Goal: Task Accomplishment & Management: Manage account settings

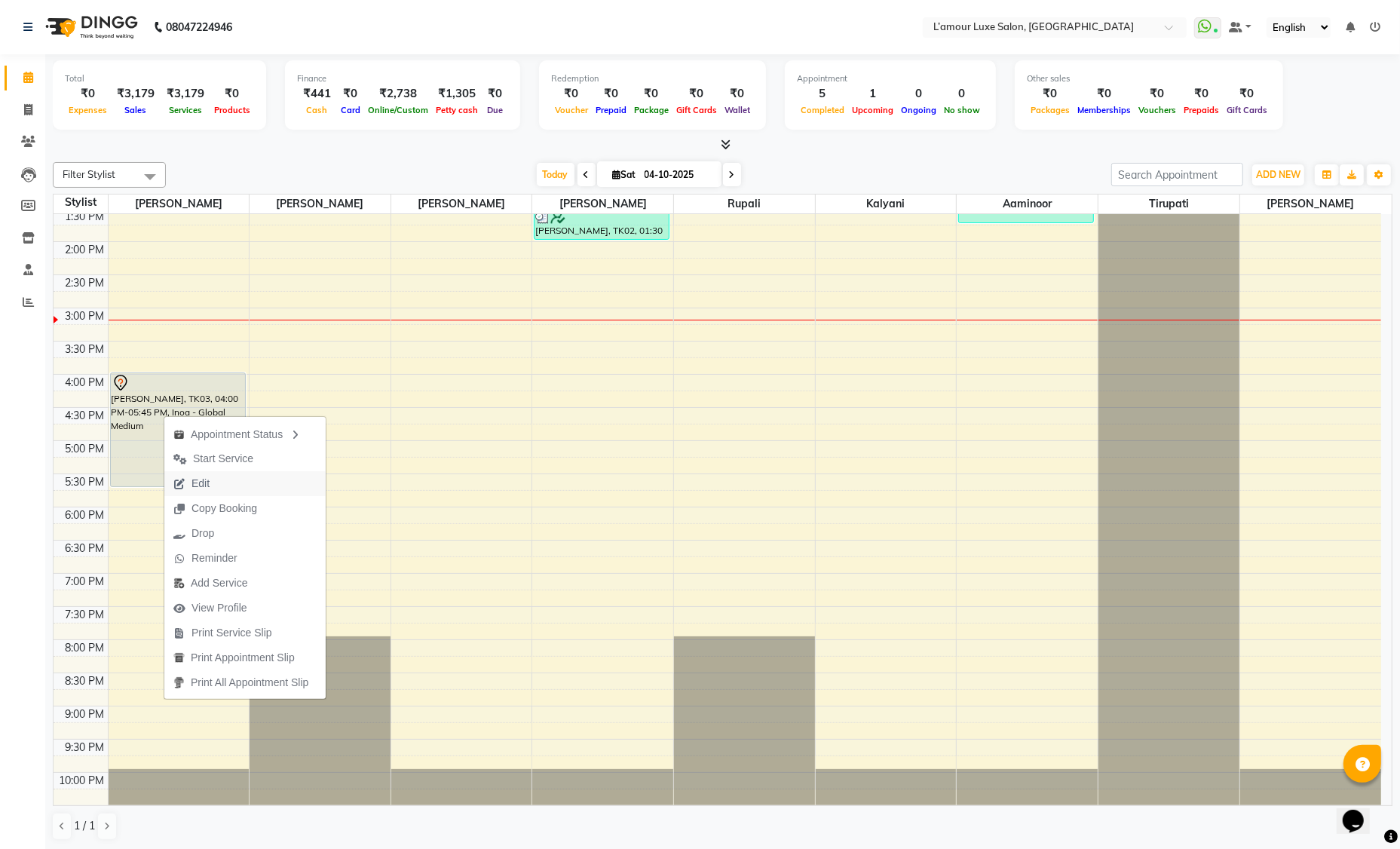
click at [227, 492] on button "Edit" at bounding box center [245, 483] width 161 height 25
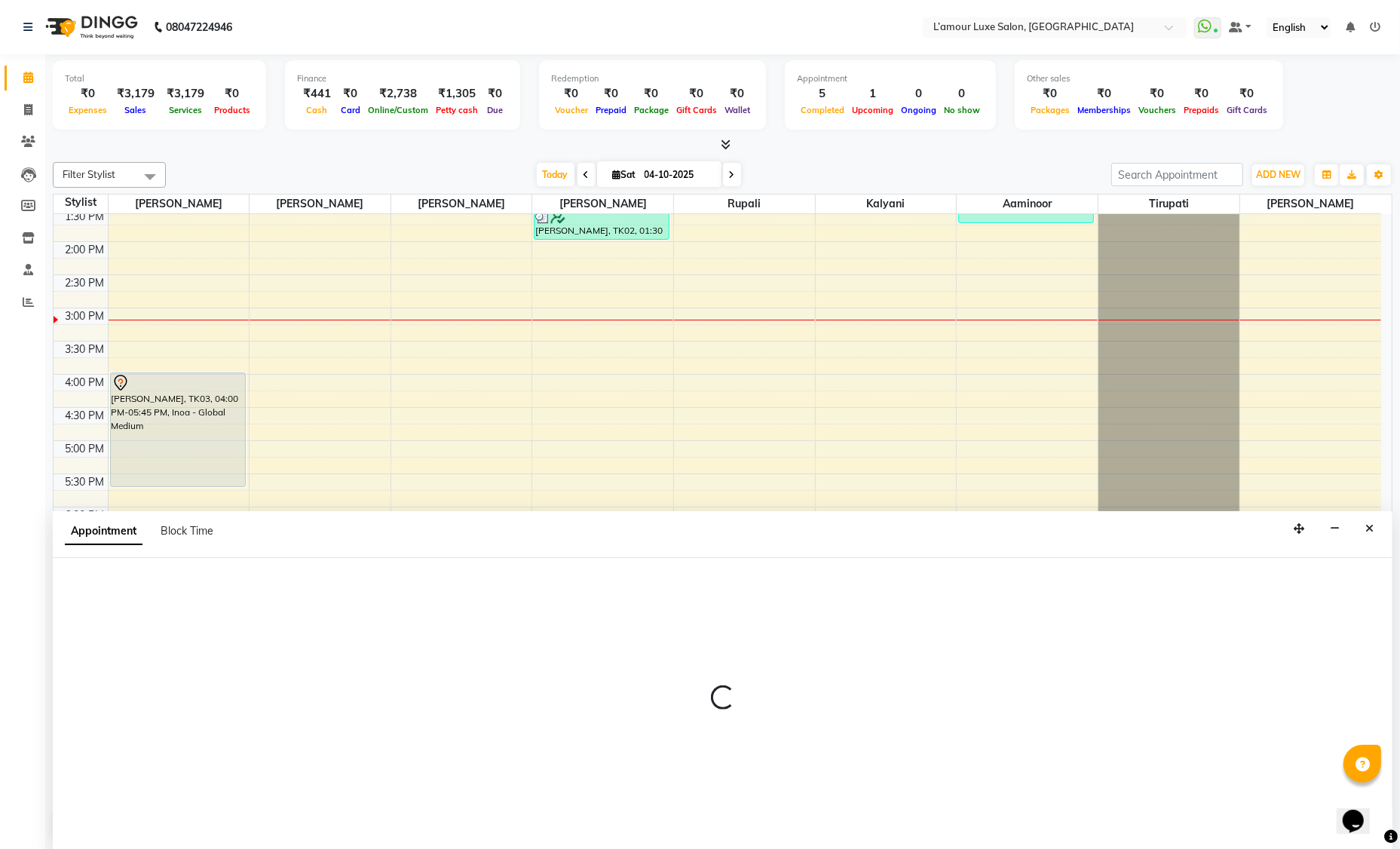
select select "tentative"
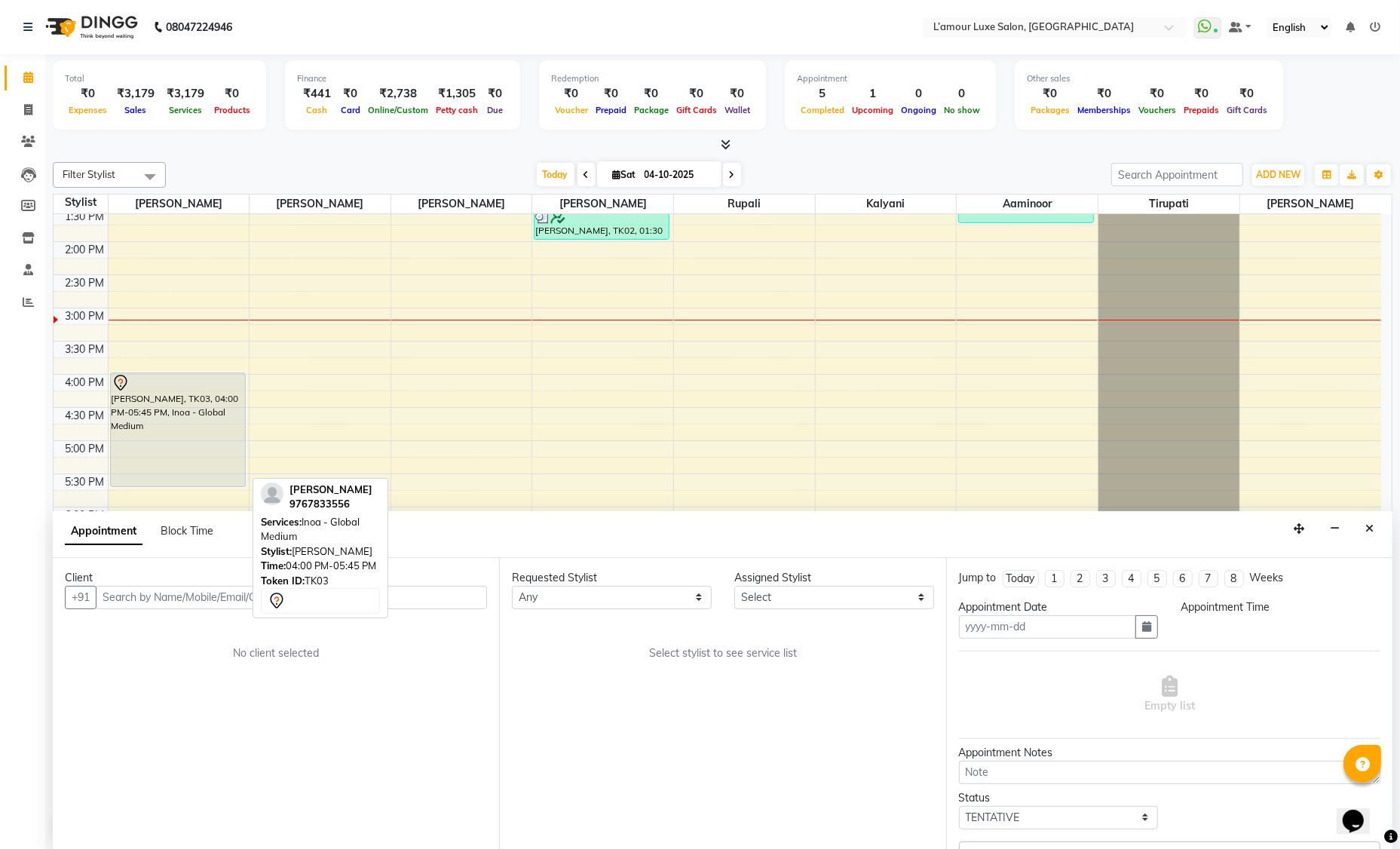
type input "04-10-2025"
select select "66550"
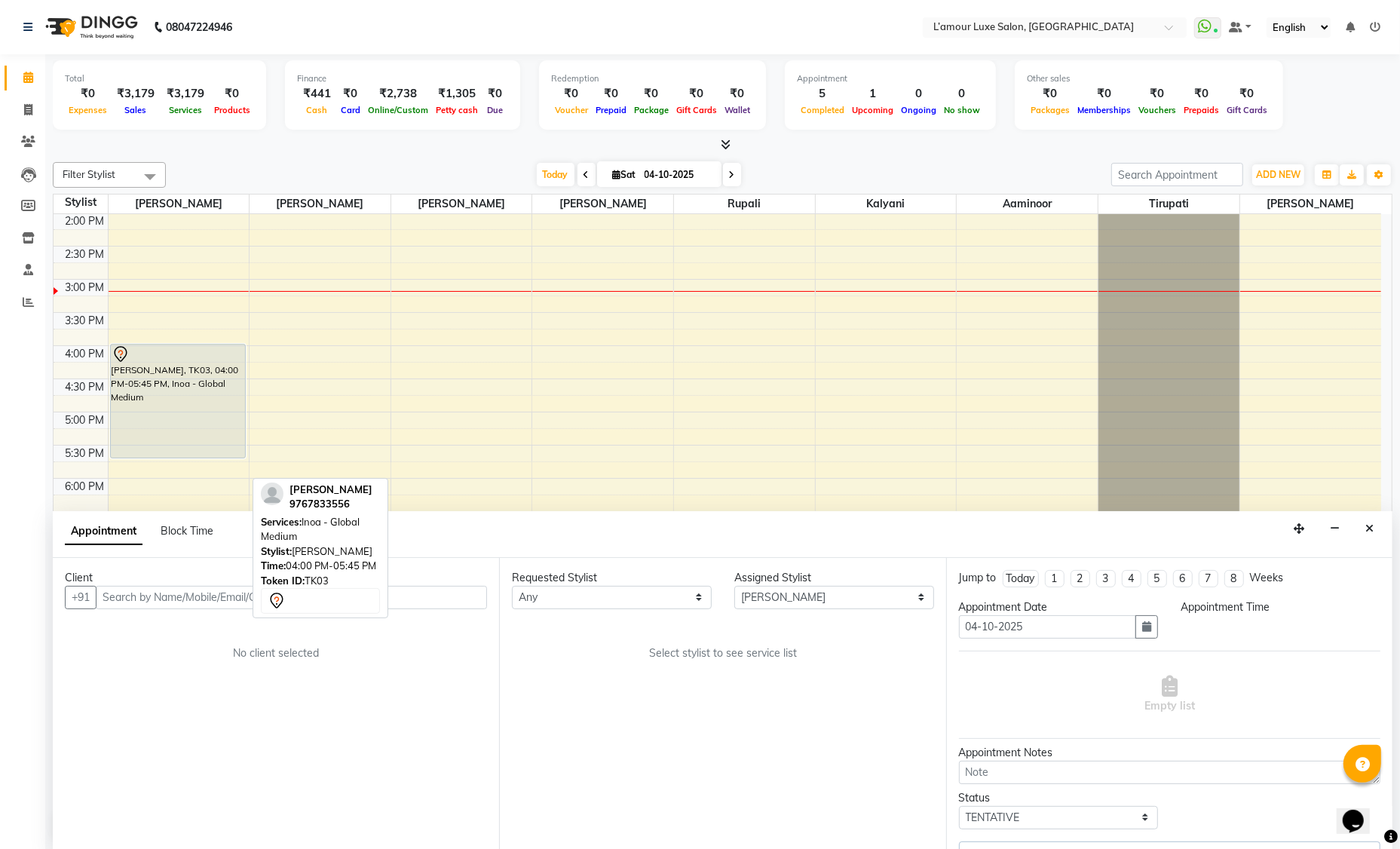
select select "960"
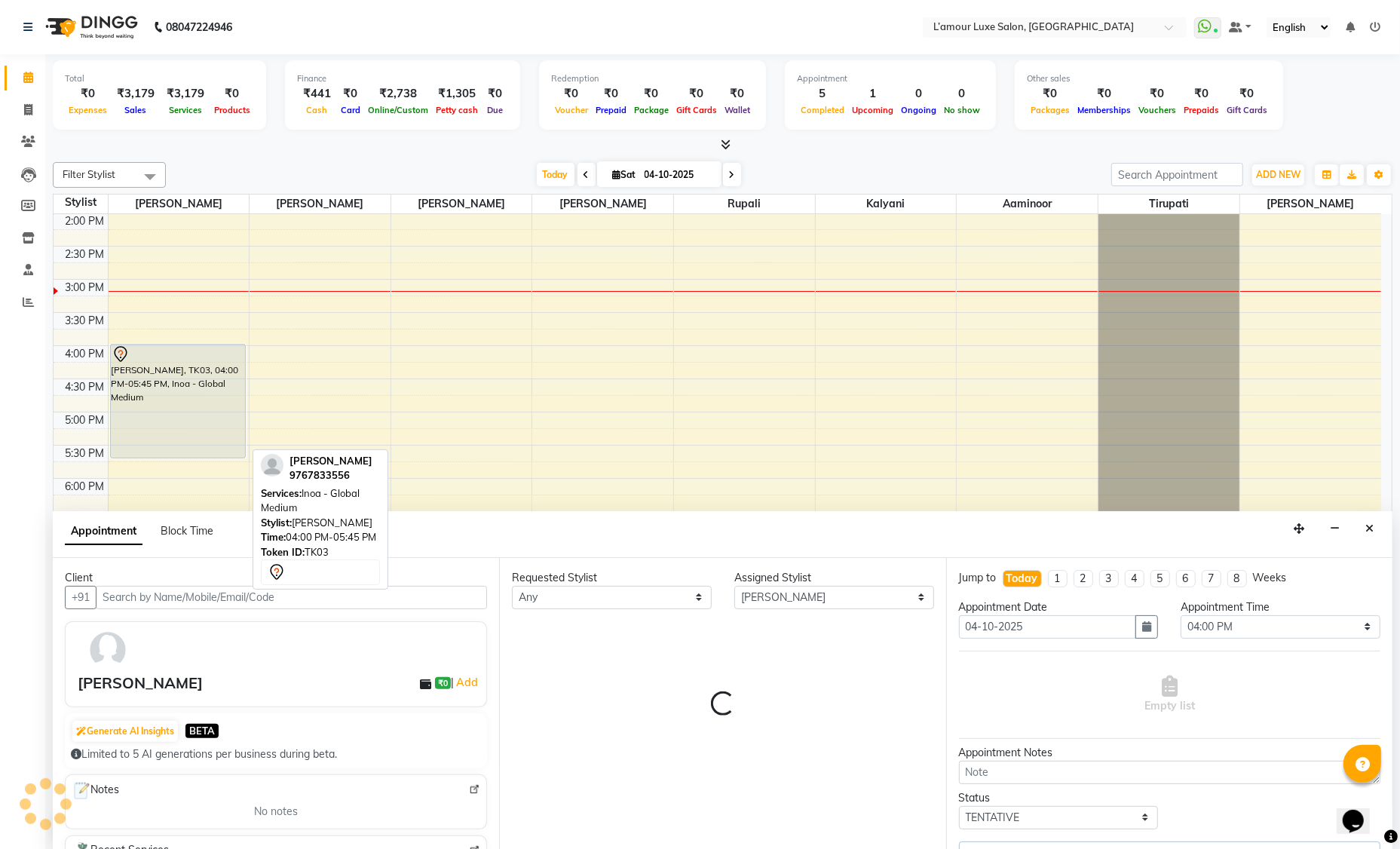
select select "3677"
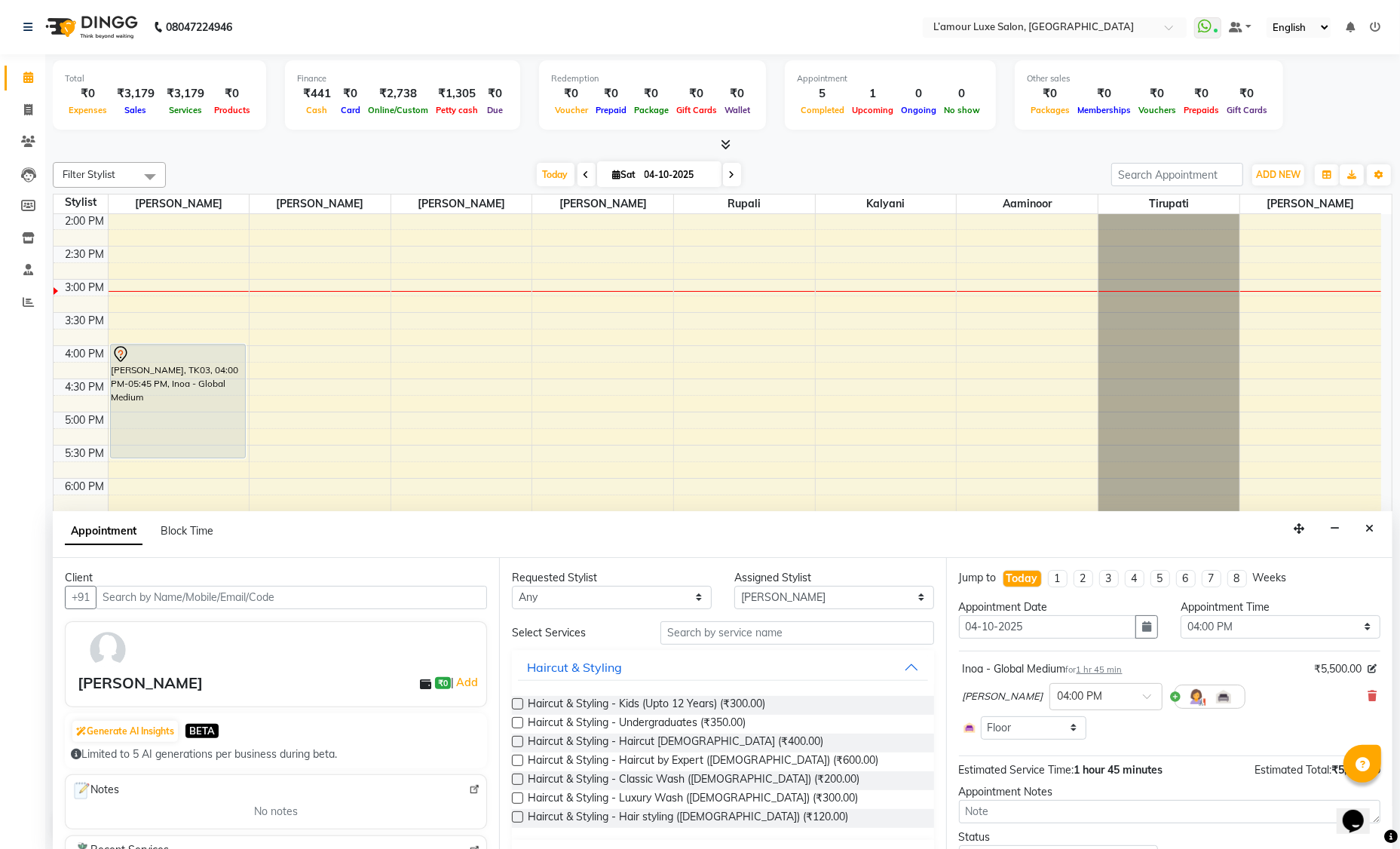
click at [1371, 526] on icon "Close" at bounding box center [1369, 528] width 8 height 11
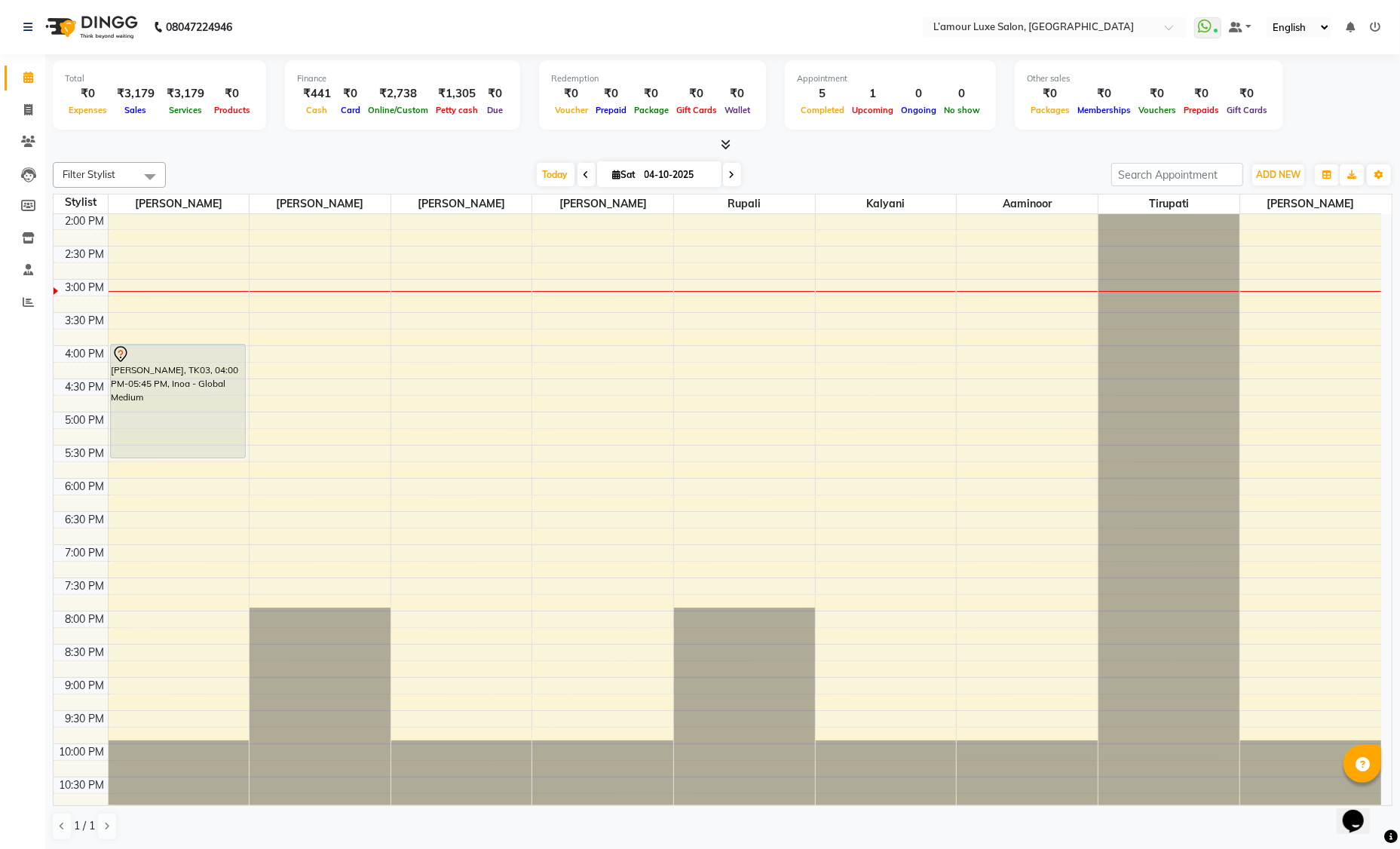
click at [114, 462] on div "9:00 AM 9:30 AM 10:00 AM 10:30 AM 11:00 AM 11:30 AM 12:00 PM 12:30 PM 1:00 PM 1…" at bounding box center [716, 345] width 1327 height 928
select select "66550"
select select "1065"
select select "tentative"
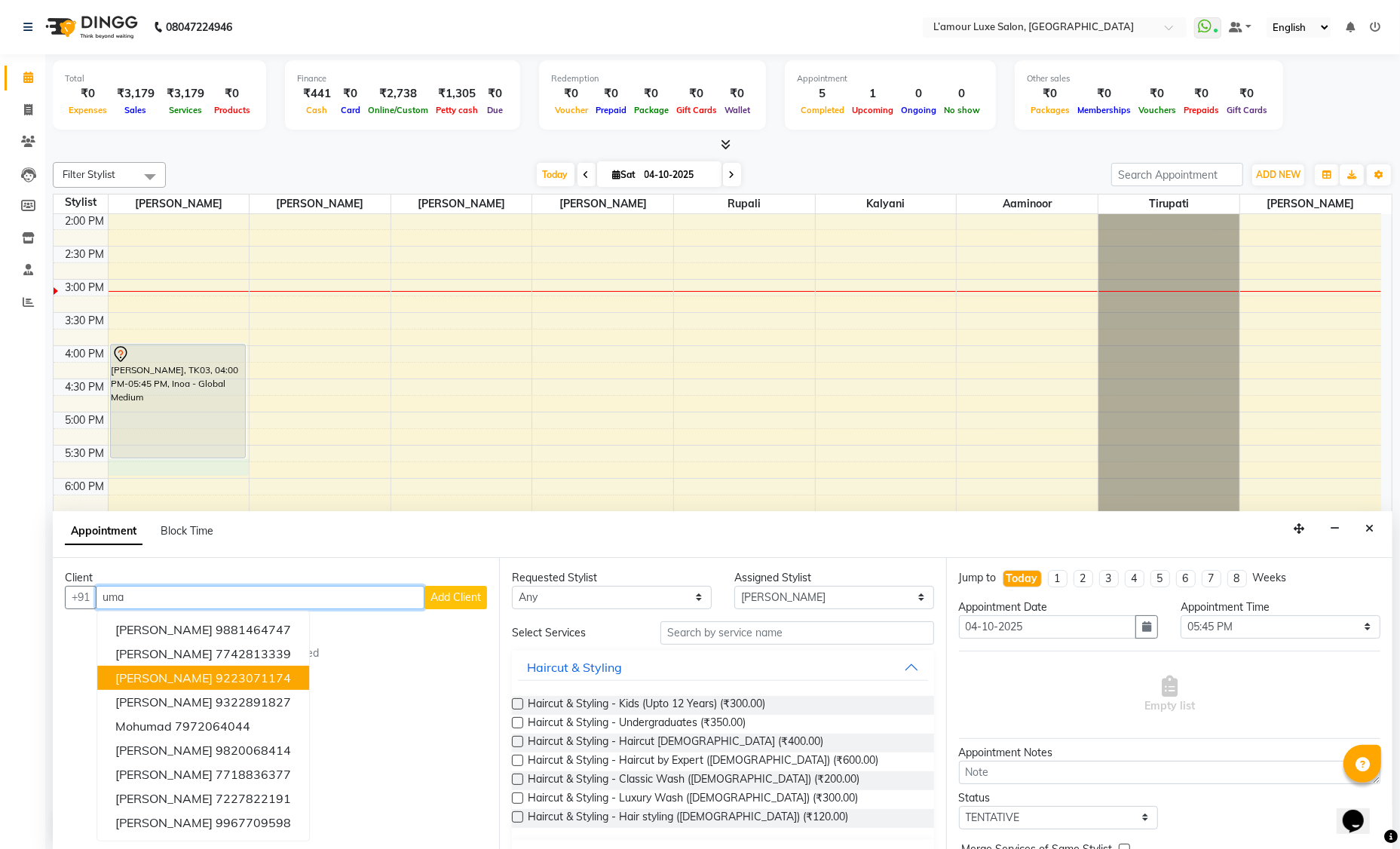
click at [216, 679] on ngb-highlight "9223071174" at bounding box center [254, 677] width 75 height 15
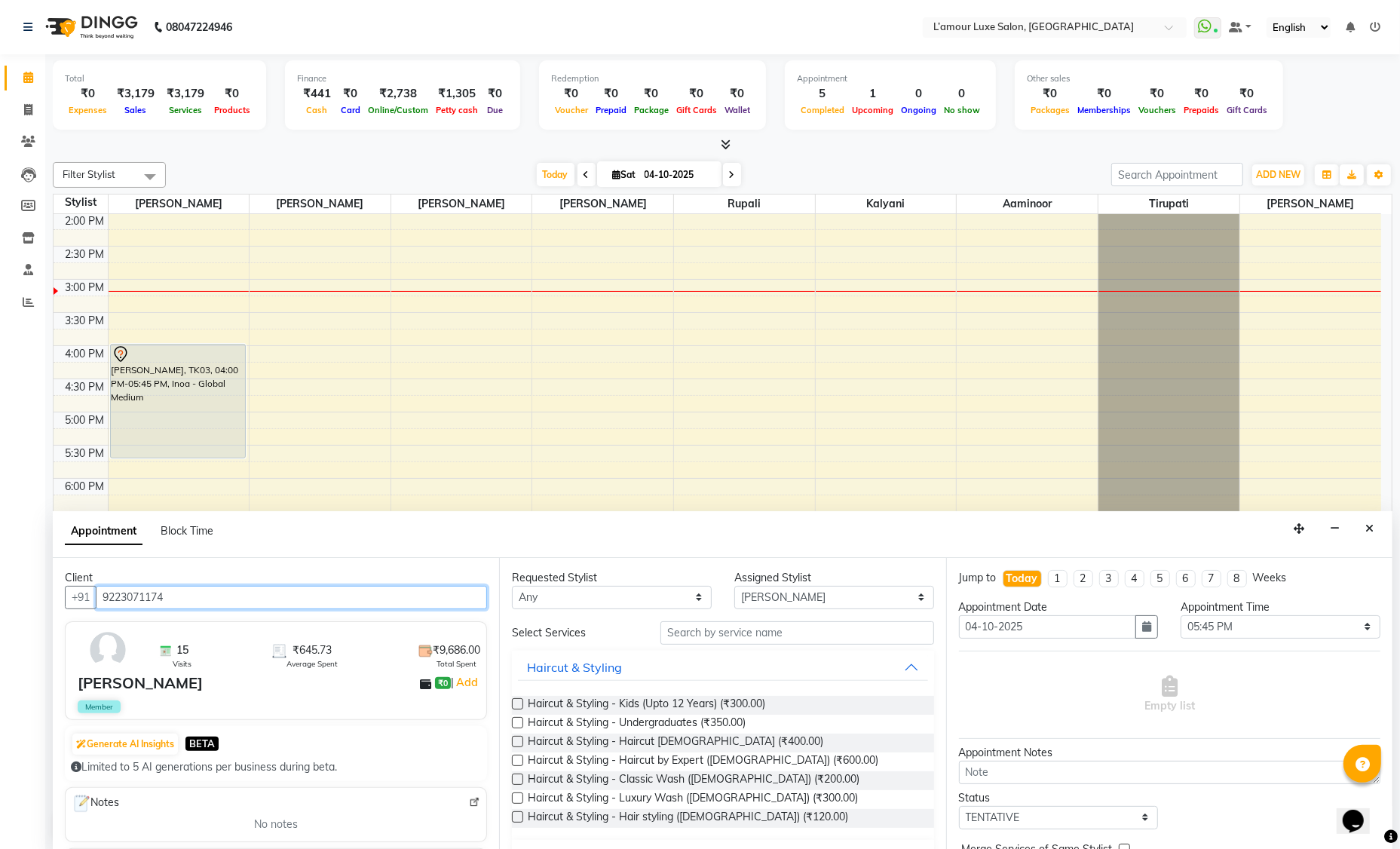
type input "9223071174"
click at [1253, 625] on select "Select 10:00 AM 10:15 AM 10:30 AM 10:45 AM 11:00 AM 11:15 AM 11:30 AM 11:45 AM …" at bounding box center [1280, 627] width 200 height 24
select select "1005"
click at [519, 757] on label at bounding box center [518, 761] width 11 height 11
click at [519, 757] on input "checkbox" at bounding box center [517, 761] width 10 height 10
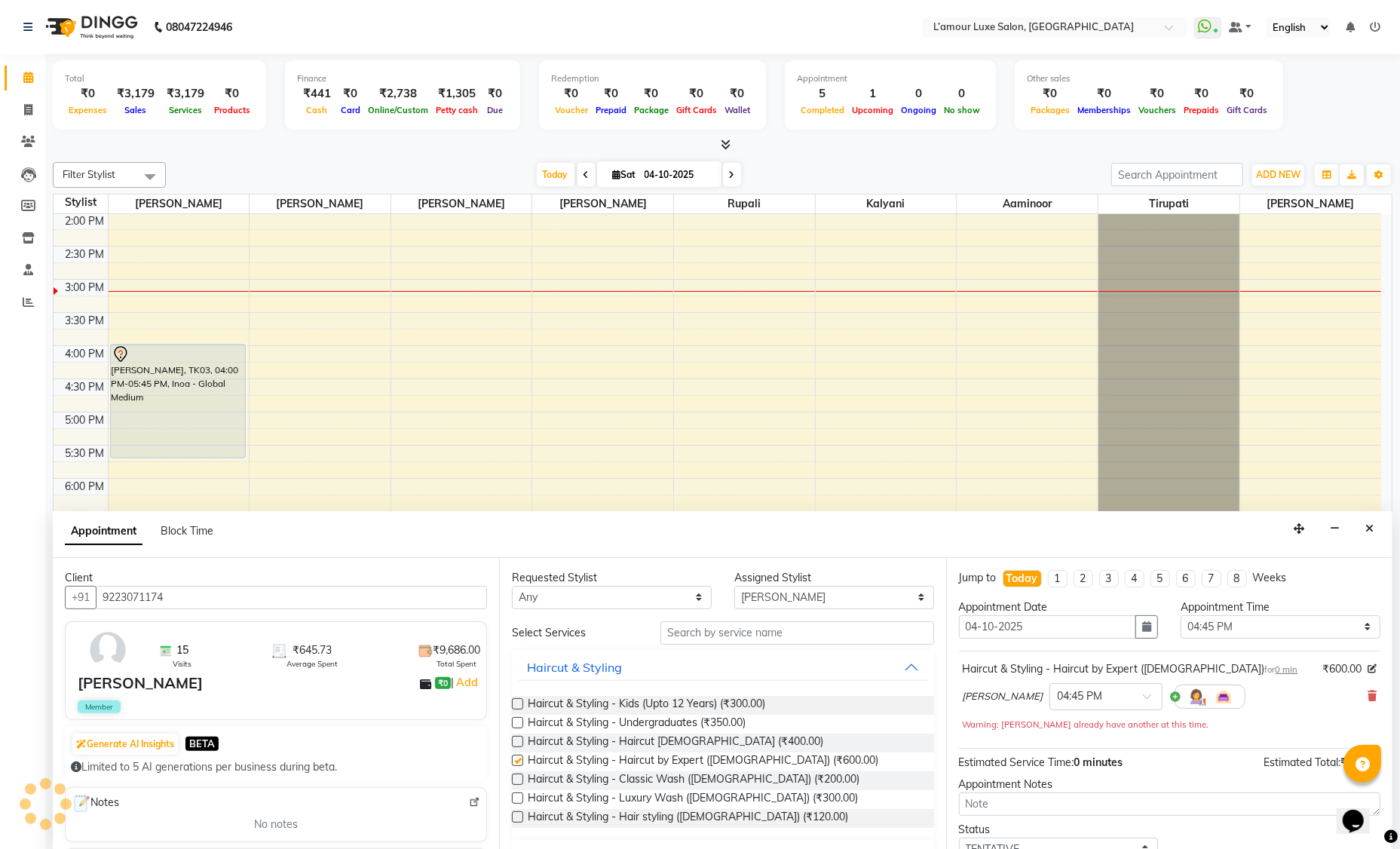
checkbox input "false"
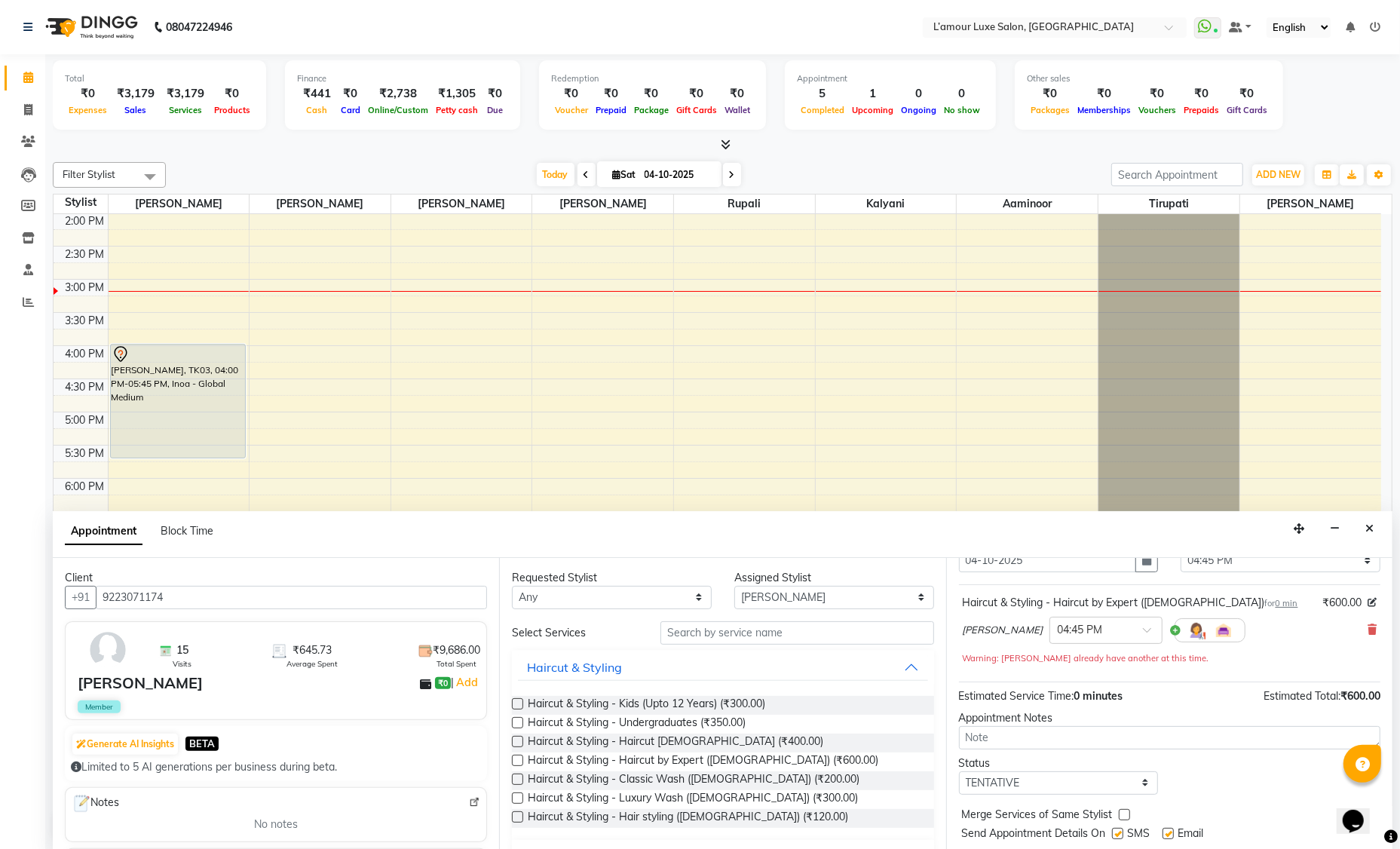
scroll to position [105, 0]
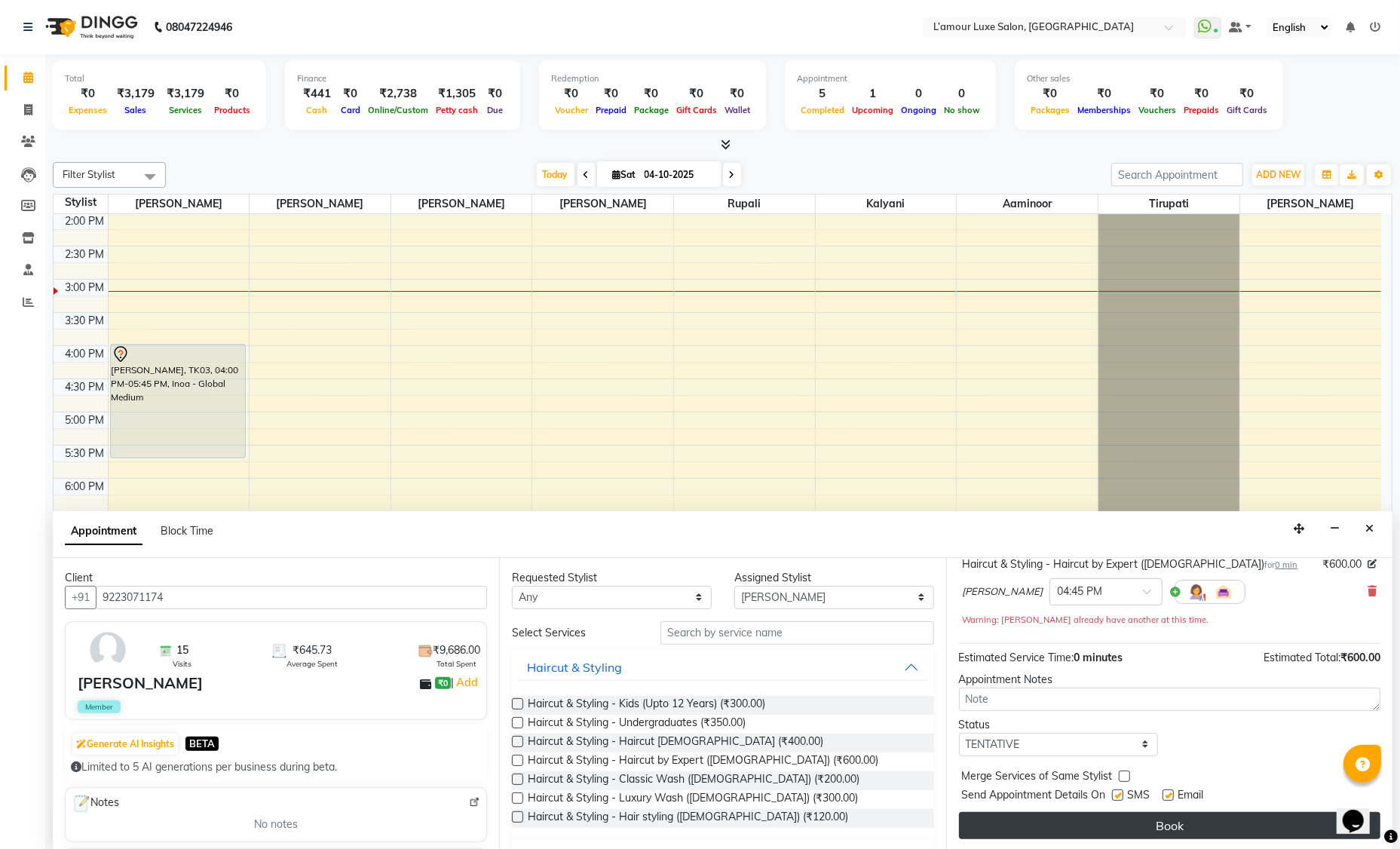
click at [1132, 820] on button "Book" at bounding box center [1169, 825] width 421 height 27
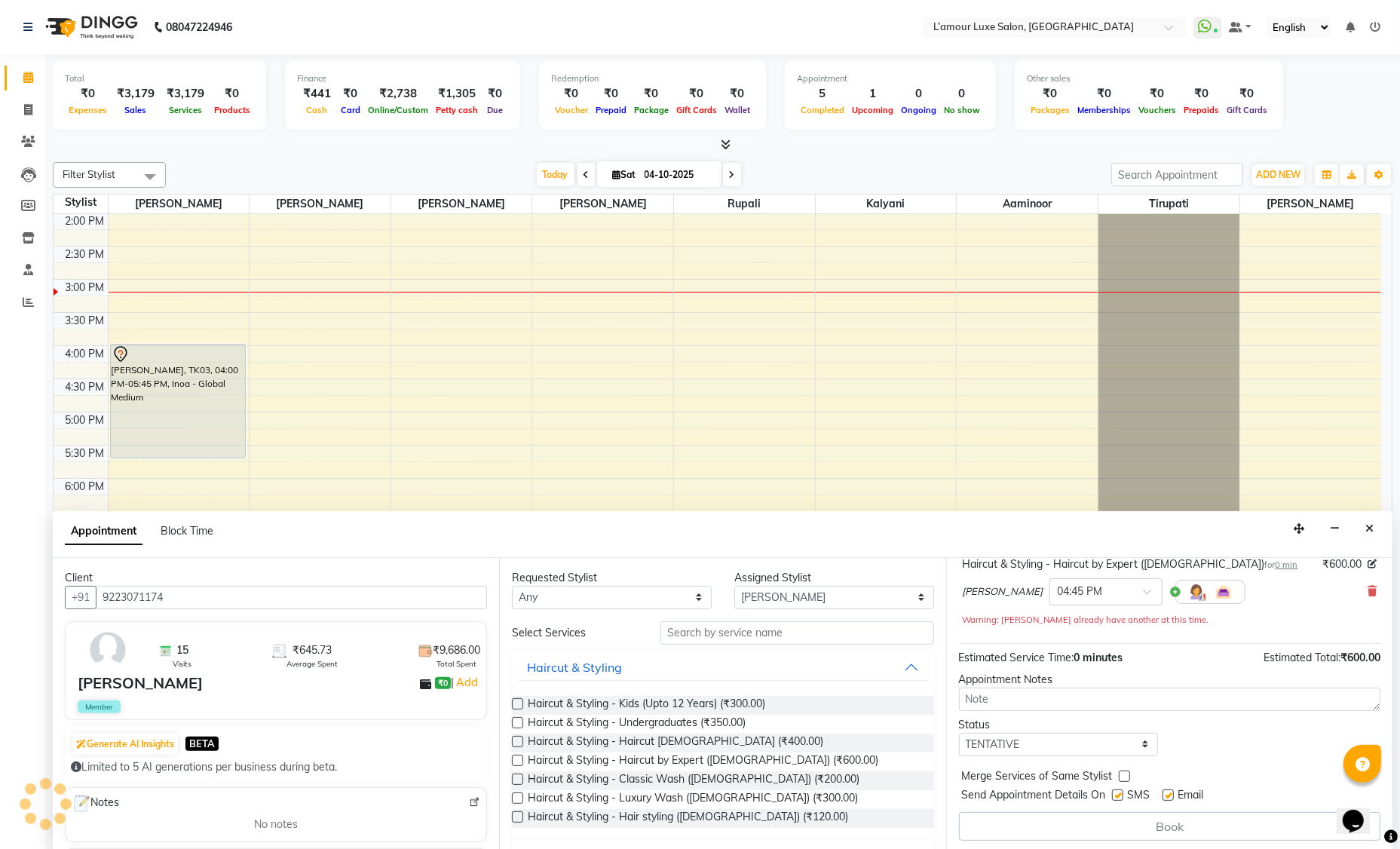
scroll to position [0, 0]
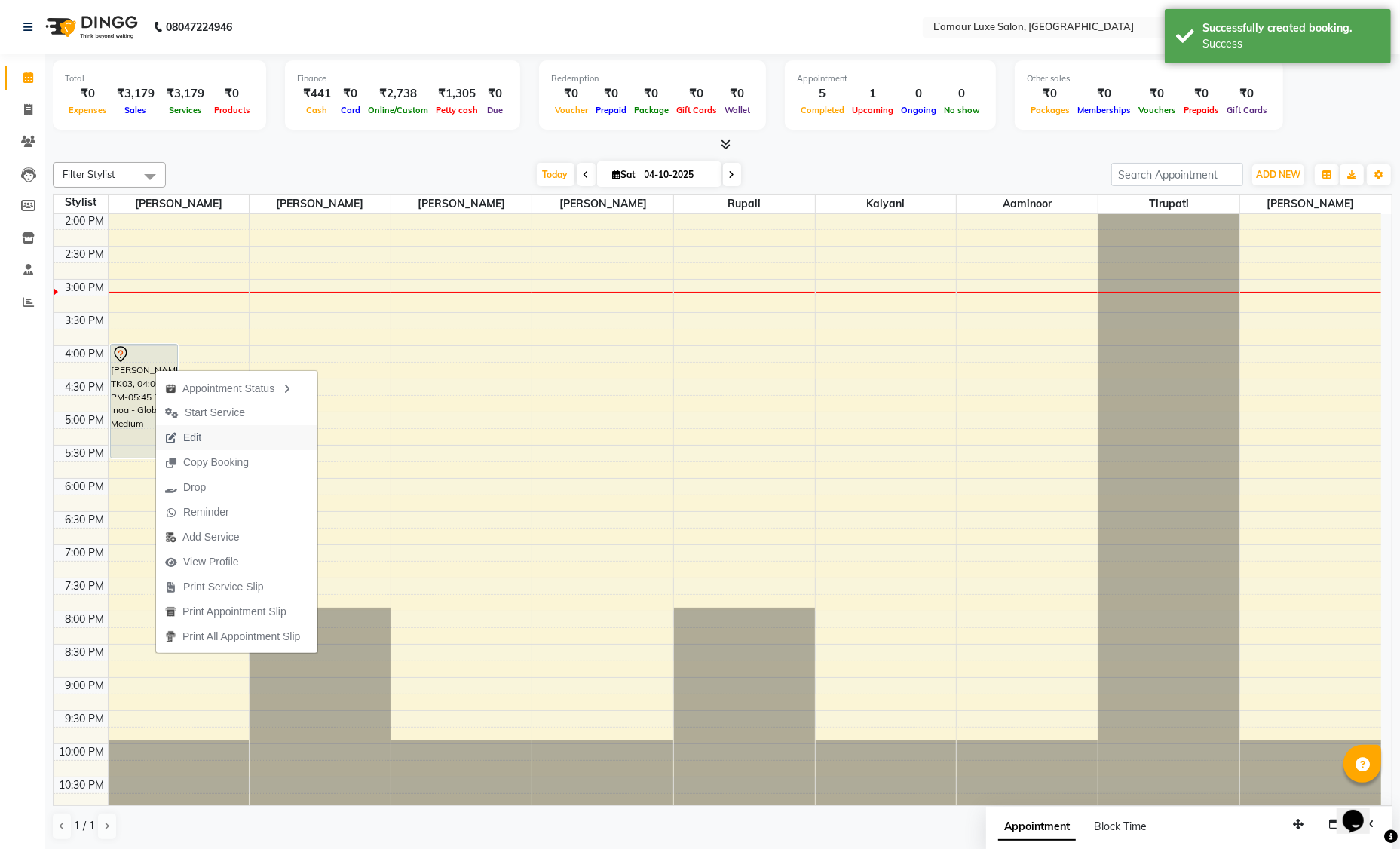
click at [205, 440] on span "Edit" at bounding box center [183, 438] width 54 height 25
select select "tentative"
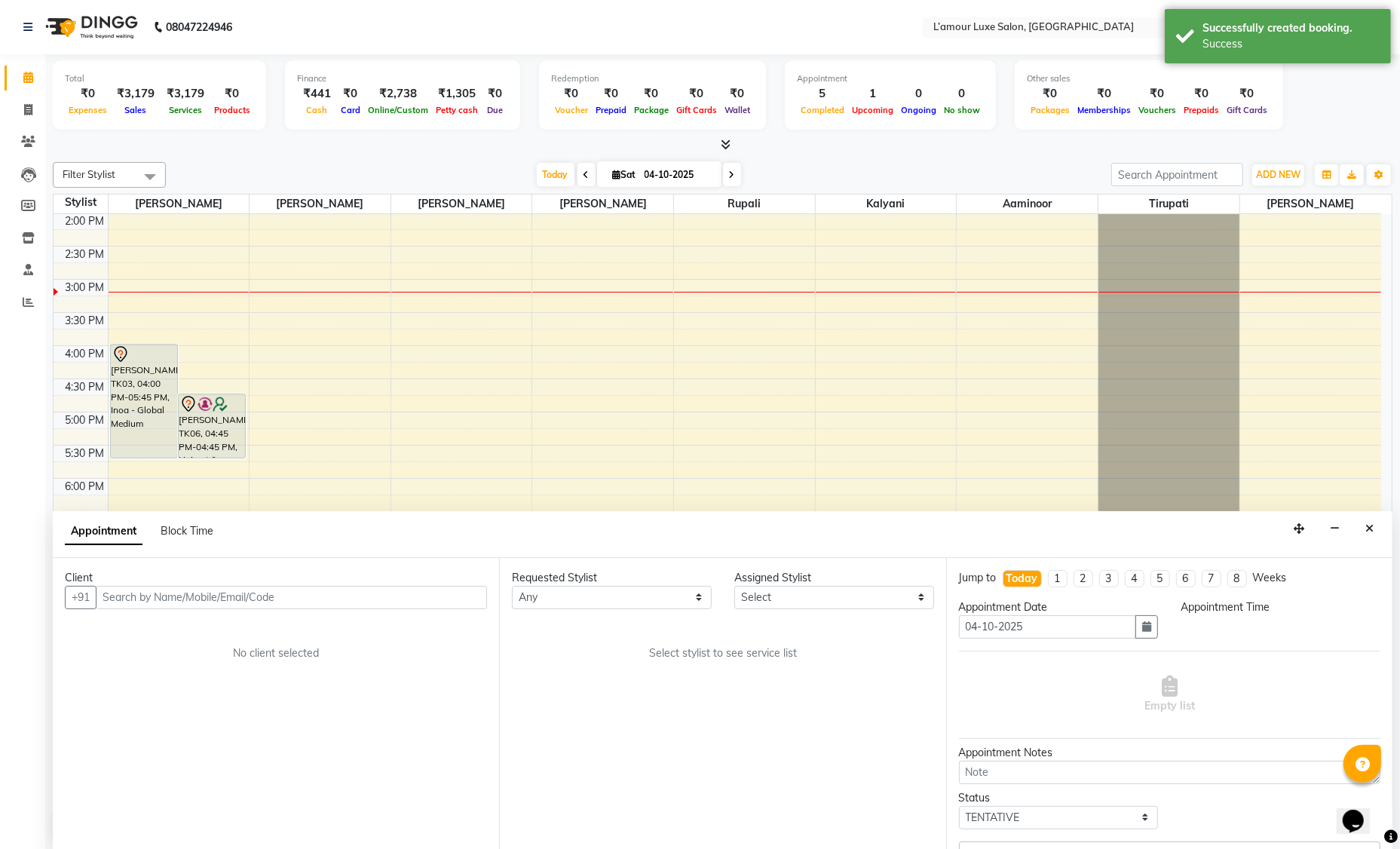
scroll to position [332, 0]
select select "66550"
select select "960"
select select "3677"
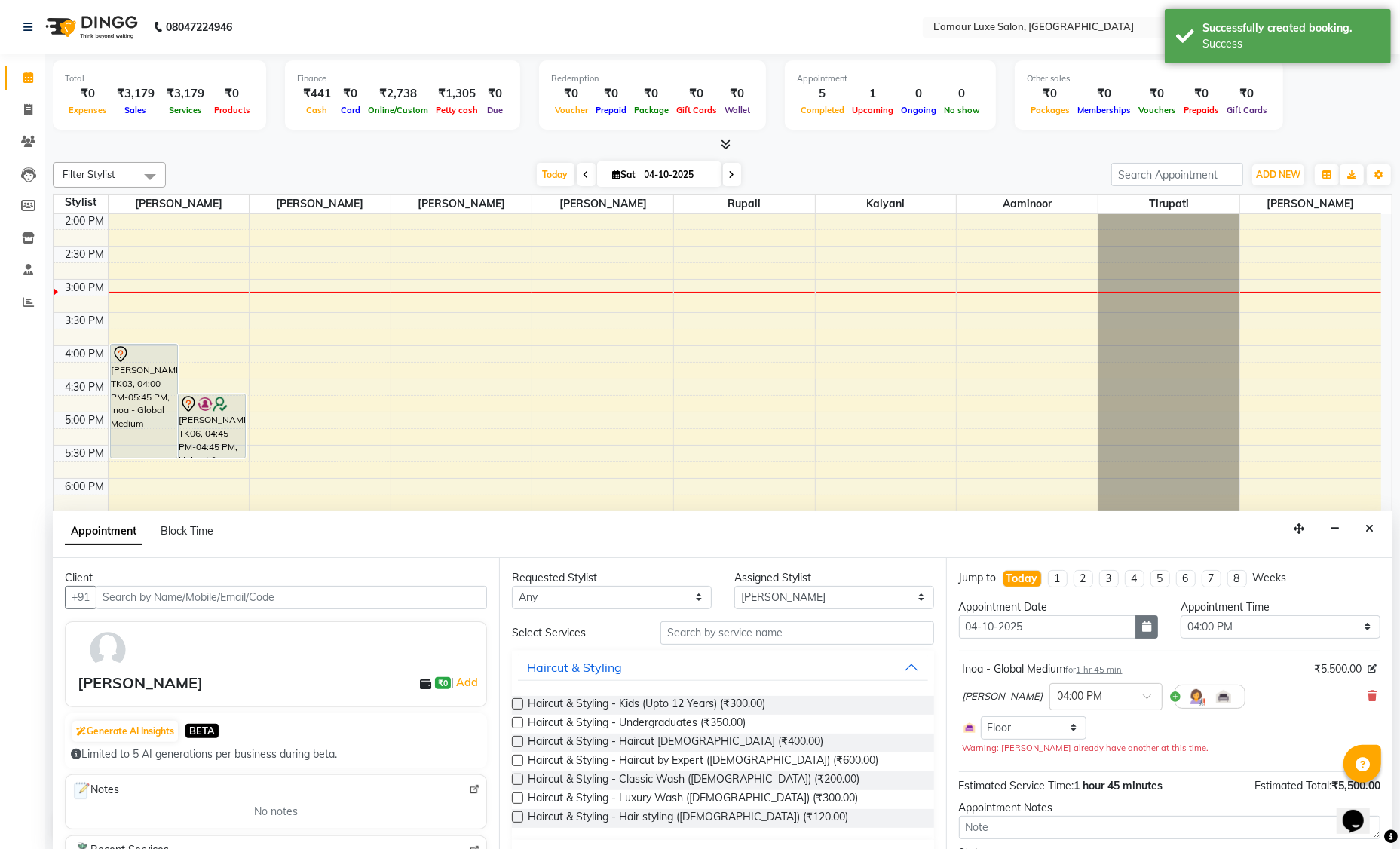
click at [1141, 631] on button "button" at bounding box center [1146, 627] width 23 height 24
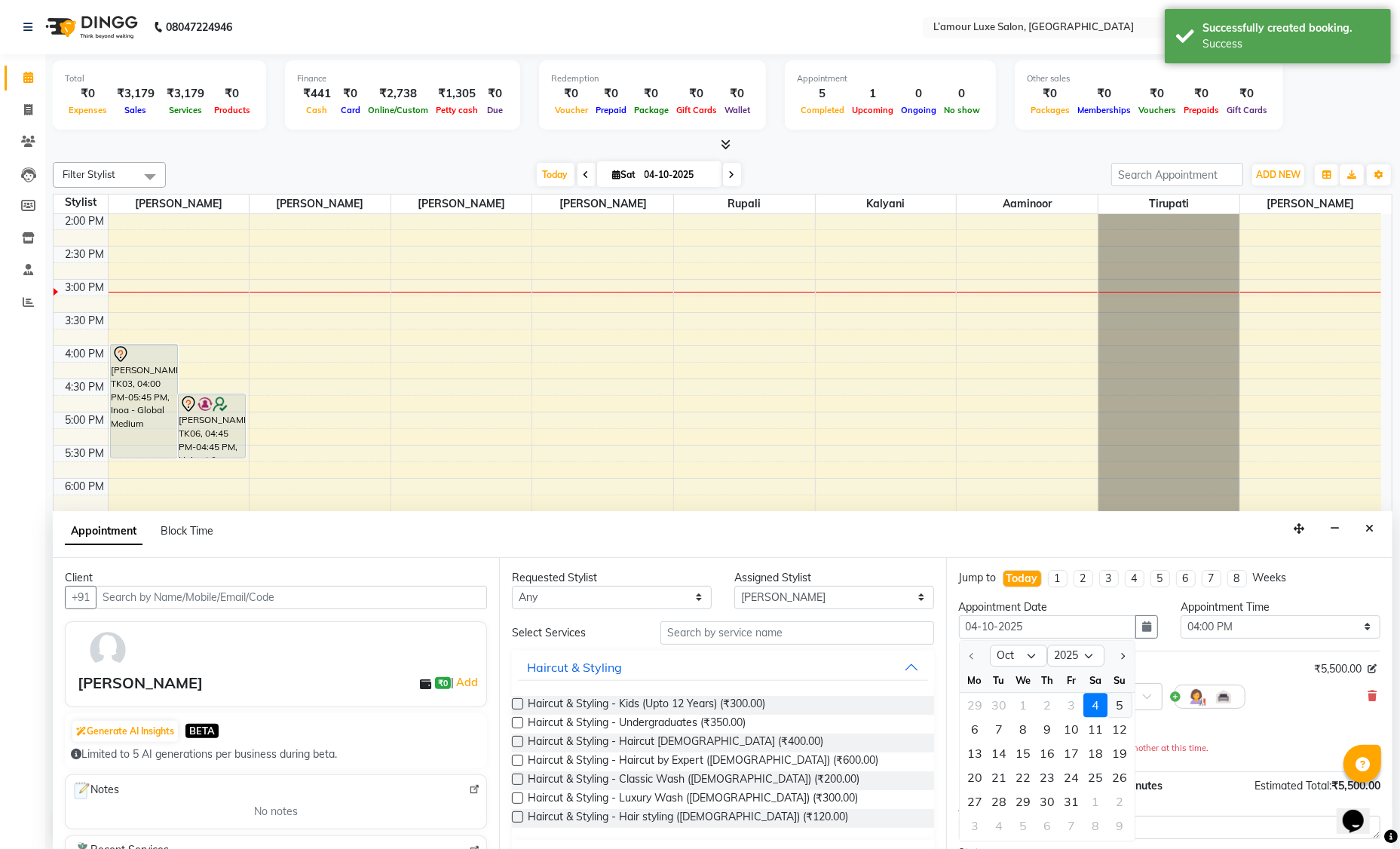
click at [1119, 712] on div "5" at bounding box center [1119, 704] width 24 height 24
type input "05-10-2025"
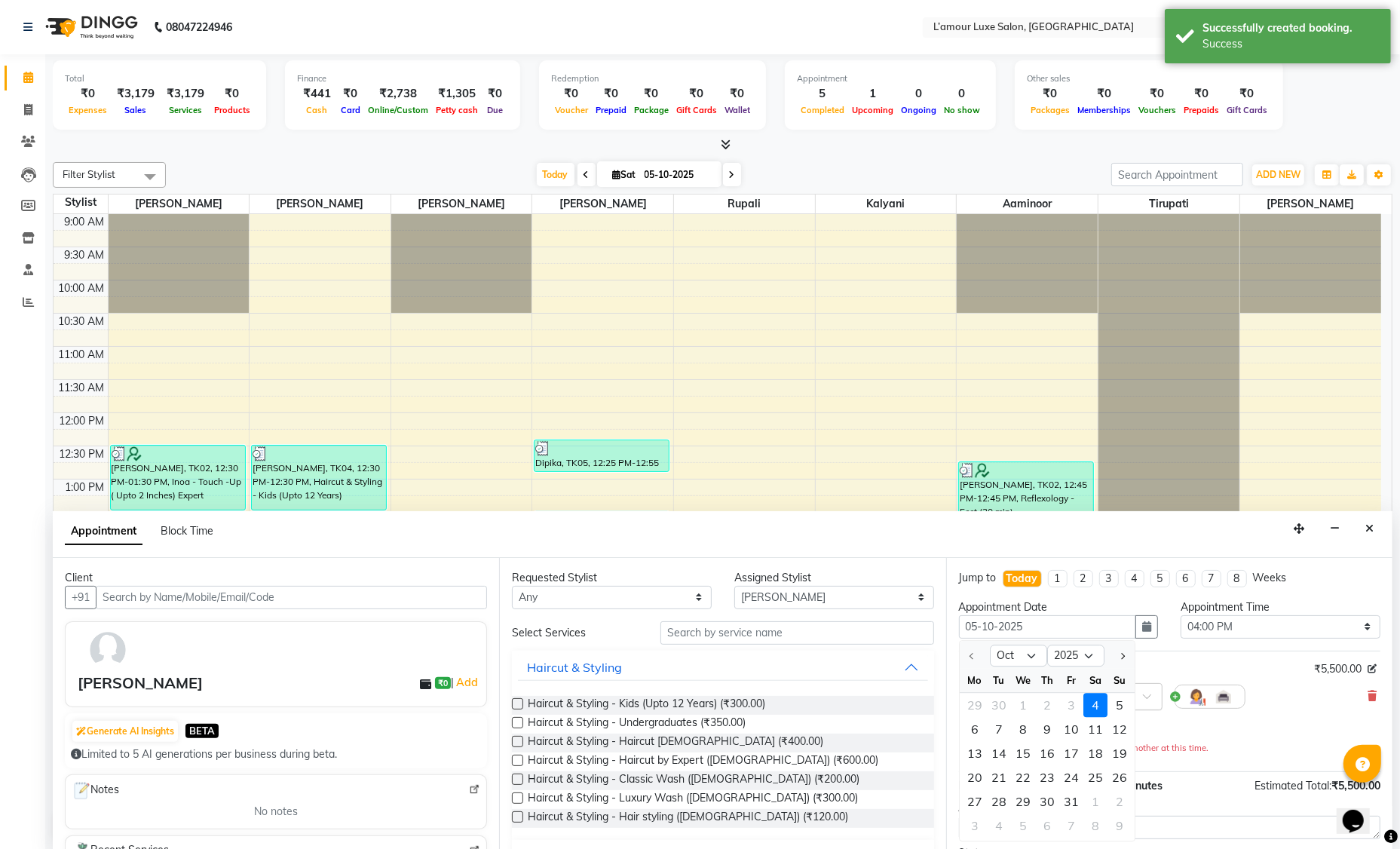
select select "960"
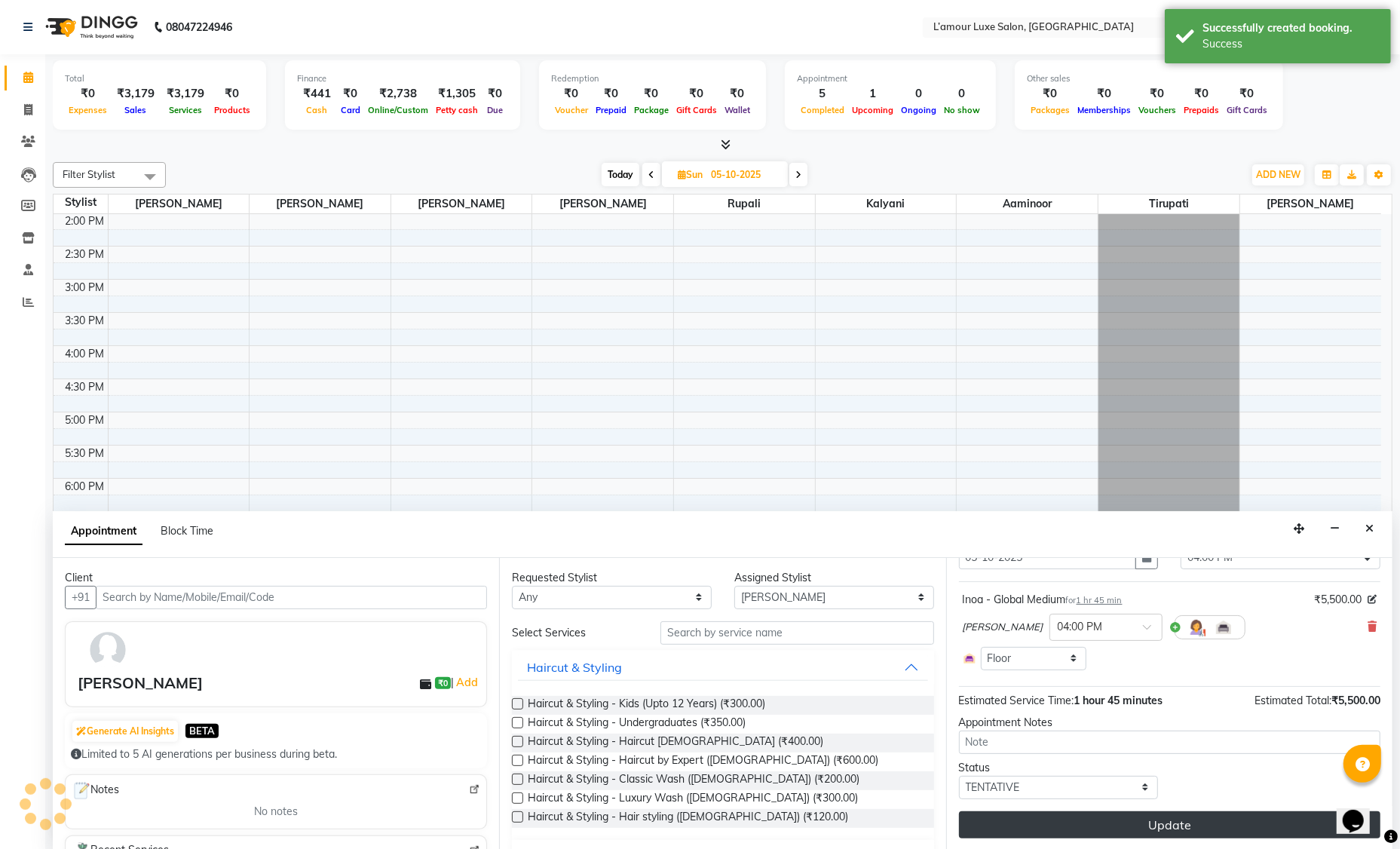
scroll to position [69, 0]
click at [1089, 824] on button "Update" at bounding box center [1169, 825] width 421 height 27
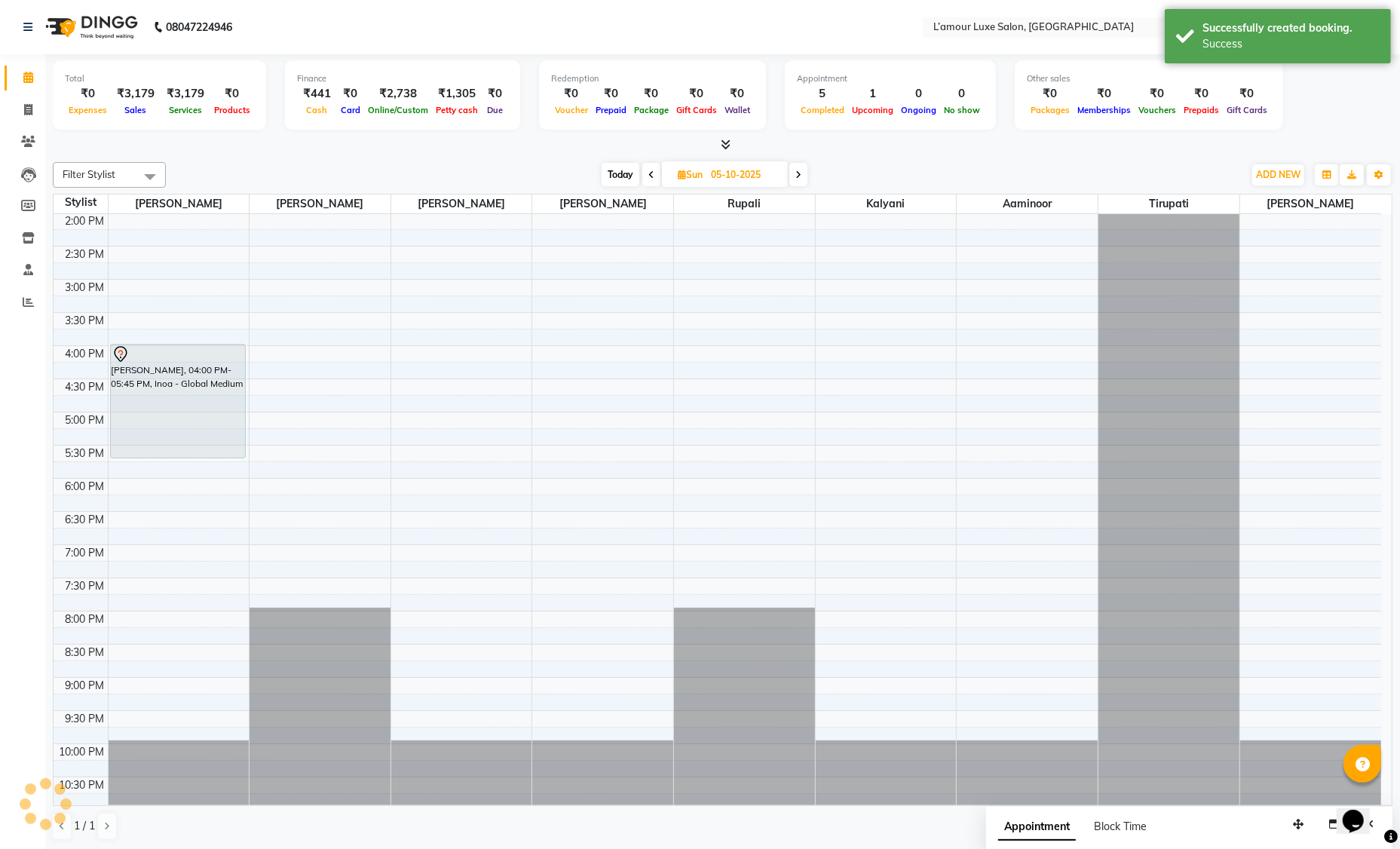
scroll to position [0, 0]
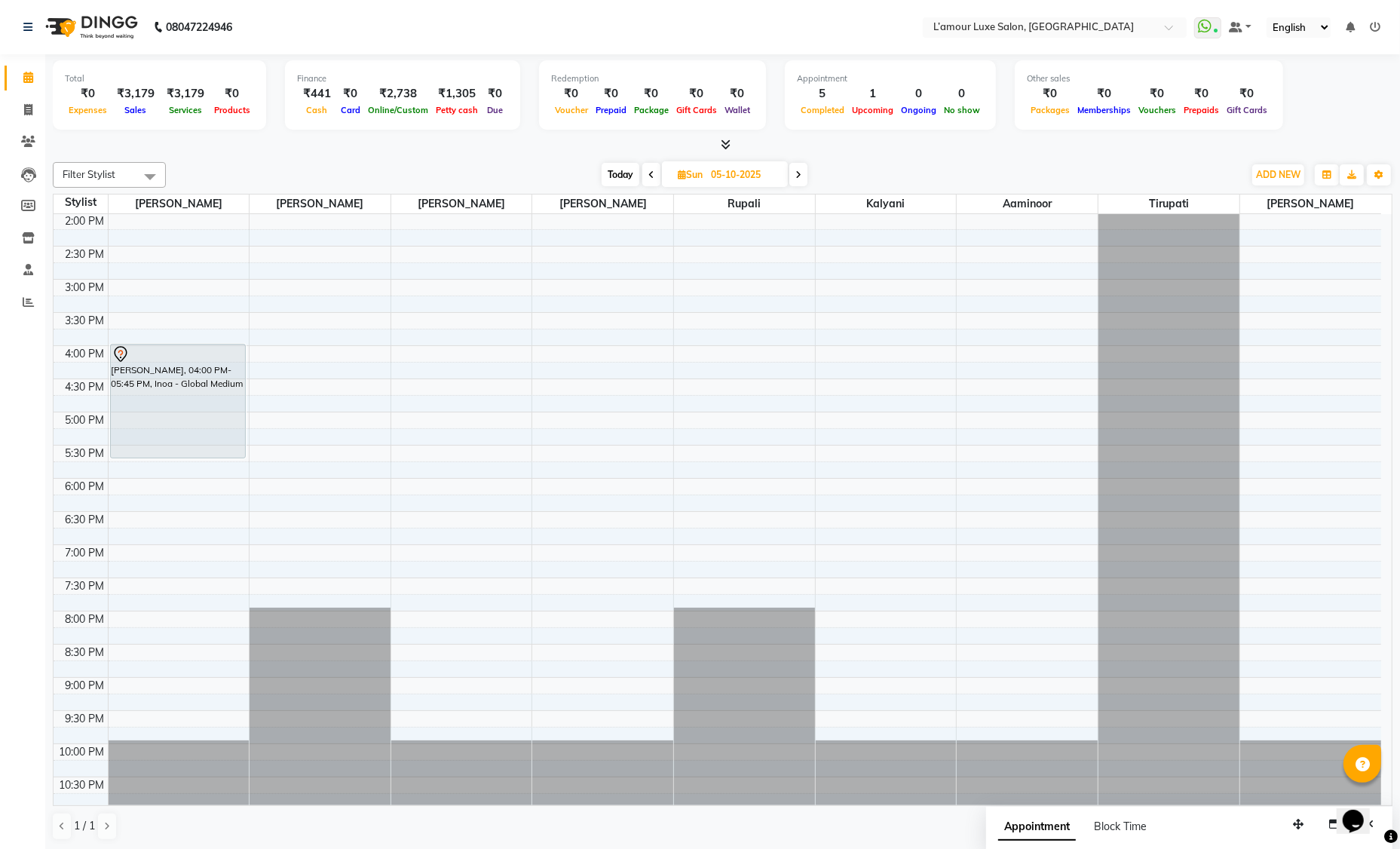
click at [622, 177] on span "Today" at bounding box center [621, 174] width 38 height 24
type input "04-10-2025"
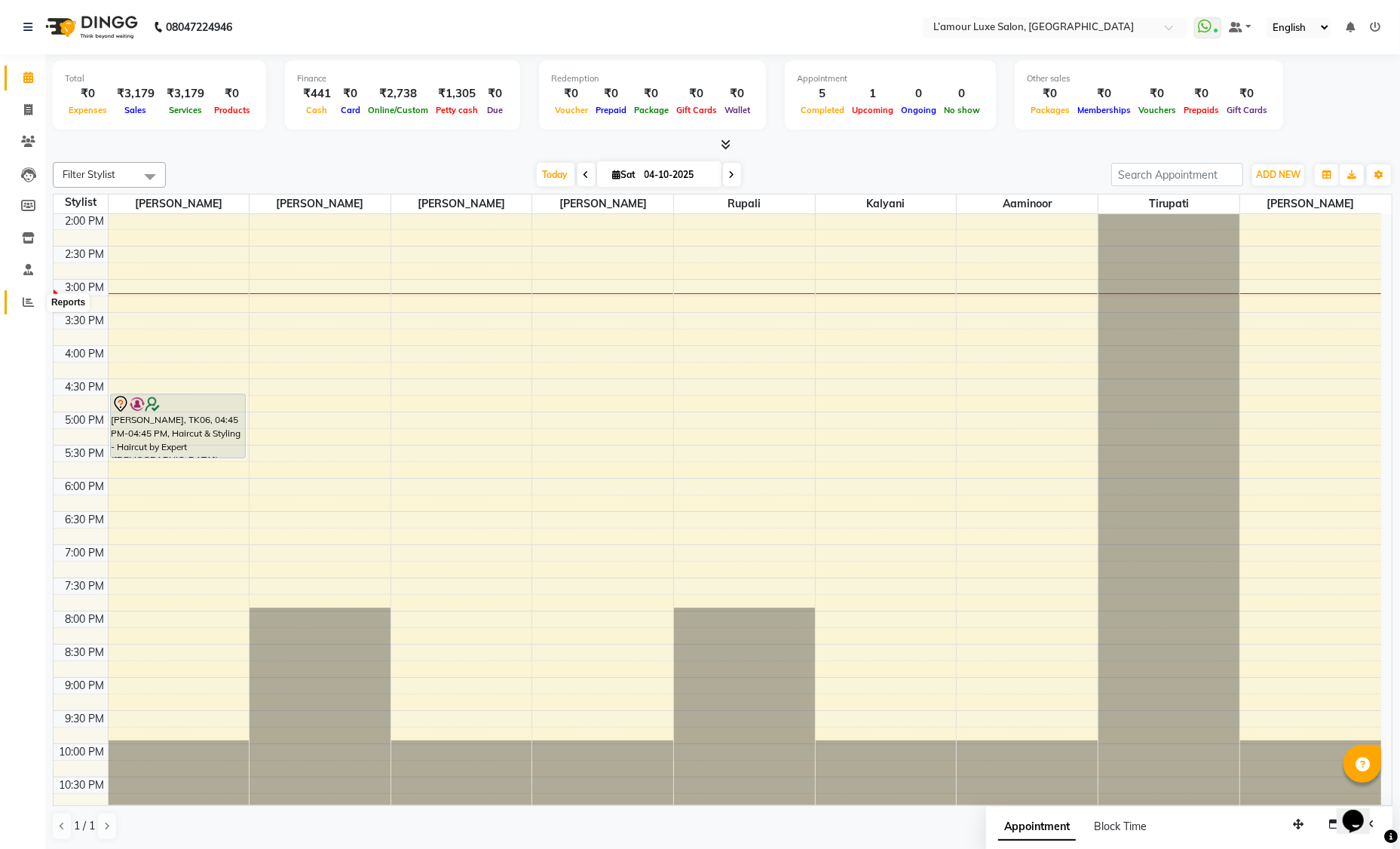
click at [26, 303] on icon at bounding box center [29, 302] width 11 height 11
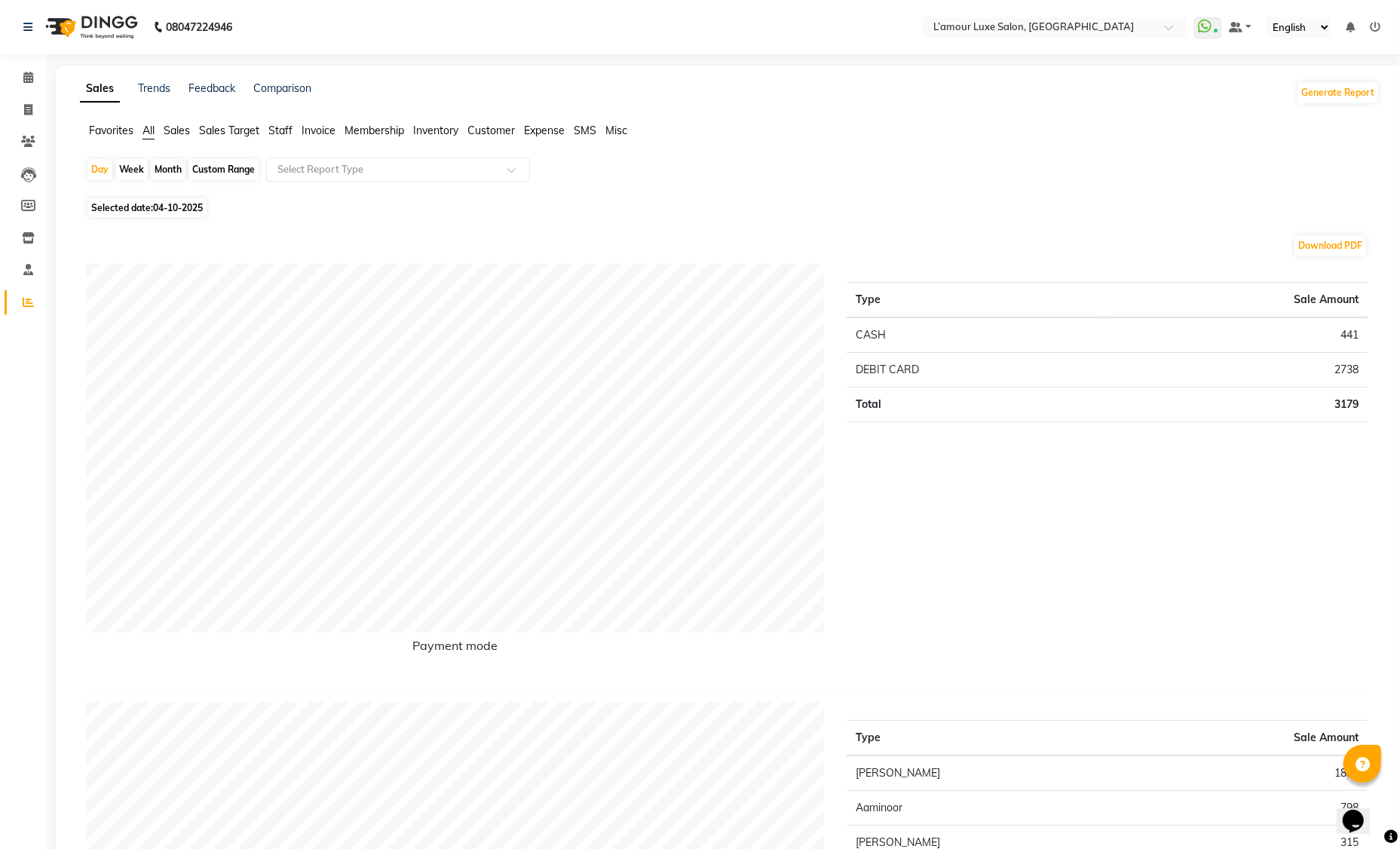
click at [171, 132] on span "Sales" at bounding box center [177, 130] width 26 height 14
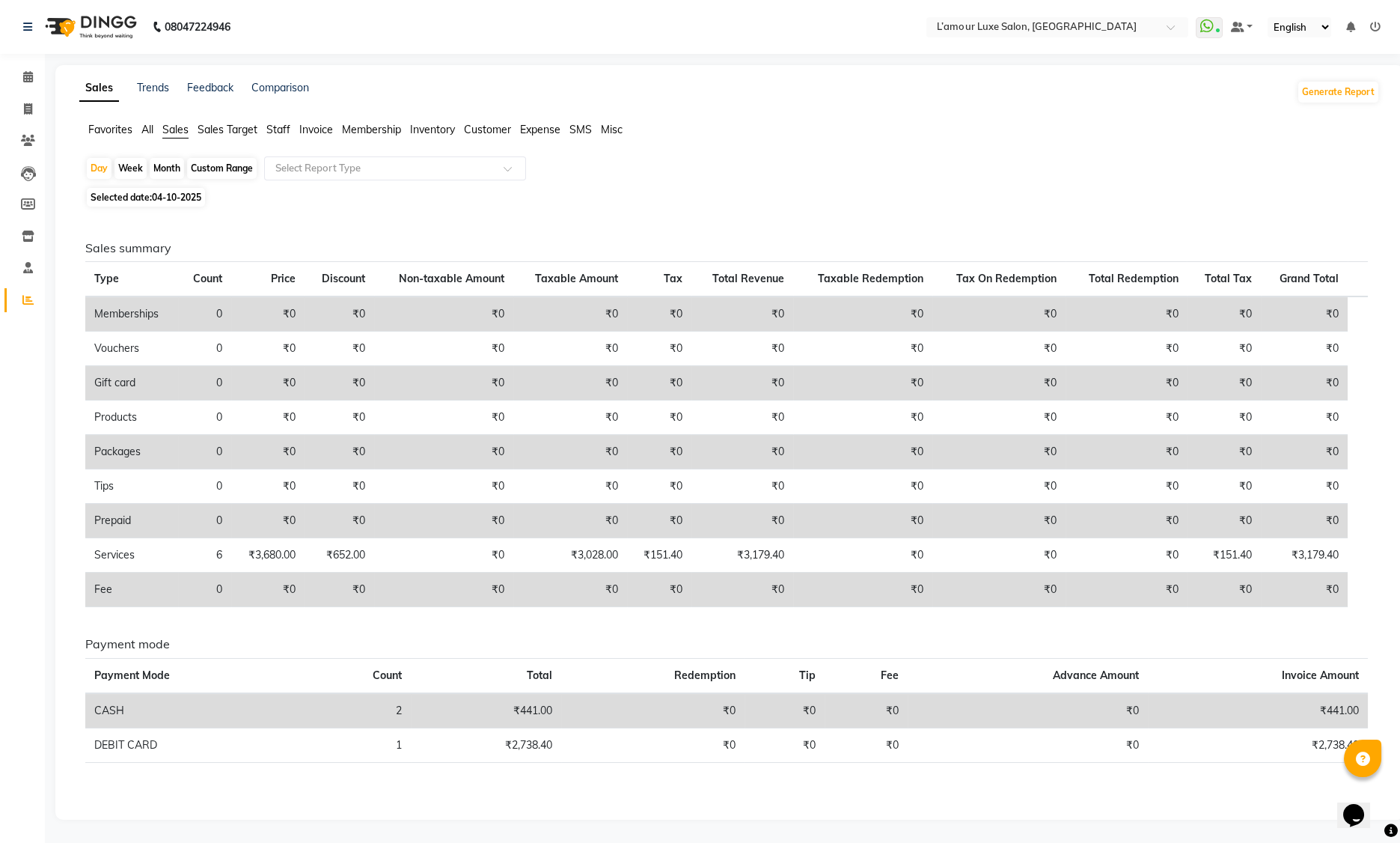
click at [172, 166] on div "Month" at bounding box center [166, 168] width 34 height 21
select select "10"
select select "2025"
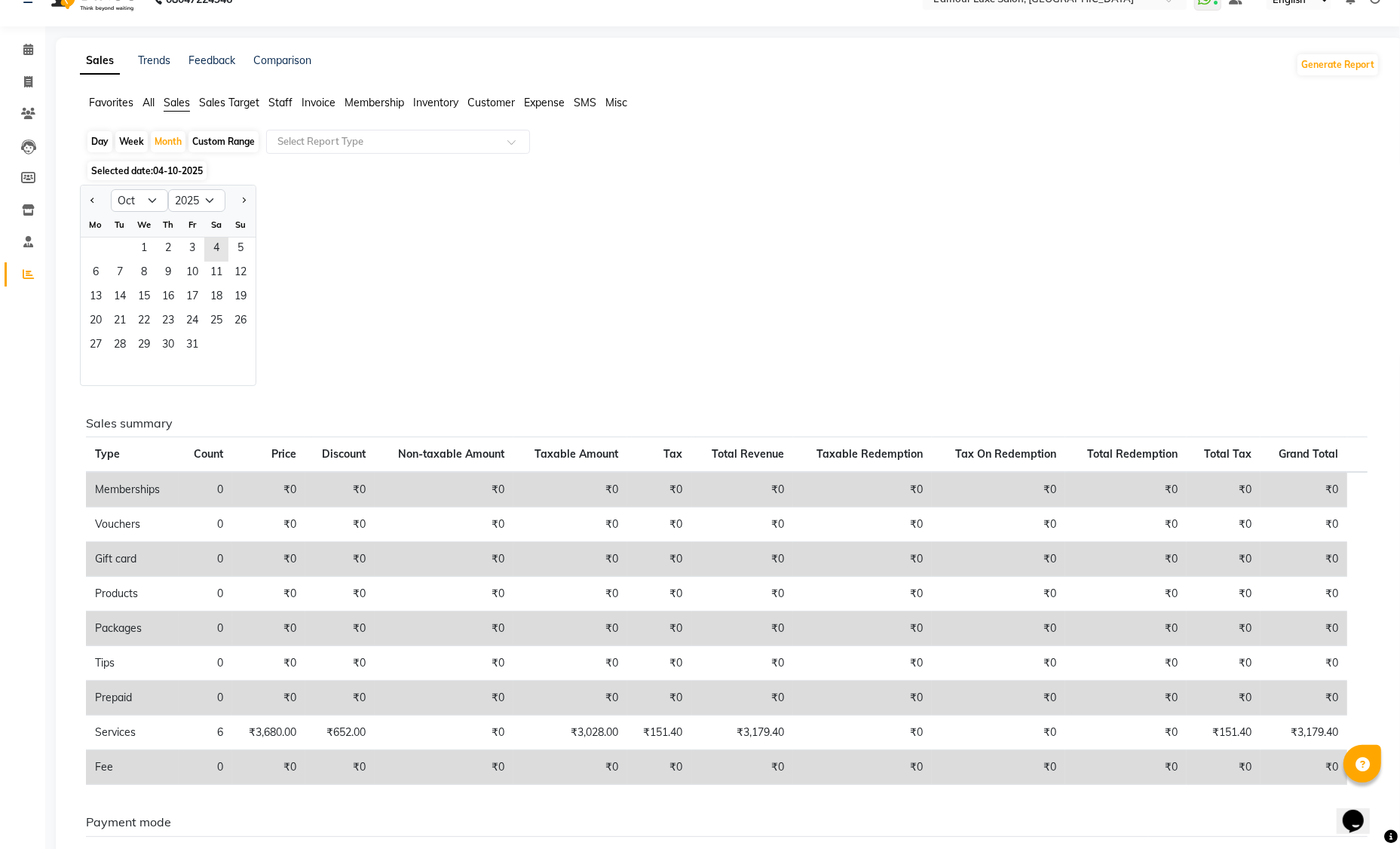
scroll to position [80, 0]
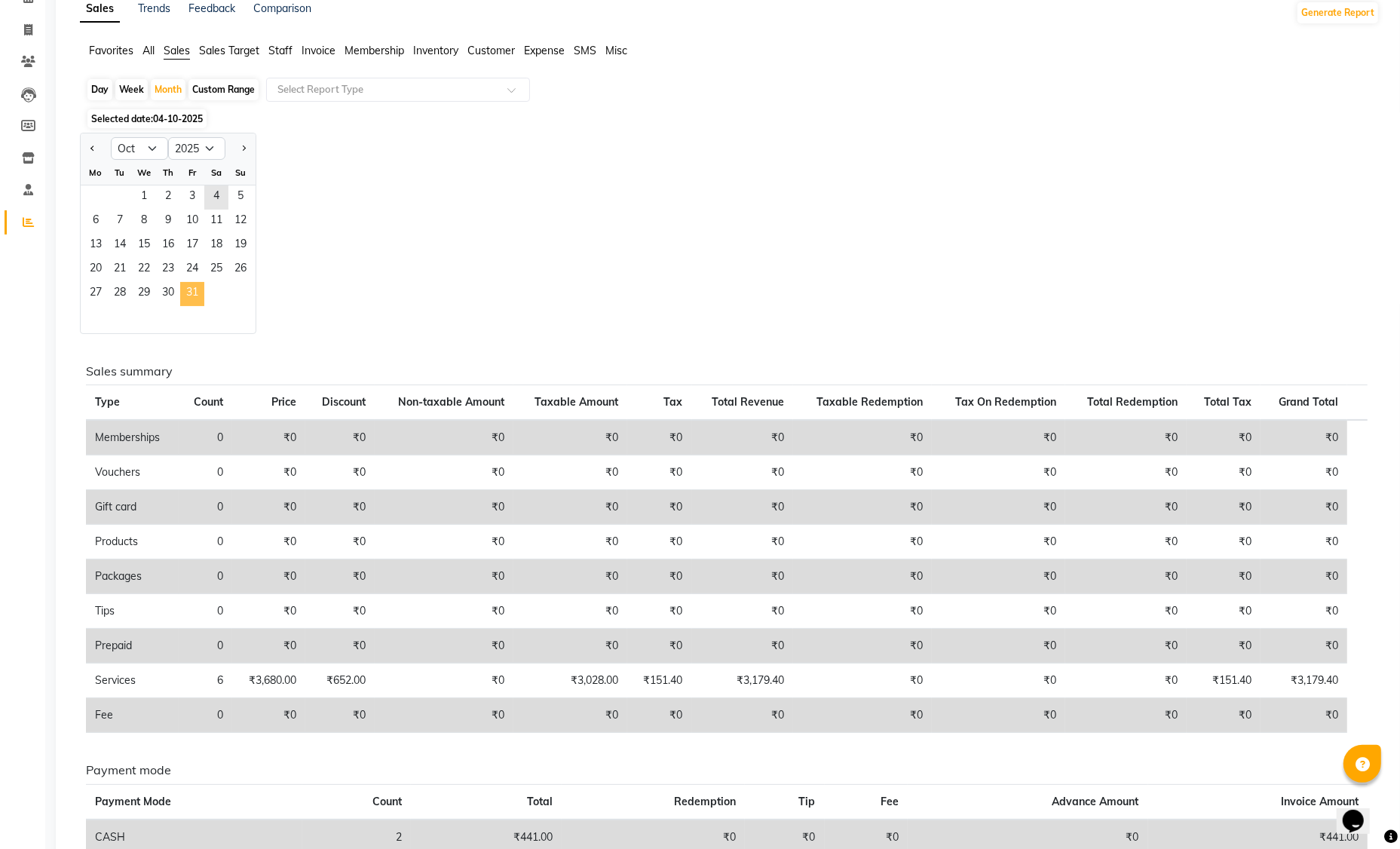
click at [203, 290] on span "31" at bounding box center [191, 294] width 24 height 24
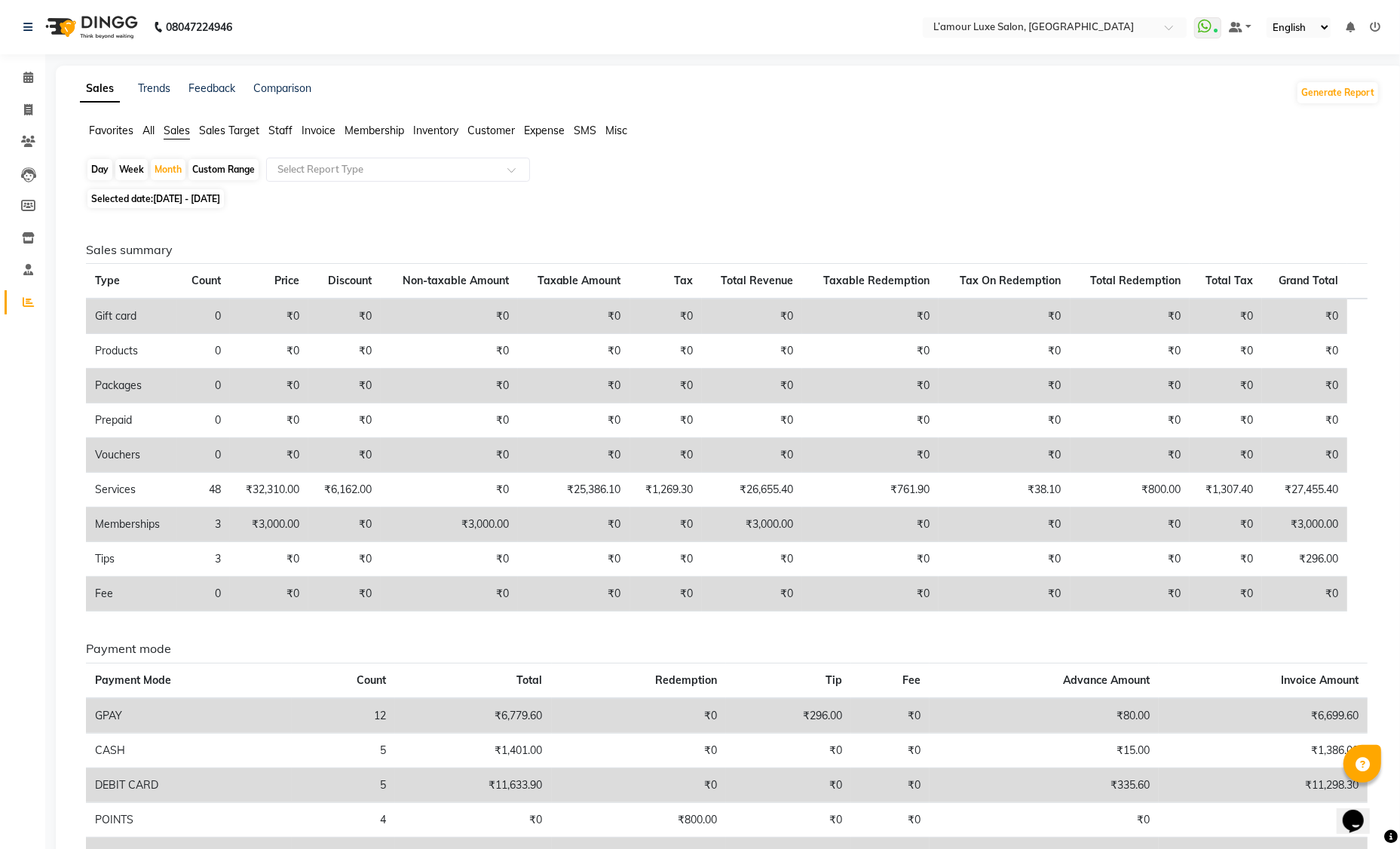
click at [277, 130] on span "Staff" at bounding box center [280, 130] width 24 height 14
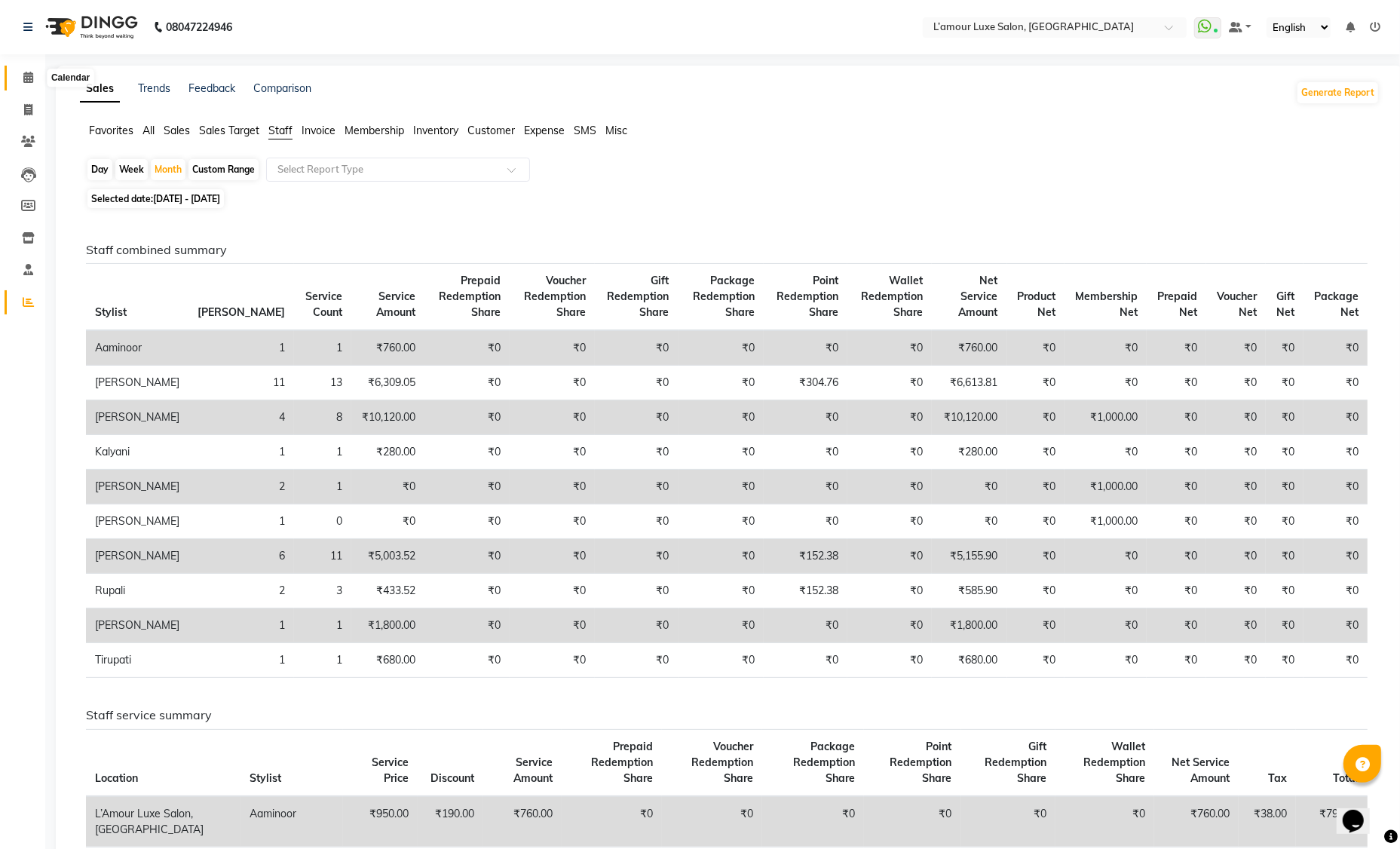
click at [34, 79] on span at bounding box center [28, 78] width 26 height 17
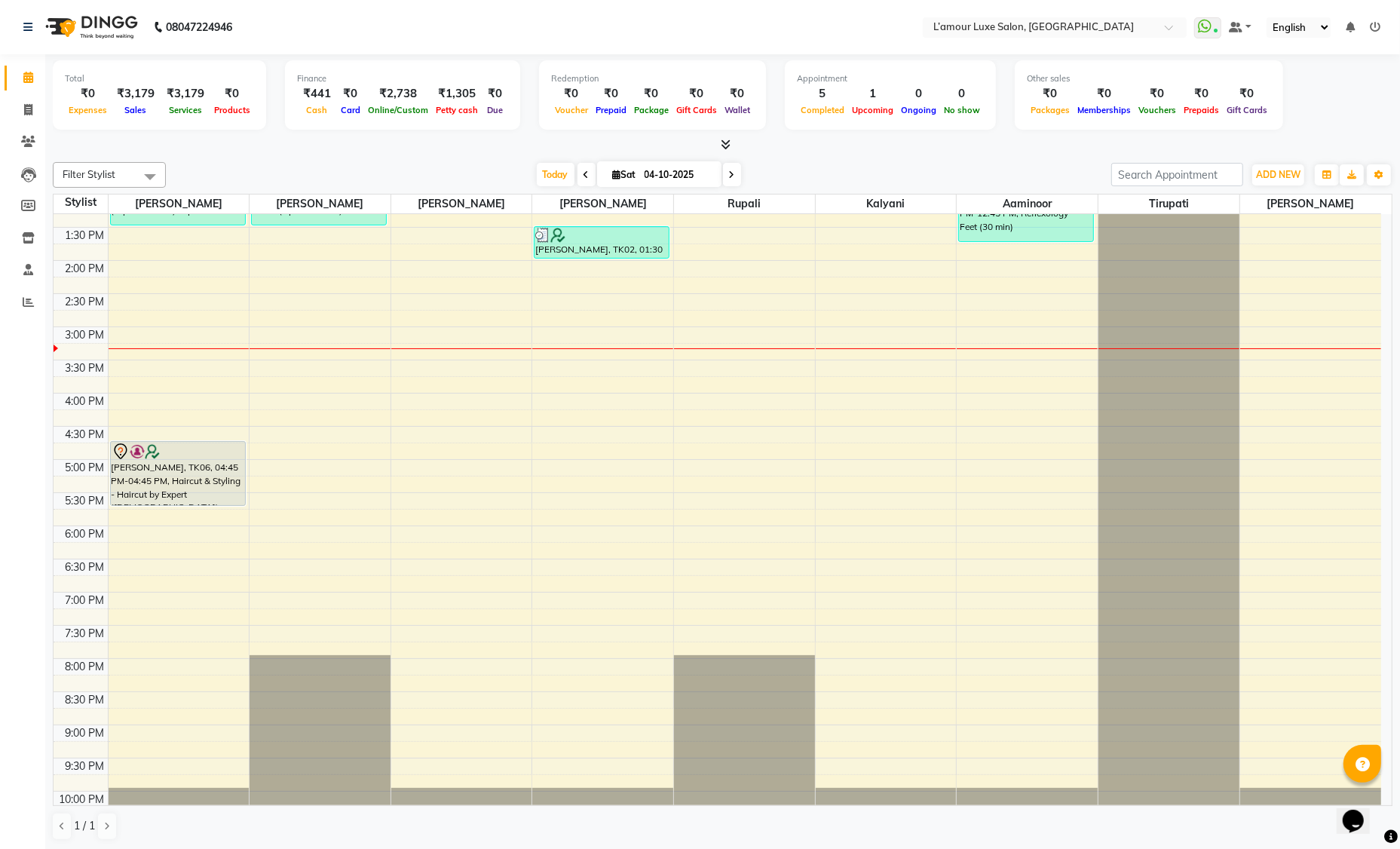
scroll to position [332, 0]
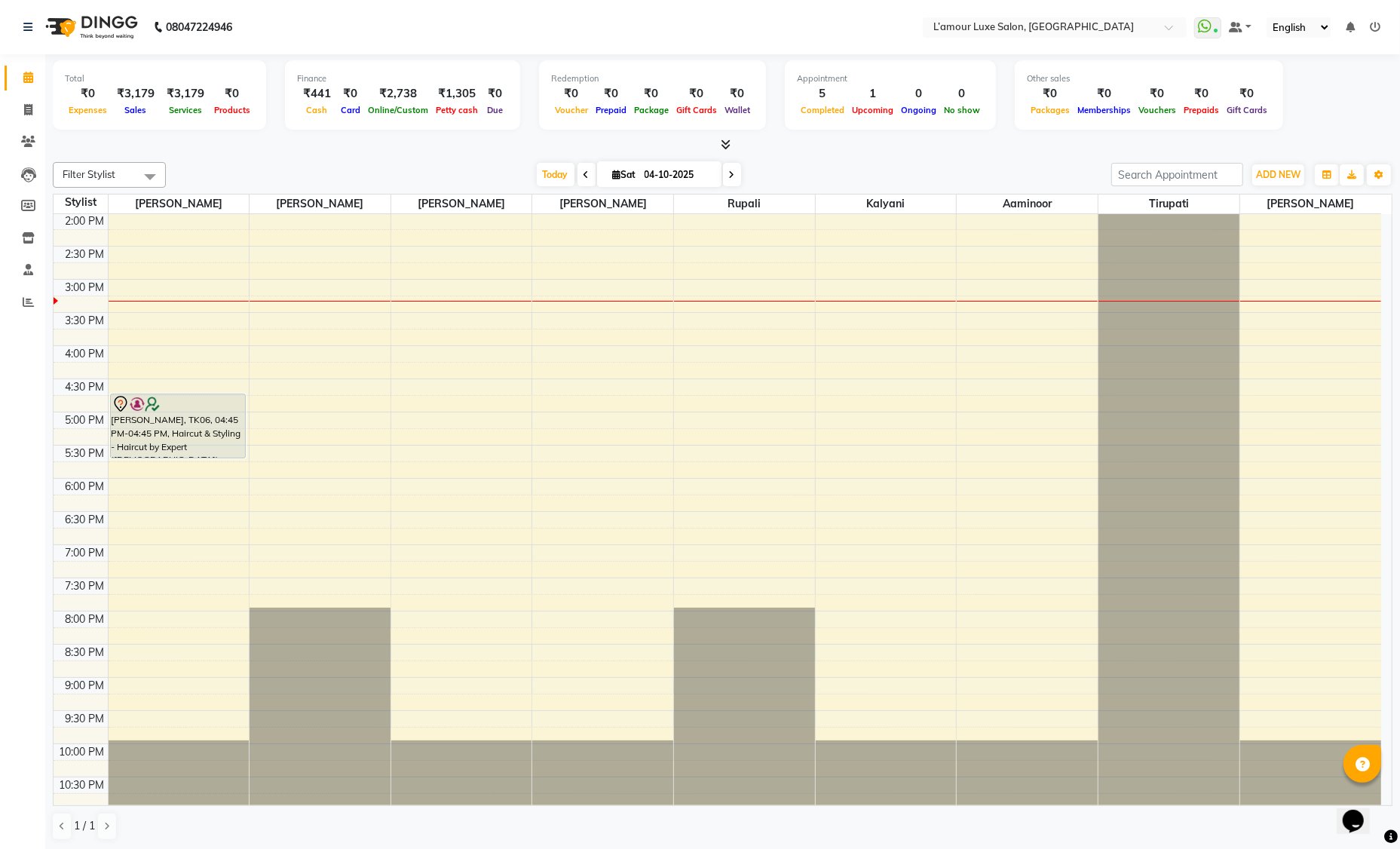
click at [741, 174] on span at bounding box center [732, 174] width 18 height 24
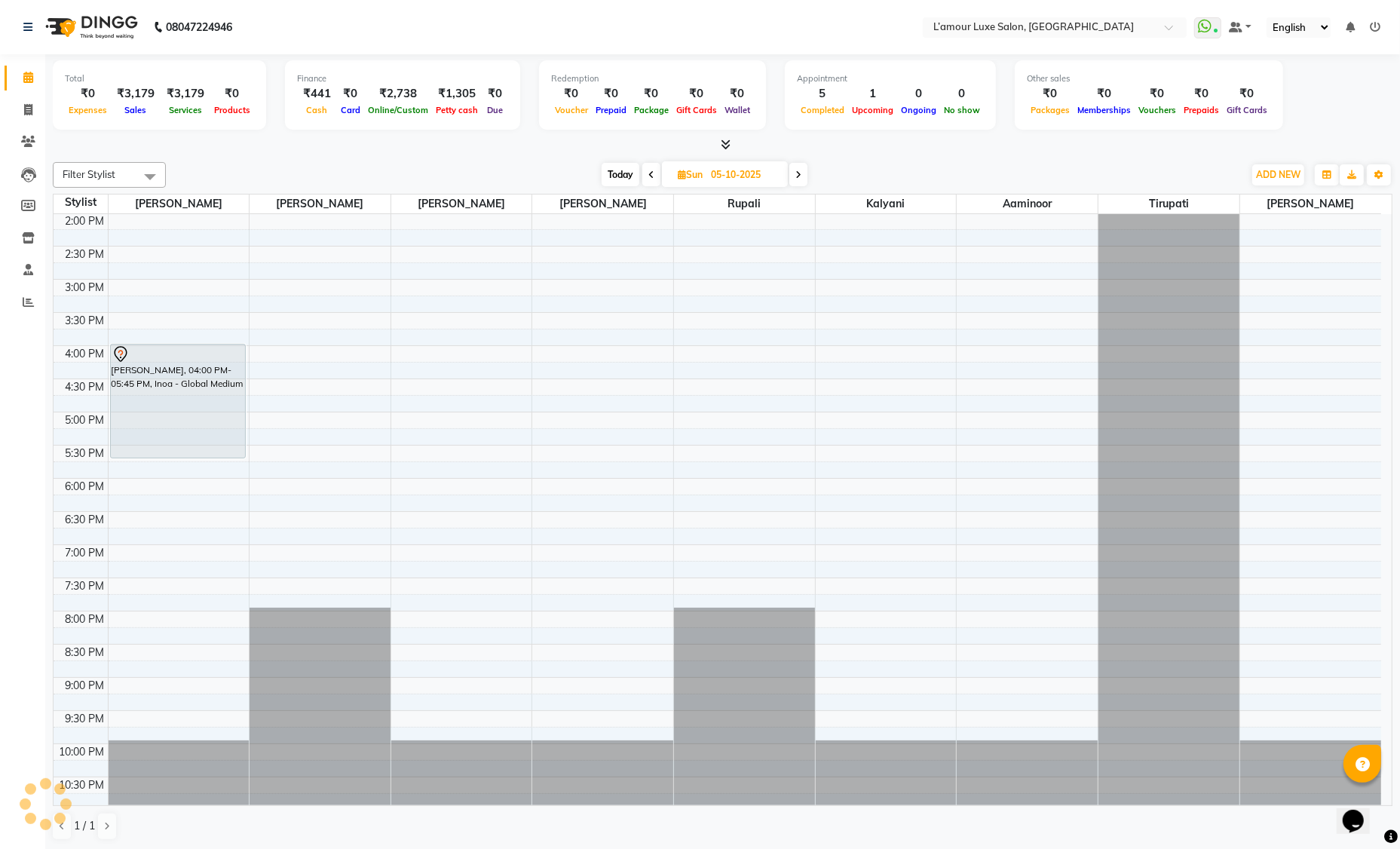
scroll to position [0, 0]
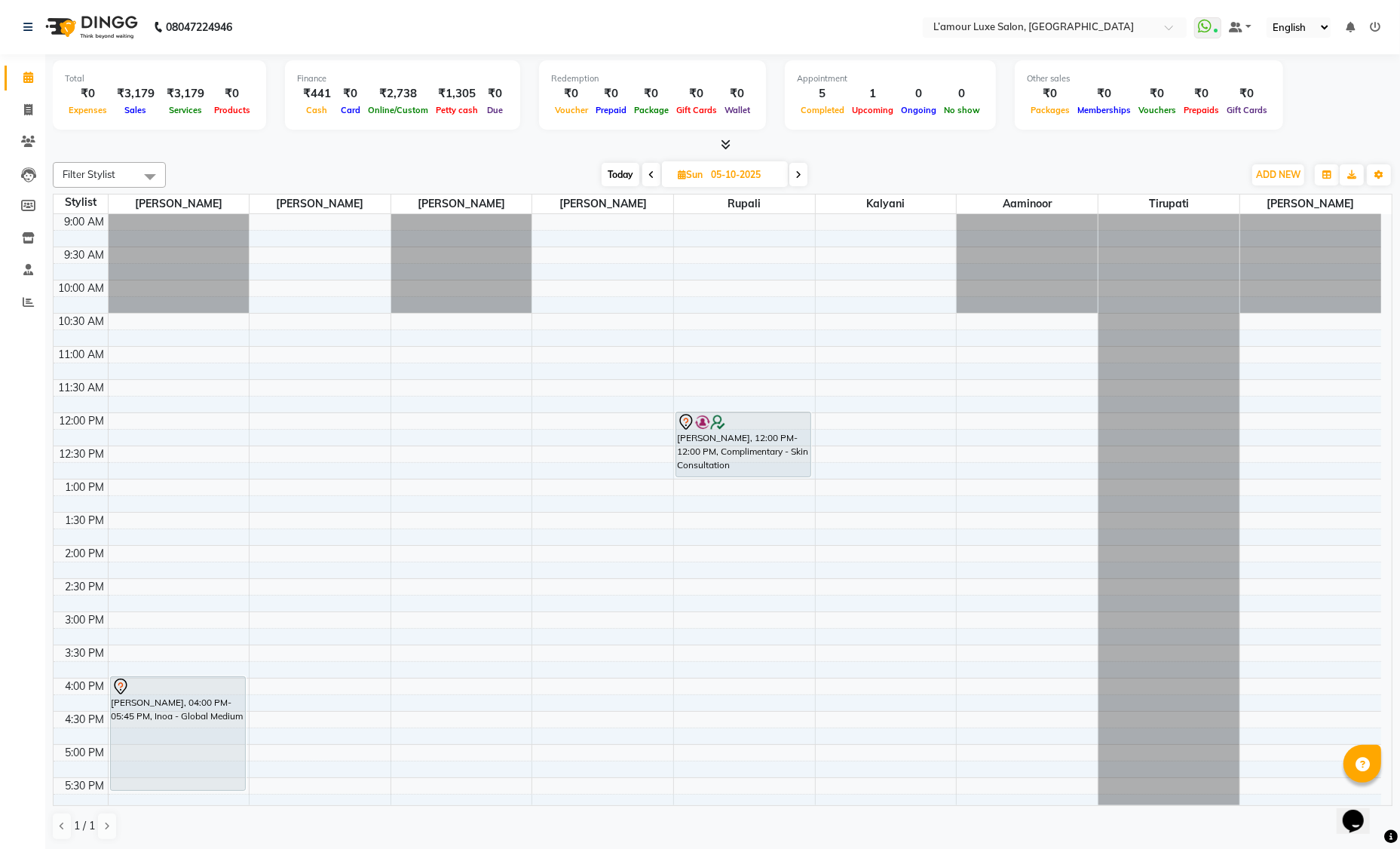
click at [622, 173] on span "Today" at bounding box center [621, 174] width 38 height 24
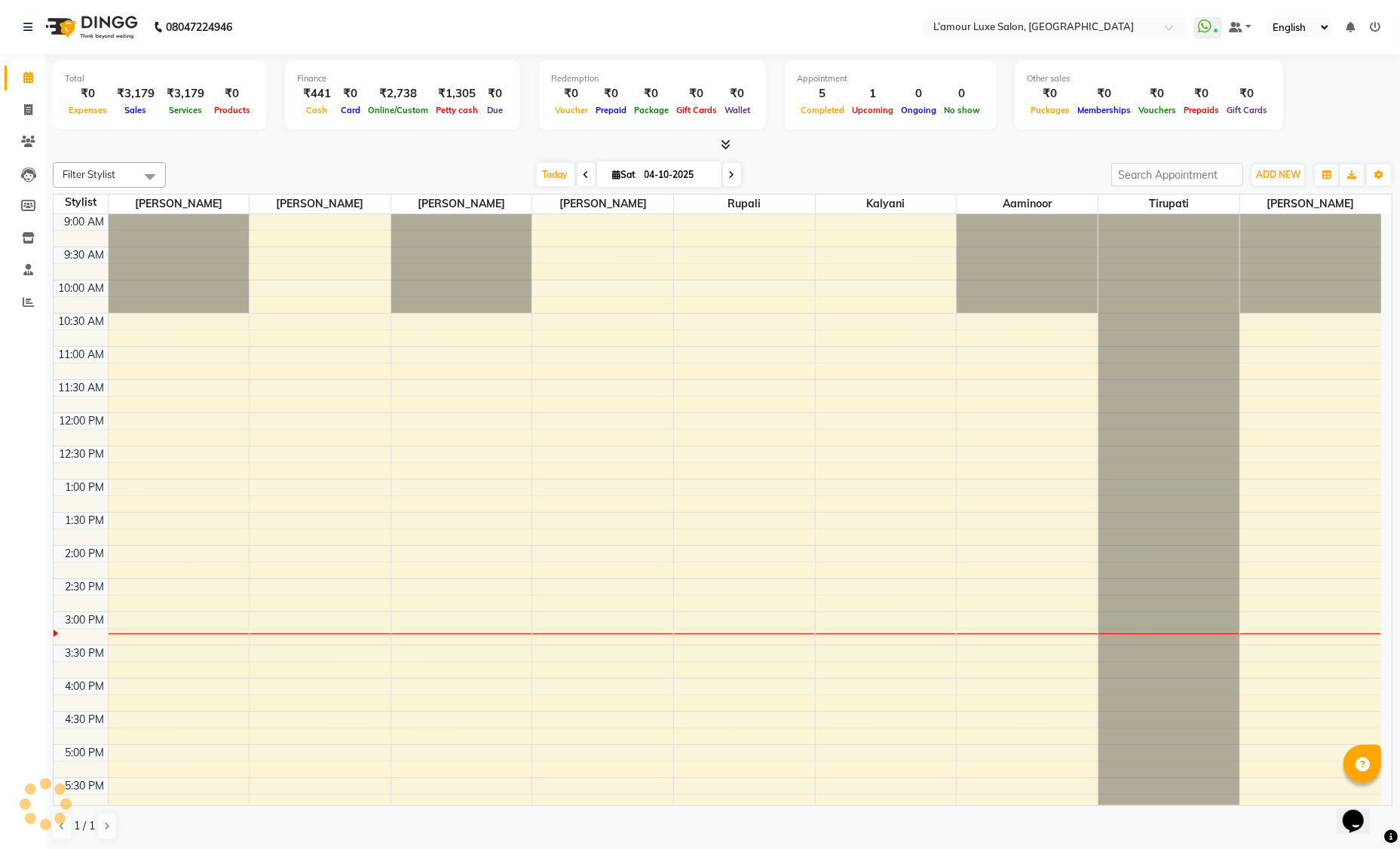
scroll to position [332, 0]
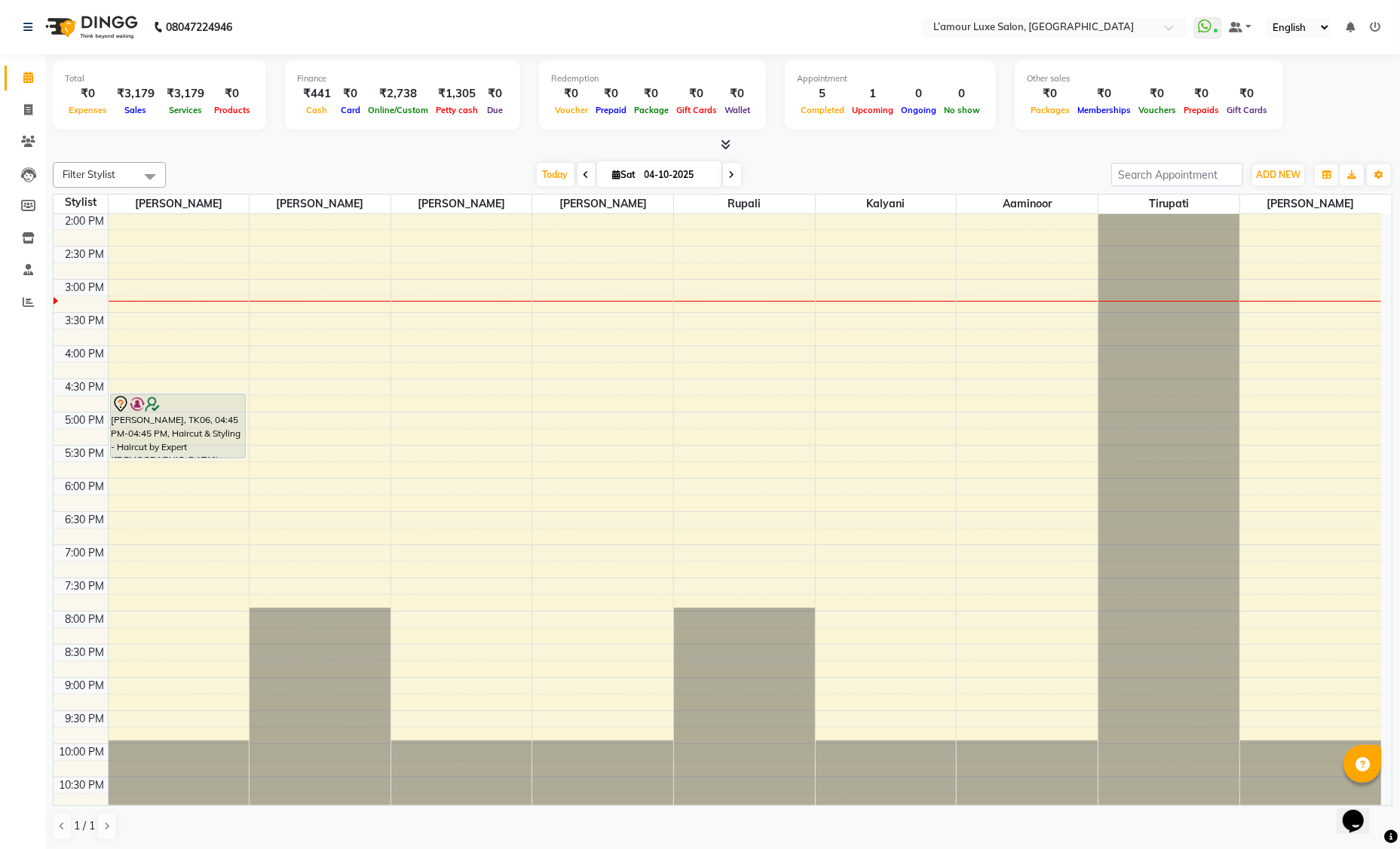
click at [588, 173] on span at bounding box center [586, 174] width 18 height 24
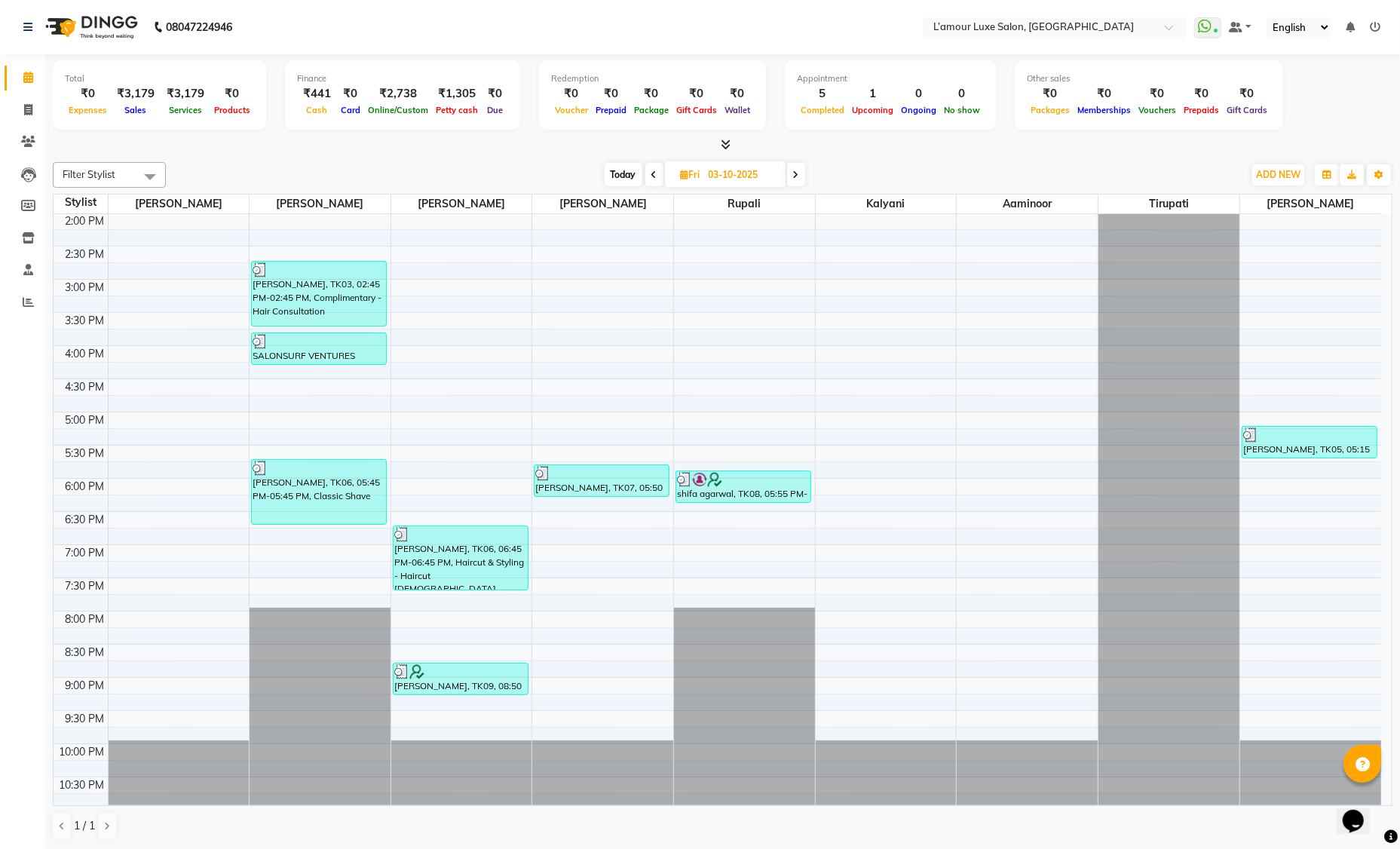
click at [628, 174] on span "Today" at bounding box center [623, 174] width 38 height 24
type input "04-10-2025"
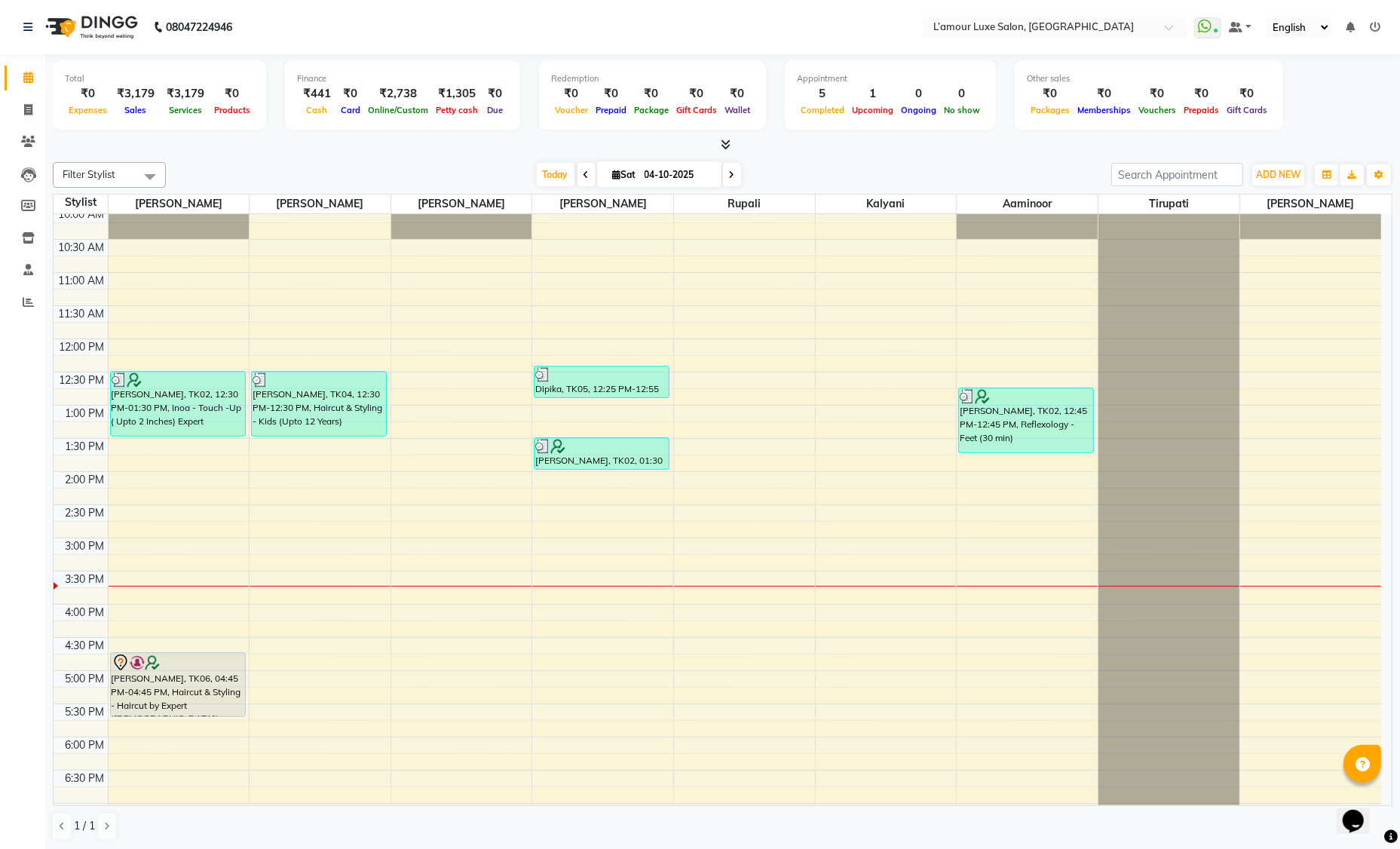
scroll to position [0, 0]
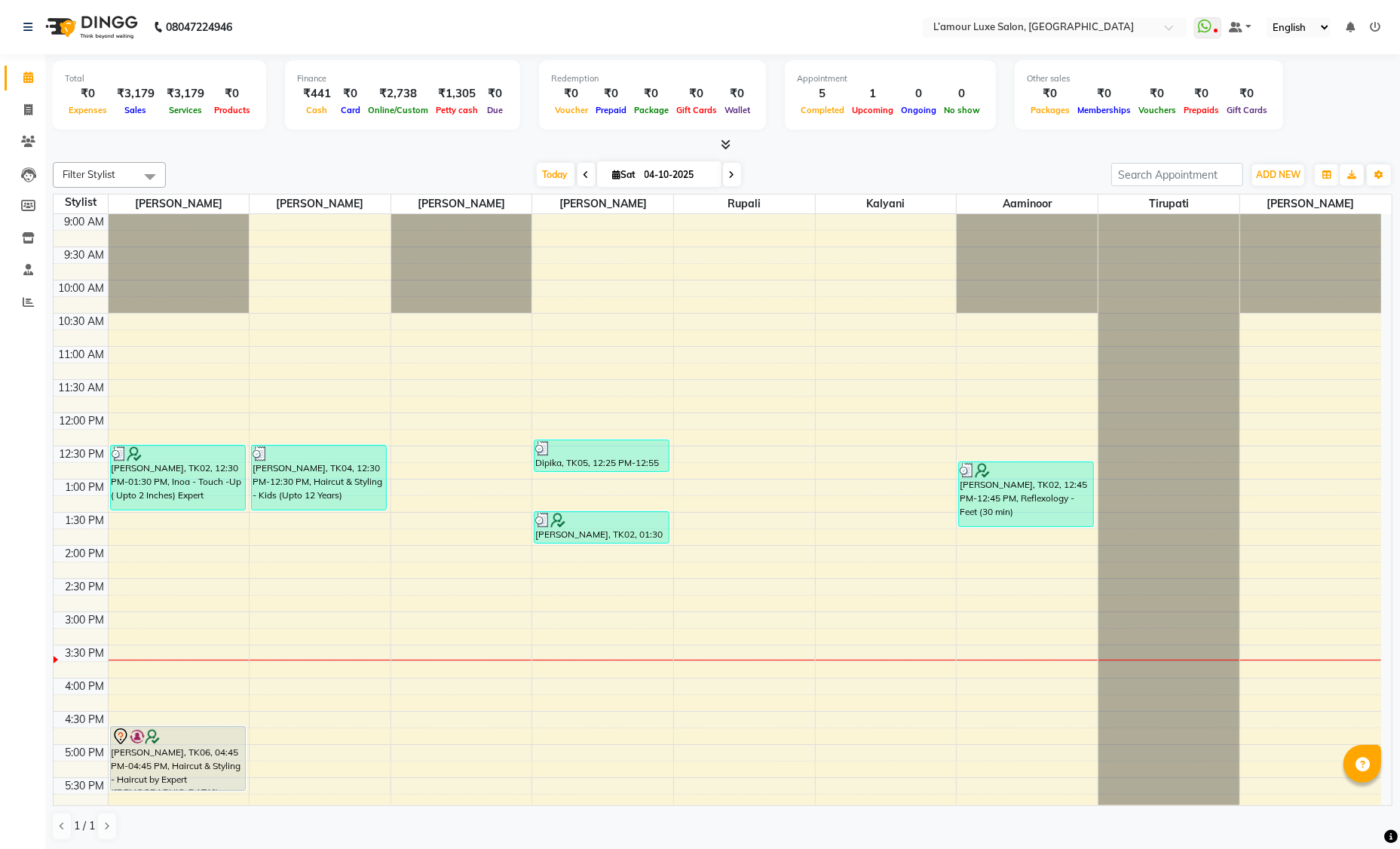
click at [581, 178] on span at bounding box center [586, 174] width 18 height 24
type input "03-10-2025"
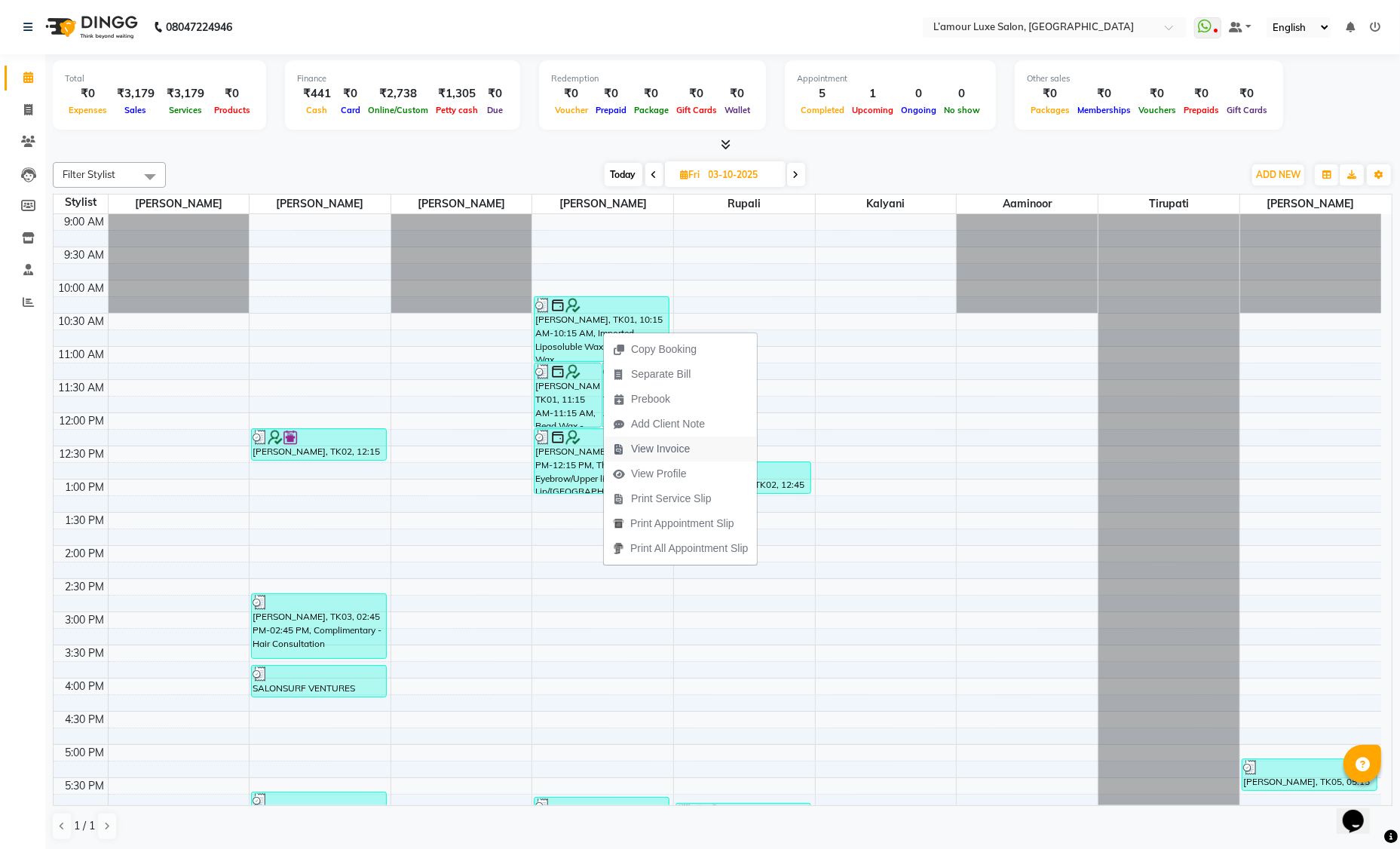
click at [650, 451] on span "View Invoice" at bounding box center [660, 448] width 59 height 16
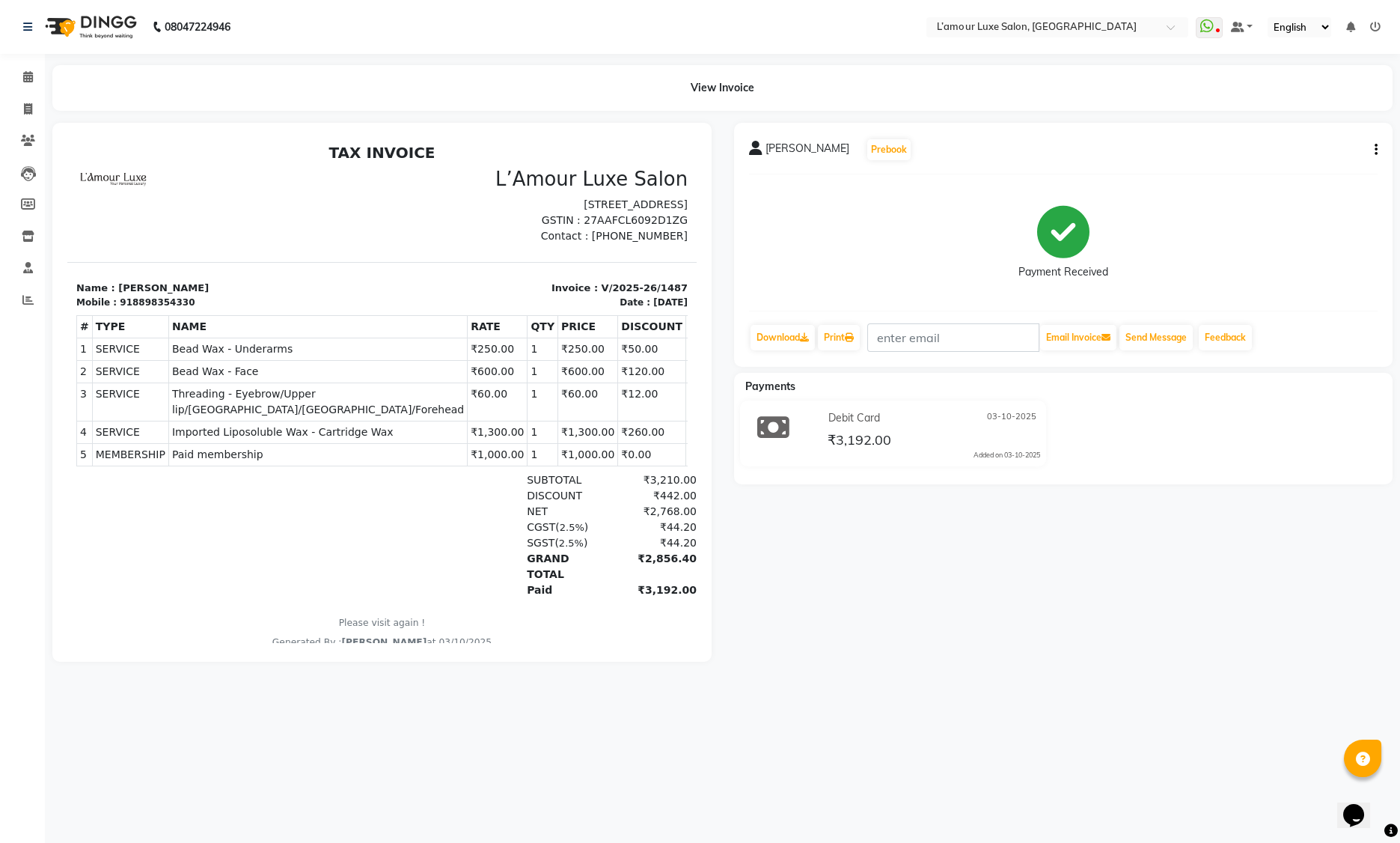
click at [162, 309] on div "918898354330" at bounding box center [157, 302] width 75 height 14
copy div "918898354330"
click at [28, 77] on icon at bounding box center [28, 77] width 10 height 11
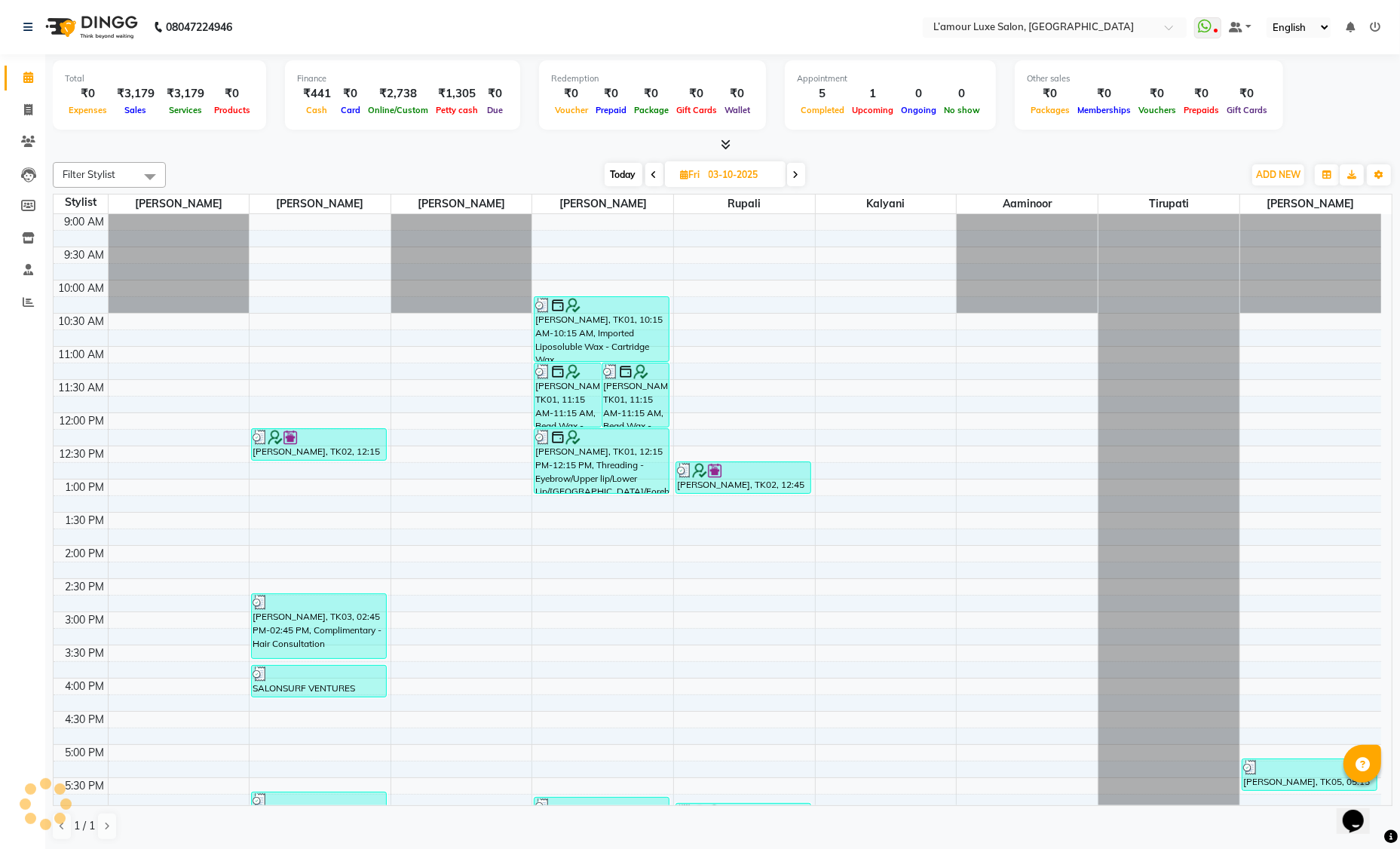
scroll to position [303, 0]
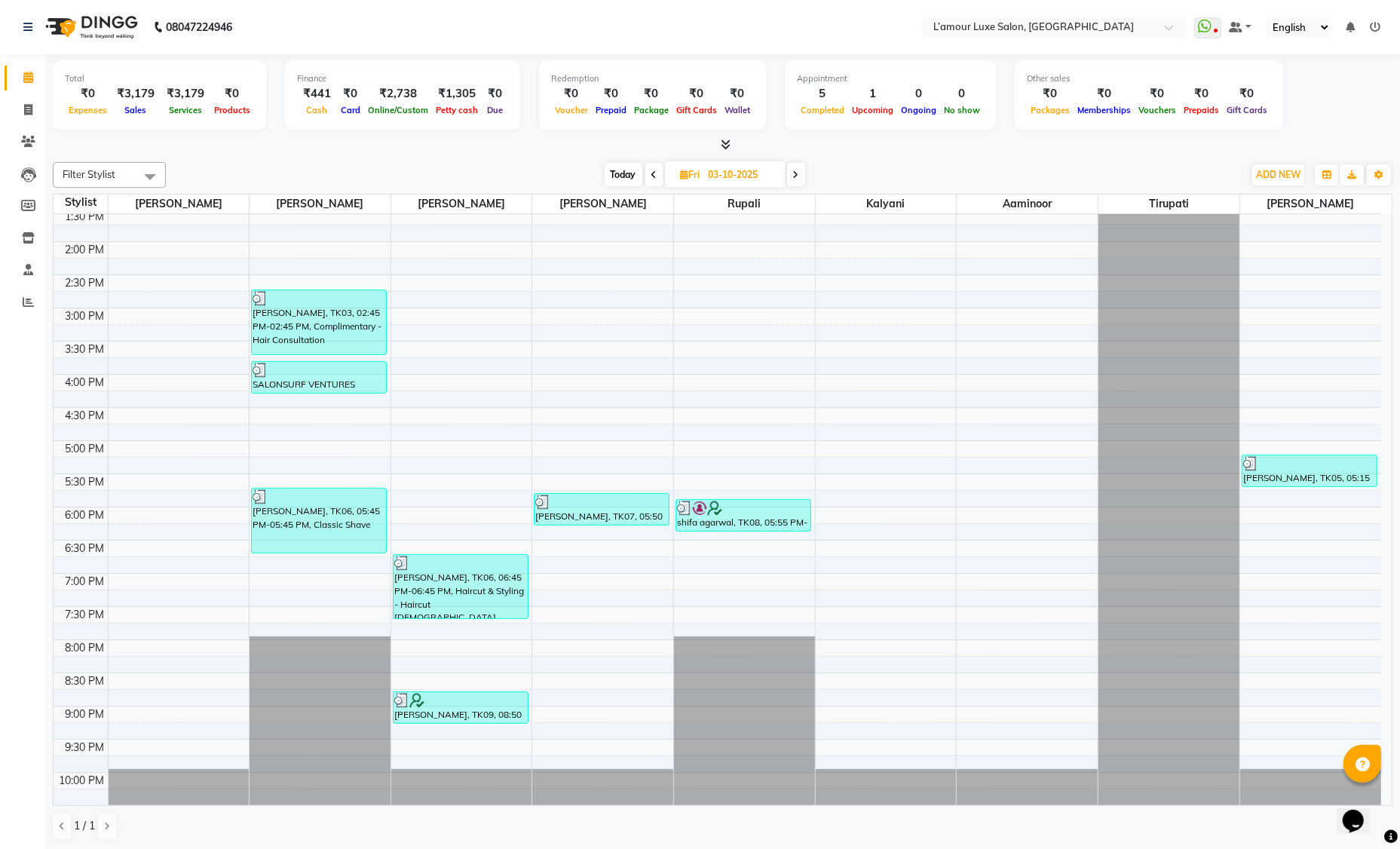
click at [796, 181] on span at bounding box center [796, 174] width 18 height 24
type input "04-10-2025"
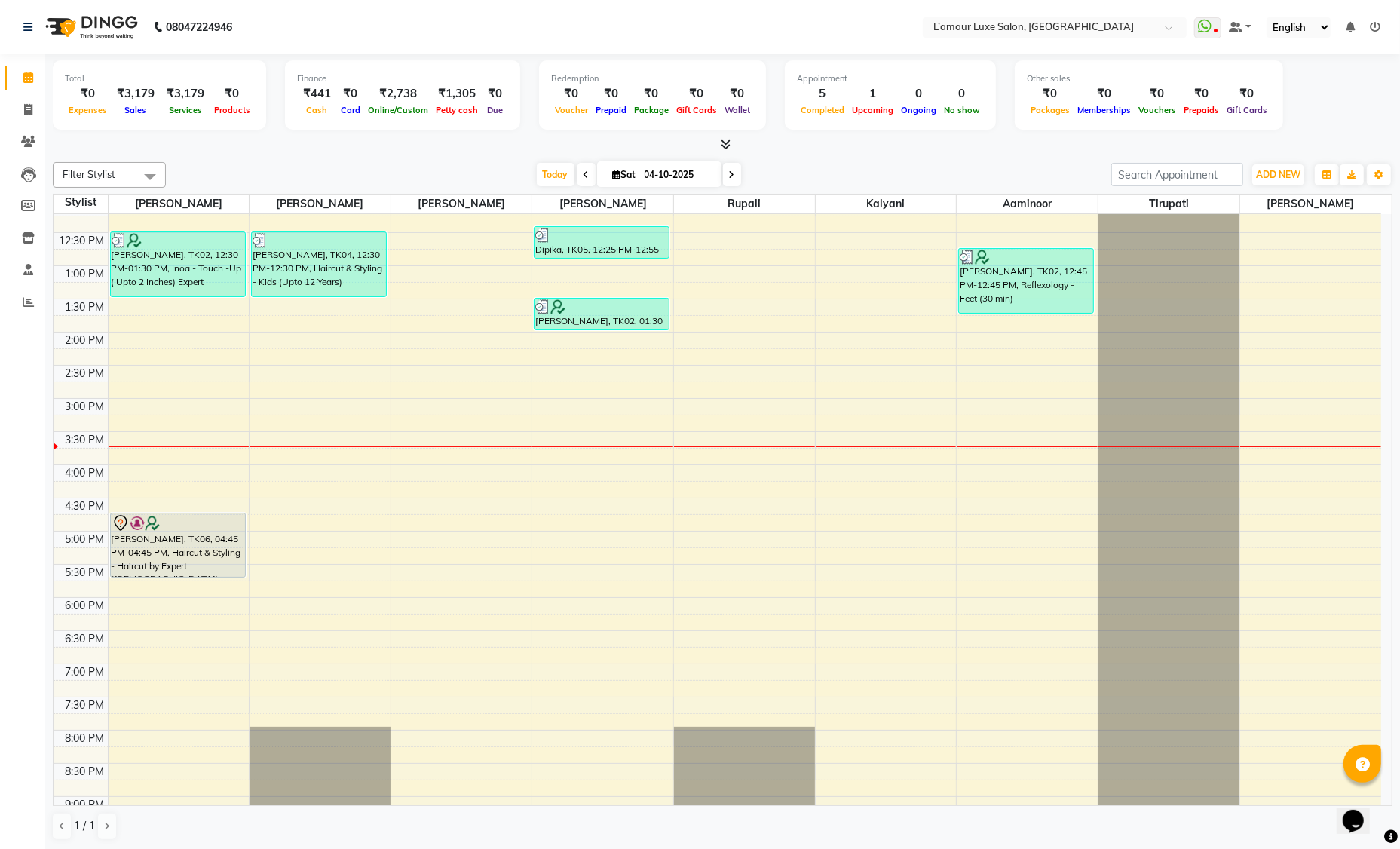
scroll to position [332, 0]
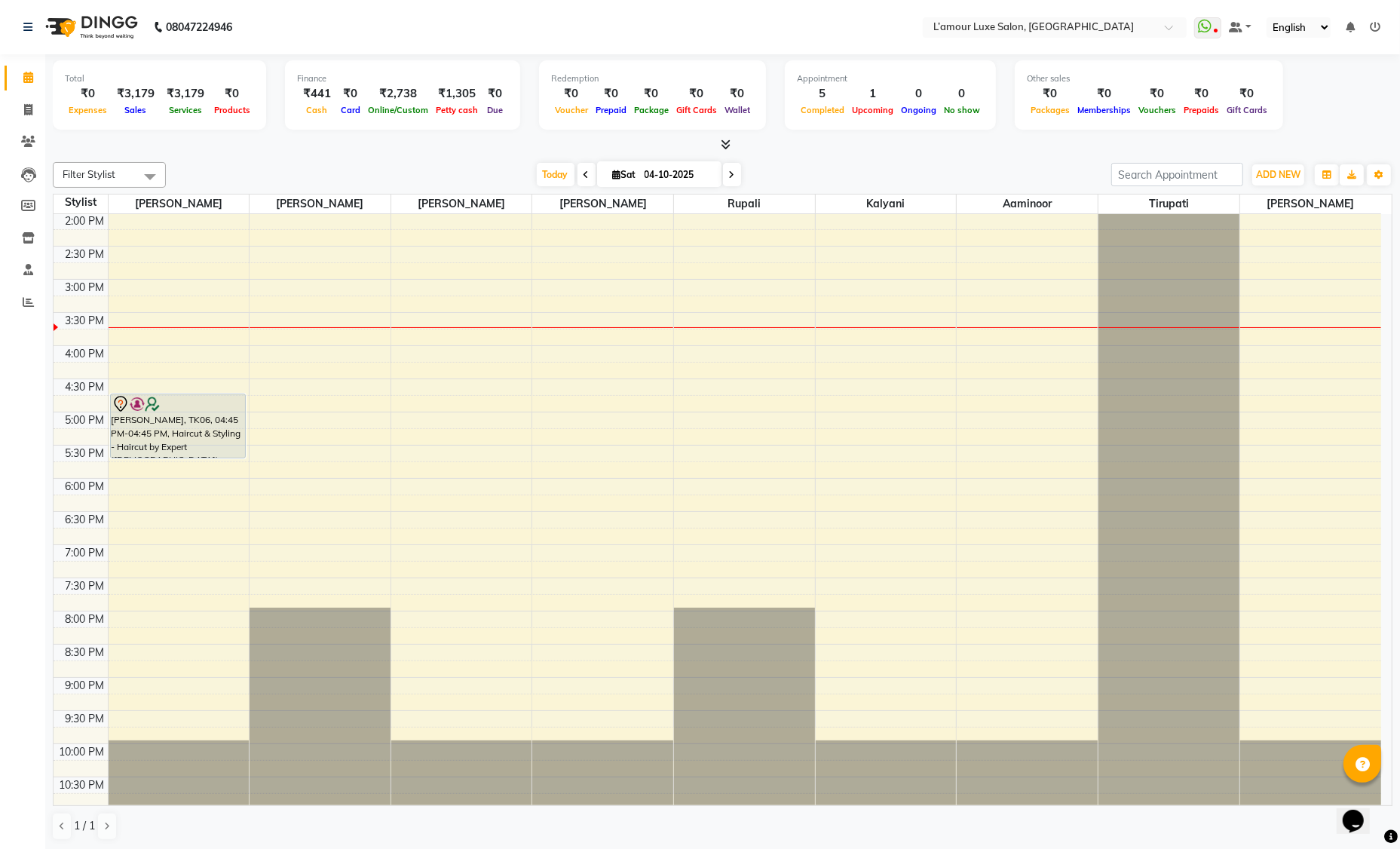
click at [419, 336] on div "9:00 AM 9:30 AM 10:00 AM 10:30 AM 11:00 AM 11:30 AM 12:00 PM 12:30 PM 1:00 PM 1…" at bounding box center [716, 345] width 1327 height 928
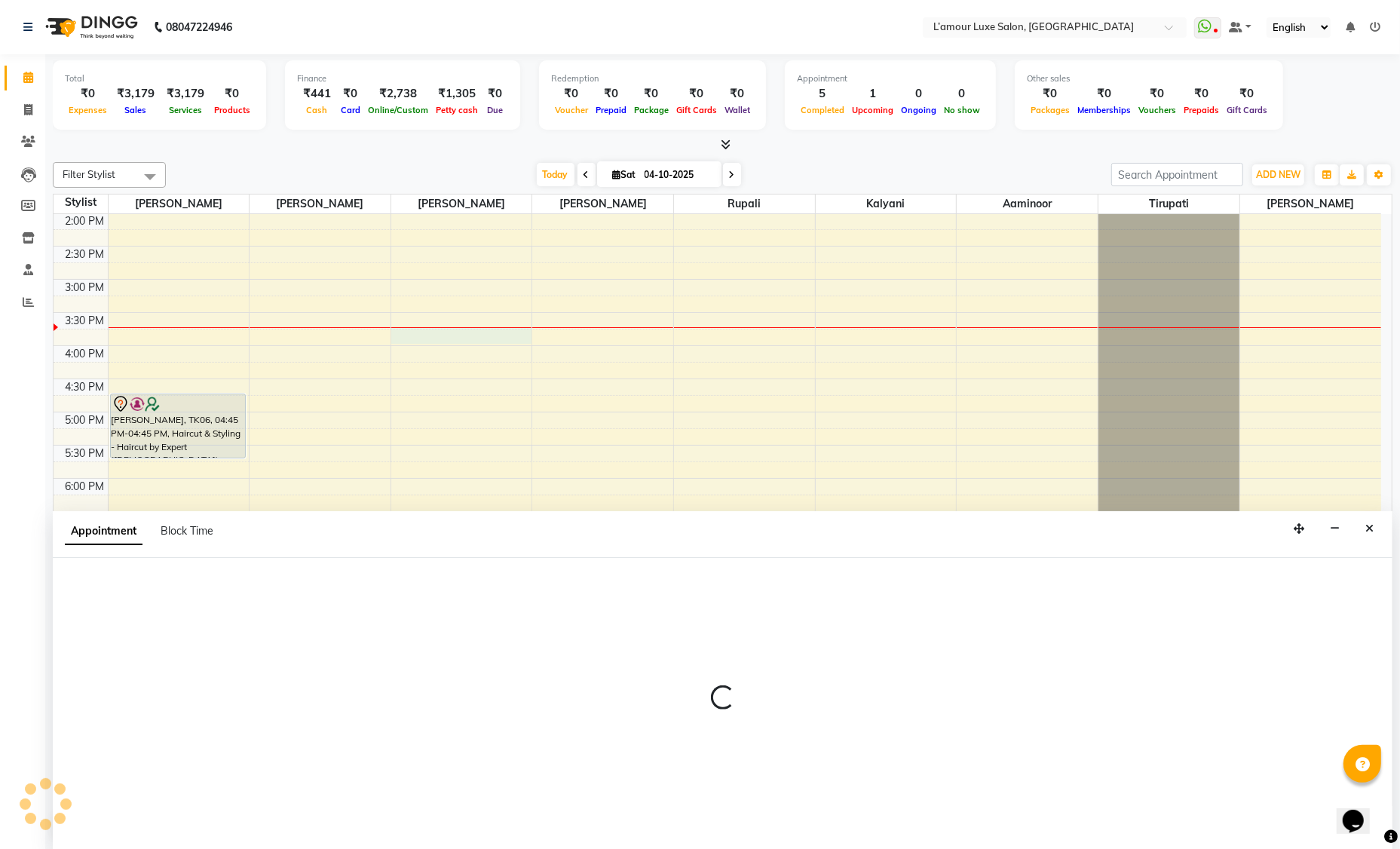
scroll to position [0, 0]
select select "79012"
select select "tentative"
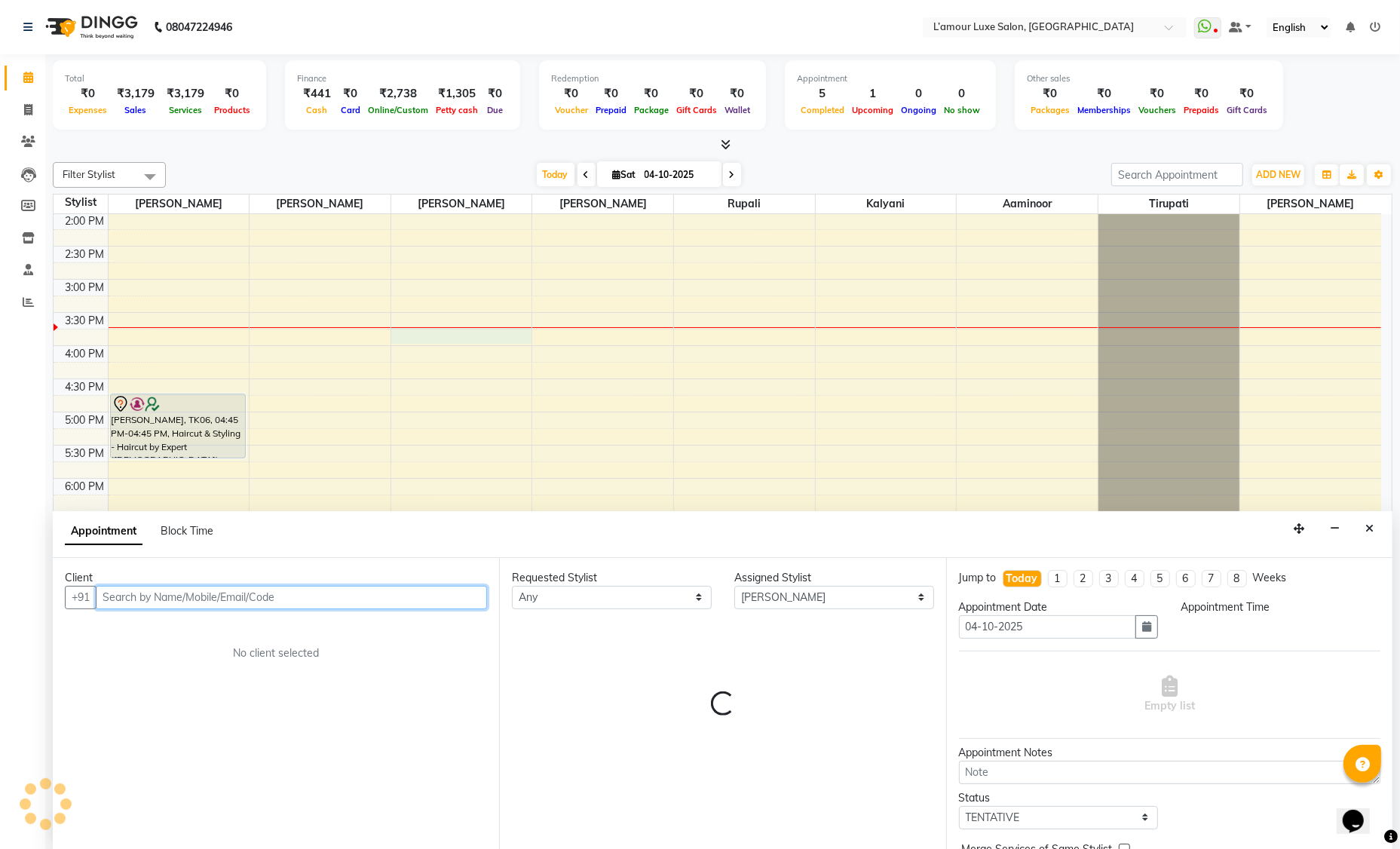
select select "945"
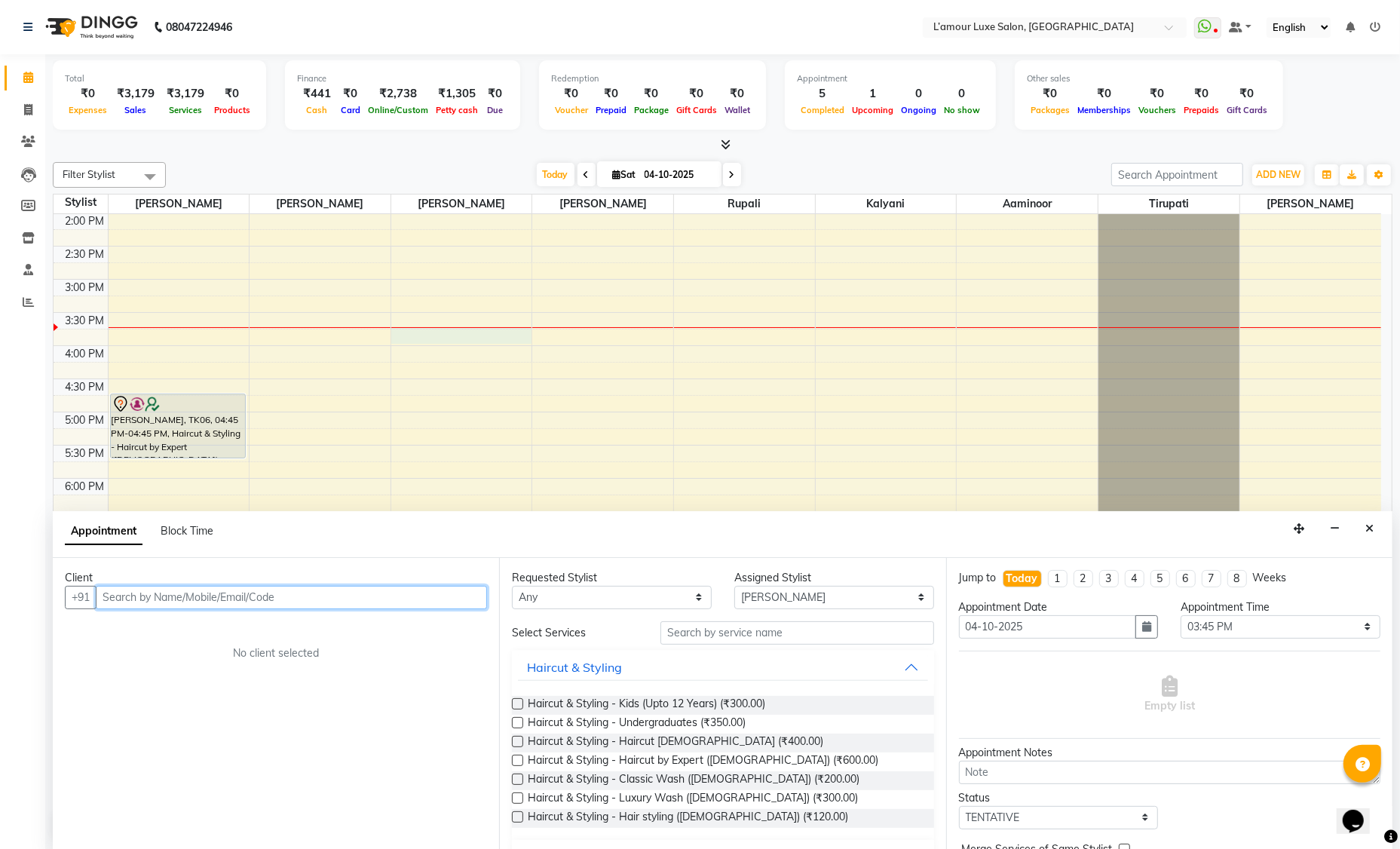
paste input "918898354330"
click at [255, 631] on ngb-highlight "8898354330" at bounding box center [254, 629] width 75 height 15
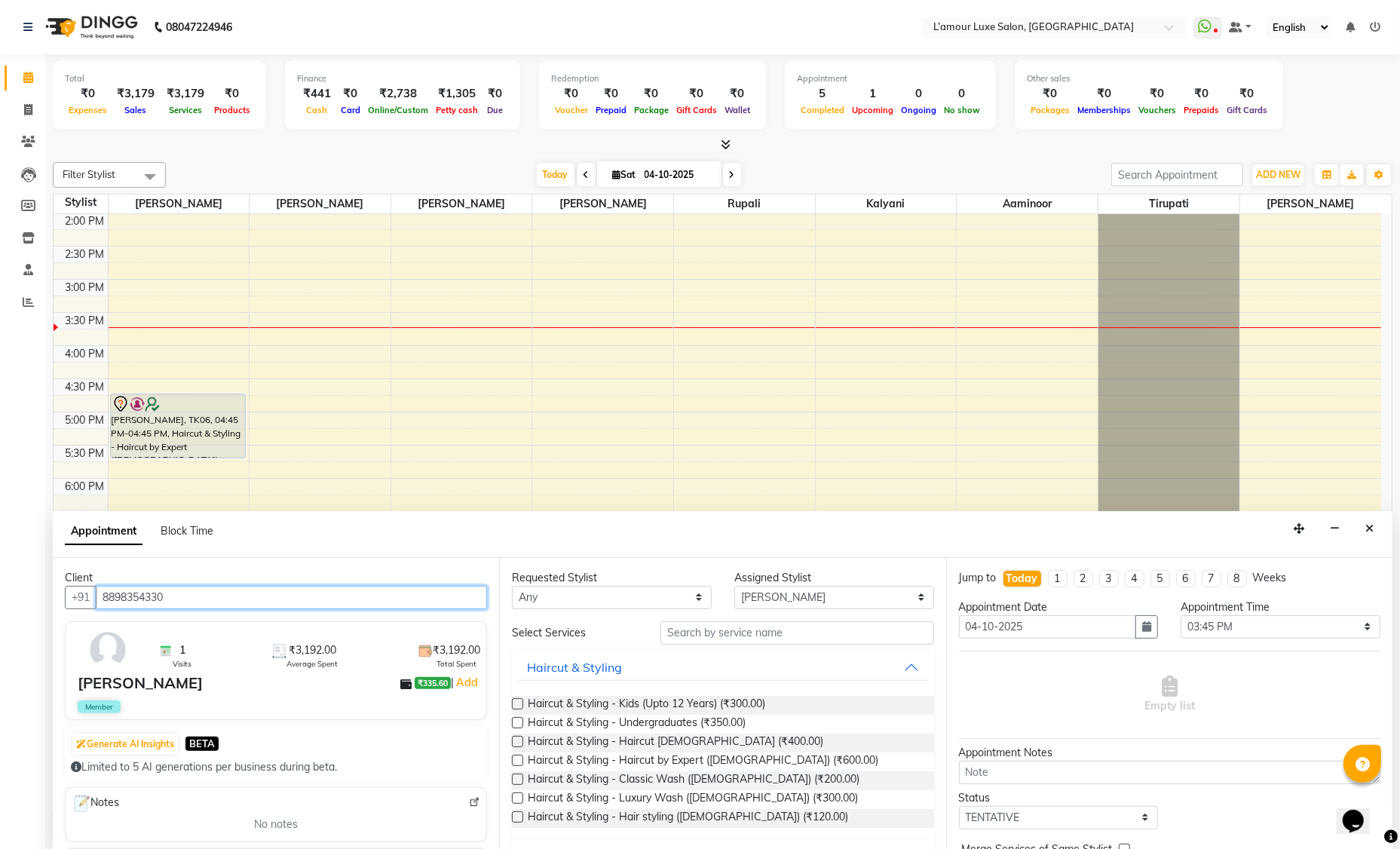
type input "8898354330"
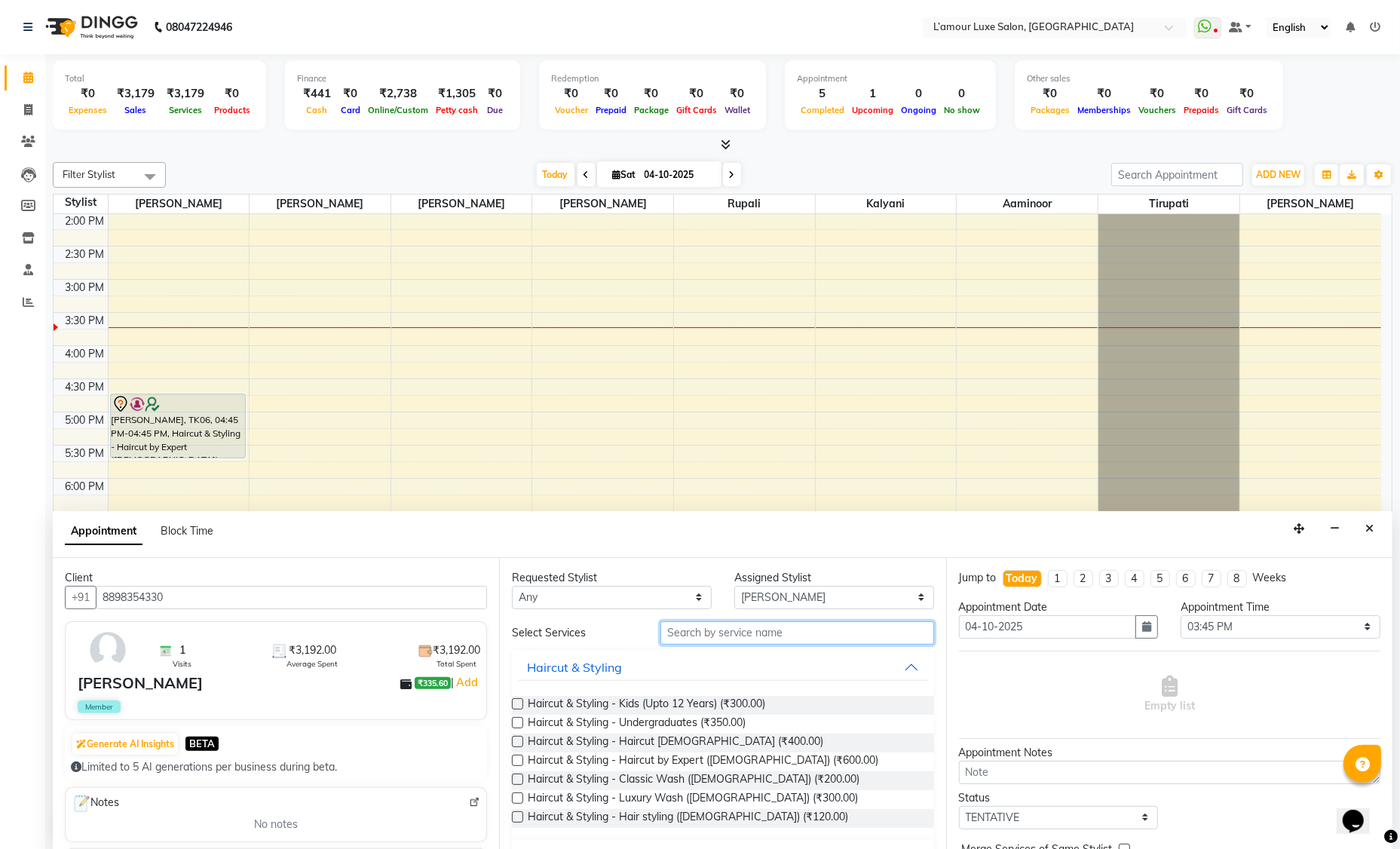
click at [730, 631] on input "text" at bounding box center [796, 632] width 274 height 24
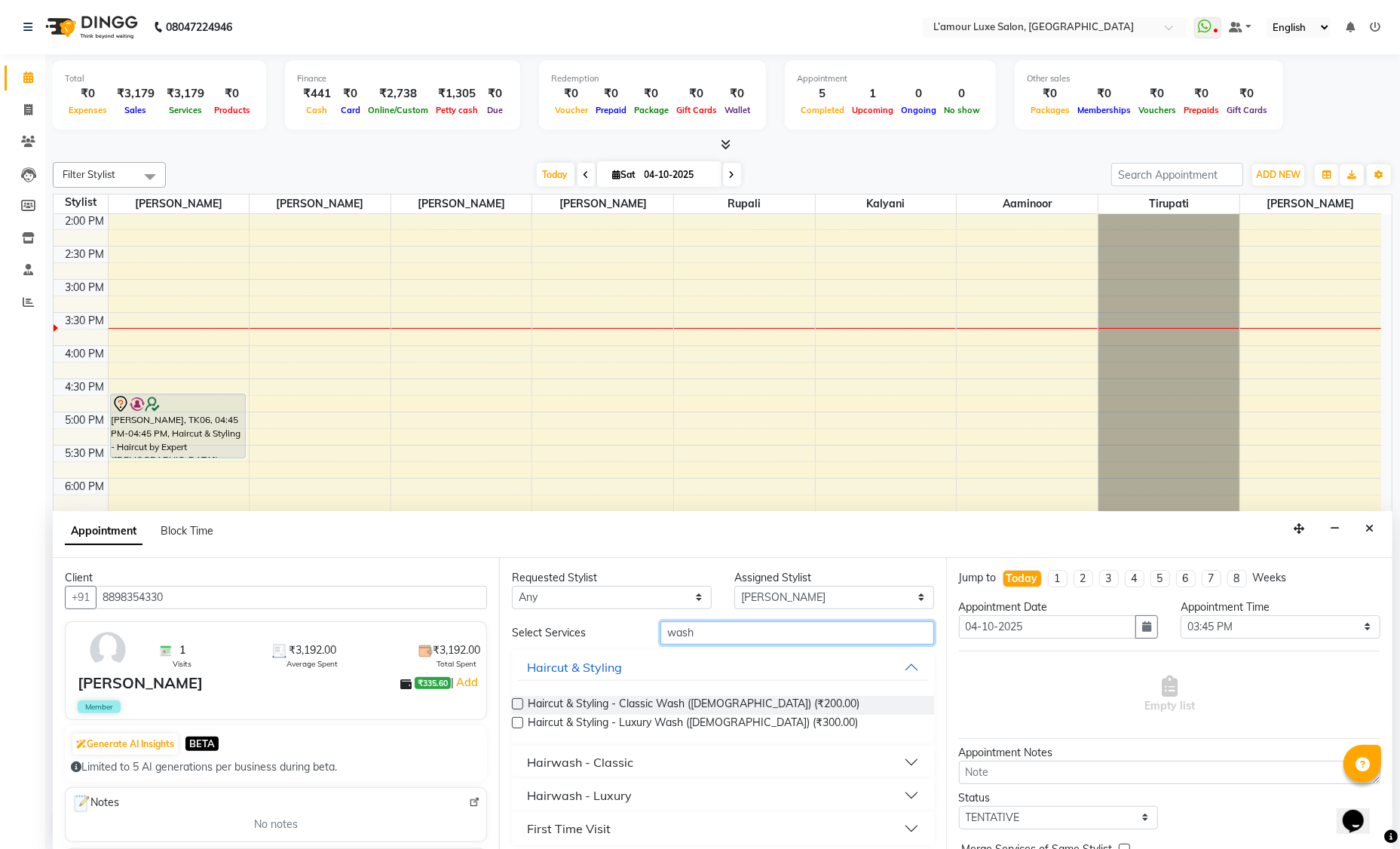
type input "wash"
click at [636, 759] on button "Hairwash - Classic" at bounding box center [722, 761] width 409 height 27
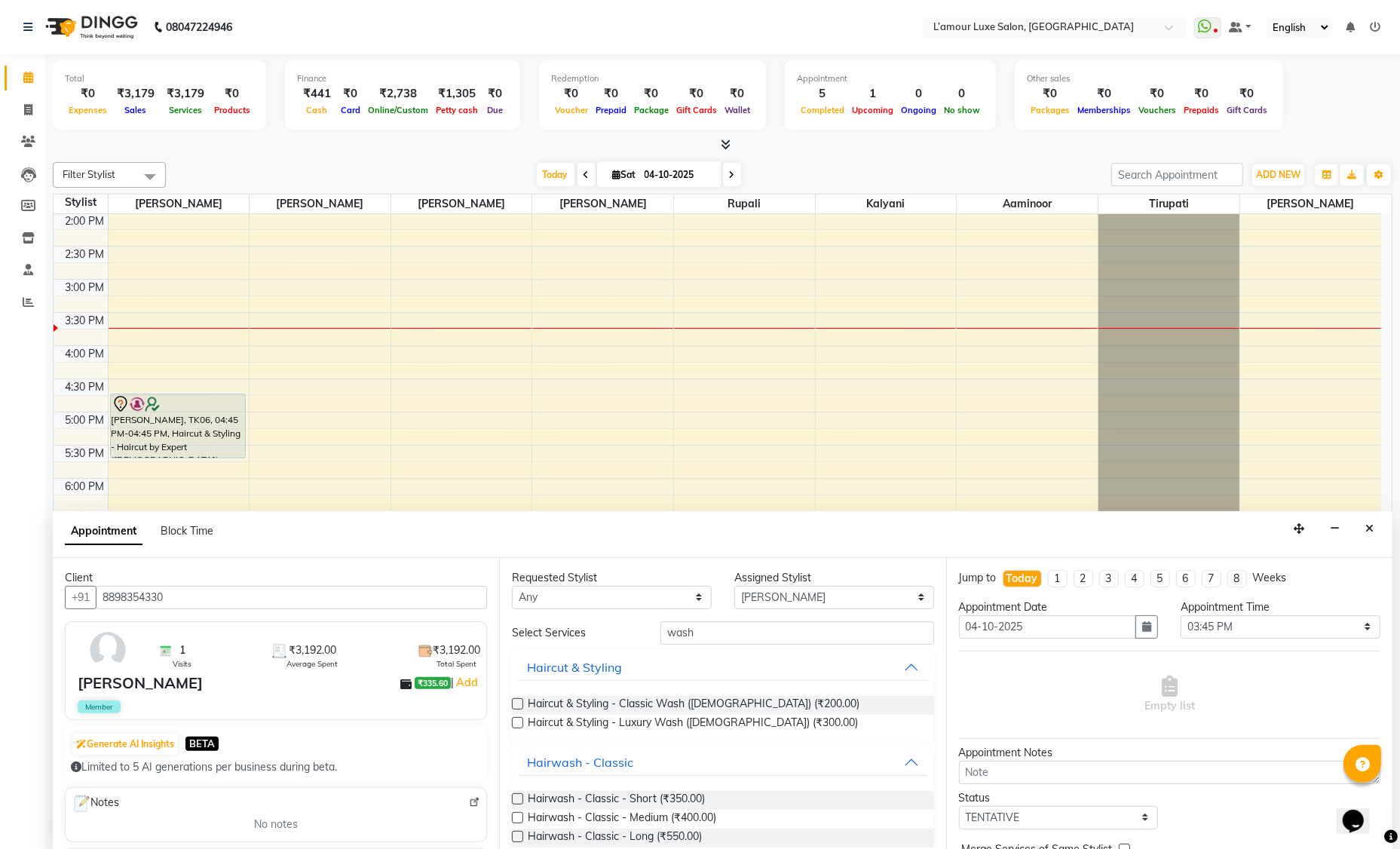
click at [521, 818] on label at bounding box center [518, 818] width 11 height 11
click at [521, 818] on input "checkbox" at bounding box center [517, 819] width 10 height 10
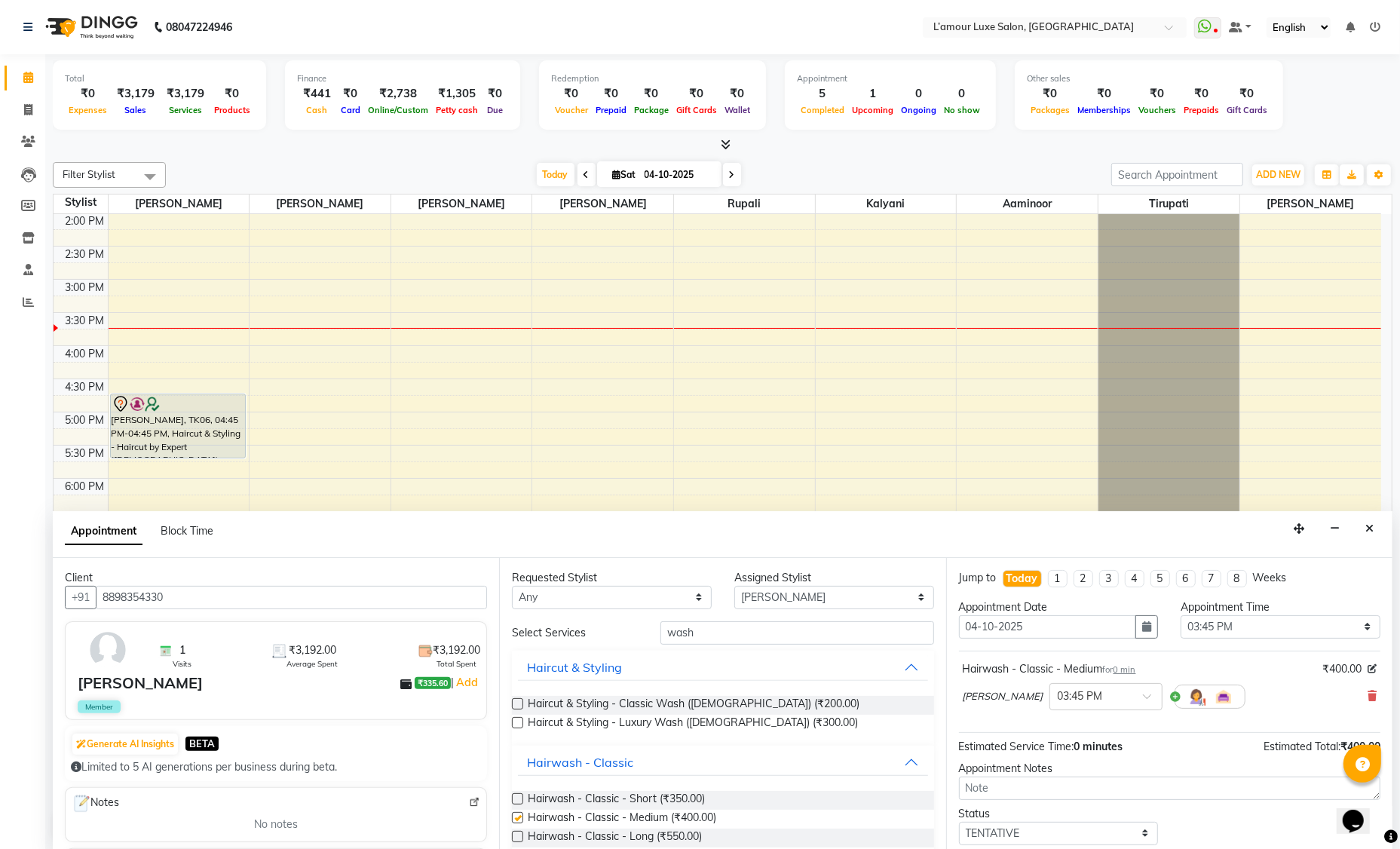
checkbox input "false"
drag, startPoint x: 706, startPoint y: 635, endPoint x: 602, endPoint y: 633, distance: 104.0
click at [602, 633] on div "Select Services wash" at bounding box center [722, 632] width 444 height 24
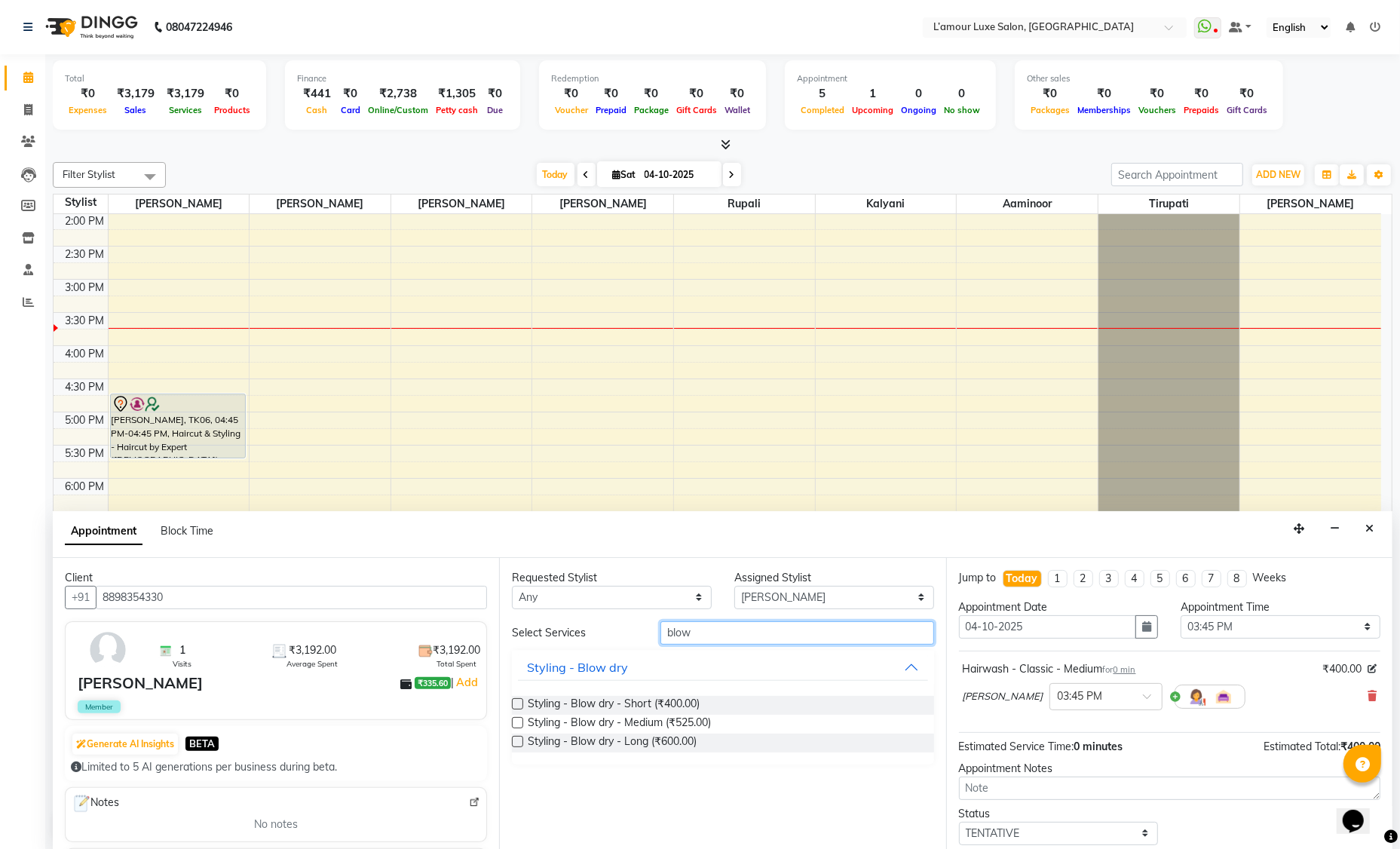
type input "blow"
click at [515, 718] on label at bounding box center [518, 723] width 11 height 11
click at [515, 719] on input "checkbox" at bounding box center [517, 724] width 10 height 10
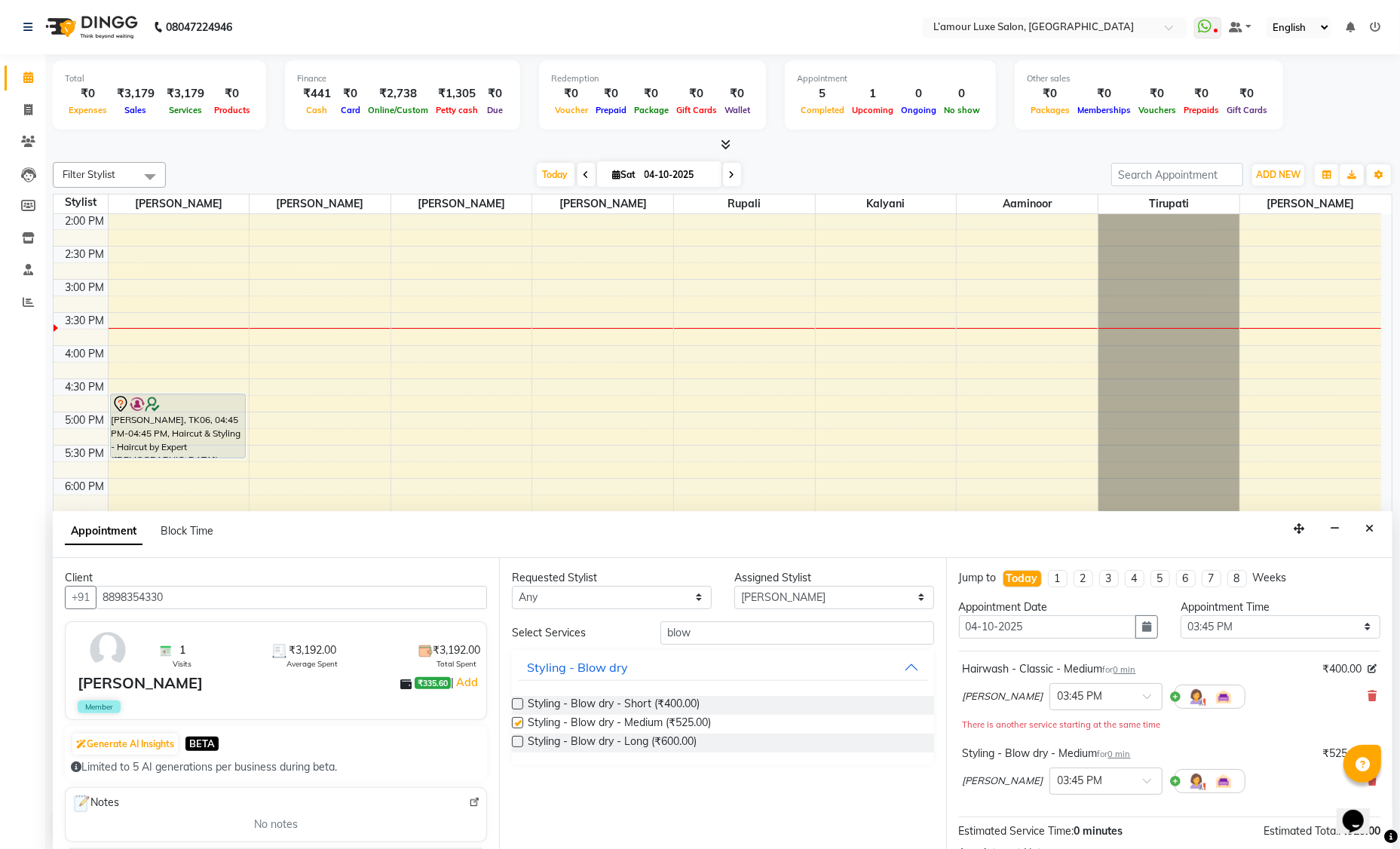
checkbox input "false"
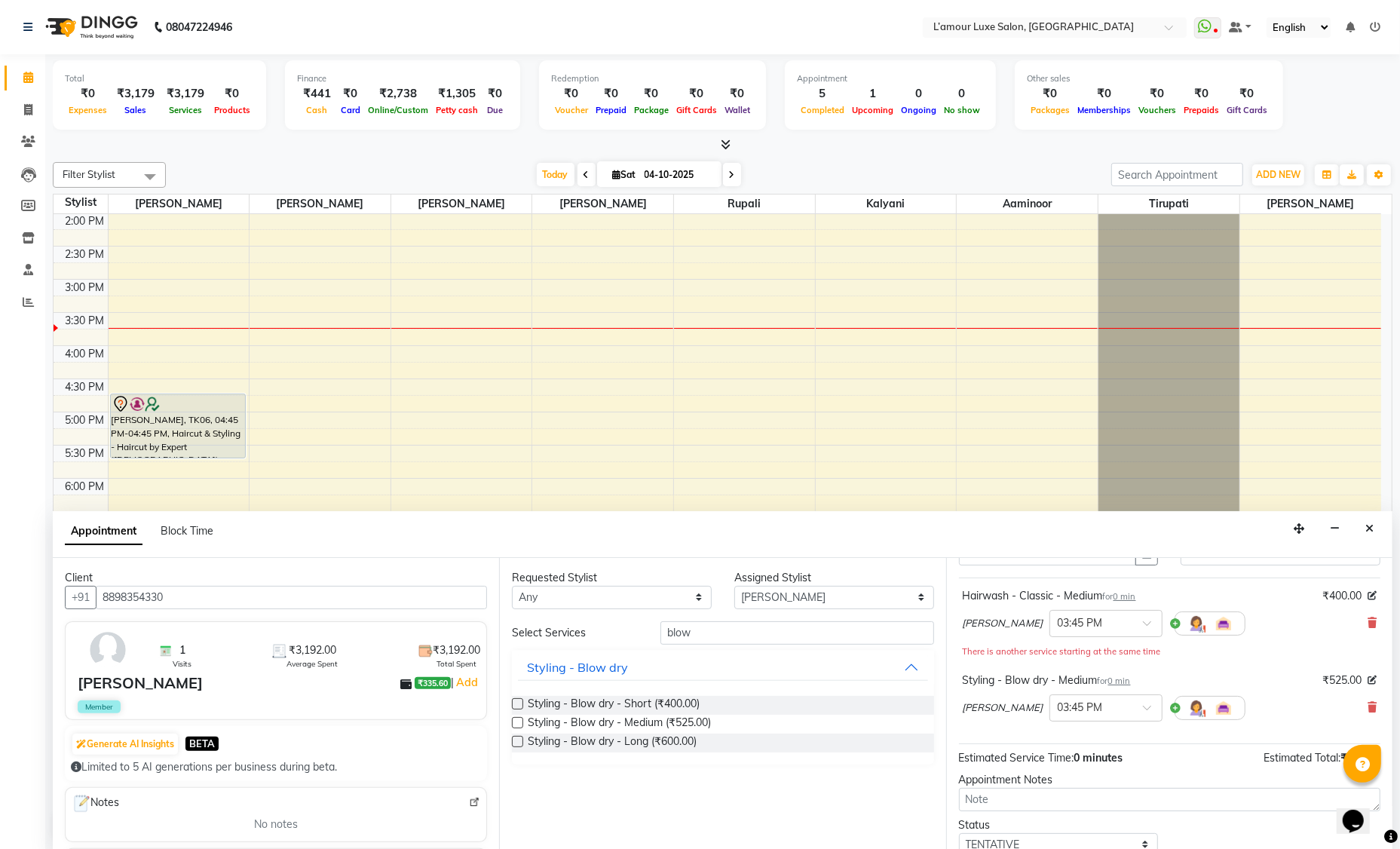
scroll to position [173, 0]
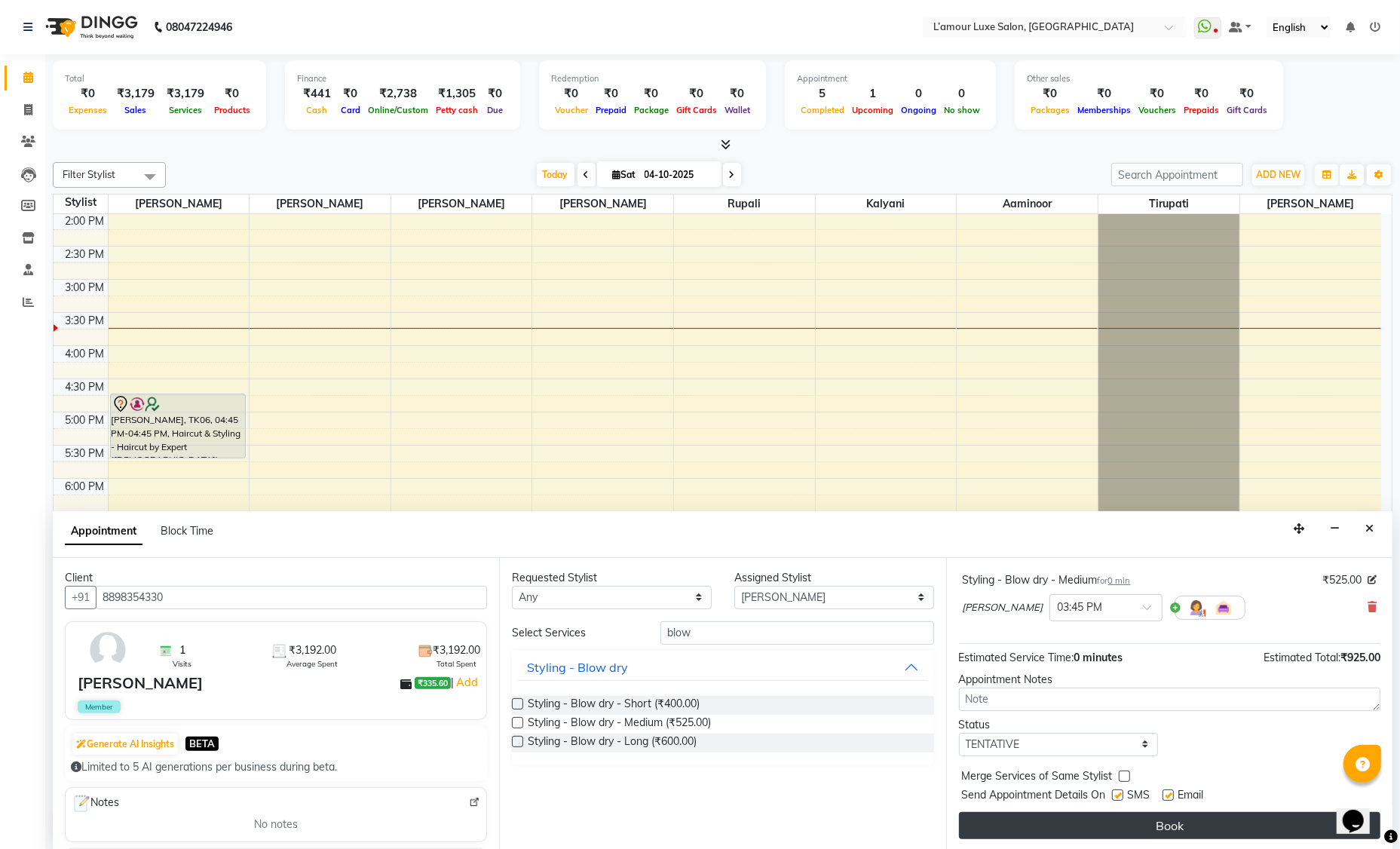
click at [1066, 825] on button "Book" at bounding box center [1169, 825] width 421 height 27
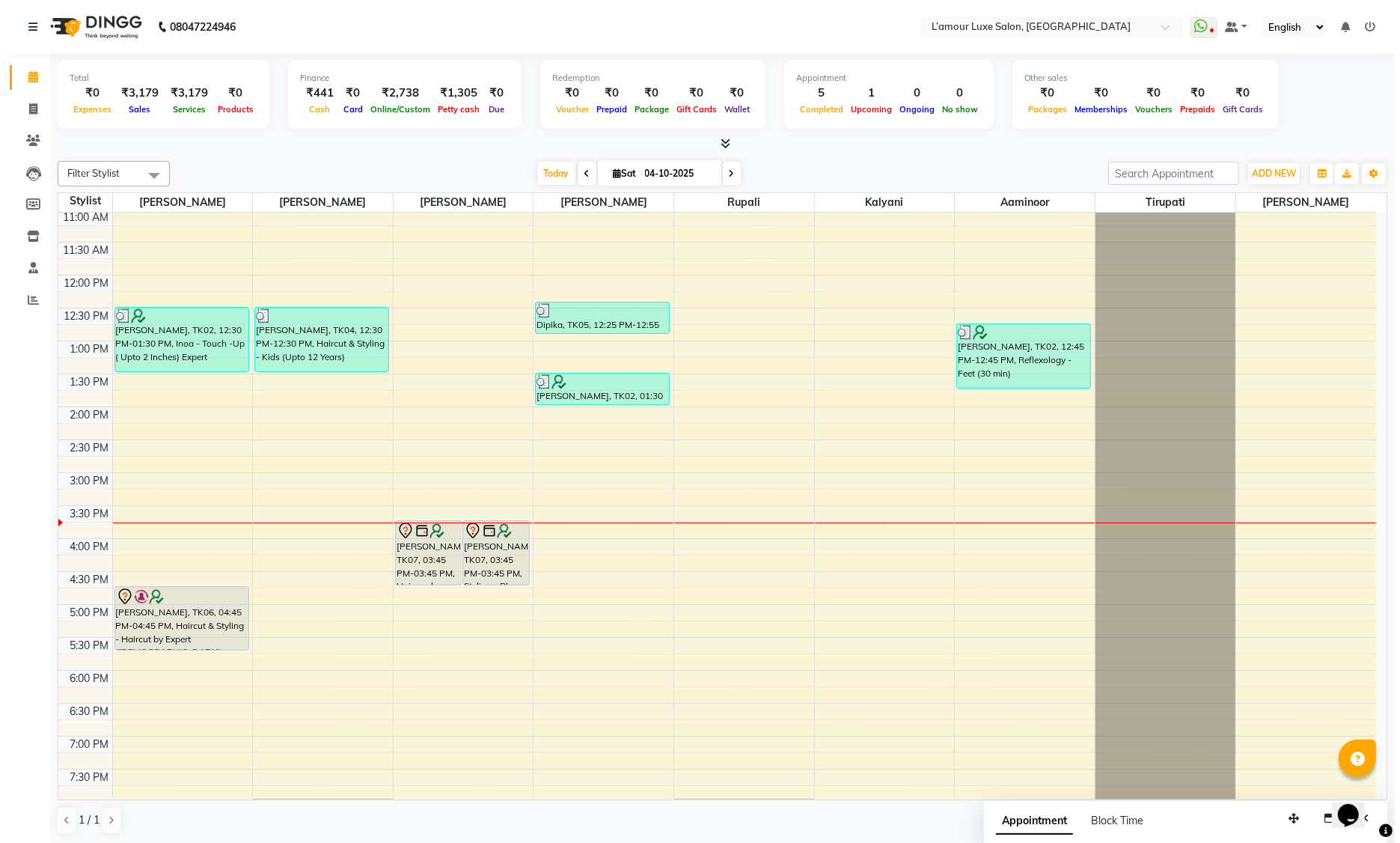
scroll to position [145, 0]
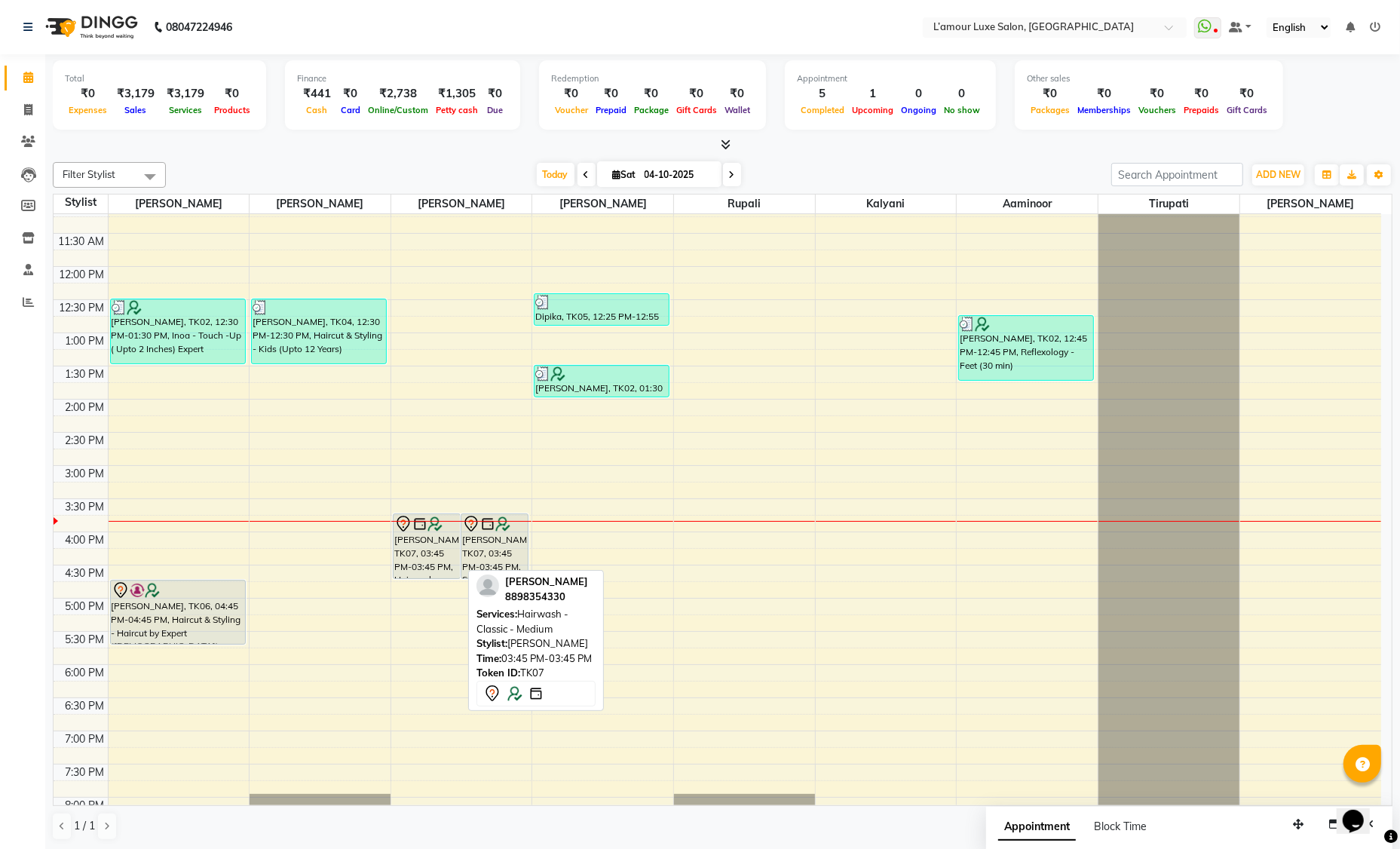
click at [438, 554] on div "[PERSON_NAME], TK07, 03:45 PM-03:45 PM, Hairwash - Classic - Medium" at bounding box center [426, 546] width 66 height 64
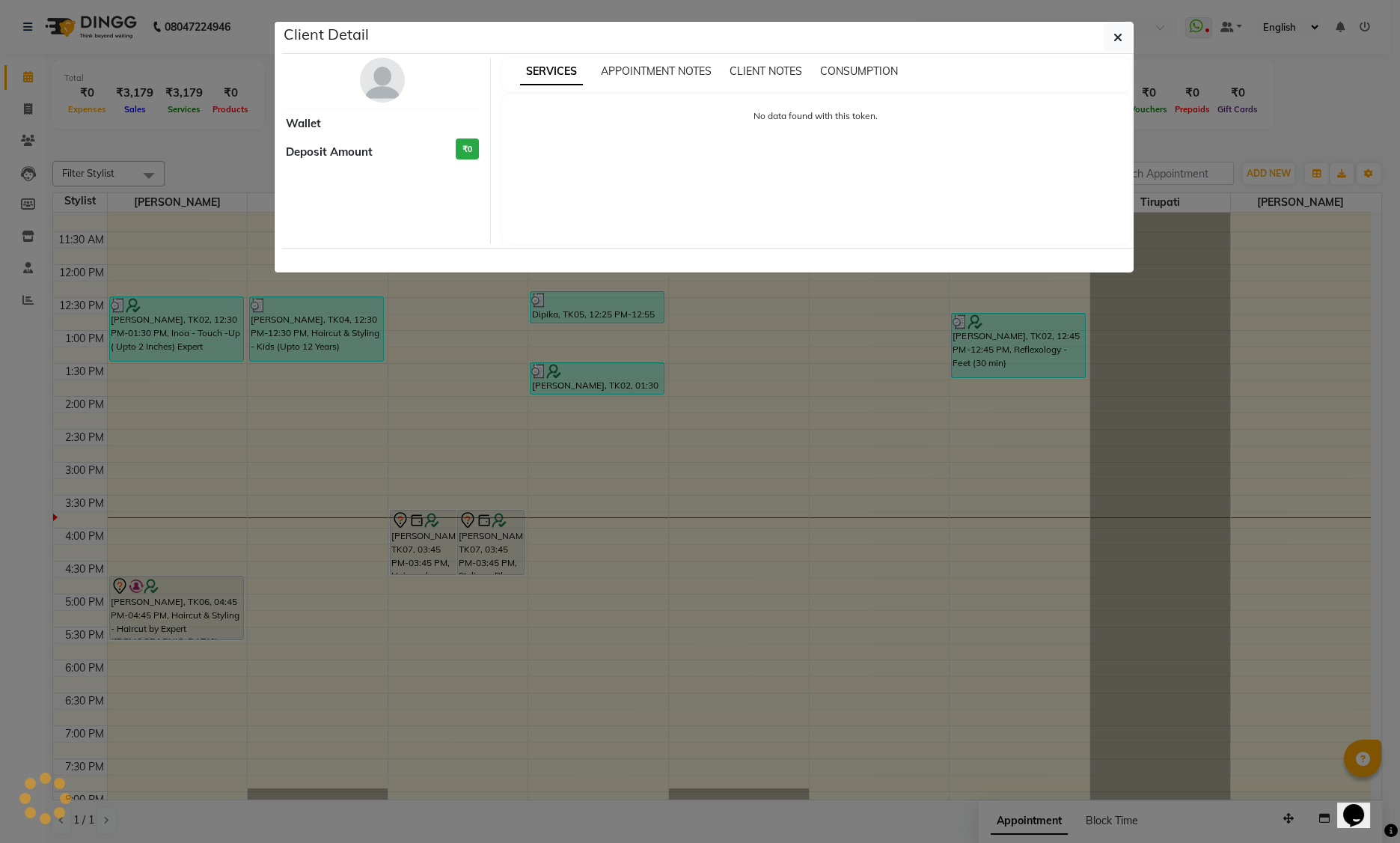
select select "7"
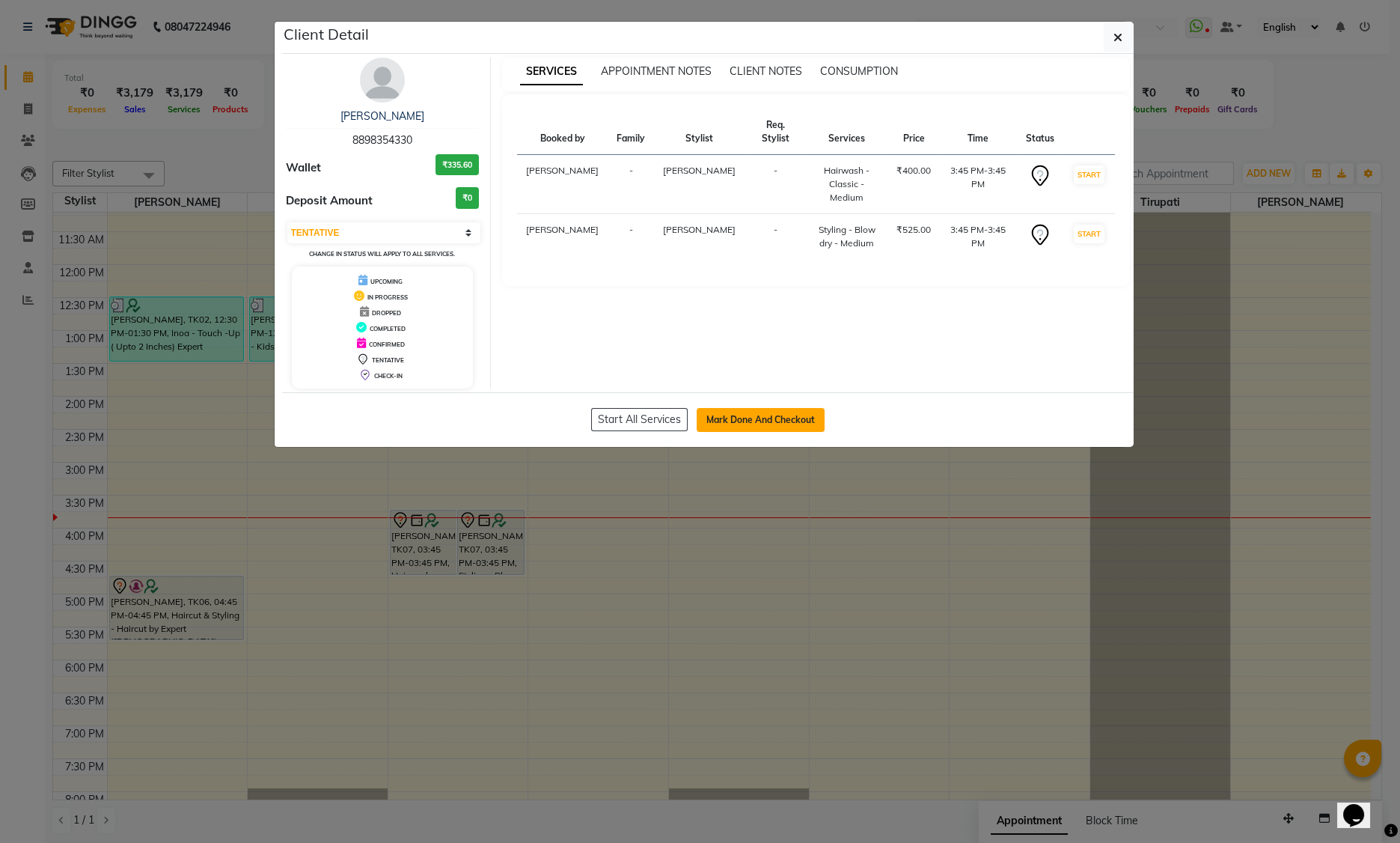
click at [715, 422] on button "Mark Done And Checkout" at bounding box center [761, 419] width 128 height 24
select select "service"
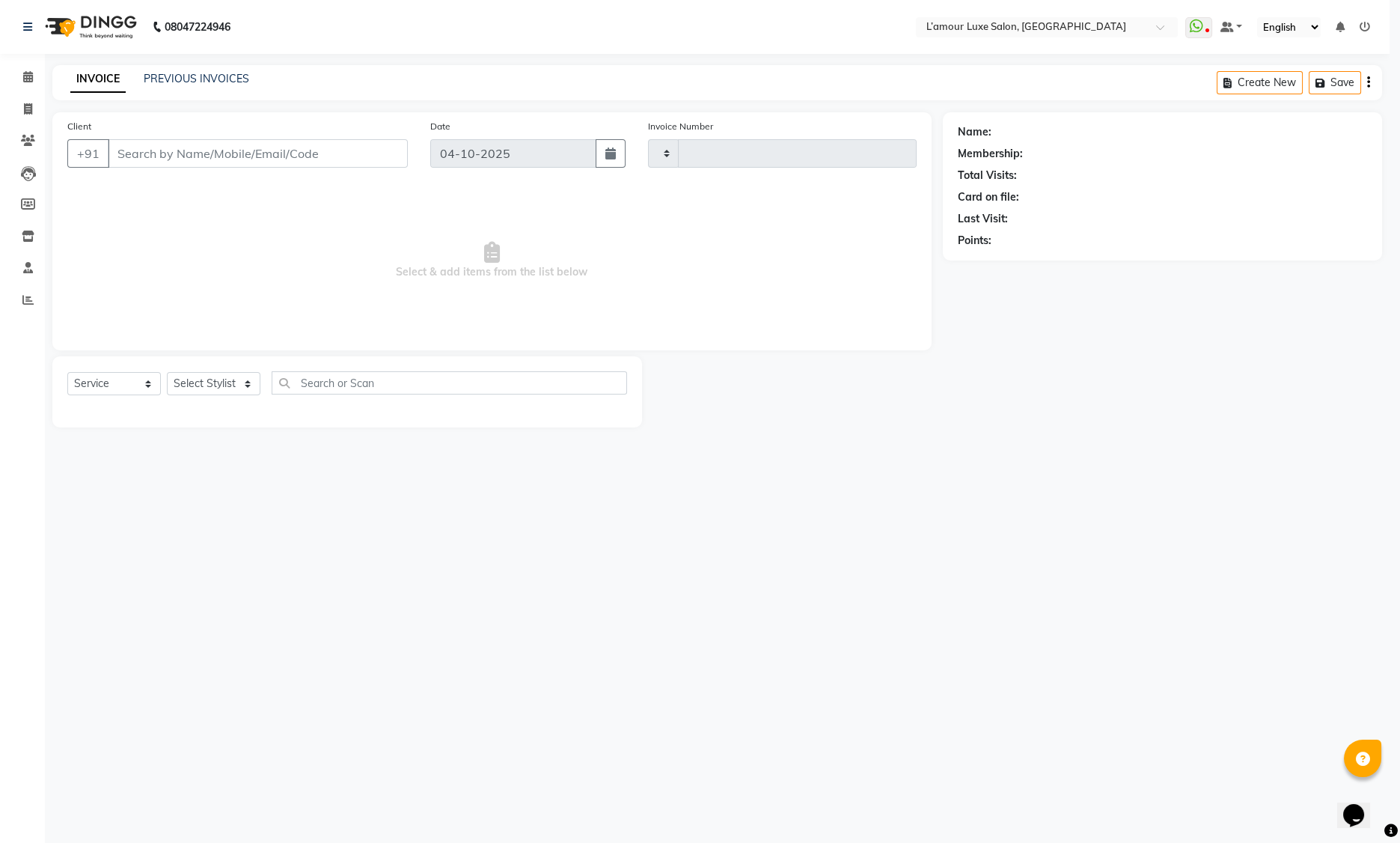
type input "1498"
select select "7325"
type input "8898354330"
select select "79012"
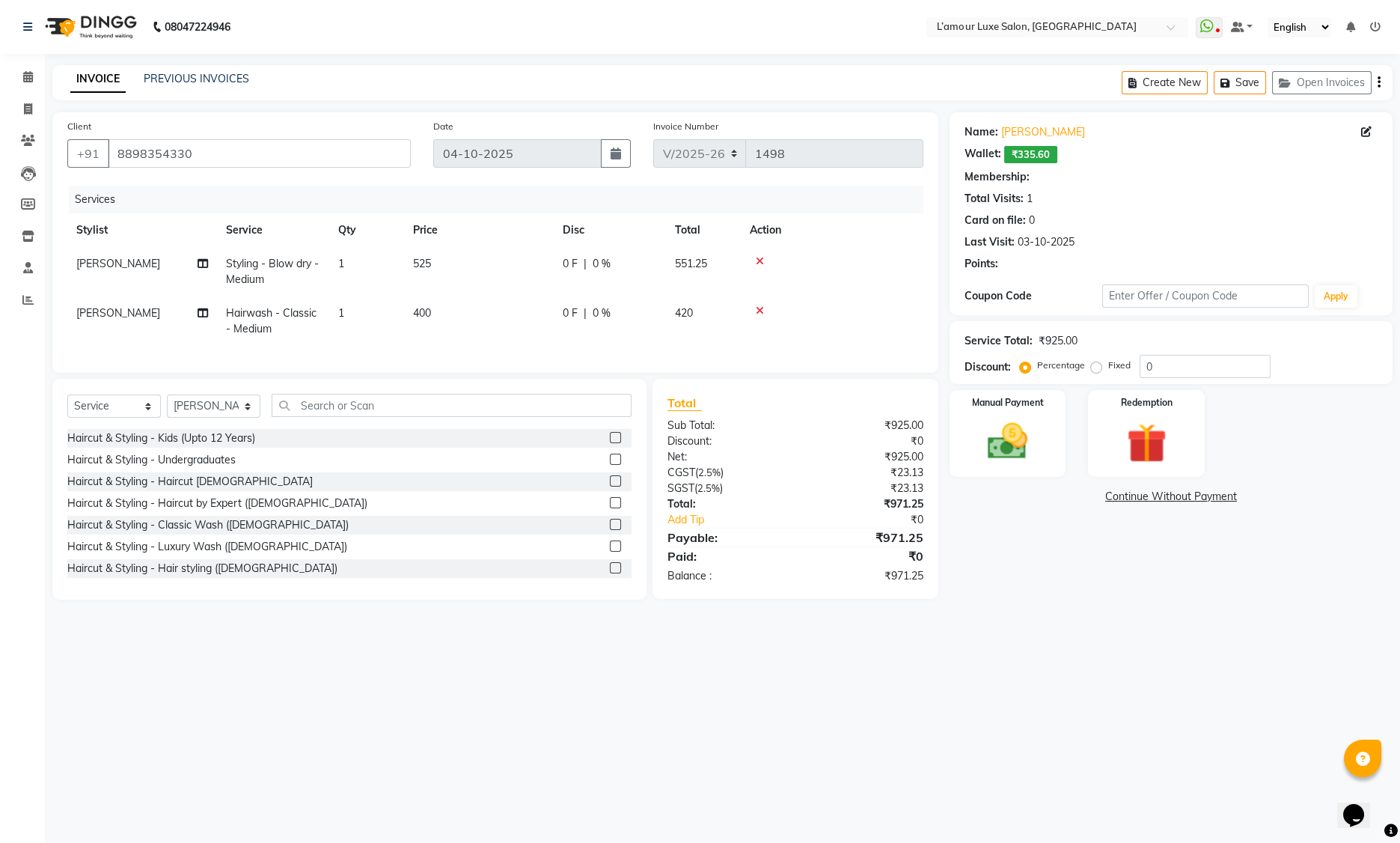
select select "2: Object"
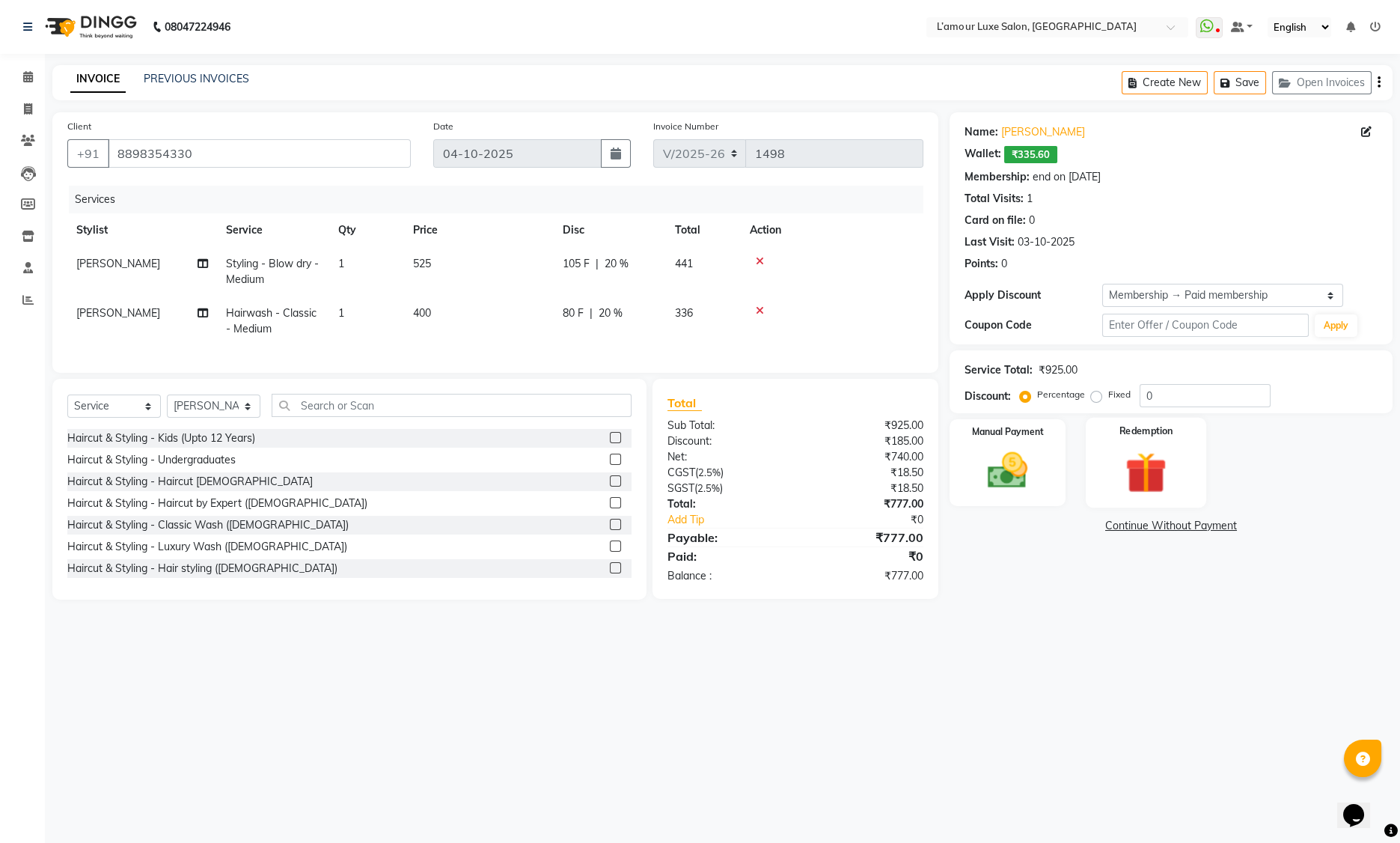
type input "20"
click at [1158, 469] on img at bounding box center [1147, 473] width 67 height 52
click at [1077, 527] on span "Wallet" at bounding box center [1075, 528] width 35 height 17
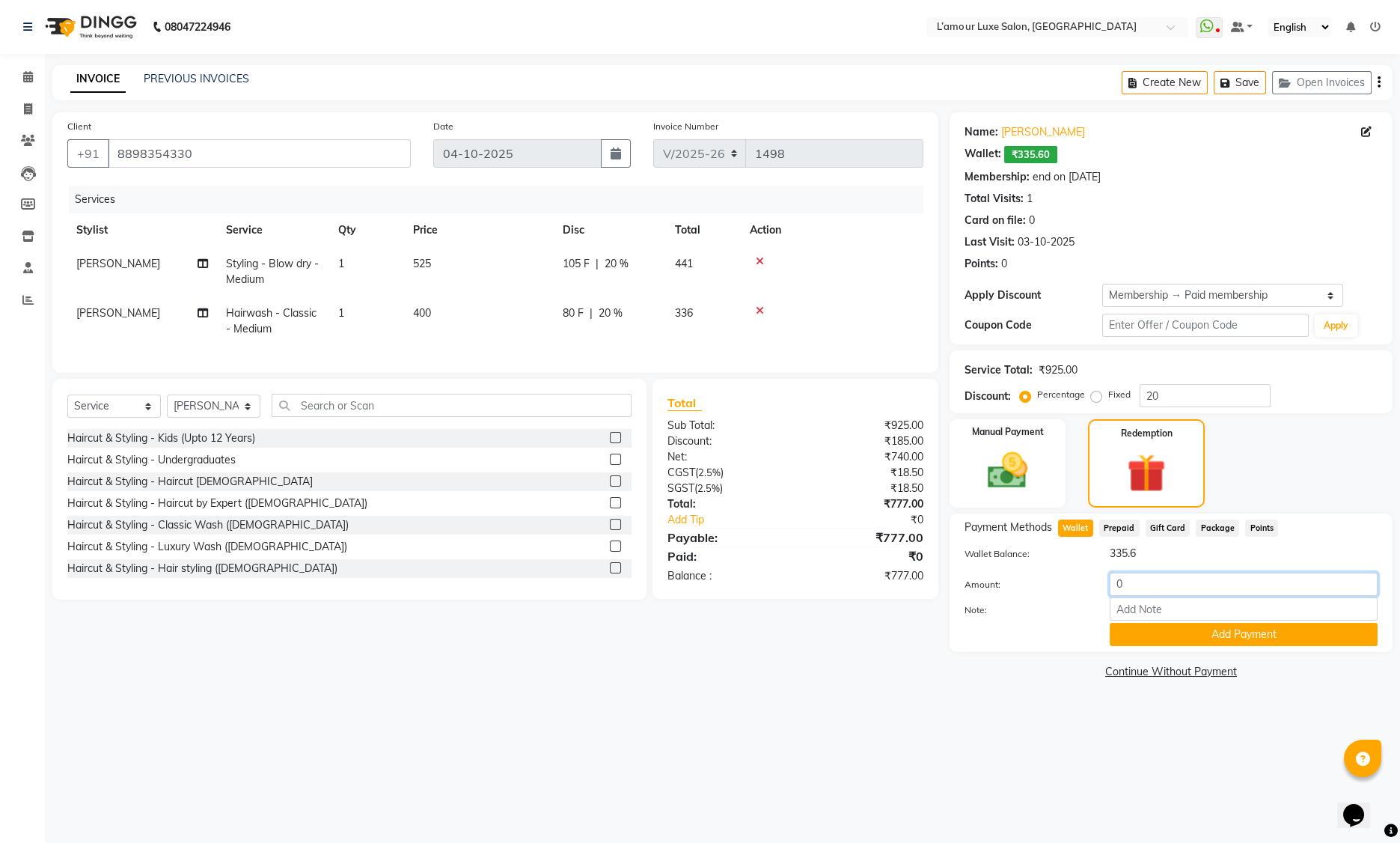
drag, startPoint x: 1145, startPoint y: 583, endPoint x: 1017, endPoint y: 580, distance: 128.0
click at [1017, 580] on div "Amount: 0" at bounding box center [1171, 585] width 435 height 25
type input "335.6"
click at [1151, 633] on button "Add Payment" at bounding box center [1244, 634] width 268 height 24
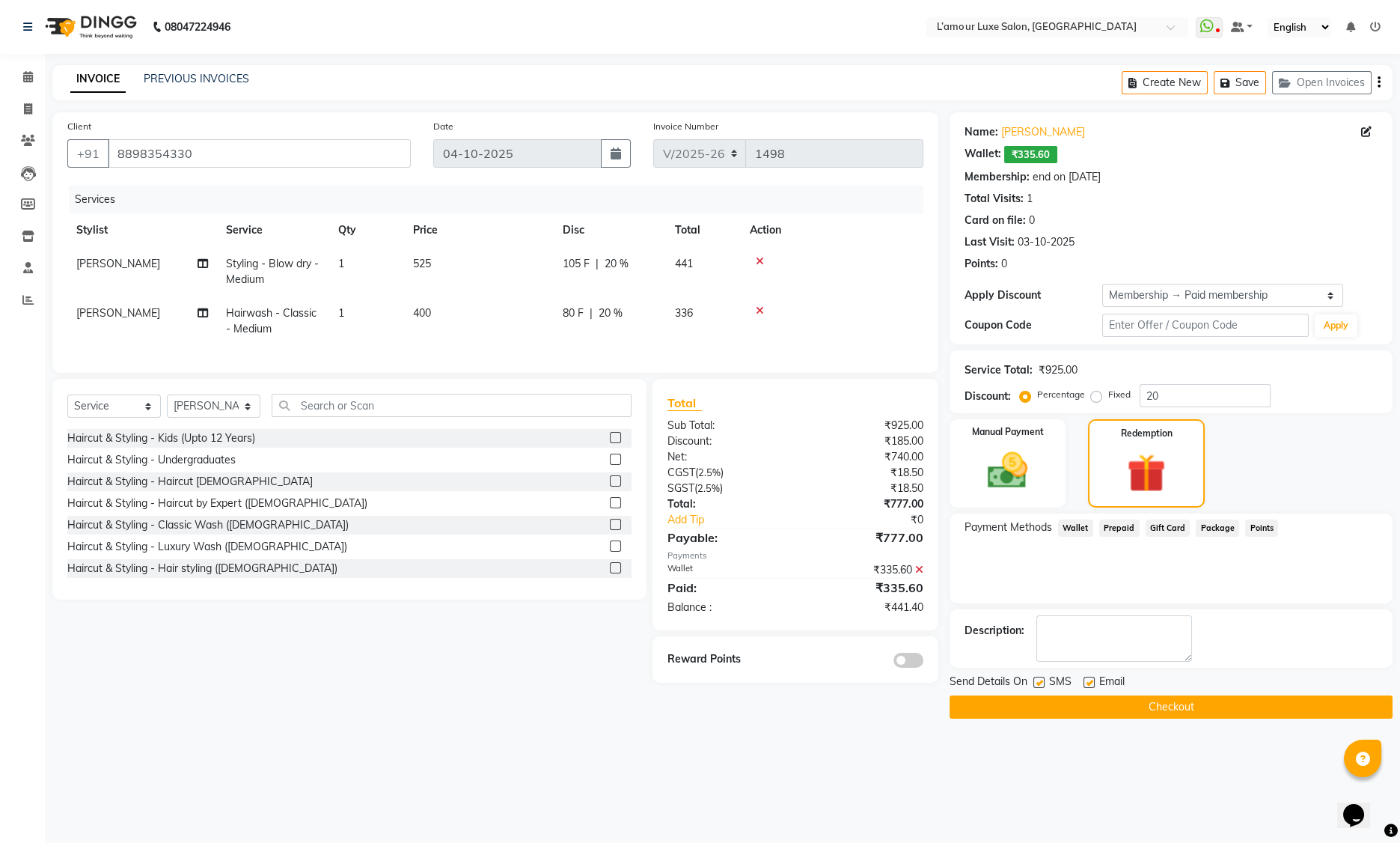
click at [1265, 533] on span "Points" at bounding box center [1262, 528] width 33 height 17
click at [1009, 461] on img at bounding box center [1008, 470] width 67 height 48
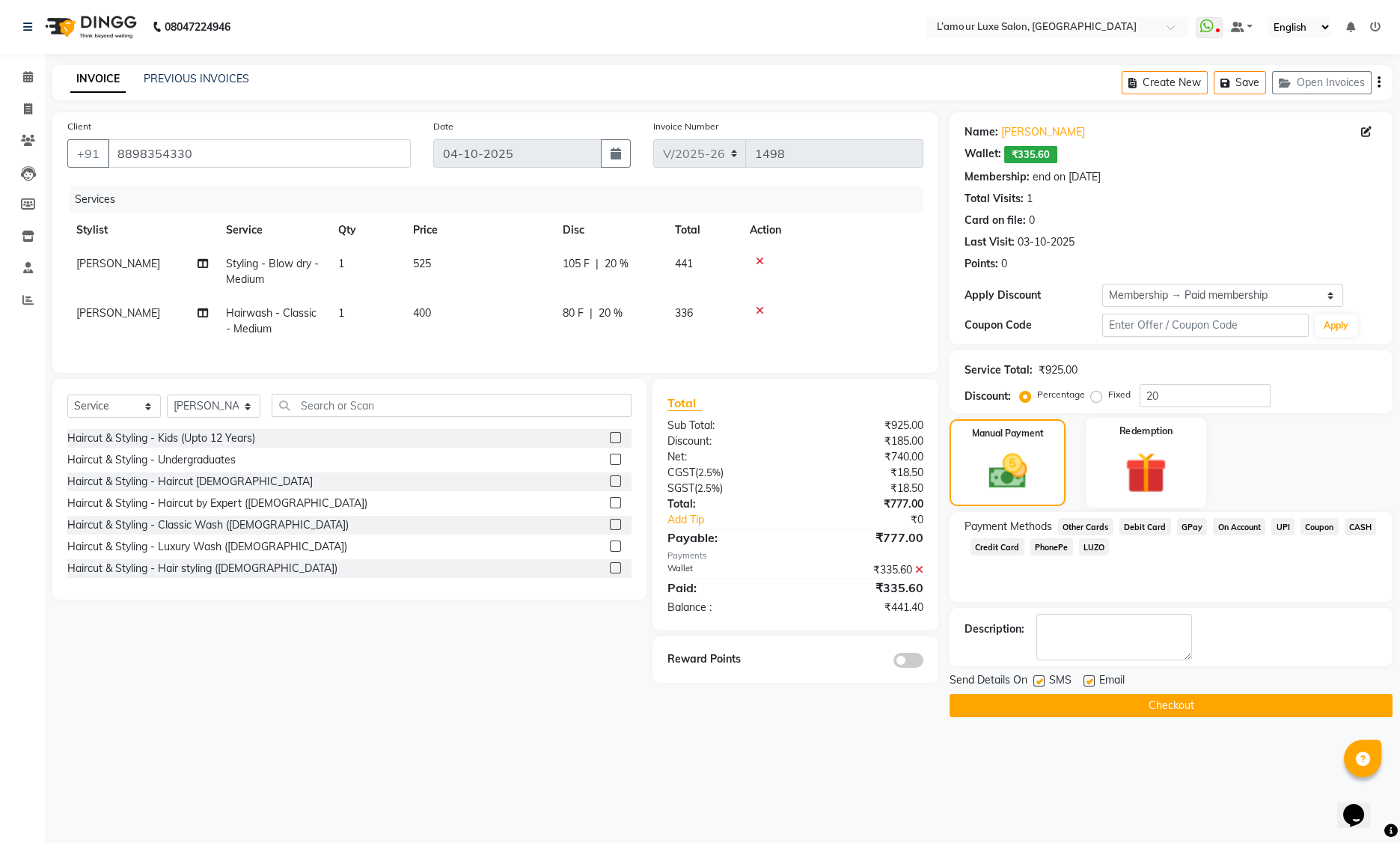
click at [1161, 462] on img at bounding box center [1147, 473] width 67 height 52
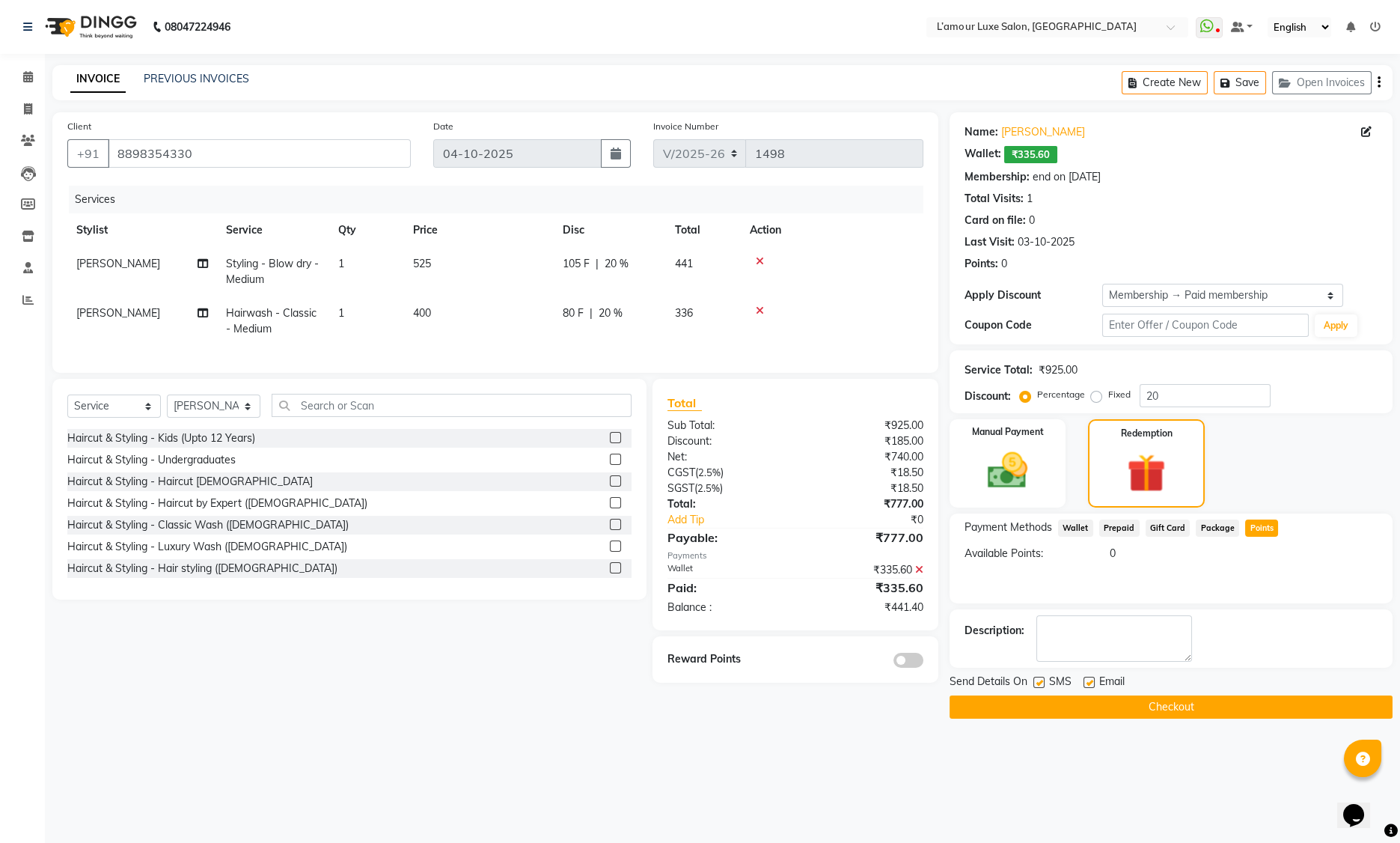
click at [1266, 525] on span "Points" at bounding box center [1262, 528] width 33 height 17
click at [1066, 526] on span "Wallet" at bounding box center [1075, 528] width 35 height 17
click at [1033, 129] on link "[PERSON_NAME]" at bounding box center [1043, 132] width 84 height 15
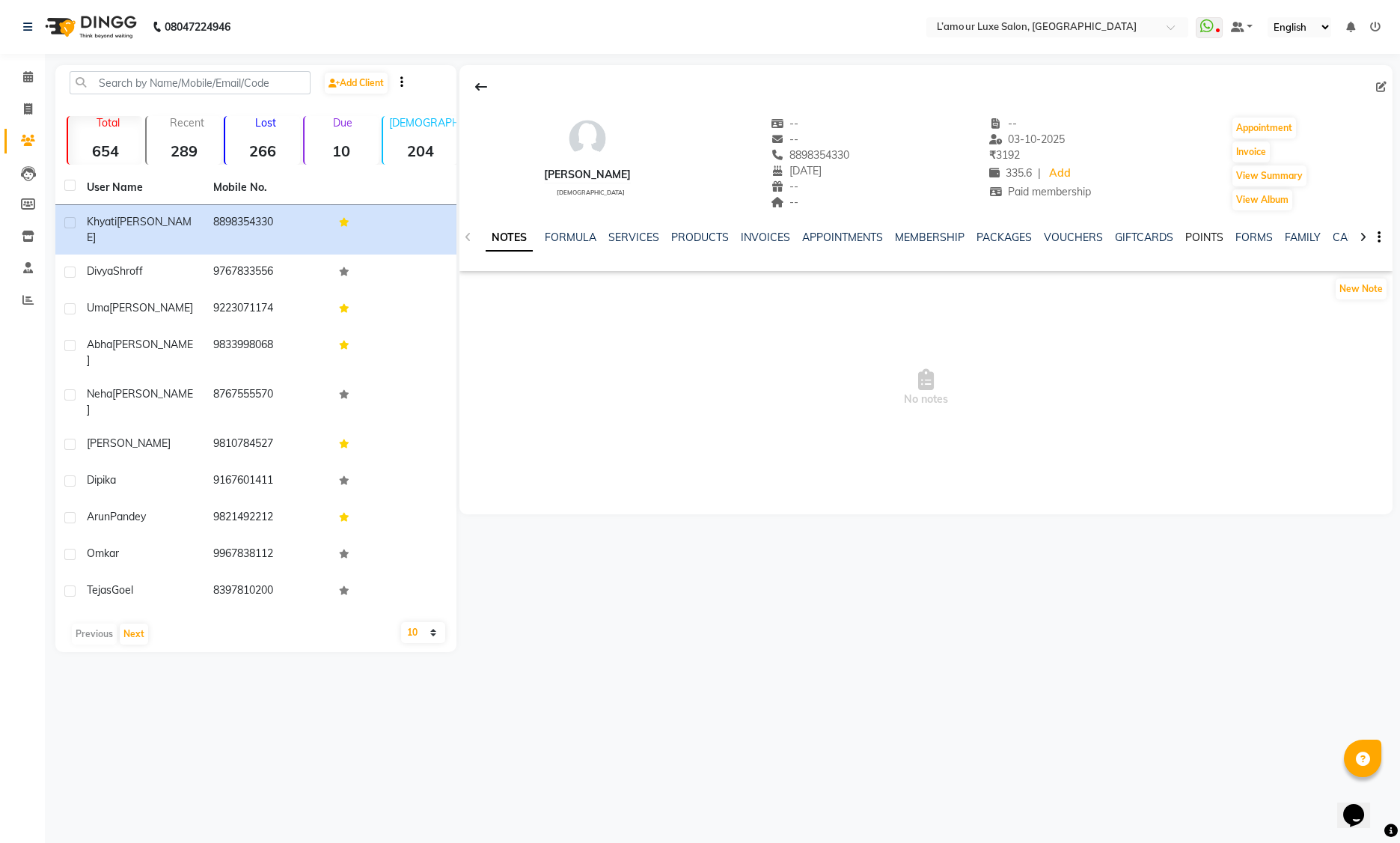
click at [1199, 232] on link "POINTS" at bounding box center [1204, 237] width 38 height 14
click at [1350, 301] on button "Add Points" at bounding box center [1352, 301] width 54 height 21
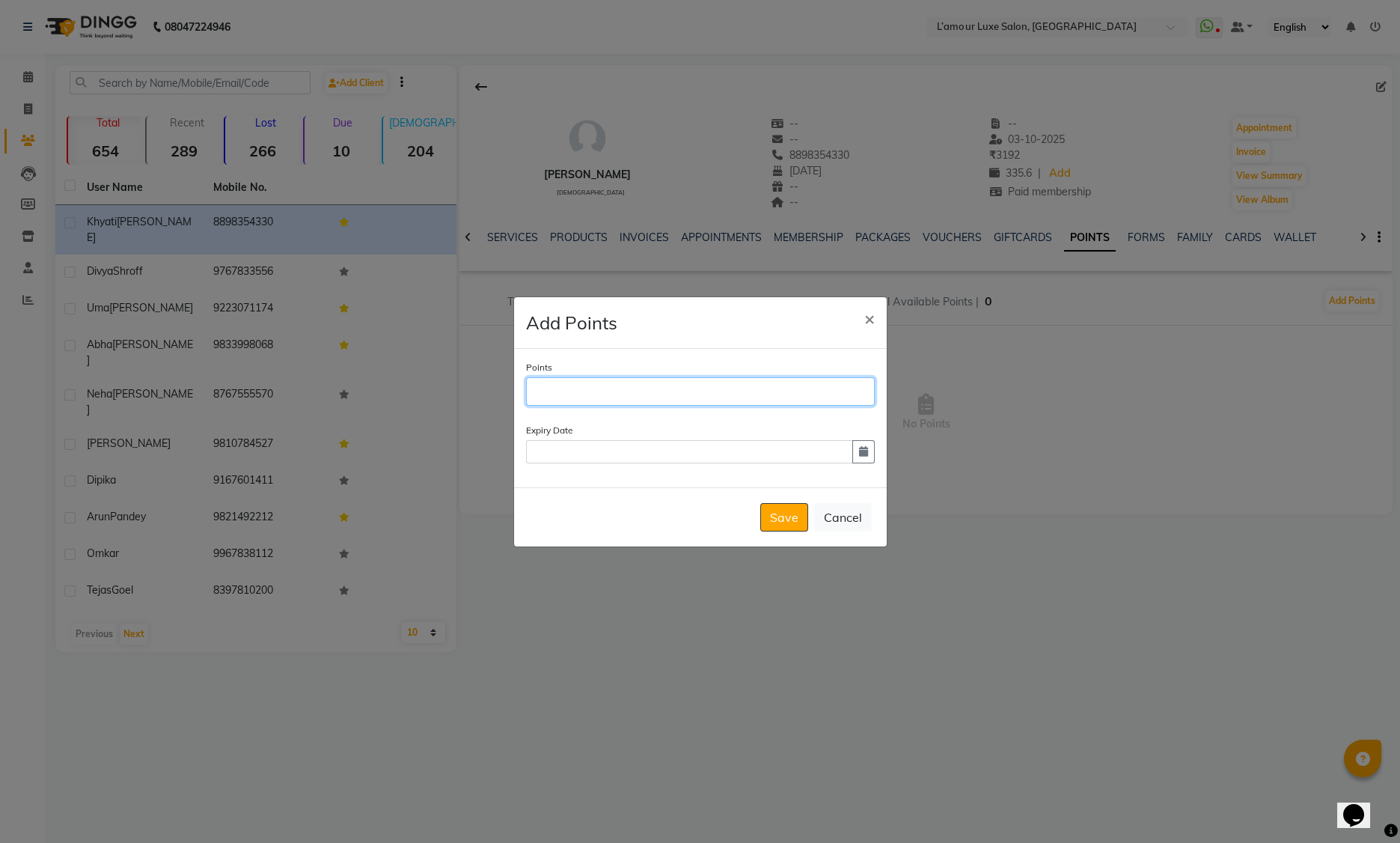
click at [601, 397] on input "Points" at bounding box center [701, 391] width 349 height 28
type input "200"
click at [865, 453] on icon "button" at bounding box center [863, 451] width 9 height 11
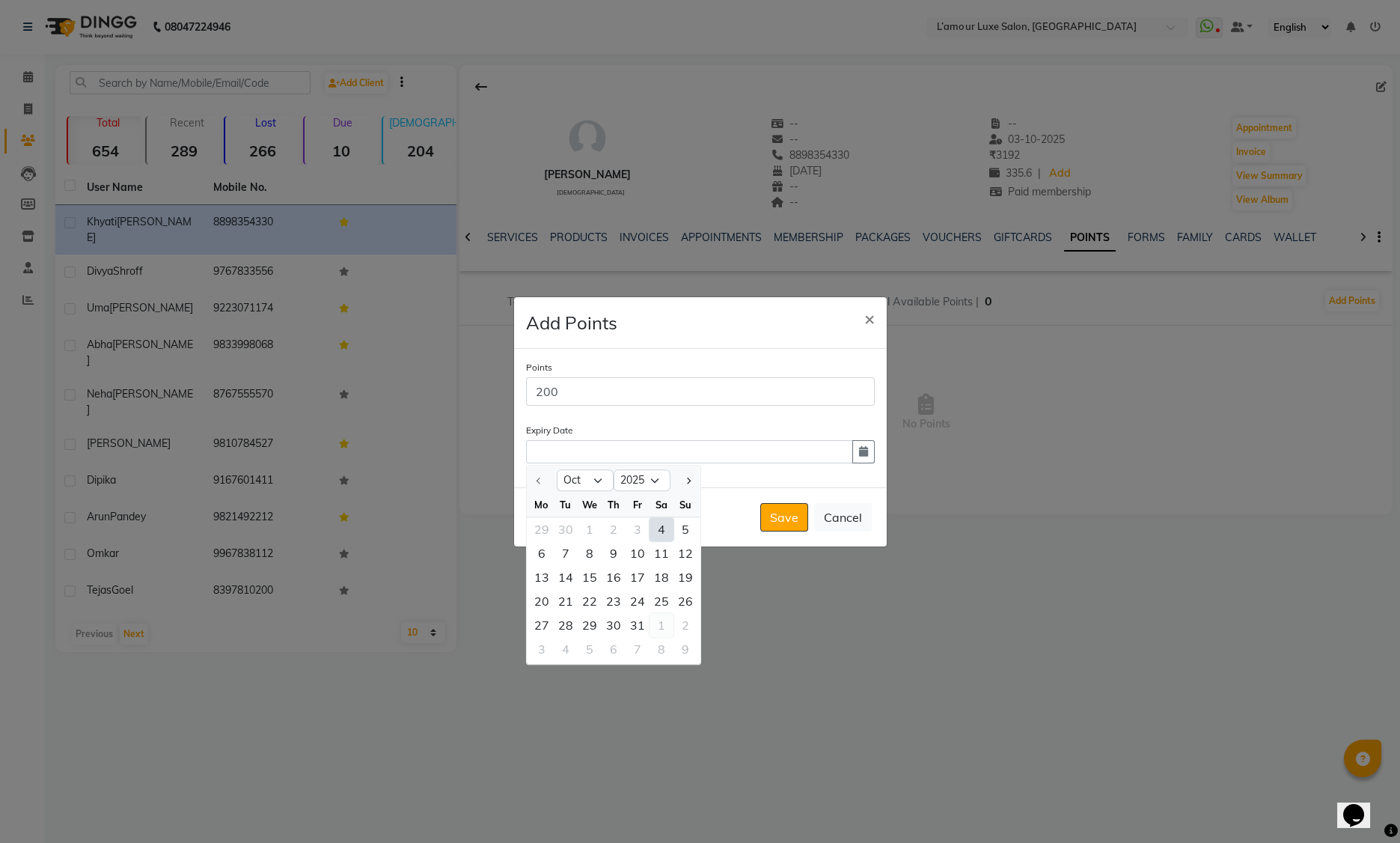
click at [658, 625] on div "1" at bounding box center [661, 625] width 24 height 24
type input "01-11-2025"
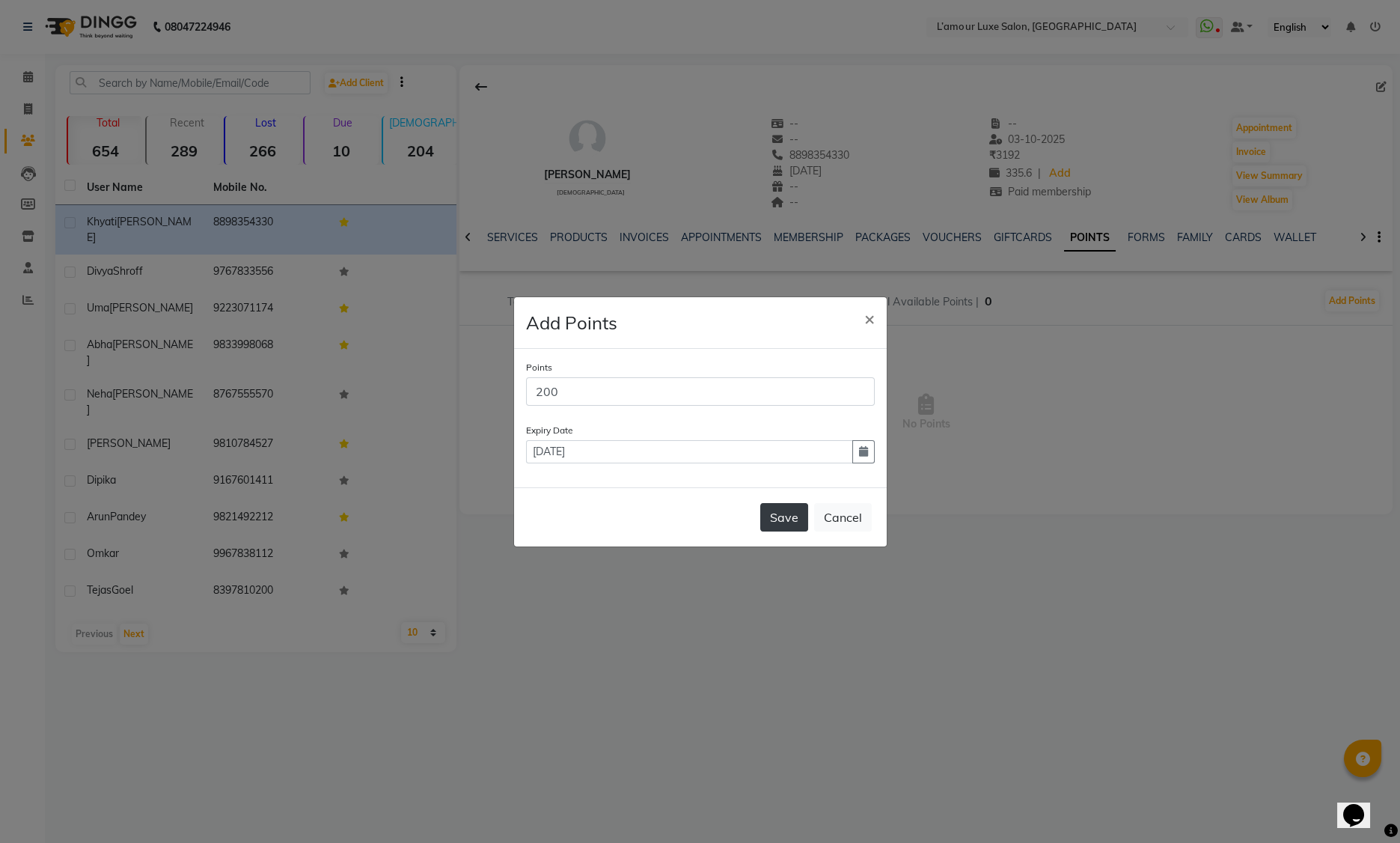
click at [784, 520] on button "Save" at bounding box center [784, 517] width 48 height 28
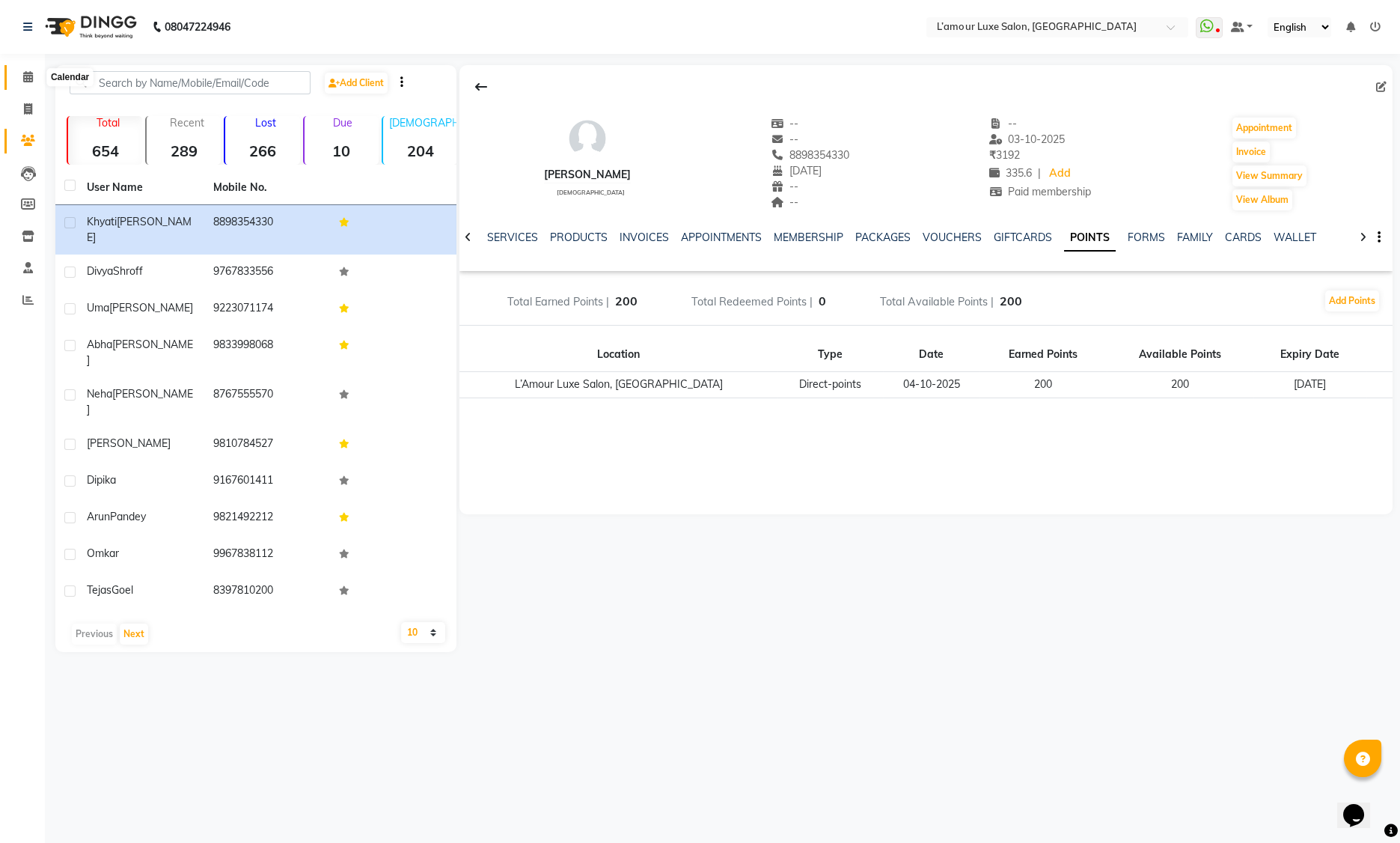
click at [26, 75] on icon at bounding box center [28, 77] width 10 height 11
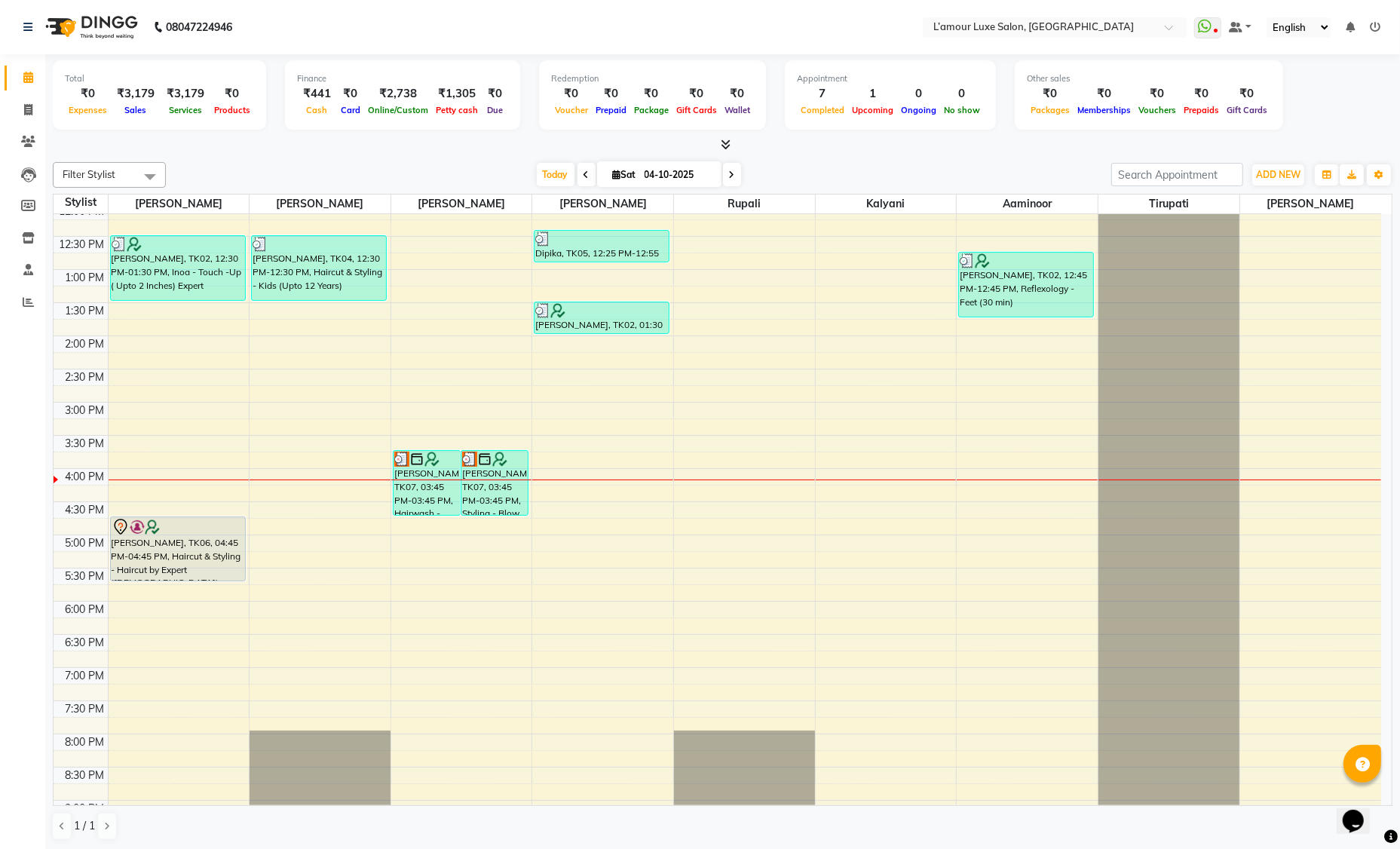
scroll to position [260, 0]
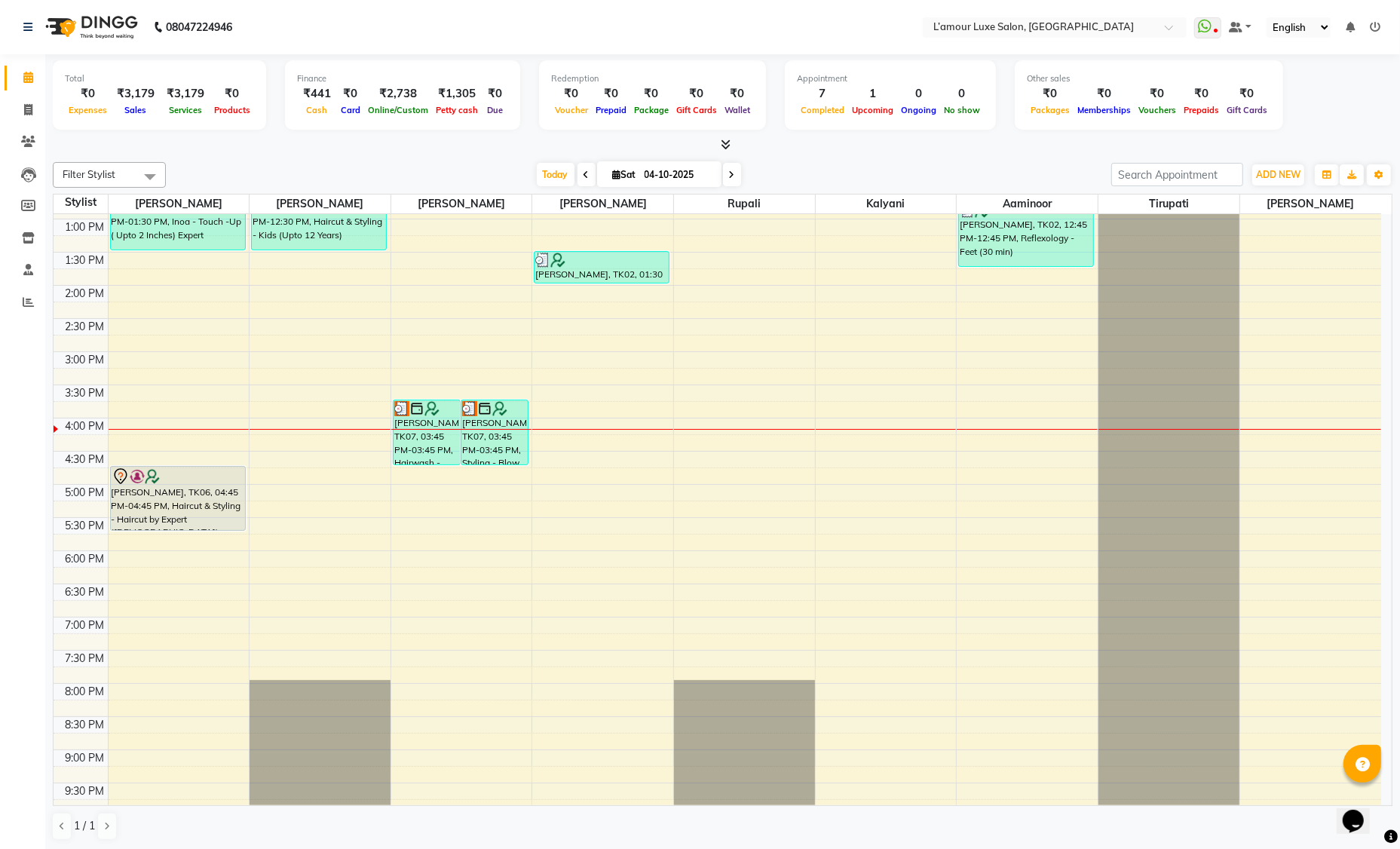
click at [280, 423] on div "9:00 AM 9:30 AM 10:00 AM 10:30 AM 11:00 AM 11:30 AM 12:00 PM 12:30 PM 1:00 PM 1…" at bounding box center [716, 418] width 1327 height 928
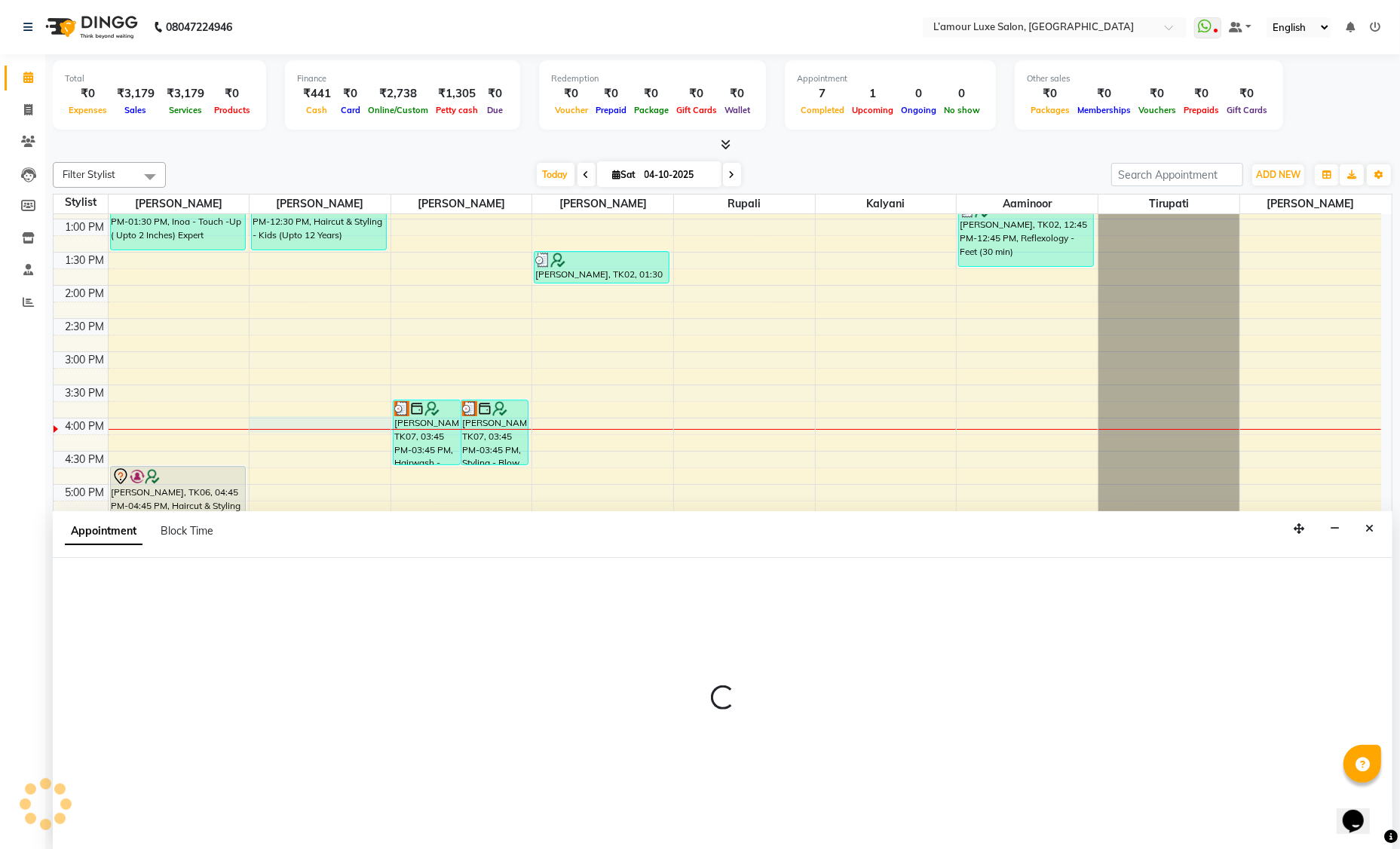
scroll to position [0, 0]
select select "63033"
select select "960"
select select "tentative"
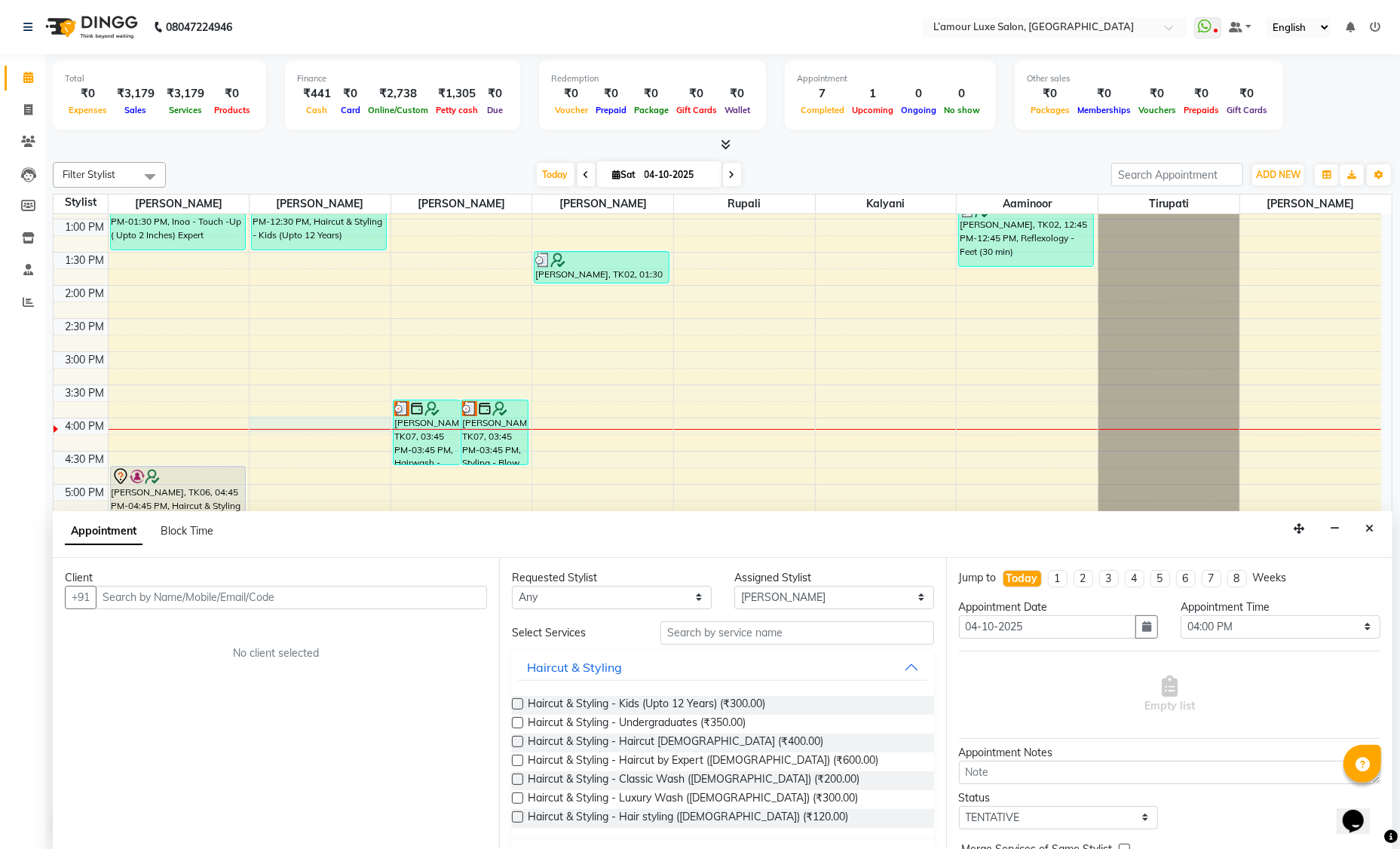
click at [515, 741] on label at bounding box center [518, 742] width 11 height 11
click at [515, 741] on input "checkbox" at bounding box center [517, 743] width 10 height 10
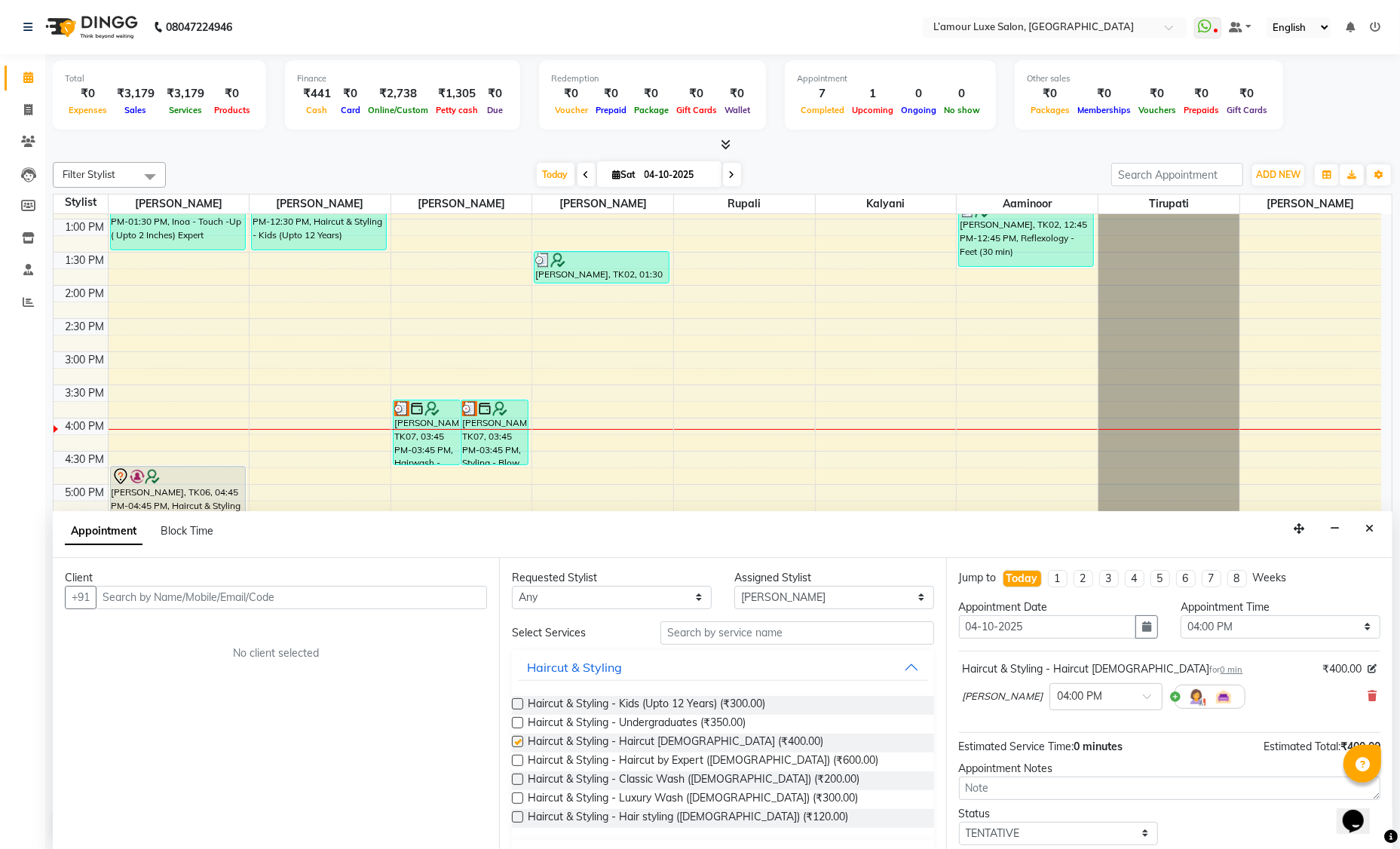
checkbox input "false"
click at [240, 586] on input "text" at bounding box center [291, 597] width 391 height 24
click at [1367, 529] on icon "Close" at bounding box center [1369, 528] width 8 height 11
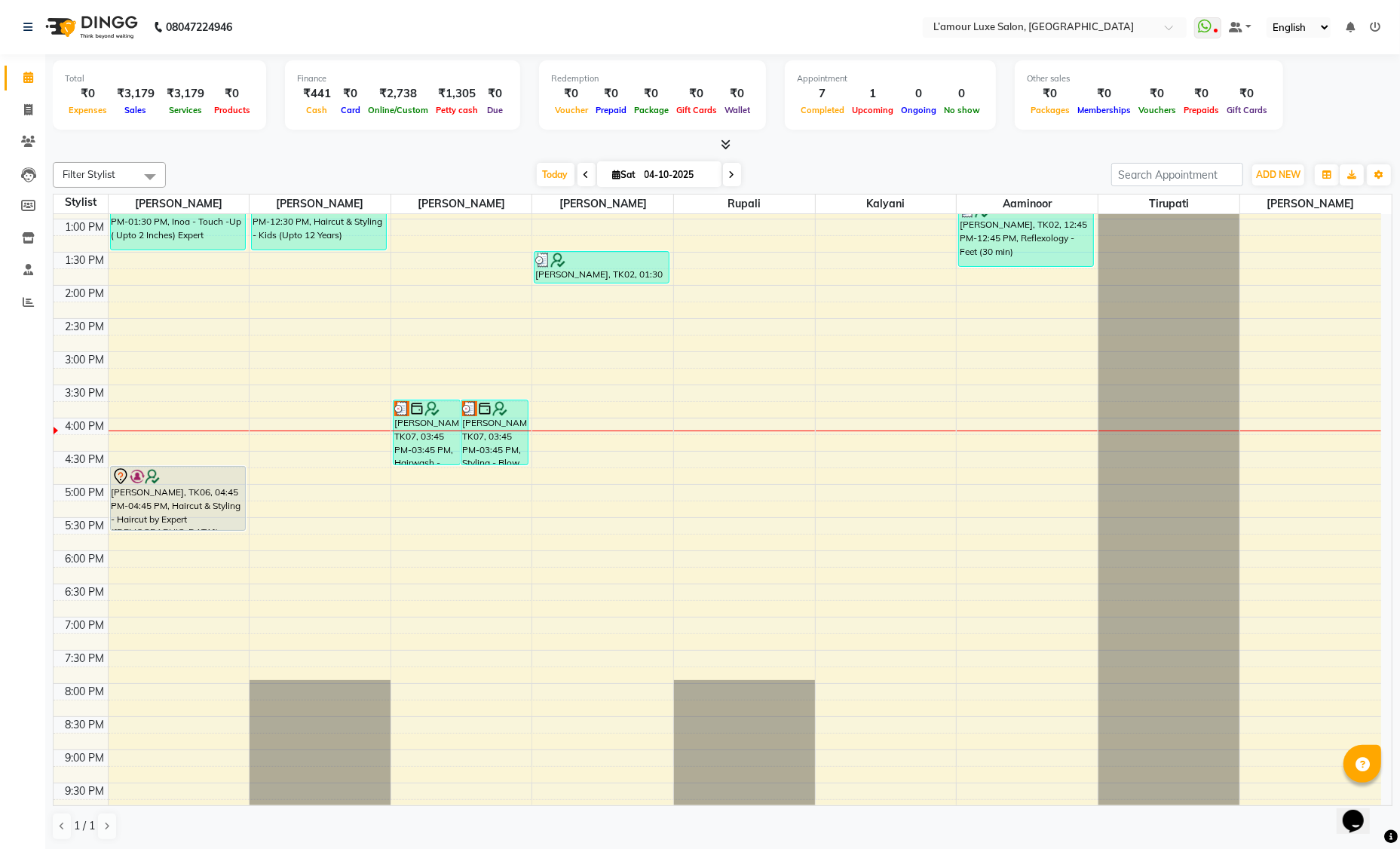
click at [732, 178] on icon at bounding box center [731, 174] width 6 height 9
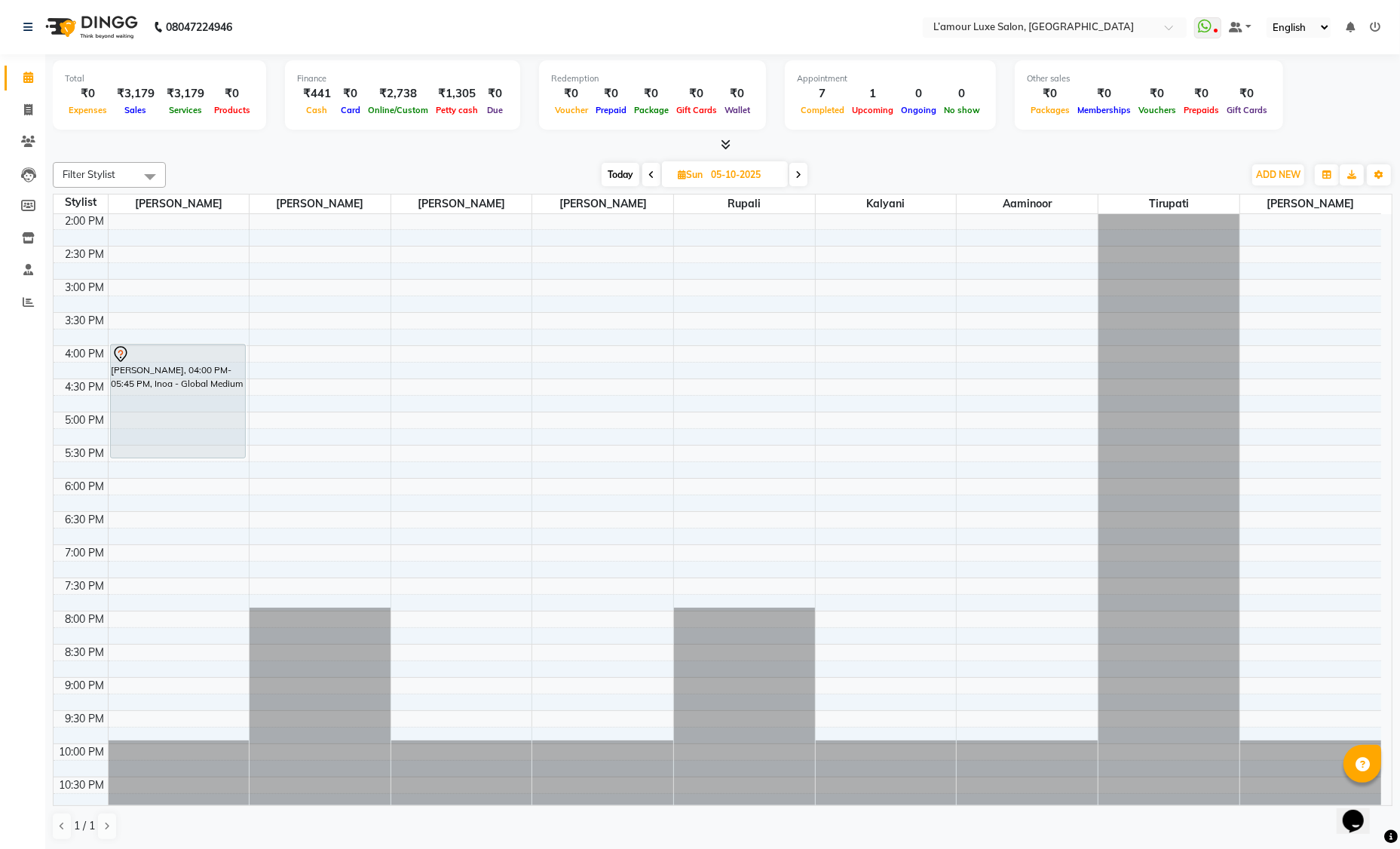
scroll to position [105, 0]
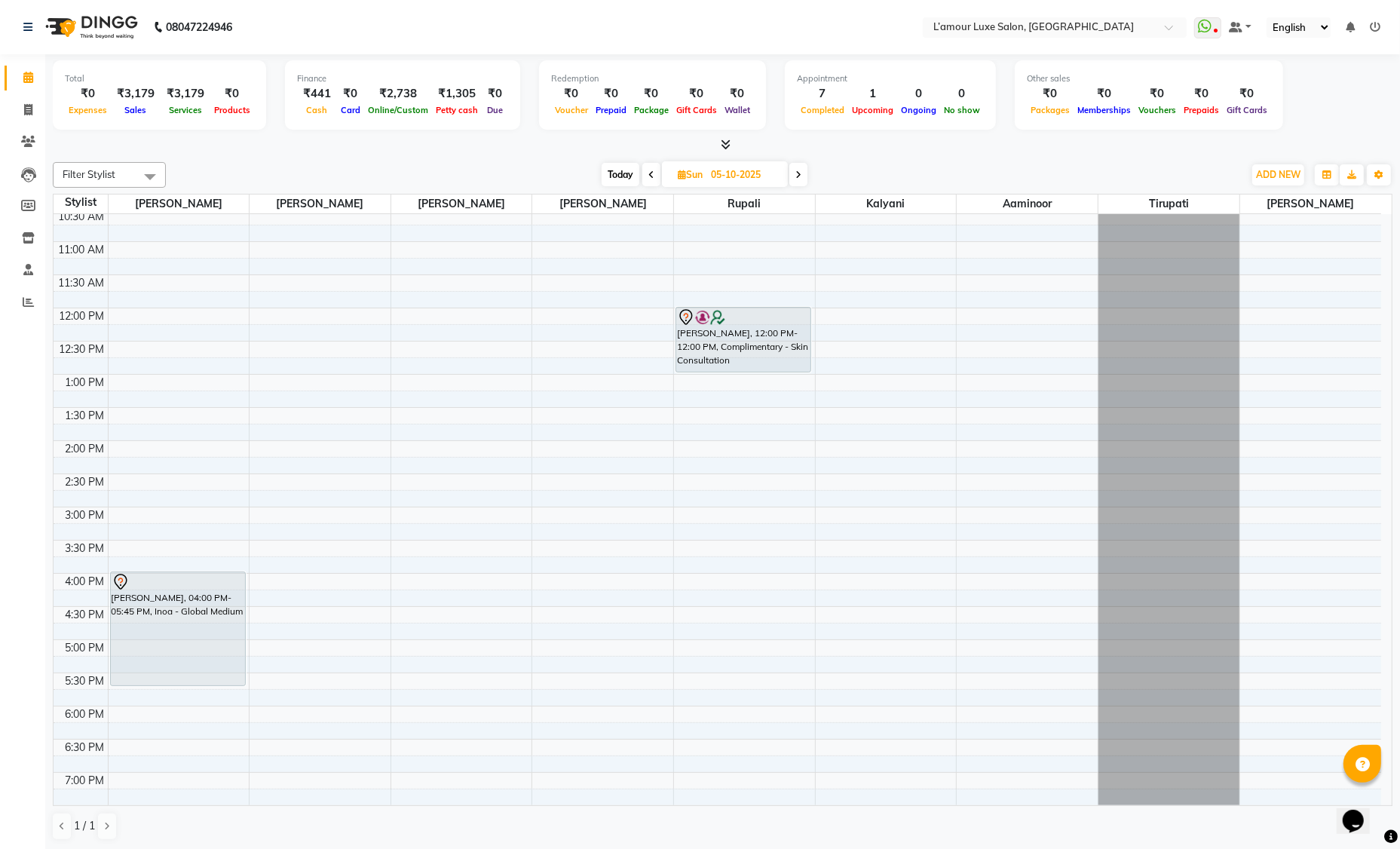
click at [652, 177] on icon at bounding box center [651, 174] width 6 height 9
type input "04-10-2025"
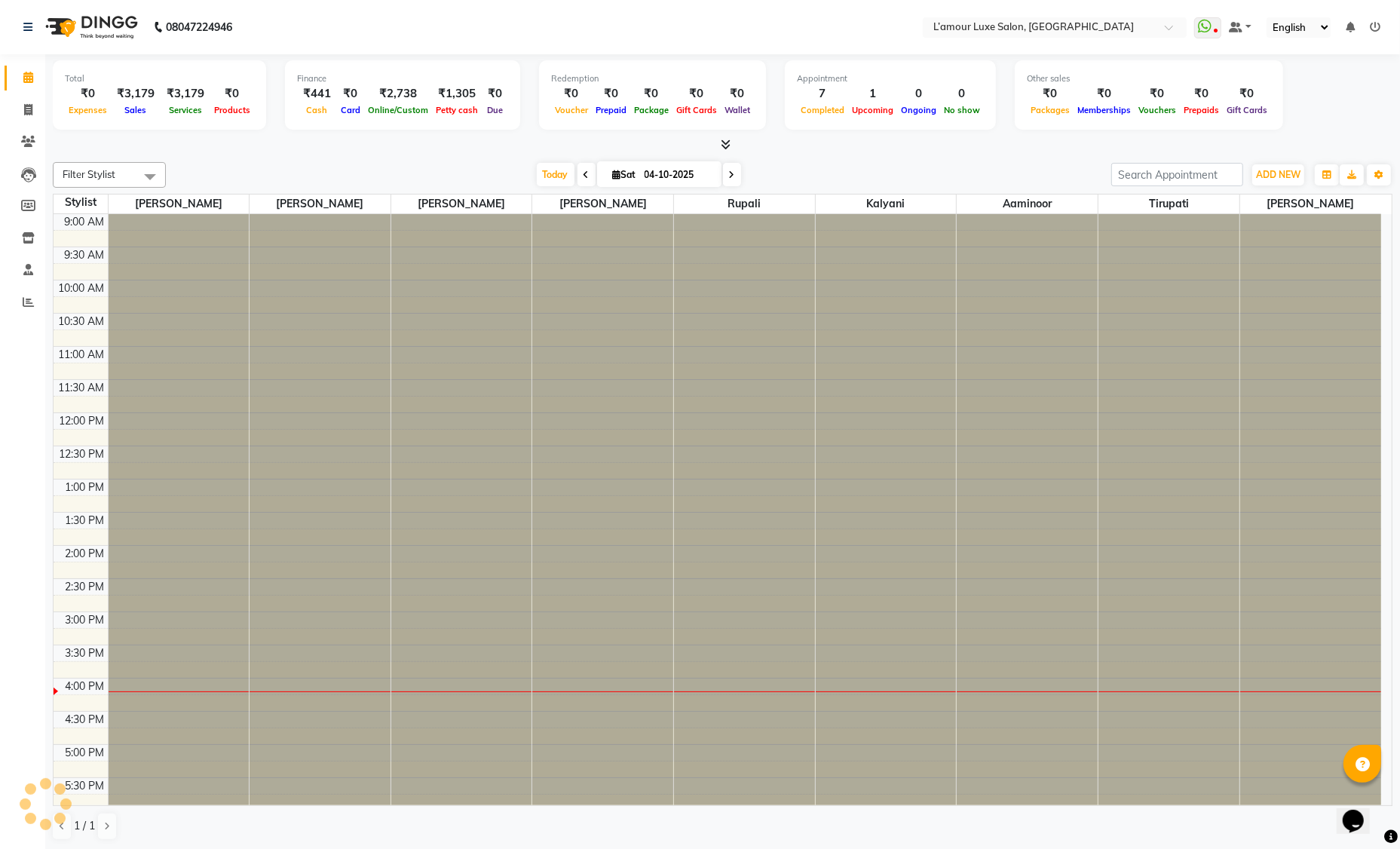
scroll to position [332, 0]
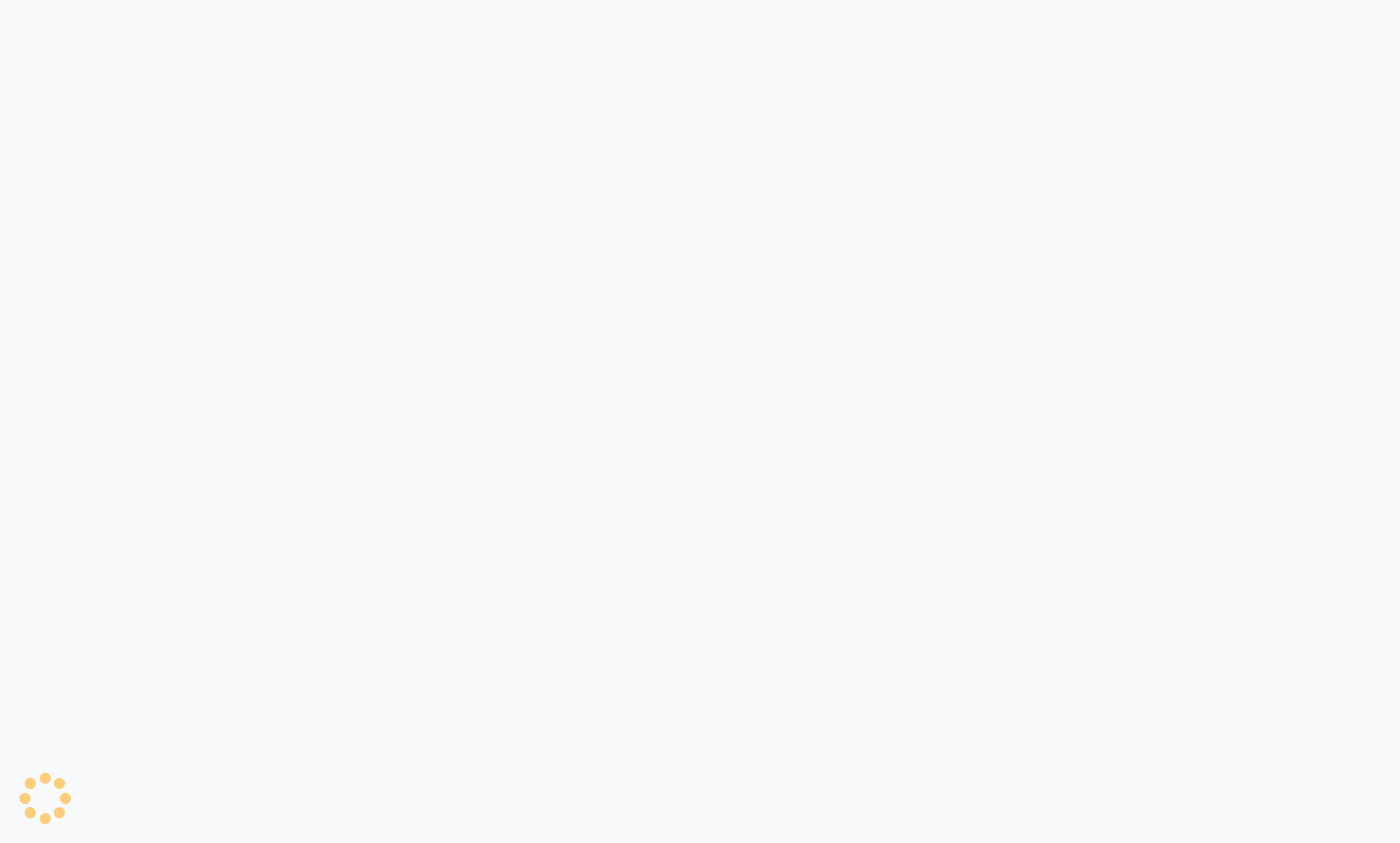
select select "service"
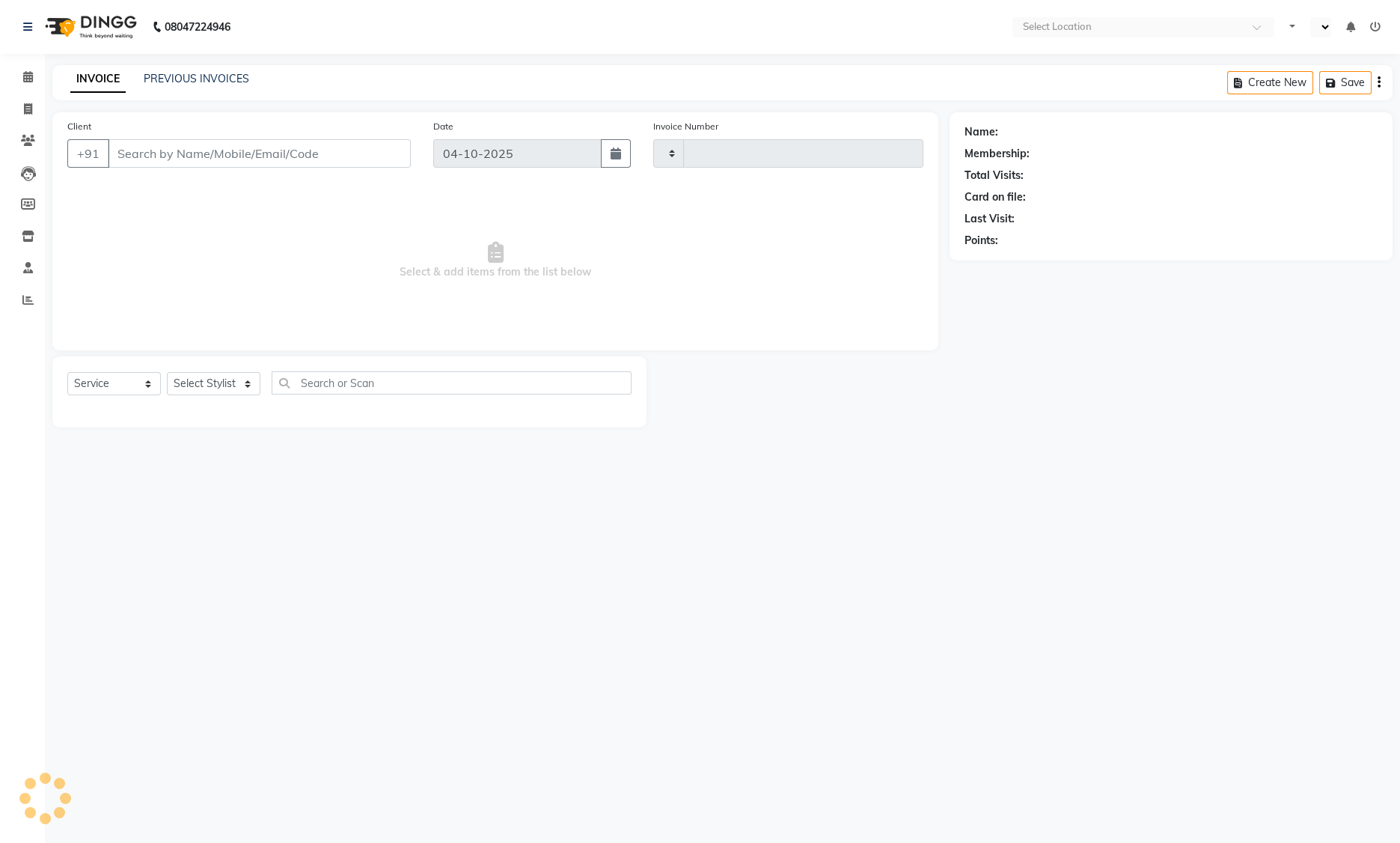
type input "1498"
select select "en"
select select "7325"
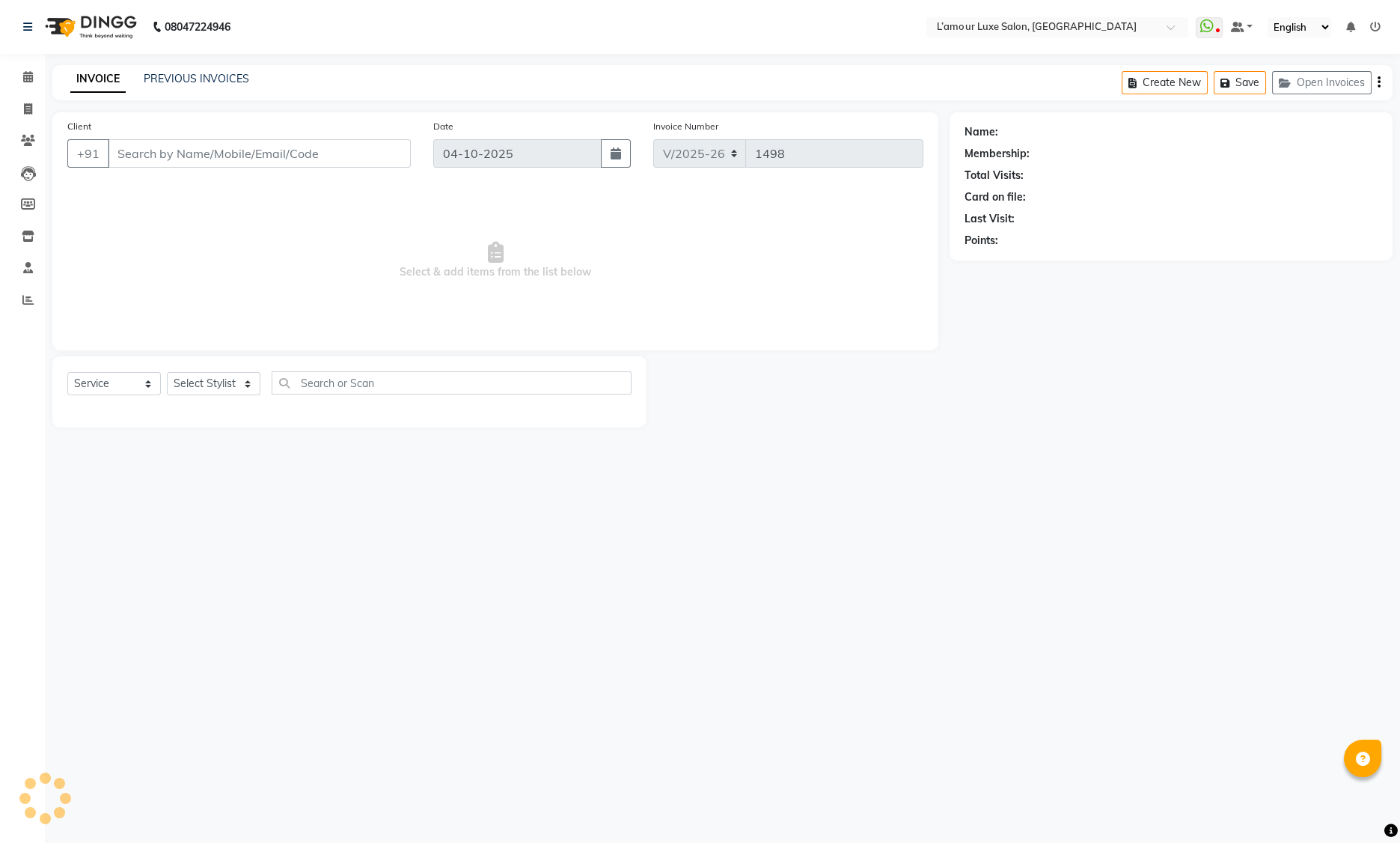
type input "8898354330"
select select "79012"
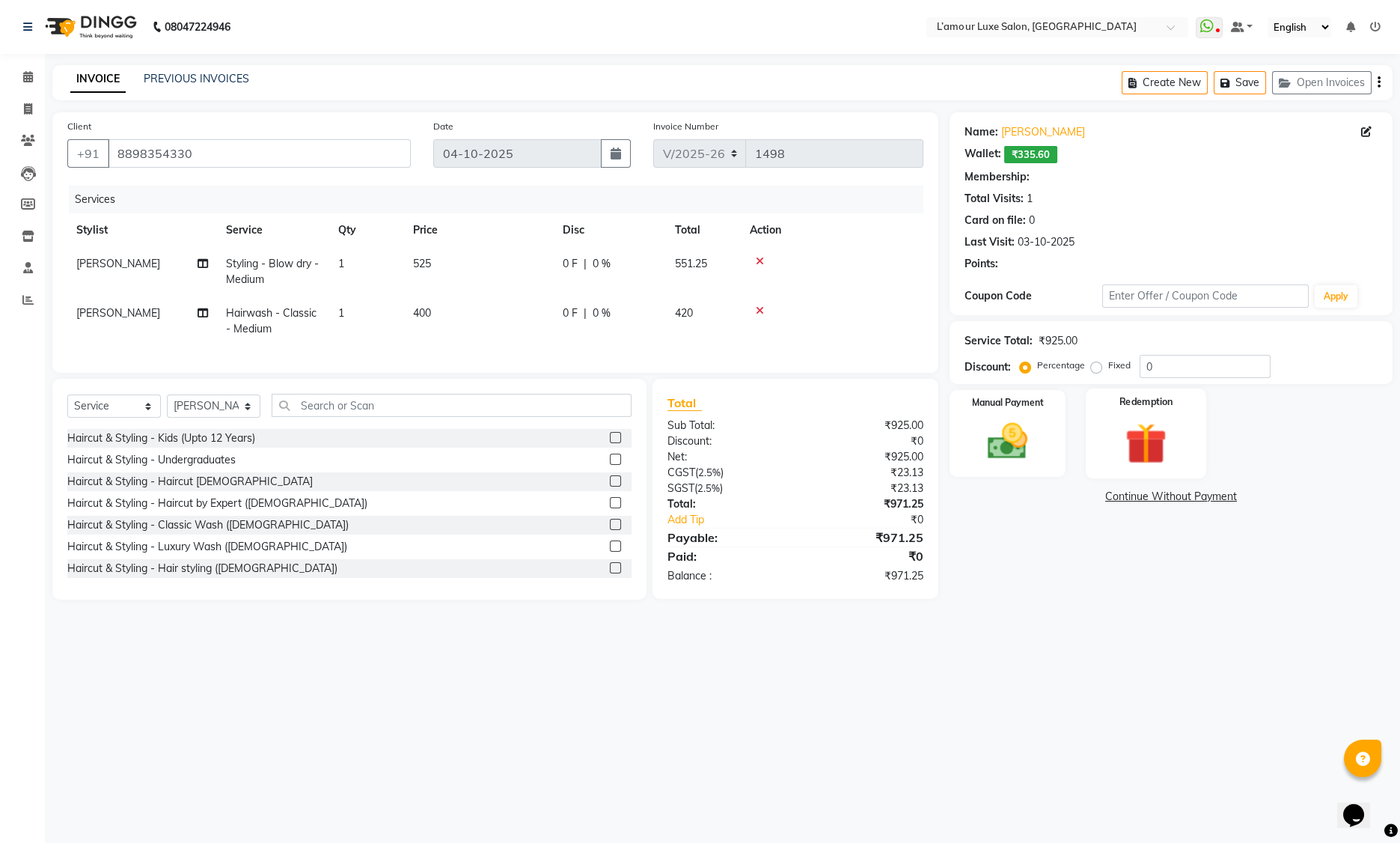
type input "20"
select select "2: Object"
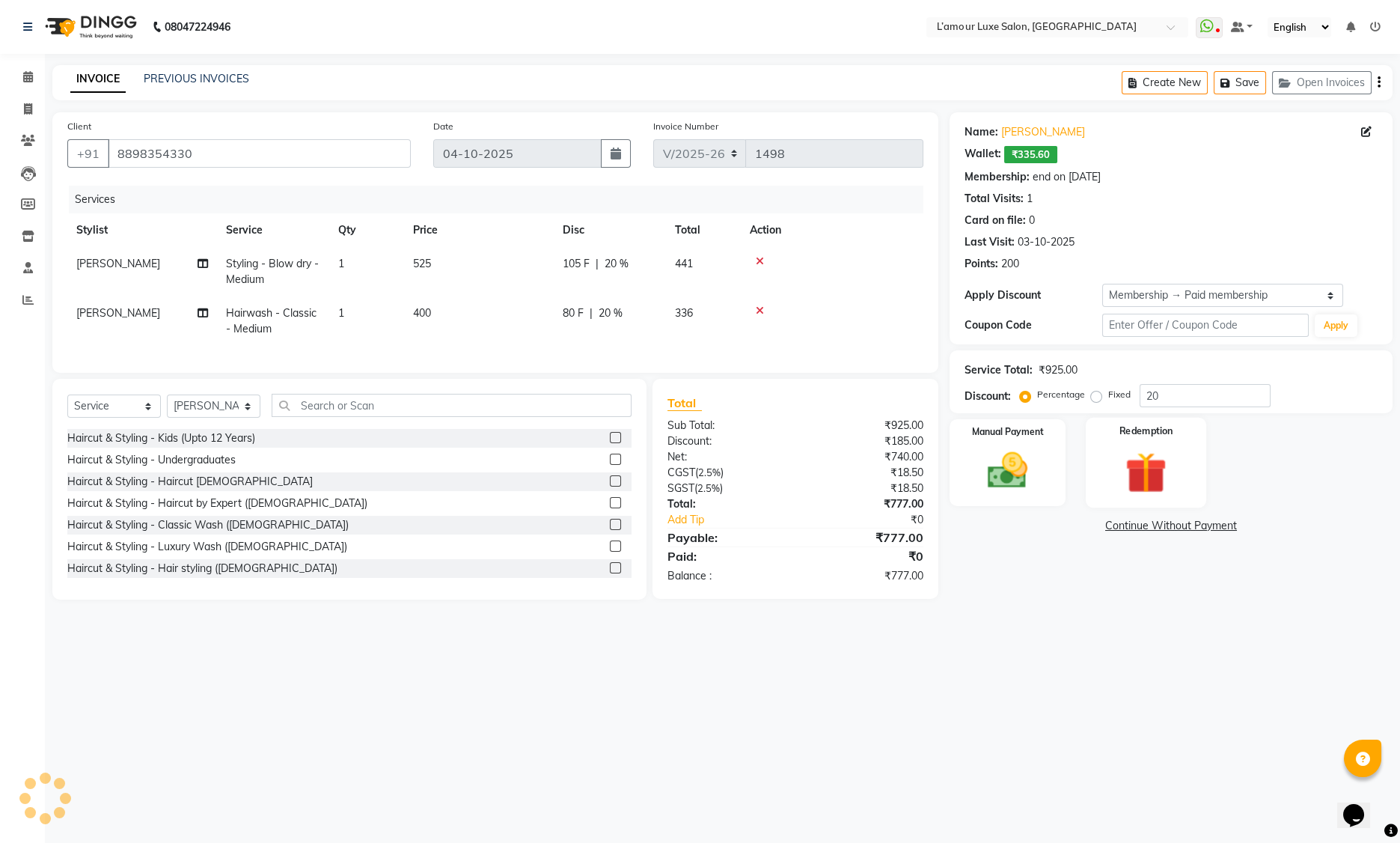
click at [1153, 439] on div "Redemption" at bounding box center [1146, 463] width 121 height 91
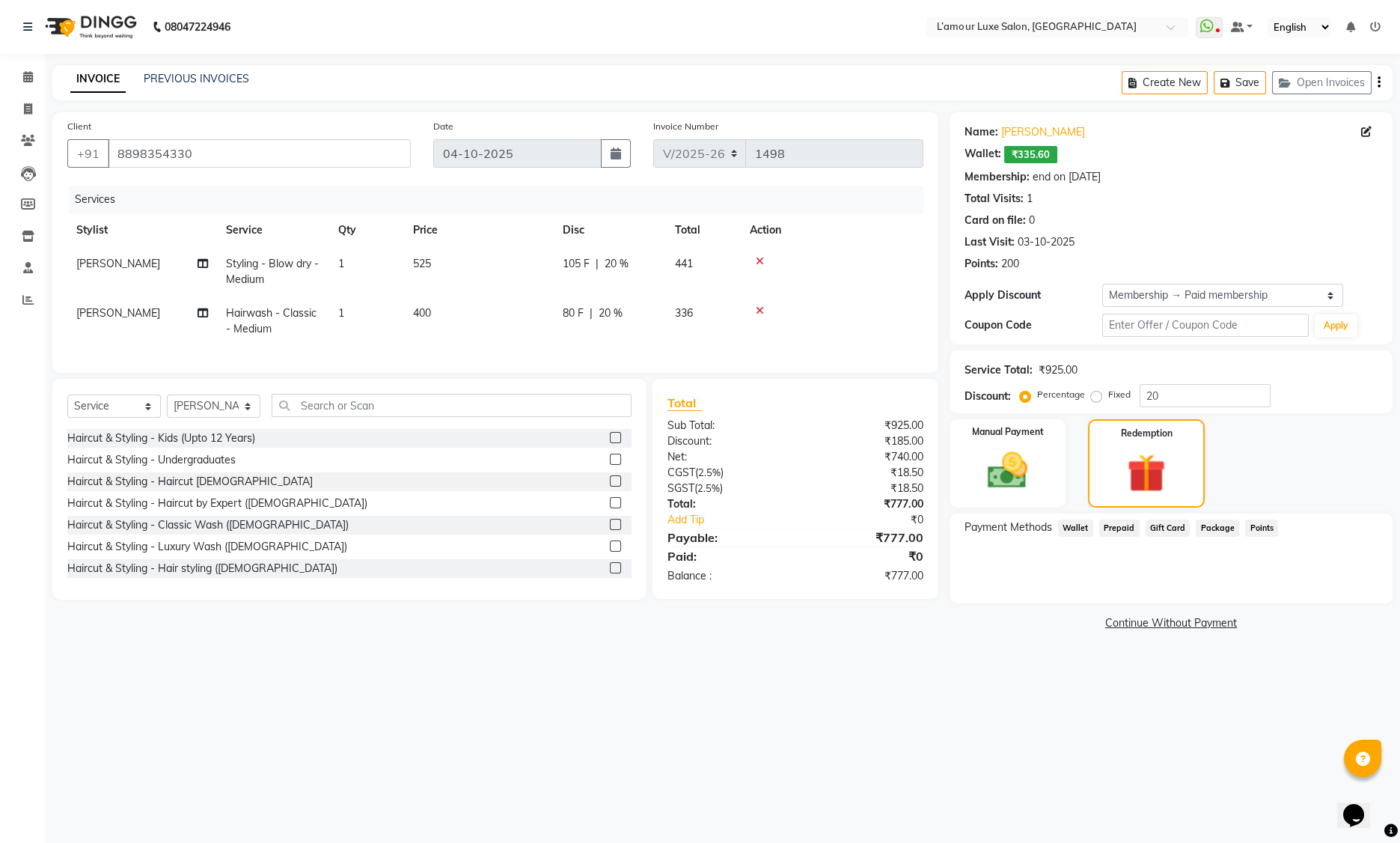
click at [1075, 529] on span "Wallet" at bounding box center [1075, 528] width 35 height 17
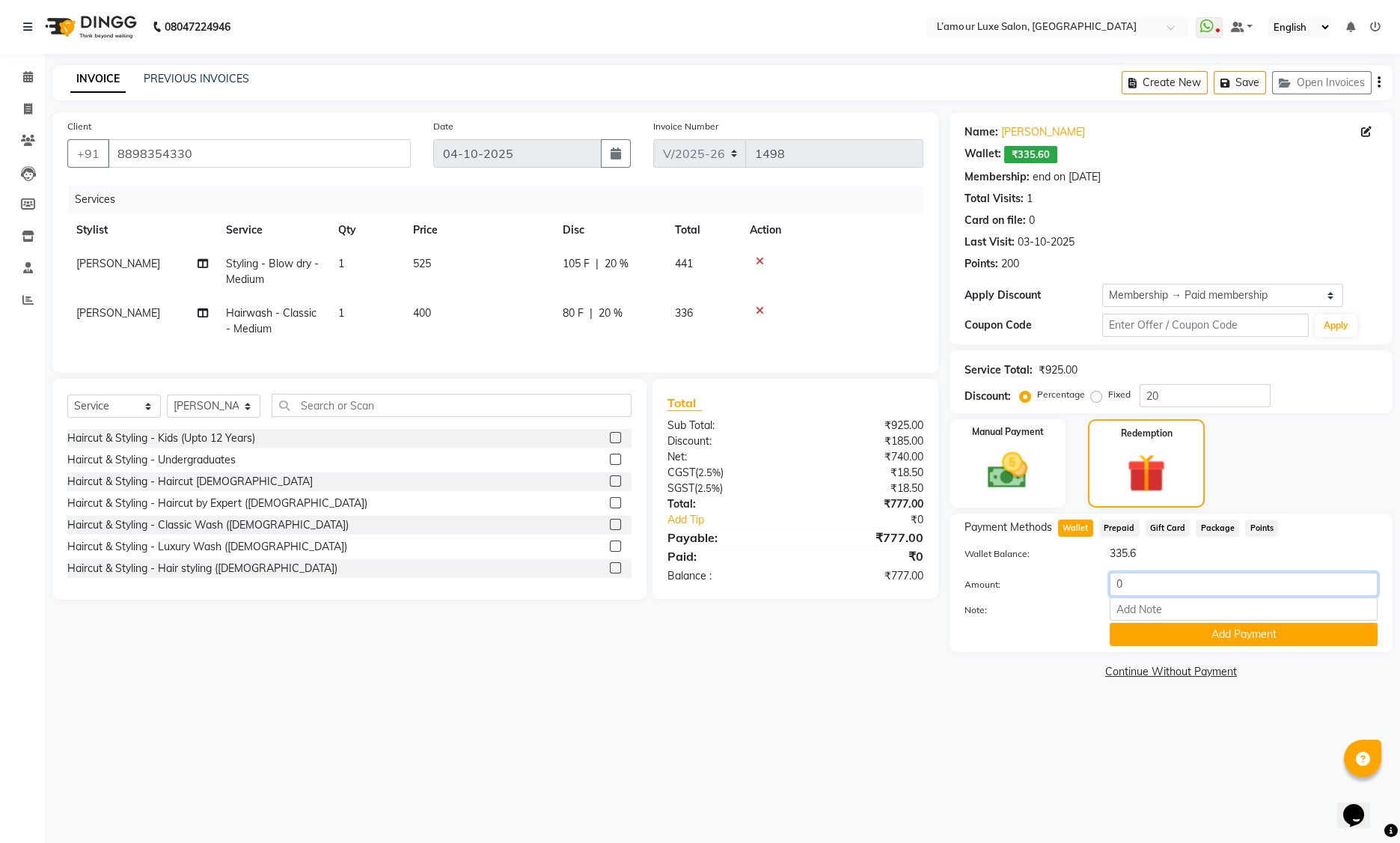
drag, startPoint x: 1152, startPoint y: 588, endPoint x: 1069, endPoint y: 575, distance: 84.0
click at [1069, 575] on div "Amount: 0" at bounding box center [1171, 585] width 435 height 25
type input "335.6"
click at [1165, 637] on button "Add Payment" at bounding box center [1244, 634] width 268 height 24
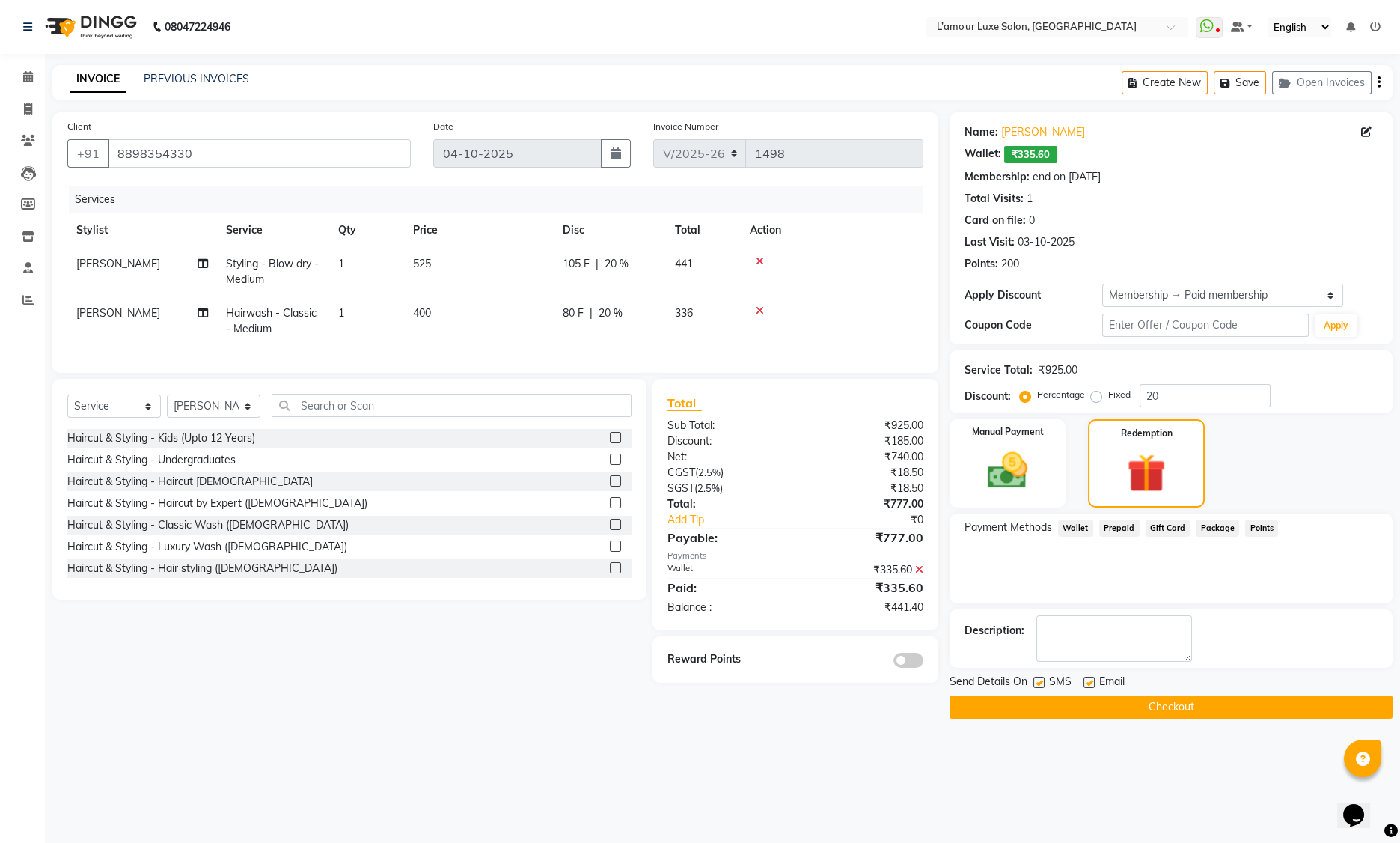
click at [1247, 521] on span "Points" at bounding box center [1262, 528] width 33 height 17
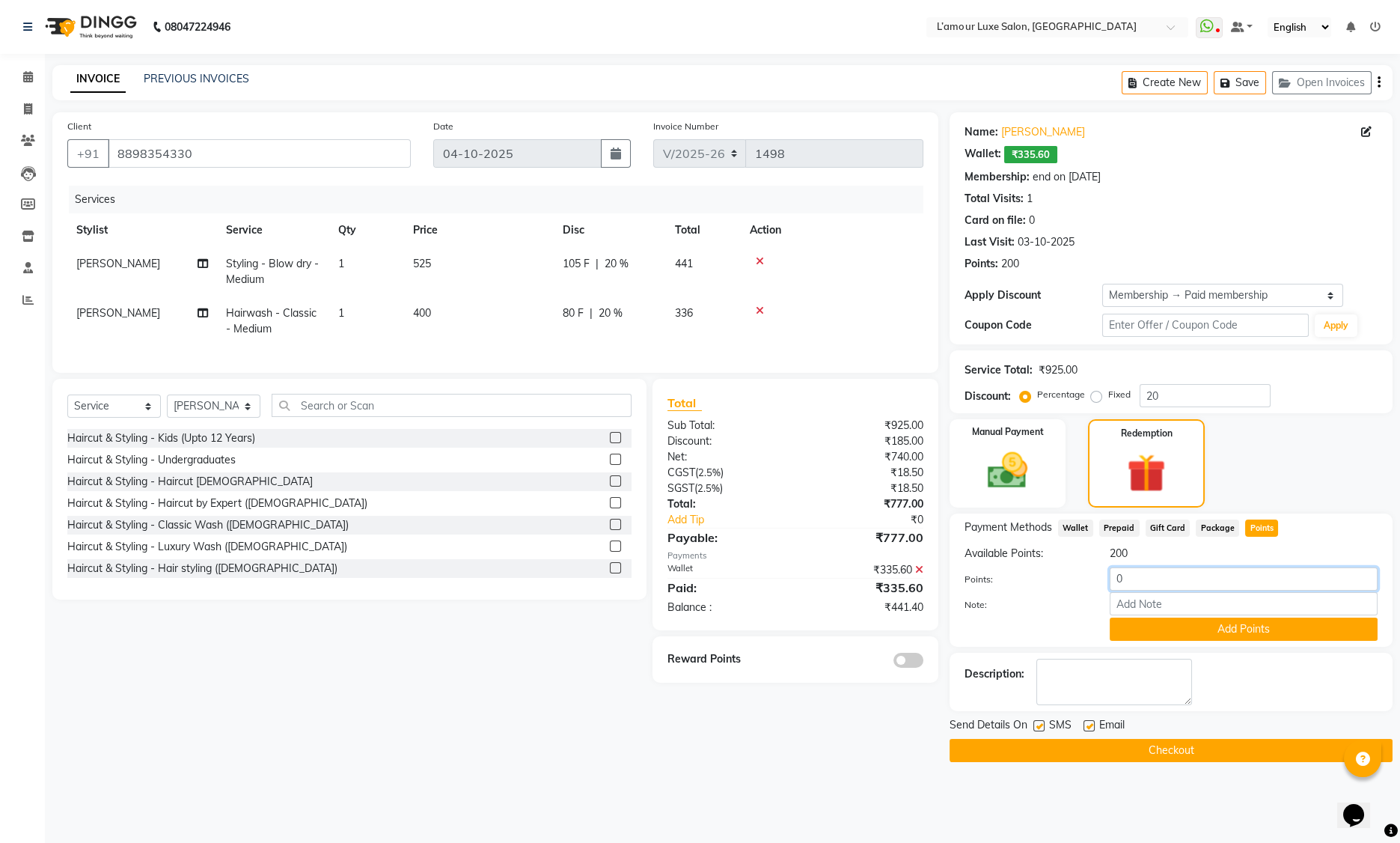
click at [1117, 579] on input "0" at bounding box center [1244, 579] width 268 height 24
type input "100"
click at [1126, 625] on button "Add Points" at bounding box center [1244, 629] width 268 height 24
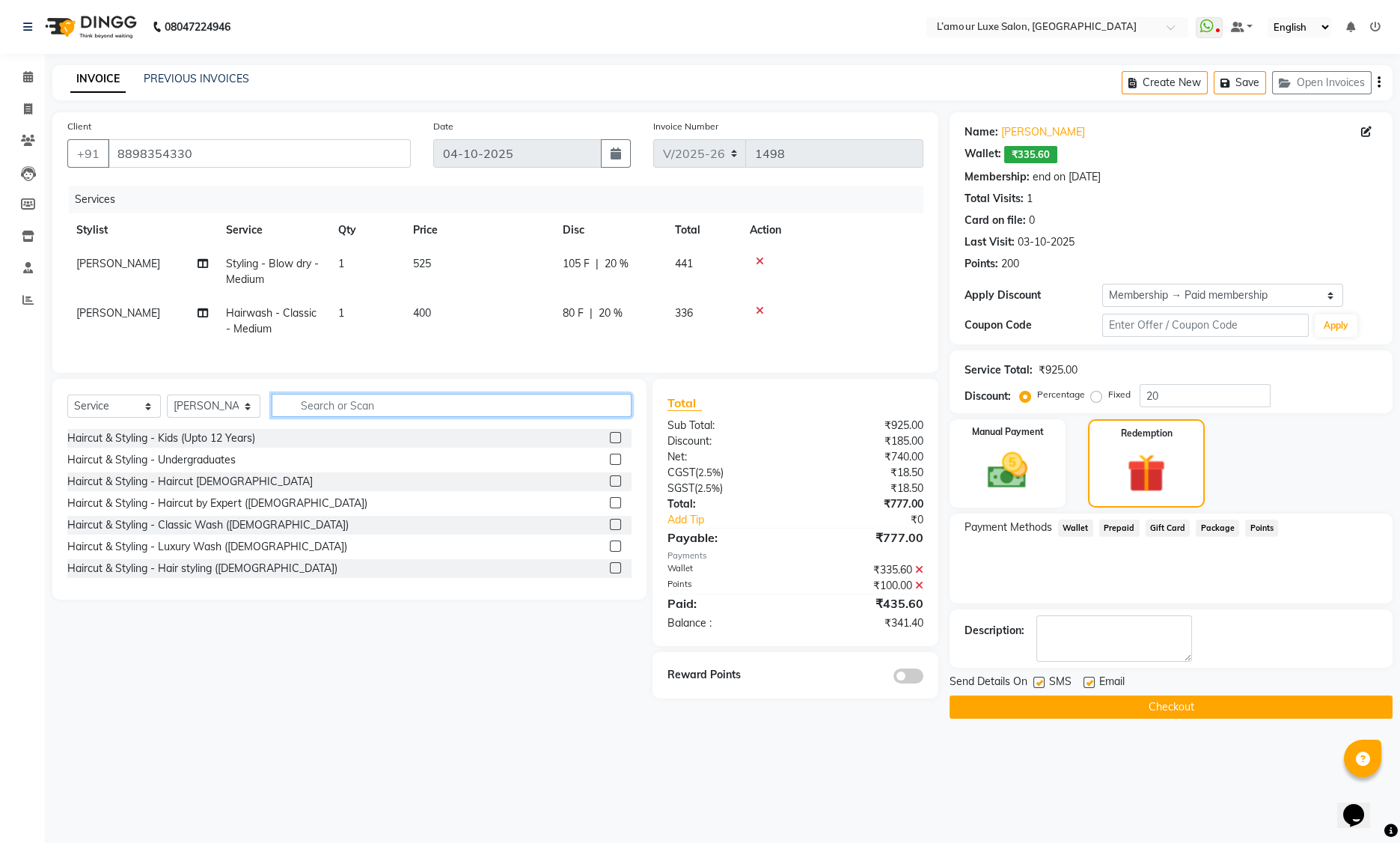
click at [379, 406] on input "text" at bounding box center [452, 405] width 360 height 24
type input "botox"
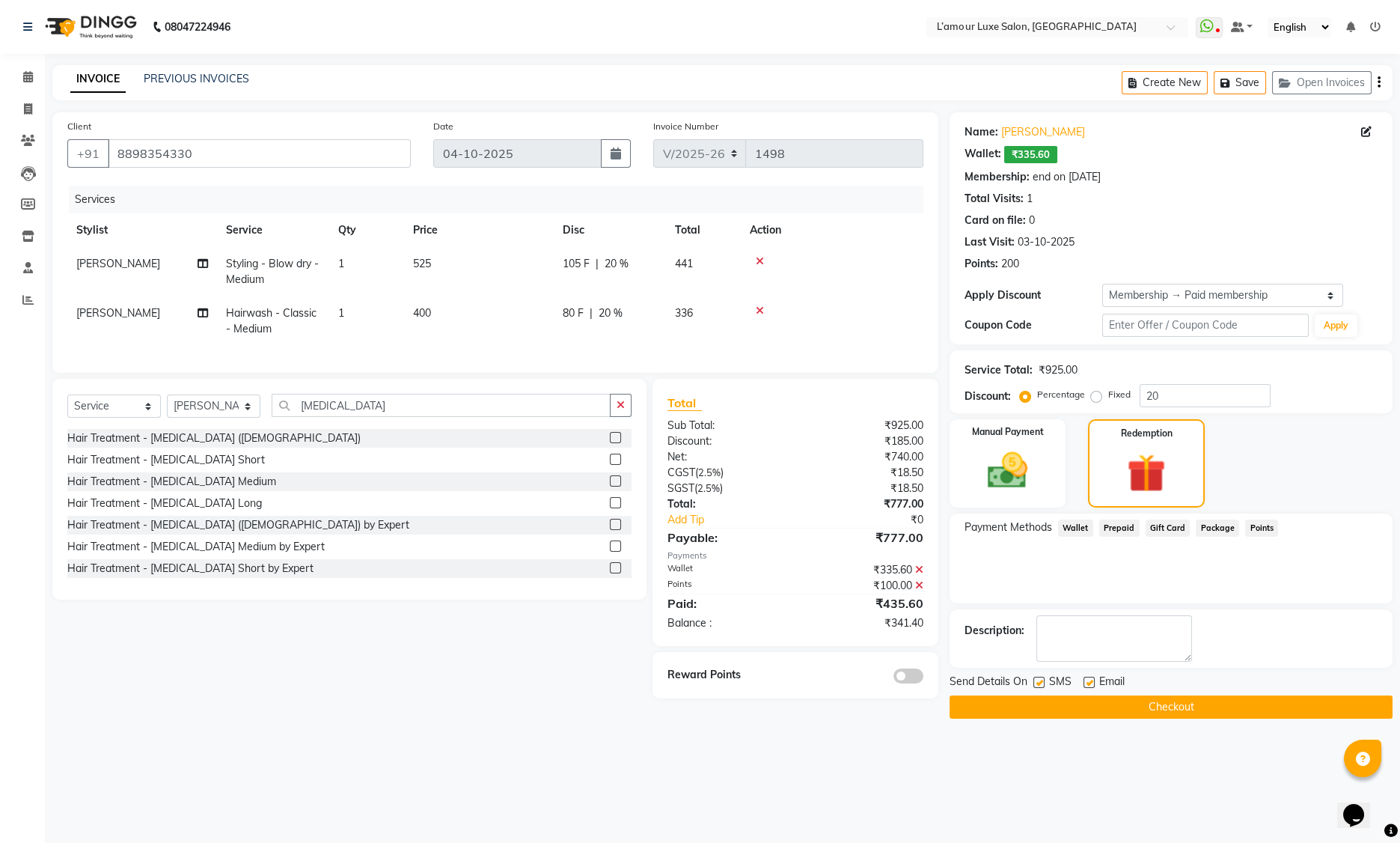
click at [610, 486] on label at bounding box center [616, 481] width 11 height 11
click at [610, 486] on input "checkbox" at bounding box center [615, 482] width 10 height 10
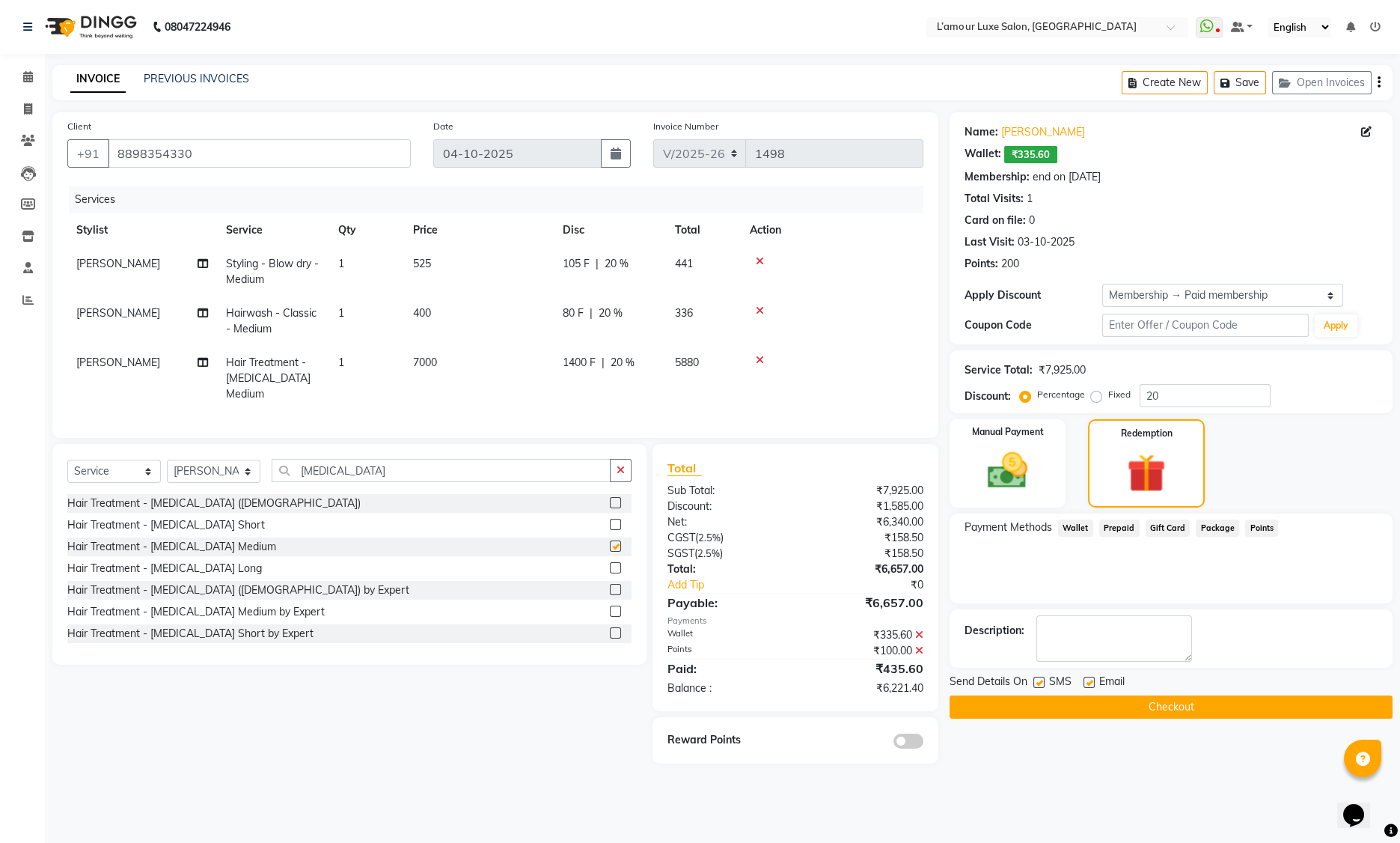
checkbox input "false"
click at [760, 361] on icon at bounding box center [760, 360] width 8 height 11
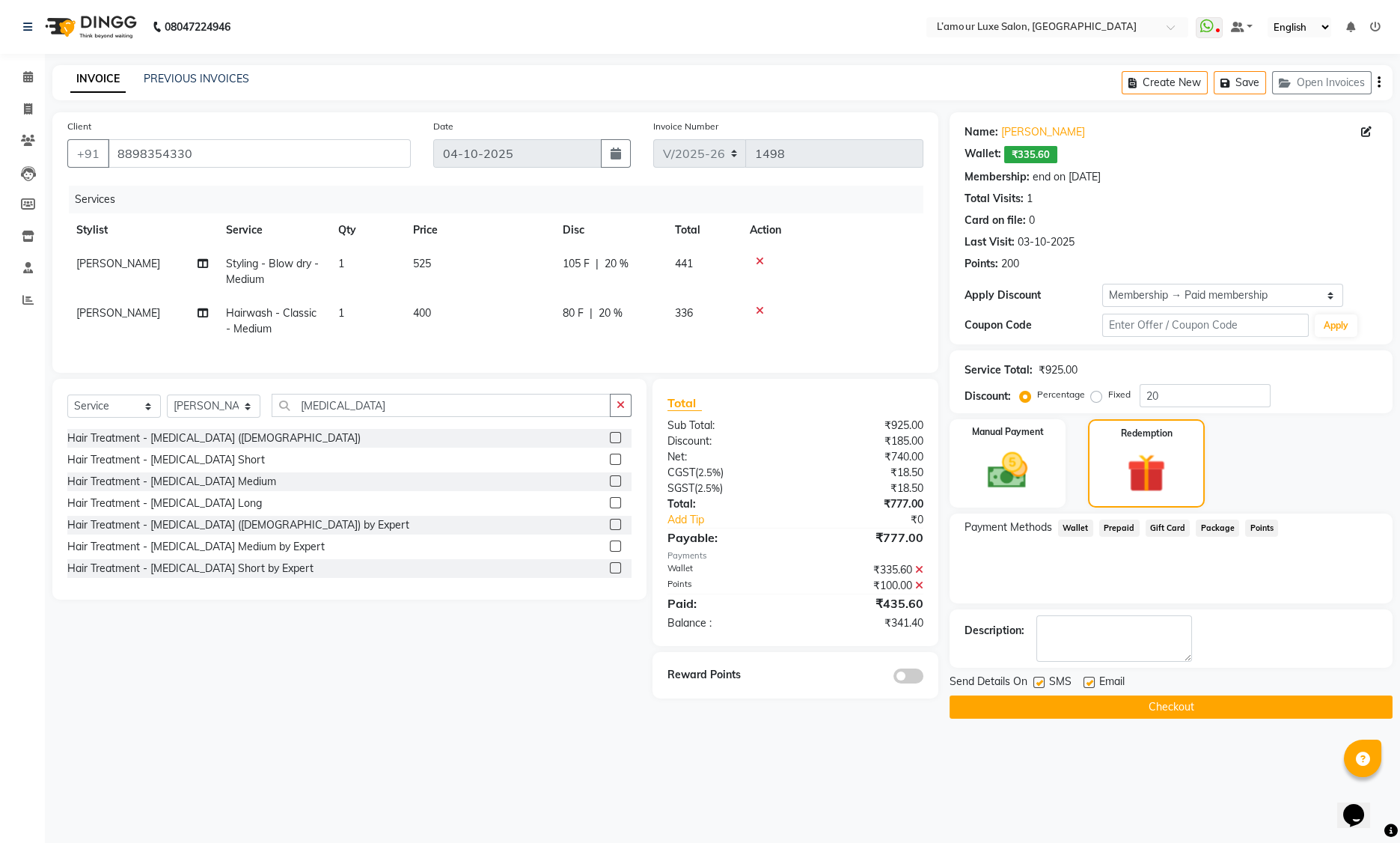
click at [759, 312] on icon at bounding box center [760, 310] width 8 height 11
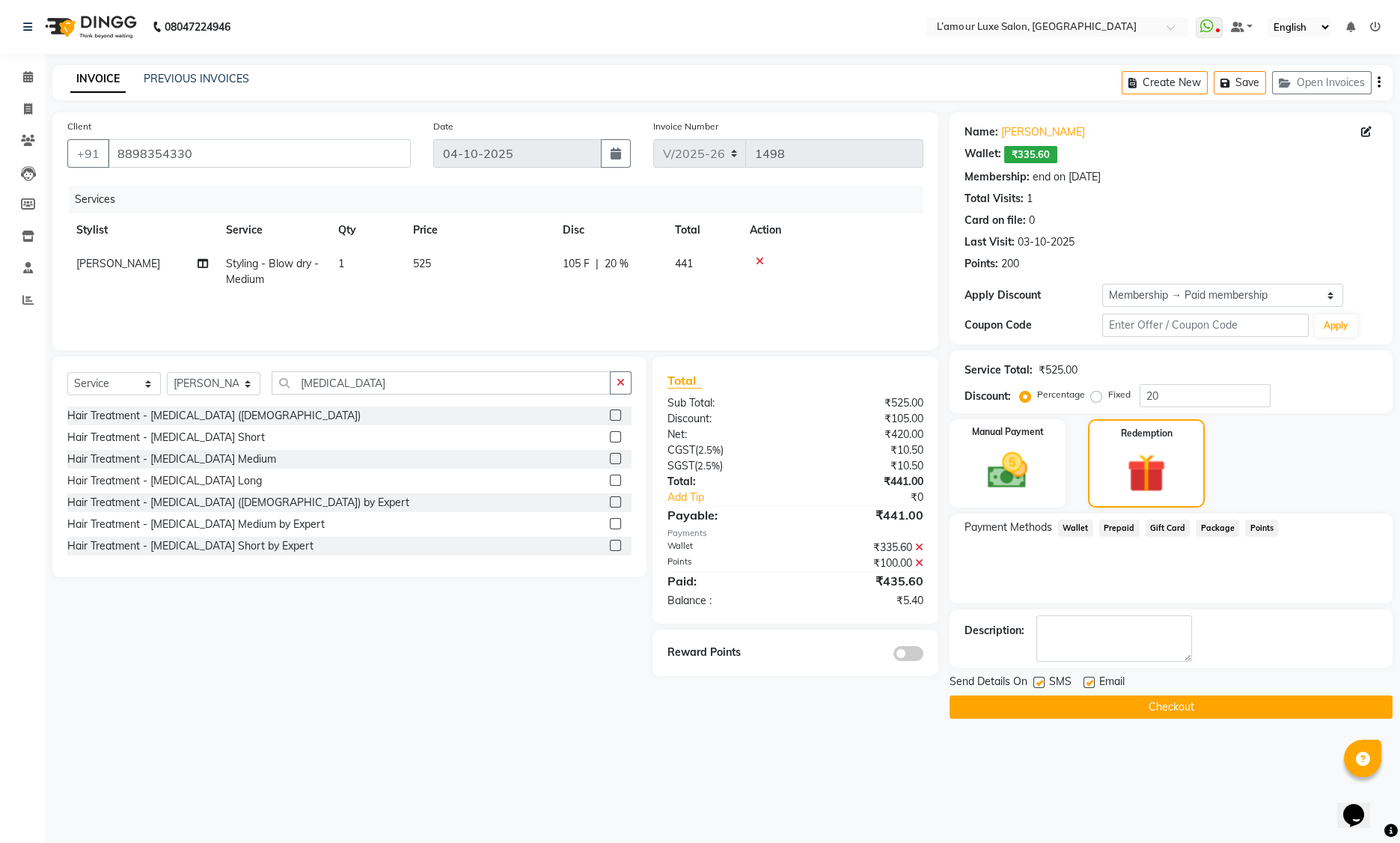
click at [920, 563] on icon at bounding box center [919, 563] width 8 height 11
click at [918, 545] on icon at bounding box center [919, 547] width 8 height 11
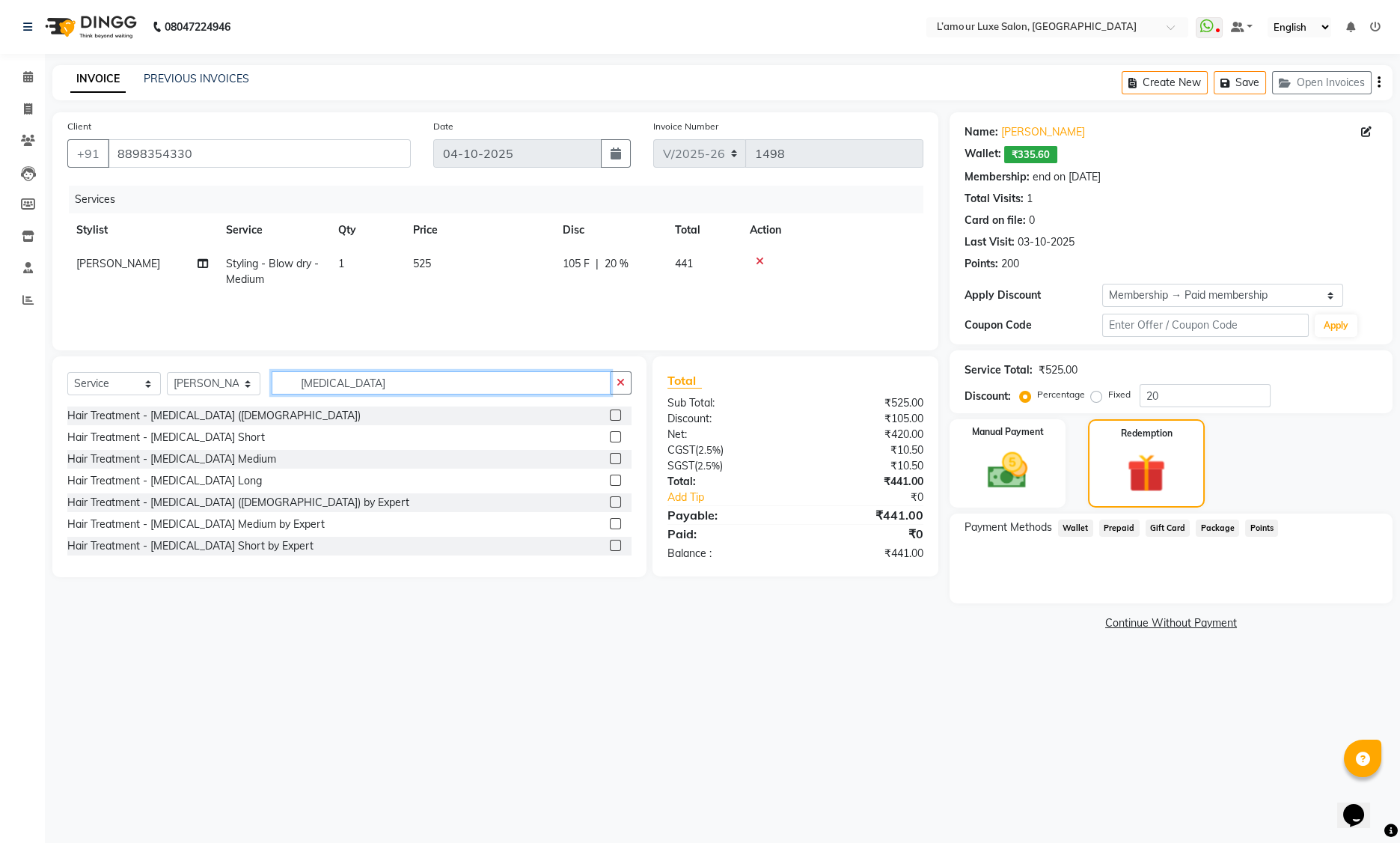
click at [356, 383] on input "botox" at bounding box center [442, 383] width 339 height 24
type input "b"
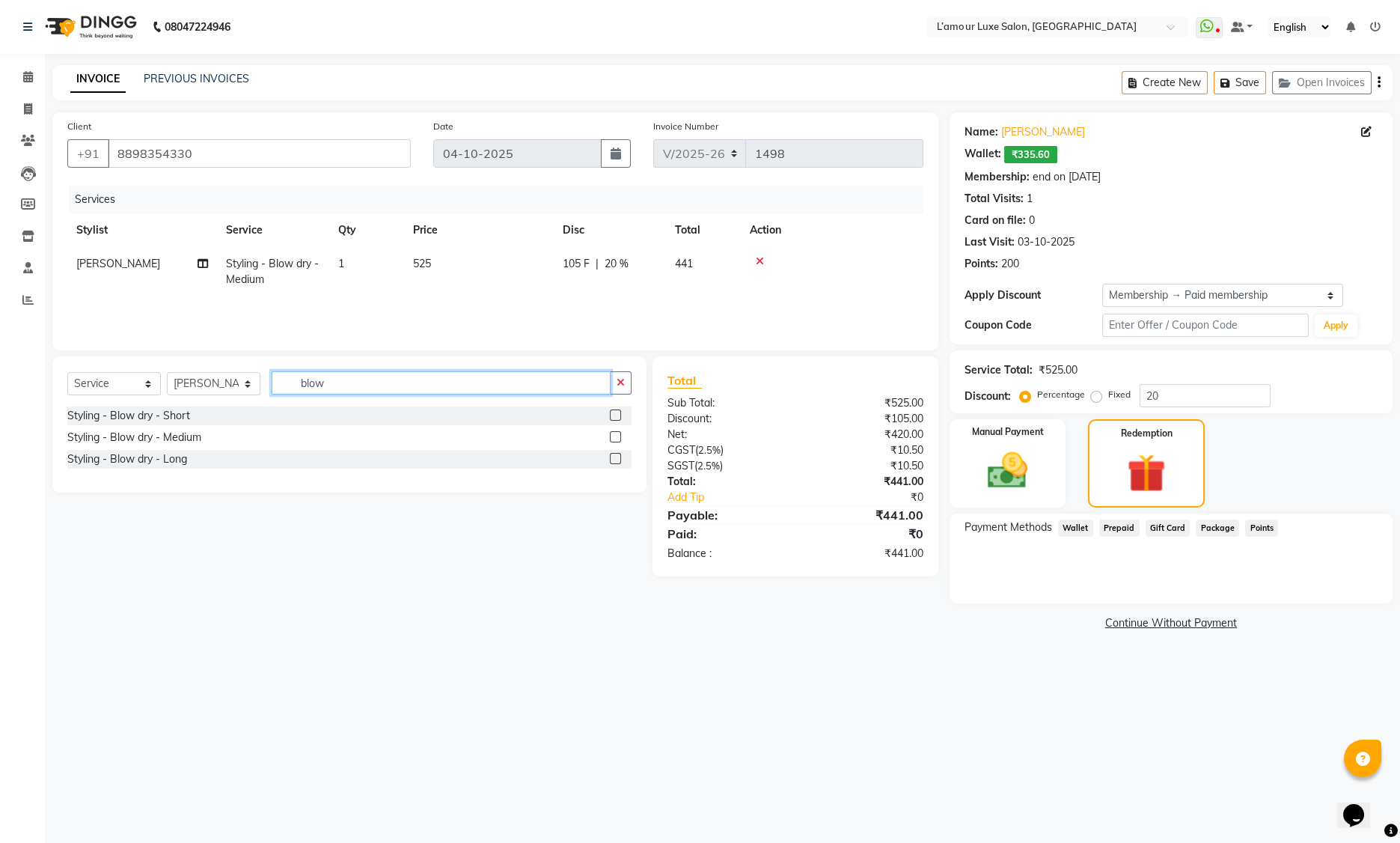
type input "blow"
click at [618, 438] on label at bounding box center [616, 437] width 11 height 11
click at [618, 438] on input "checkbox" at bounding box center [615, 438] width 10 height 10
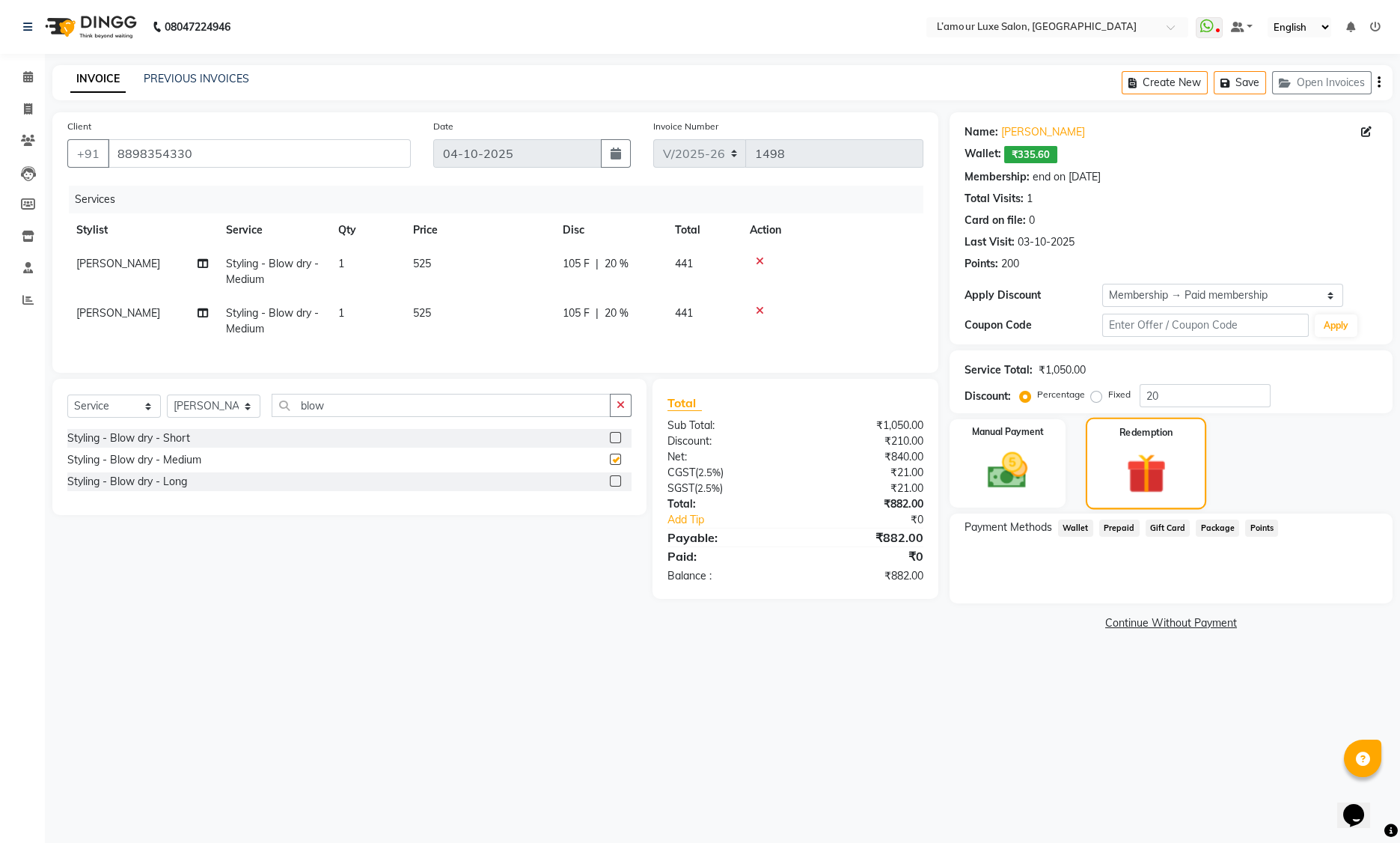
checkbox input "false"
click at [1146, 465] on img at bounding box center [1147, 473] width 65 height 50
click at [1024, 468] on img at bounding box center [1008, 470] width 67 height 48
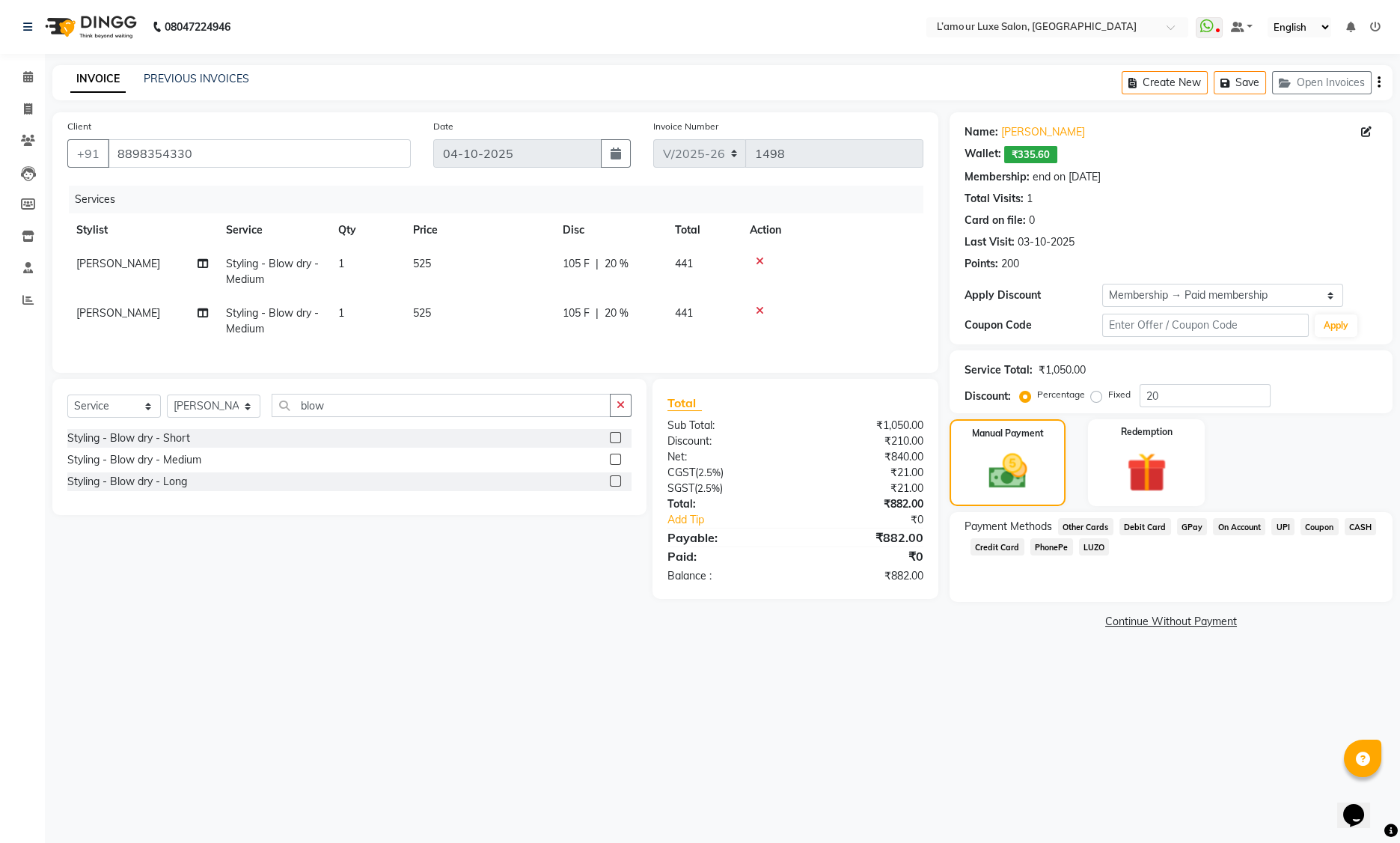
click at [1032, 154] on span "₹335.60" at bounding box center [1031, 154] width 53 height 17
click at [1157, 470] on img at bounding box center [1147, 473] width 67 height 52
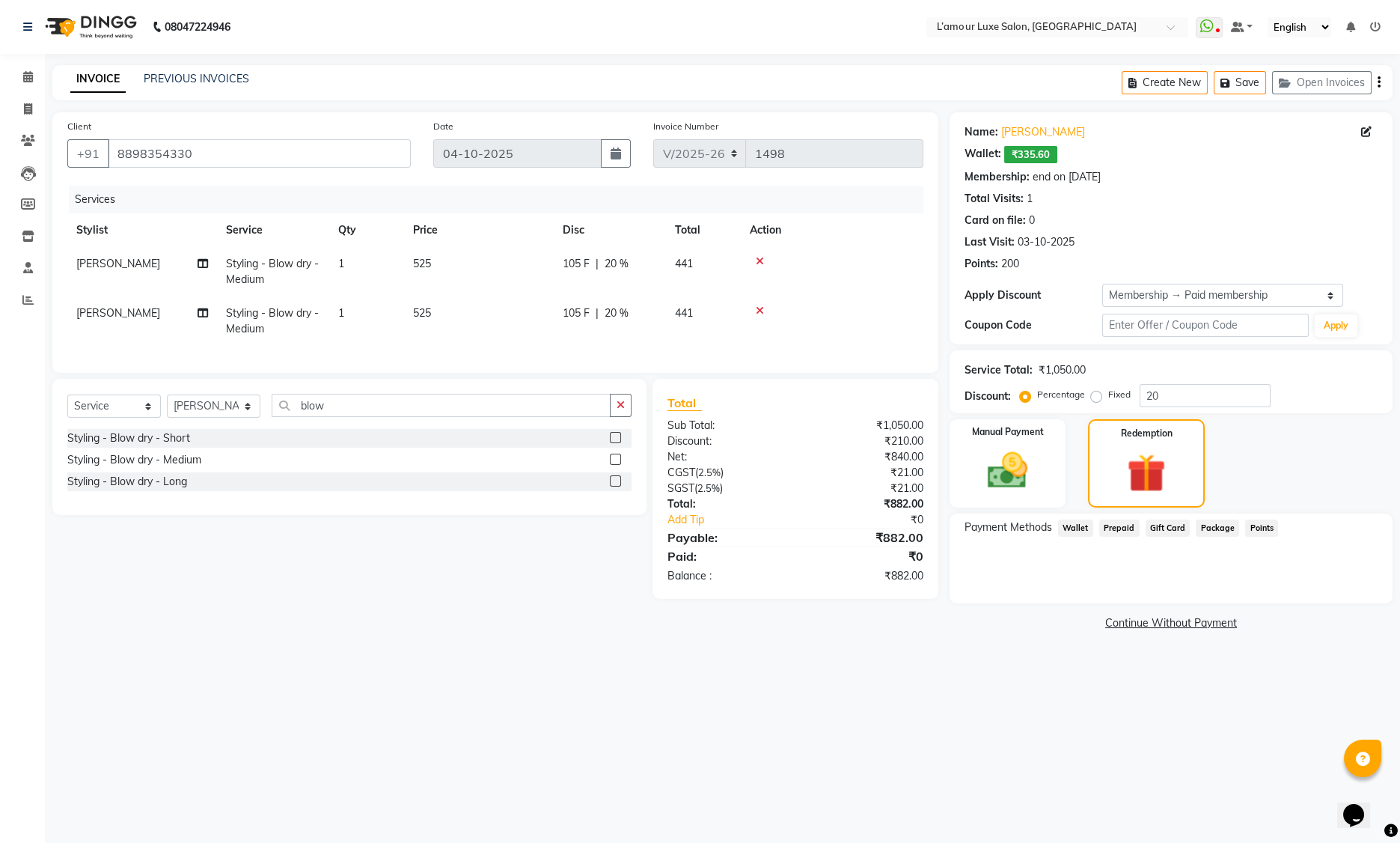
click at [1085, 526] on span "Wallet" at bounding box center [1075, 528] width 35 height 17
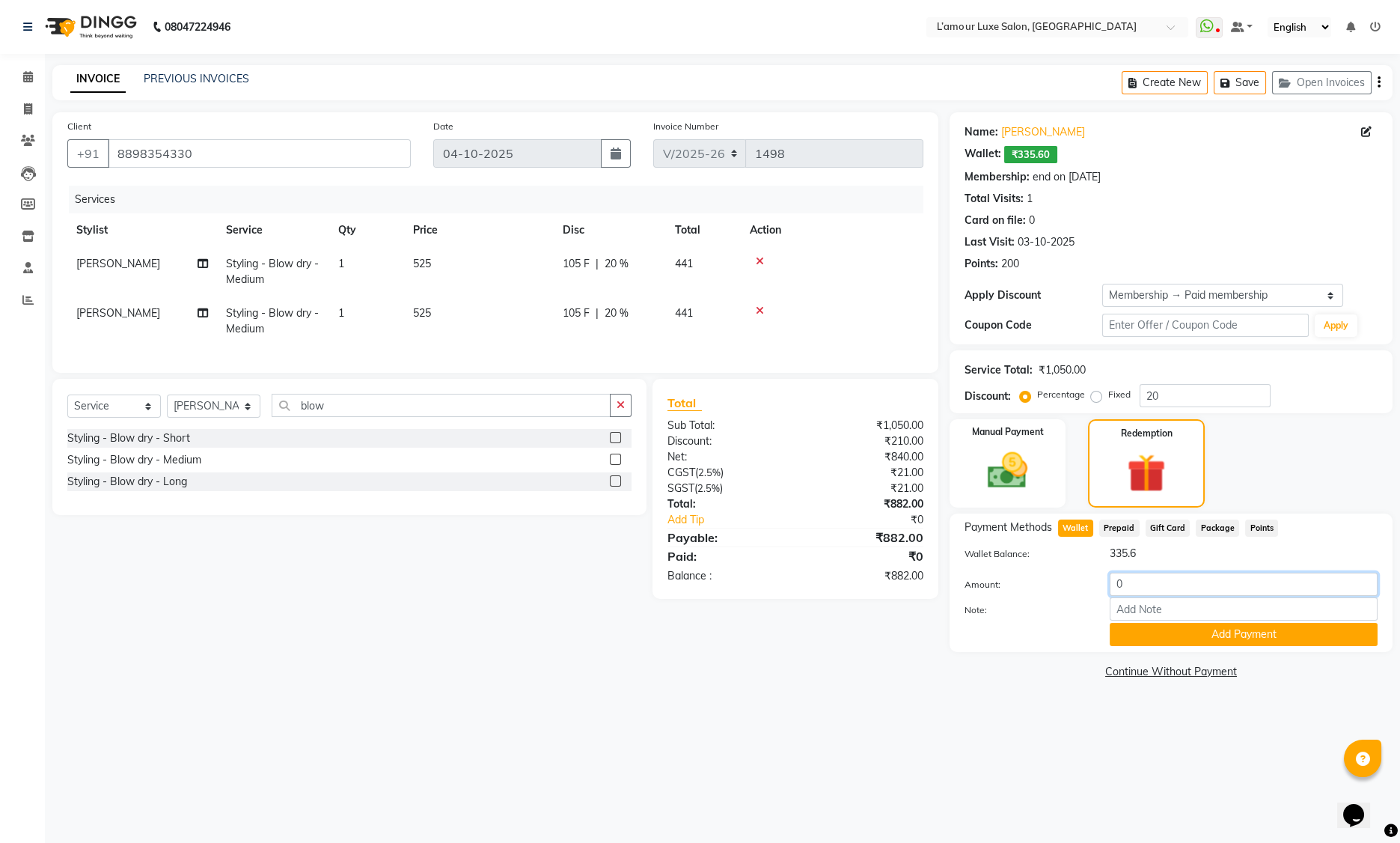
drag, startPoint x: 1042, startPoint y: 584, endPoint x: 1018, endPoint y: 582, distance: 24.1
click at [1022, 584] on div "Amount: 0" at bounding box center [1171, 585] width 435 height 25
type input "335.6"
click at [761, 310] on icon at bounding box center [760, 310] width 8 height 11
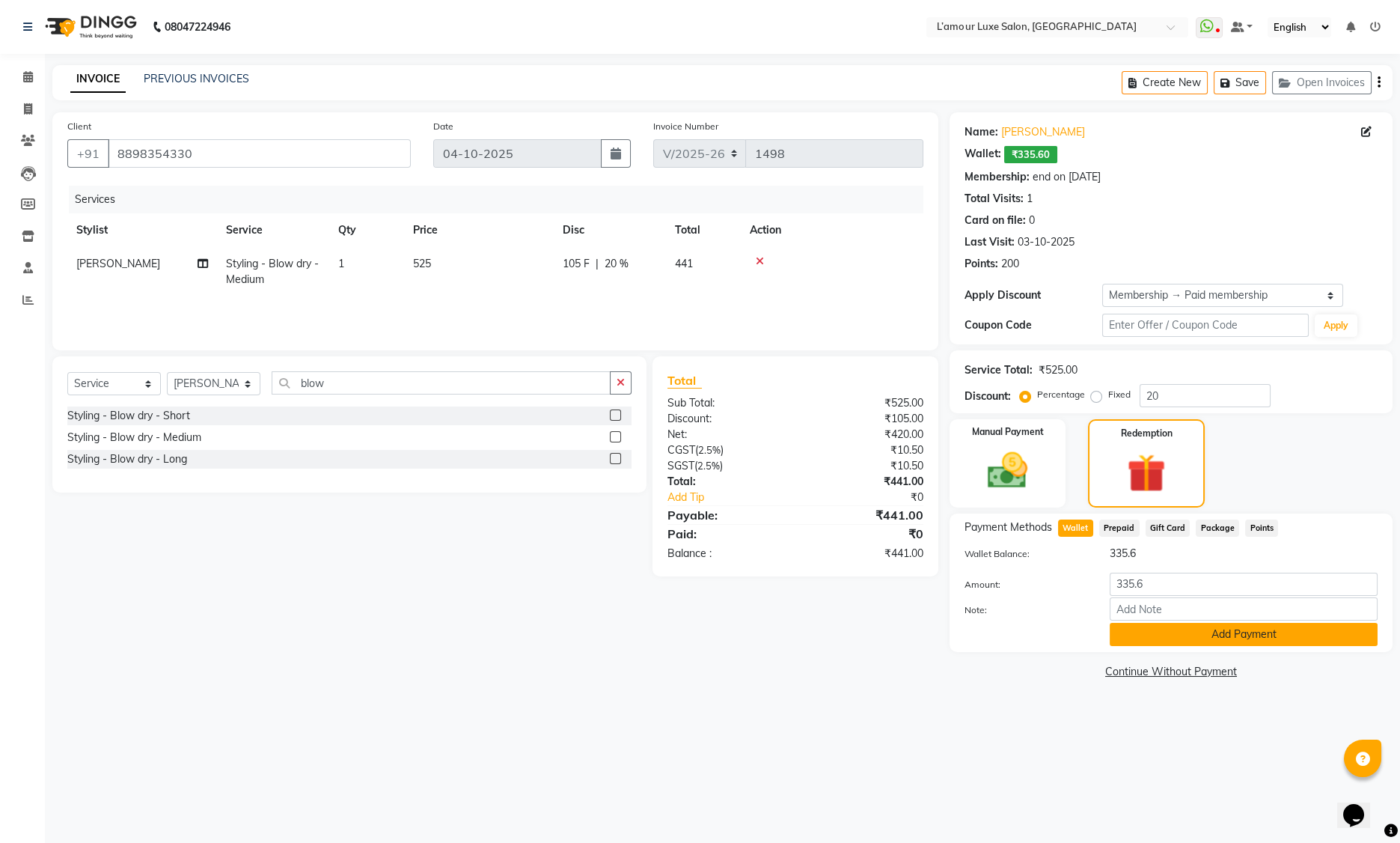
click at [1170, 639] on button "Add Payment" at bounding box center [1244, 634] width 268 height 24
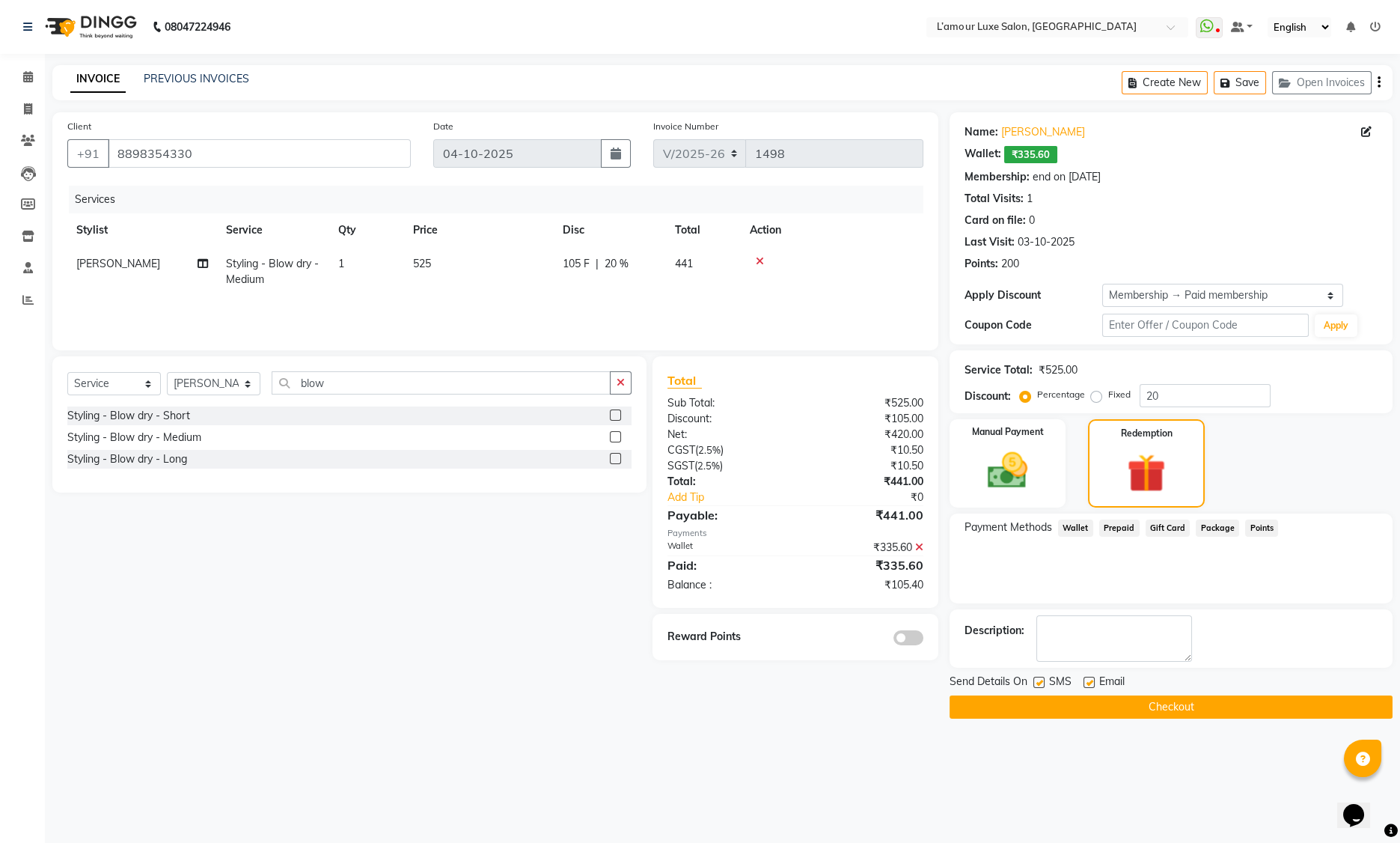
click at [762, 259] on icon at bounding box center [760, 261] width 8 height 11
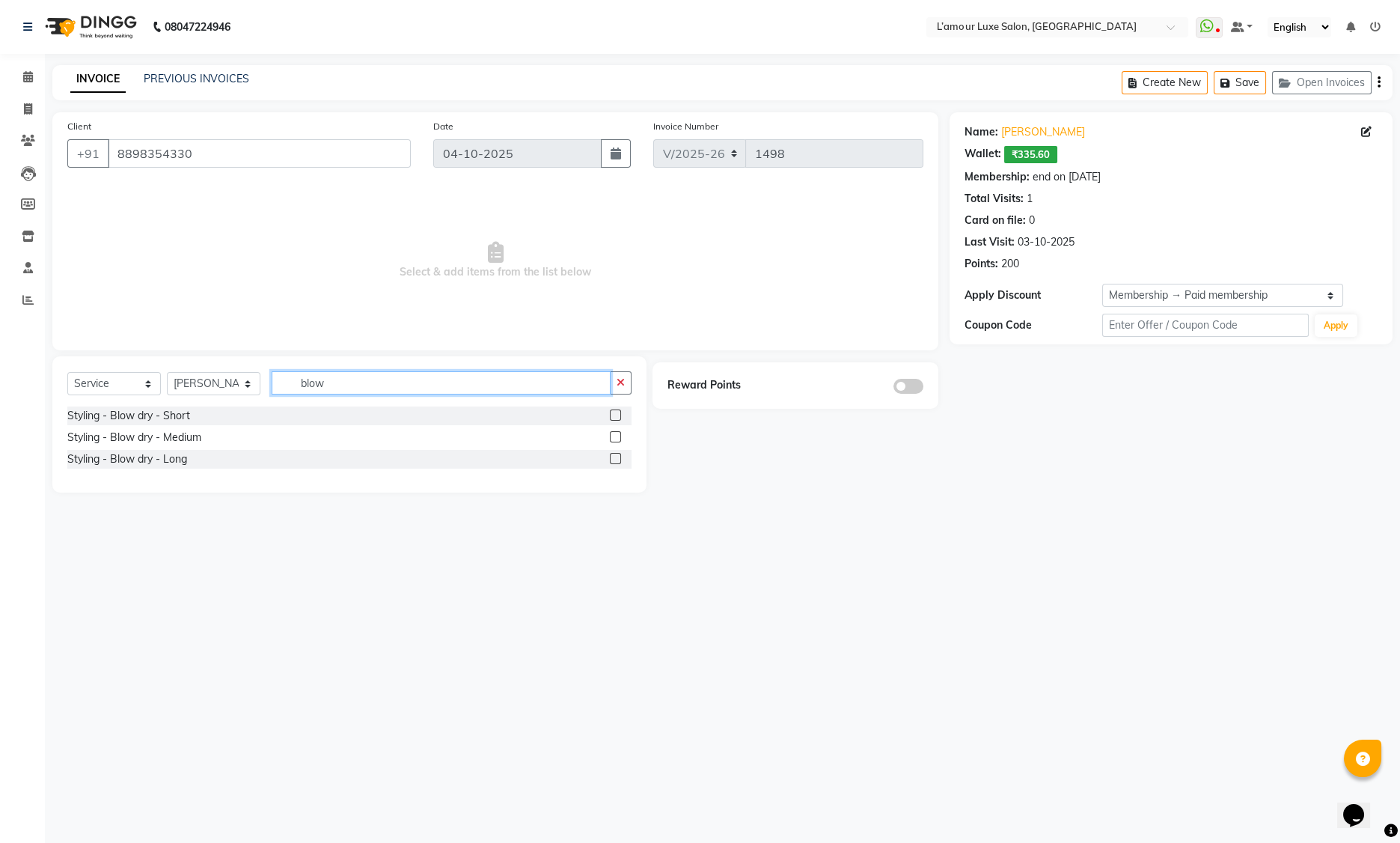
drag, startPoint x: 269, startPoint y: 377, endPoint x: 192, endPoint y: 377, distance: 77.0
click at [192, 377] on div "Select Service Product Membership Package Voucher Prepaid Gift Card Select Styl…" at bounding box center [349, 388] width 564 height 35
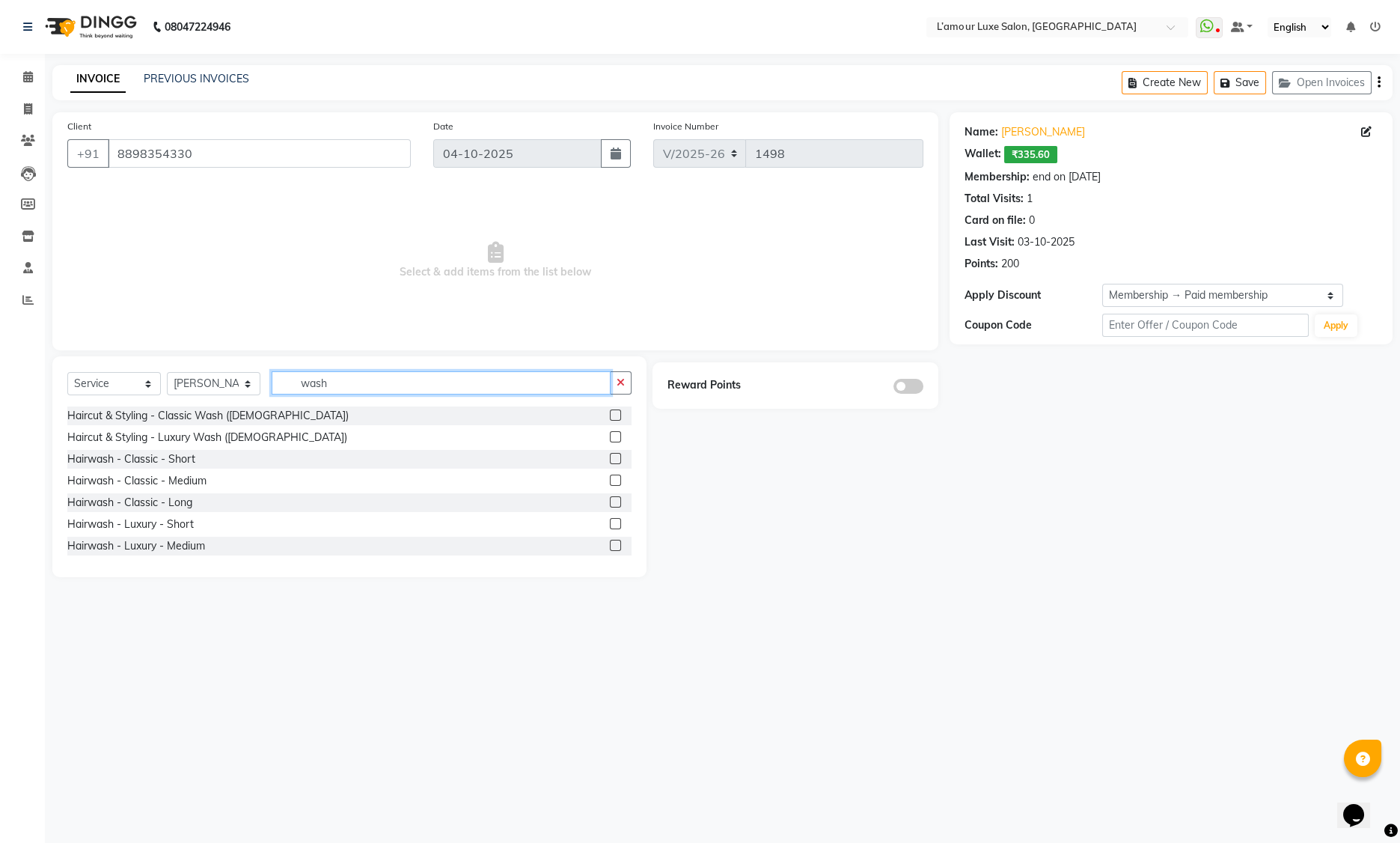
type input "wash"
click at [610, 482] on label at bounding box center [616, 480] width 11 height 11
click at [610, 482] on input "checkbox" at bounding box center [615, 481] width 10 height 10
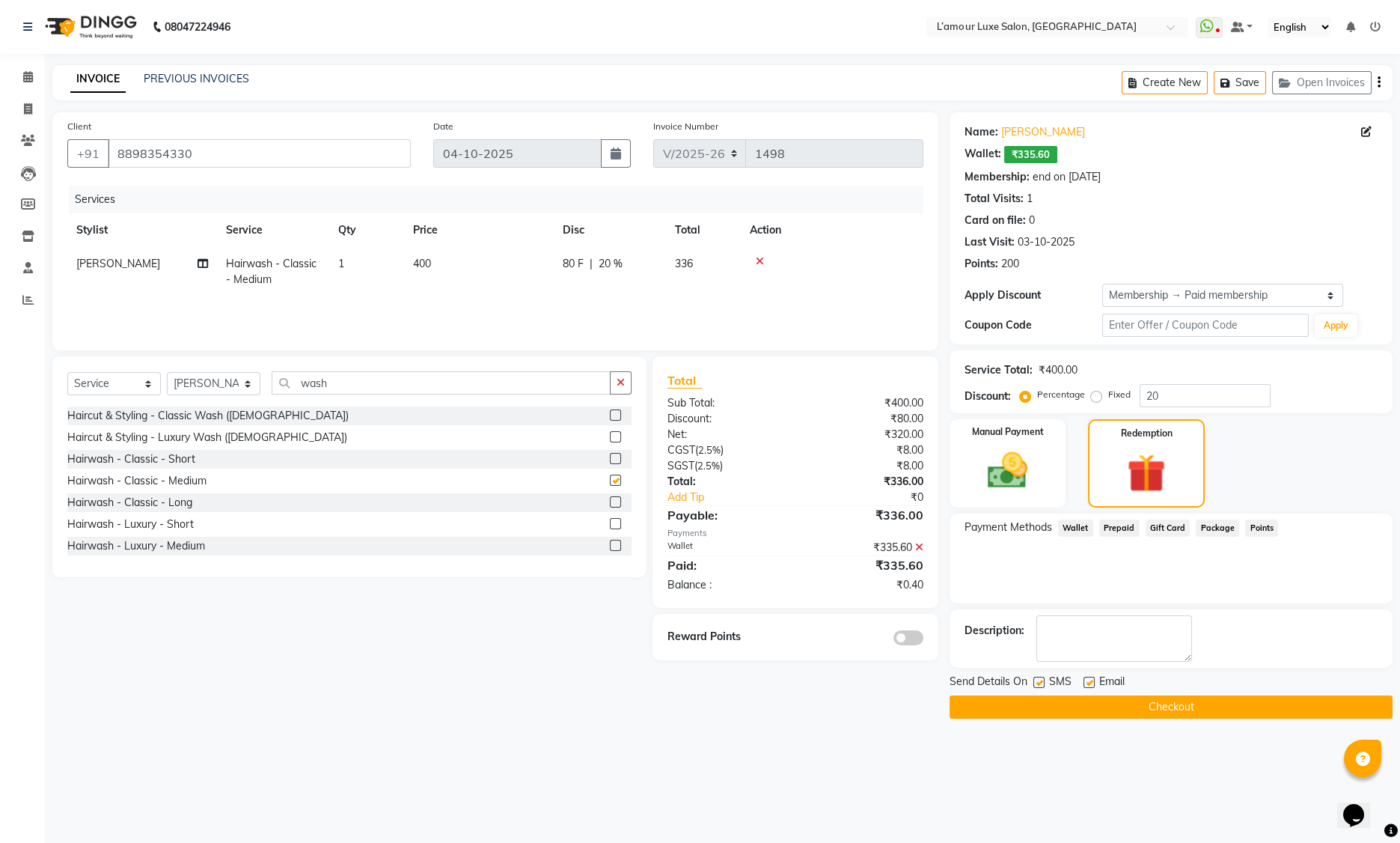
checkbox input "false"
click at [920, 547] on icon at bounding box center [919, 547] width 8 height 11
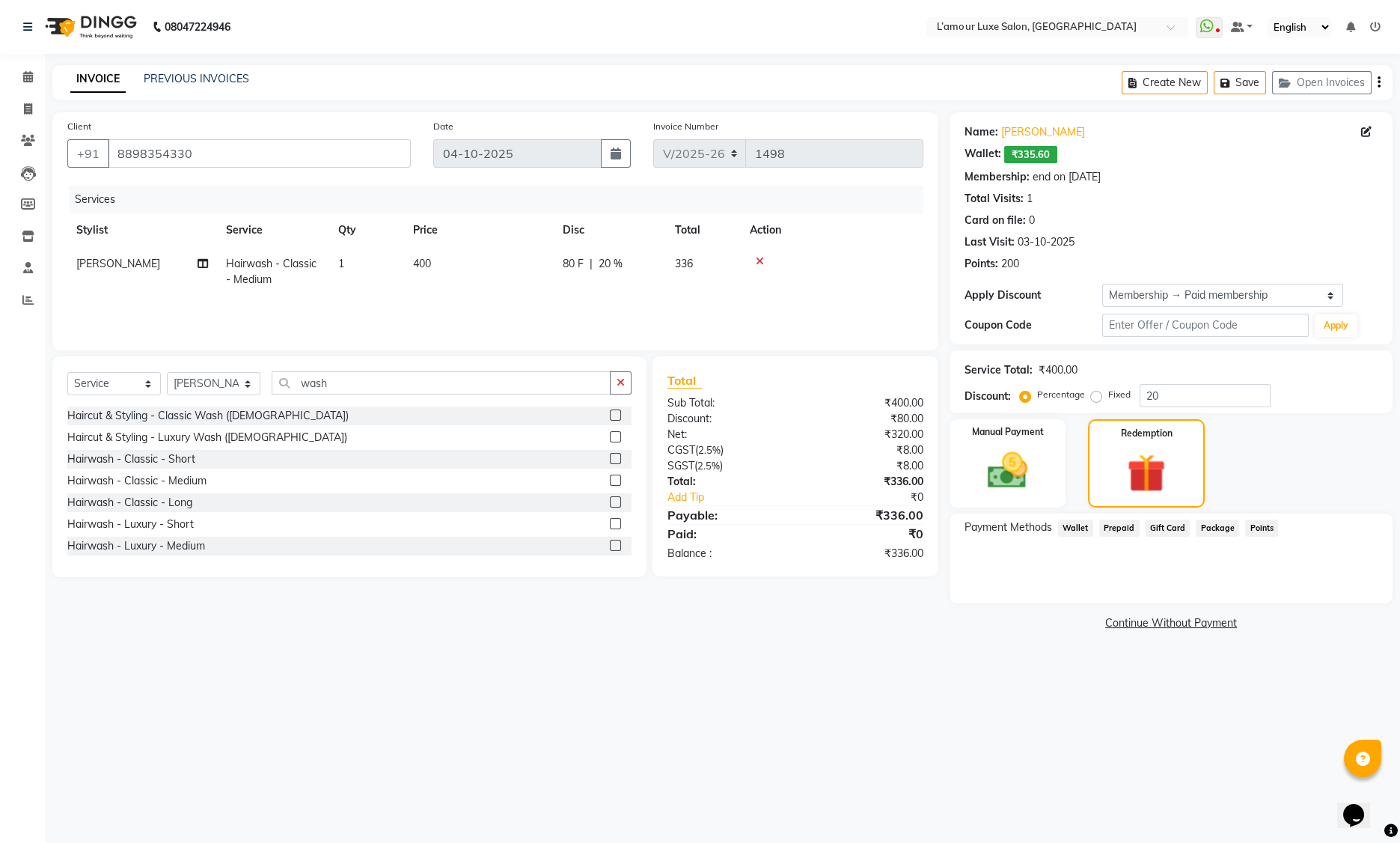
click at [1086, 525] on span "Wallet" at bounding box center [1075, 528] width 35 height 17
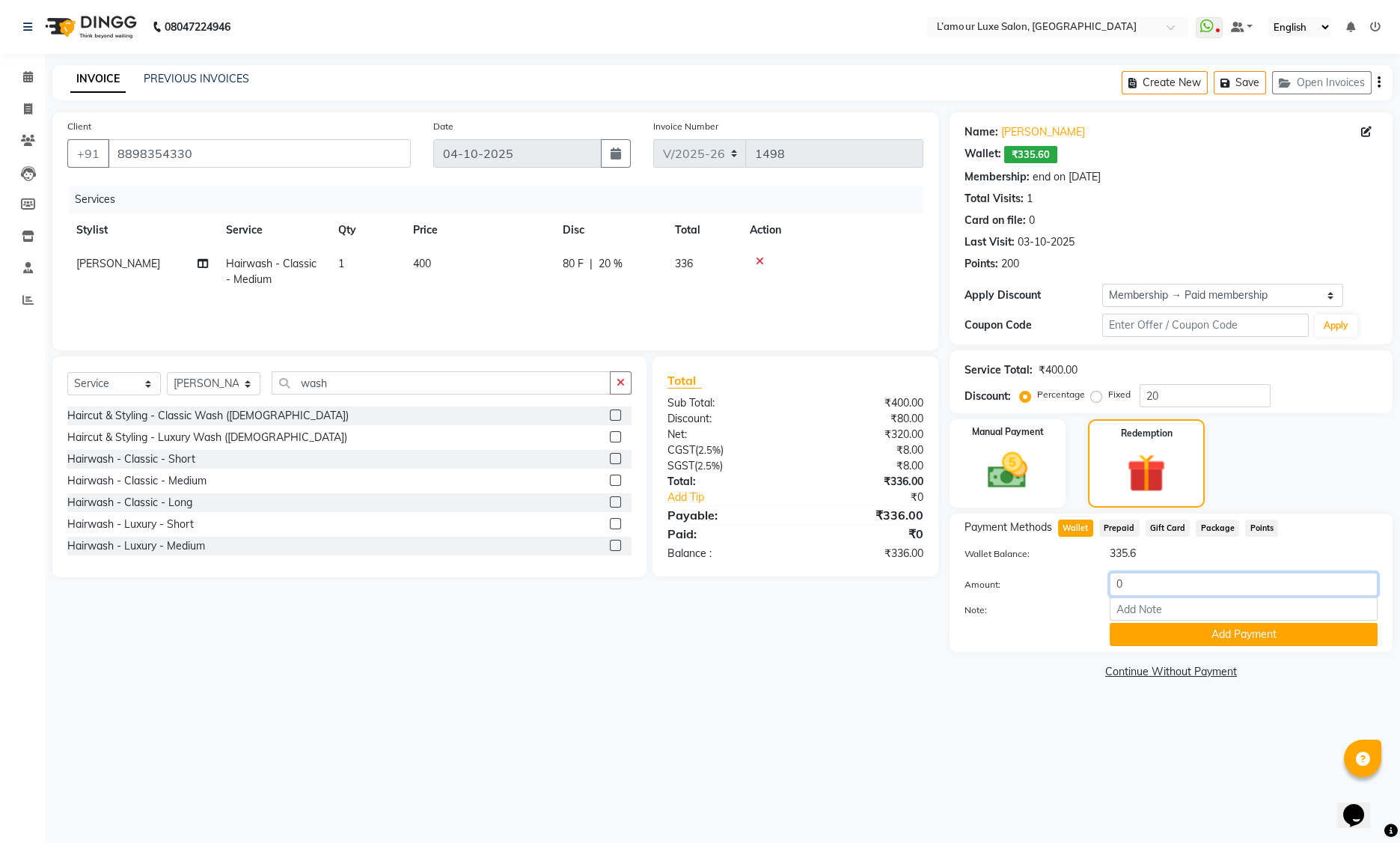
drag, startPoint x: 1156, startPoint y: 587, endPoint x: 1058, endPoint y: 582, distance: 98.1
click at [1058, 582] on div "Amount: 0" at bounding box center [1171, 585] width 435 height 25
type input "335.6"
click at [497, 279] on td "400" at bounding box center [479, 271] width 149 height 50
select select "79012"
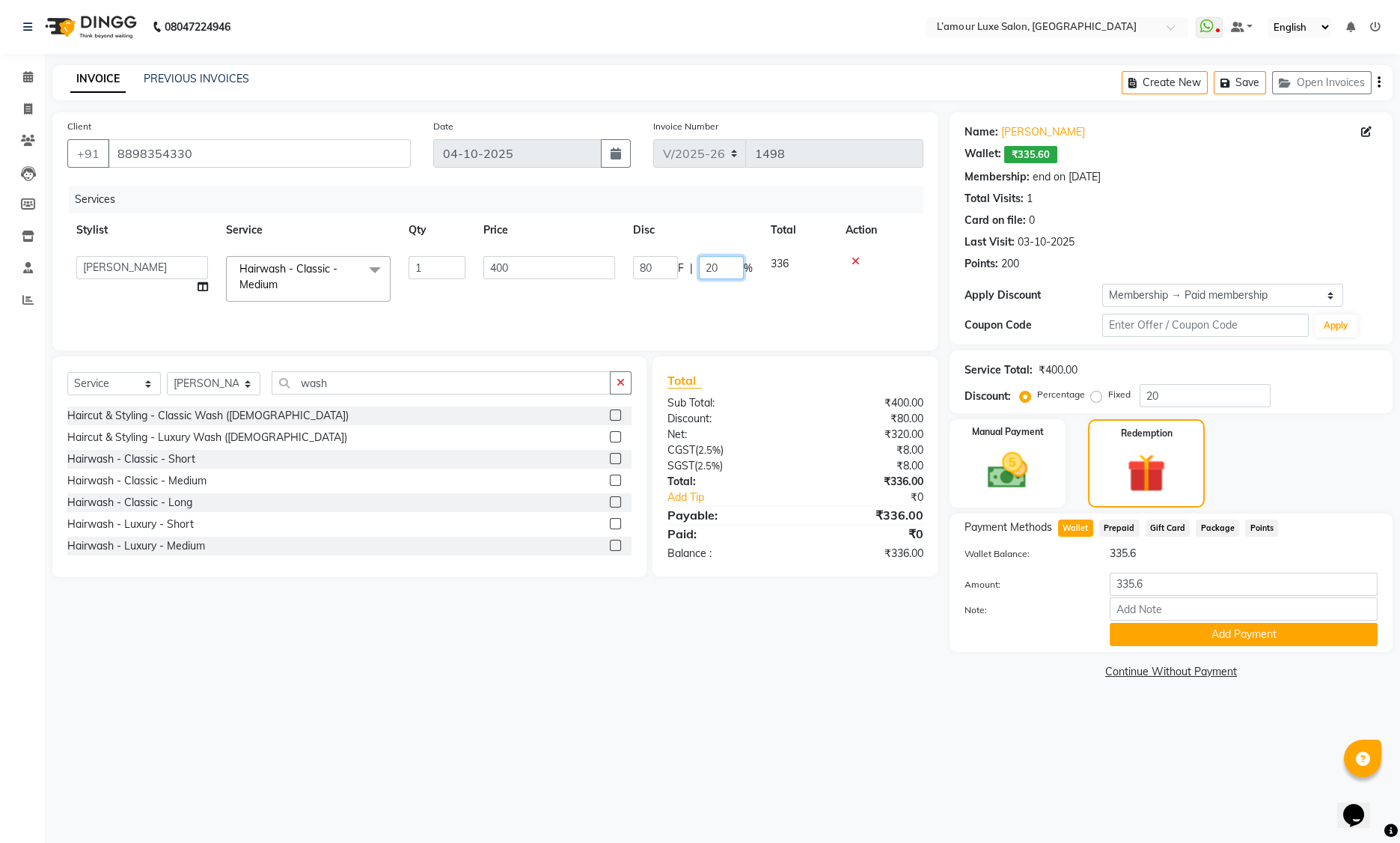
click at [712, 266] on input "20" at bounding box center [721, 267] width 45 height 24
type input "50"
click at [731, 303] on div "Services Stylist Service Qty Price Disc Total Action Aaminoor Anas Kalpesh Kaly…" at bounding box center [495, 261] width 856 height 149
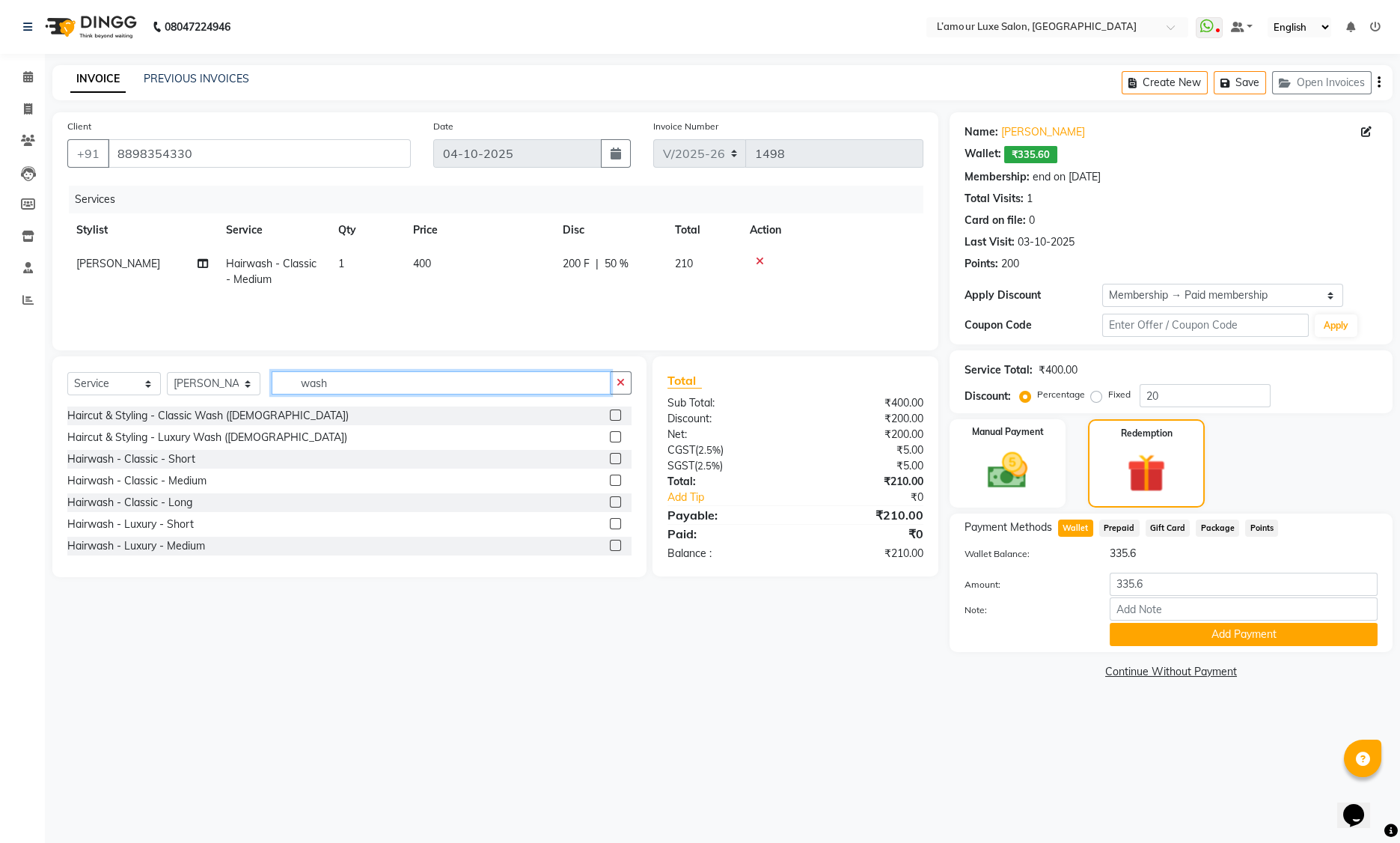
drag, startPoint x: 360, startPoint y: 380, endPoint x: 213, endPoint y: 378, distance: 147.0
click at [213, 378] on div "Select Service Product Membership Package Voucher Prepaid Gift Card Select Styl…" at bounding box center [349, 388] width 564 height 35
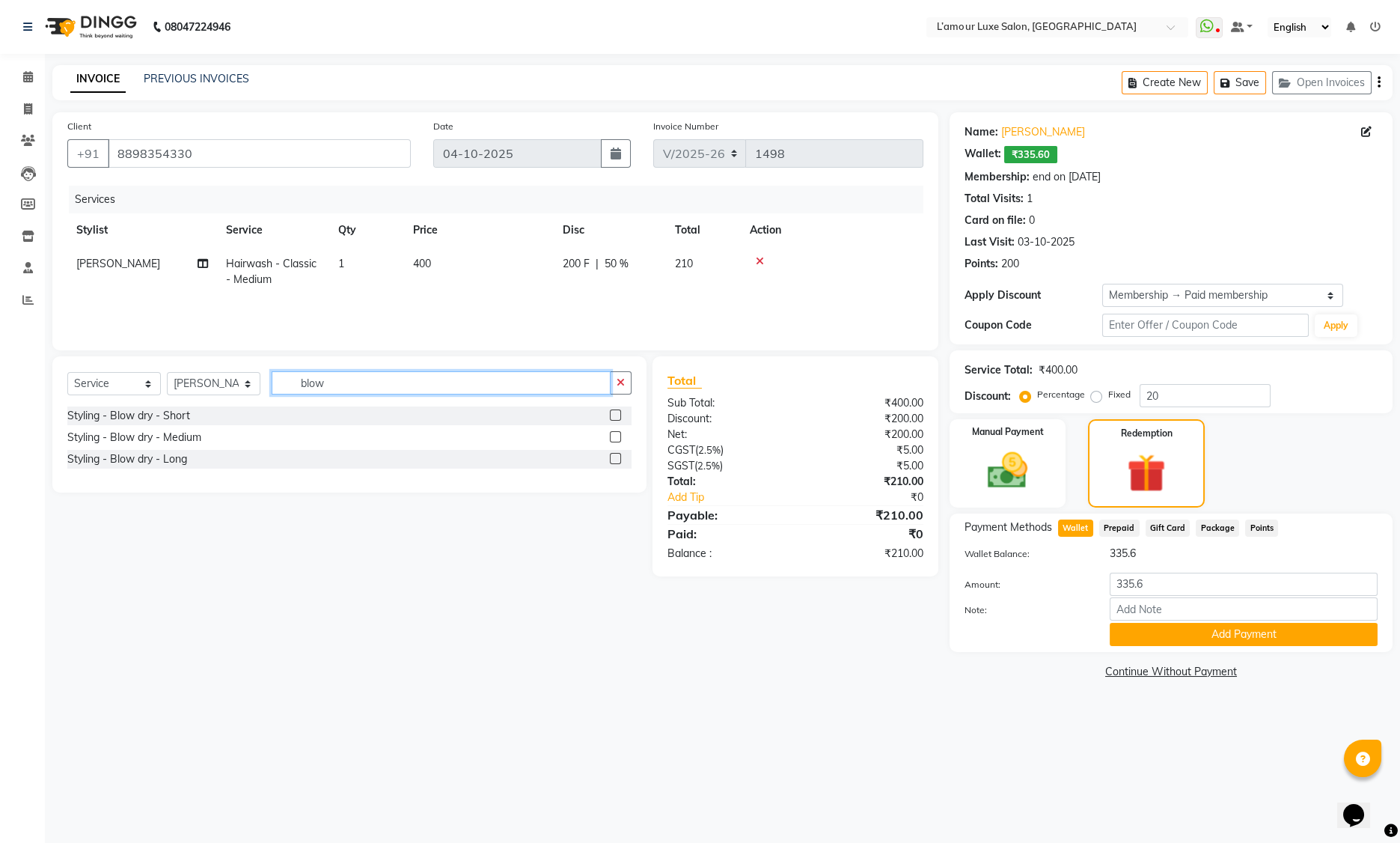
type input "blow"
click at [617, 436] on label at bounding box center [616, 437] width 11 height 11
click at [617, 436] on input "checkbox" at bounding box center [615, 438] width 10 height 10
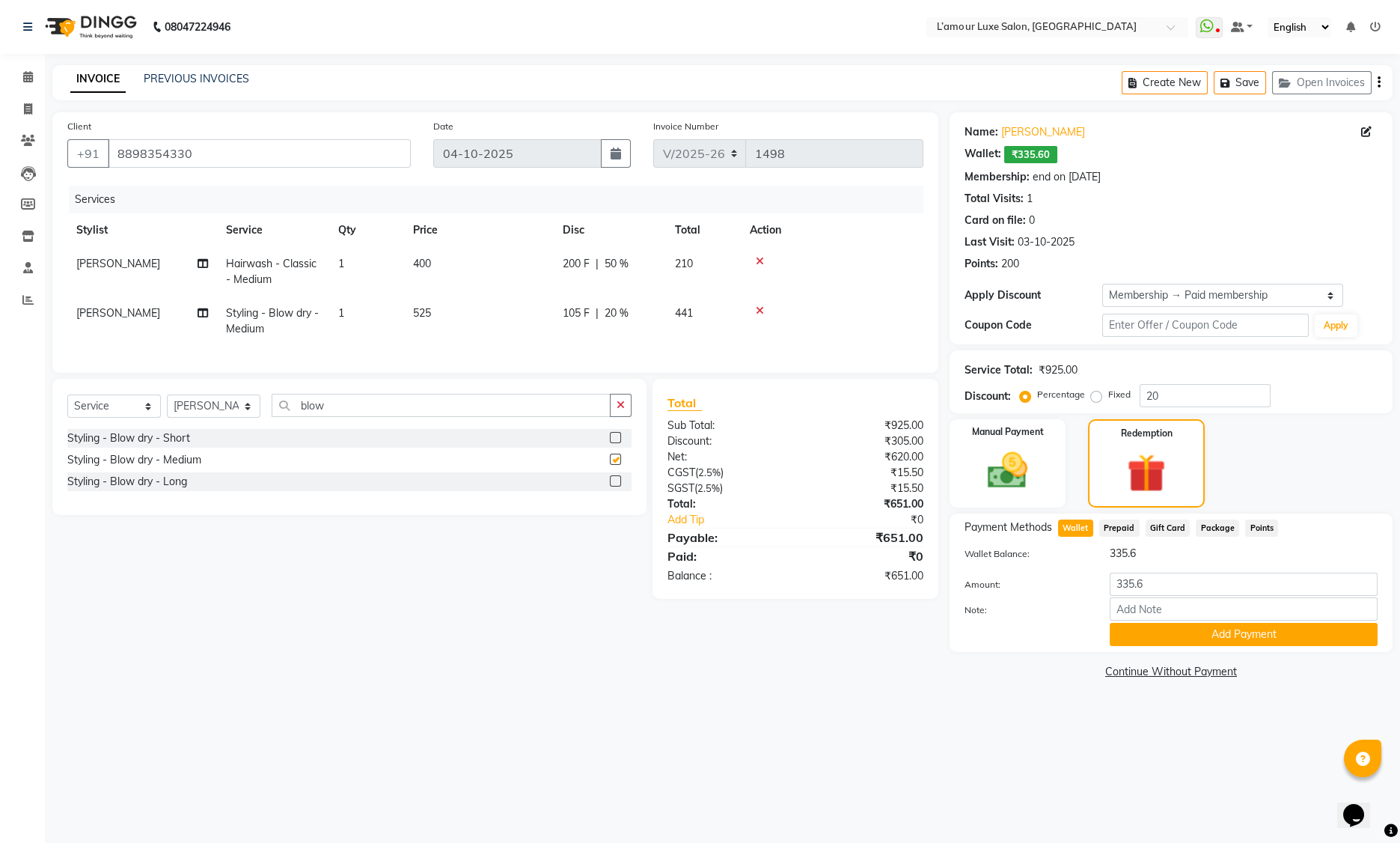
checkbox input "false"
click at [862, 301] on td at bounding box center [832, 321] width 183 height 50
click at [1156, 633] on button "Add Payment" at bounding box center [1244, 634] width 268 height 24
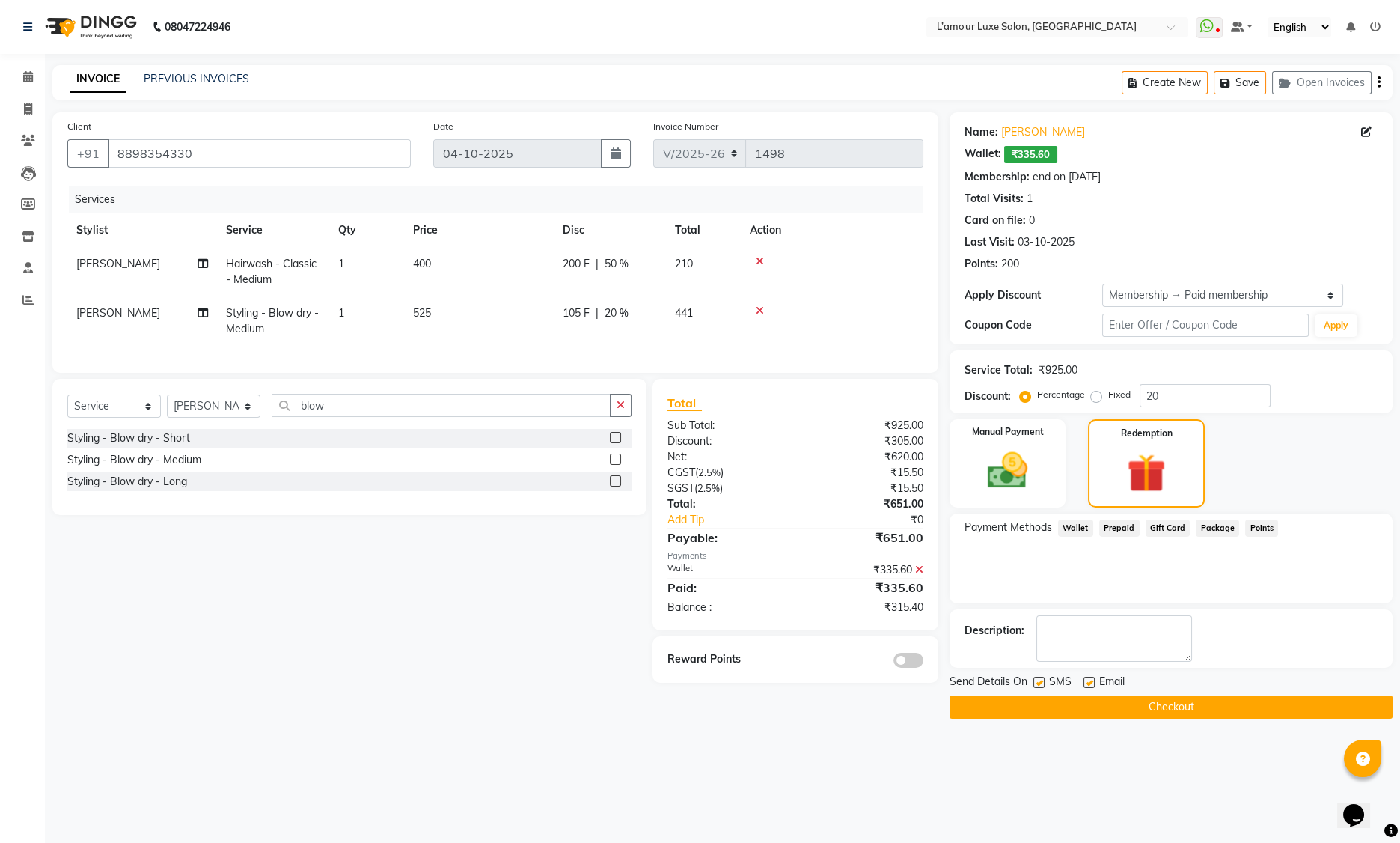
click at [1253, 533] on span "Points" at bounding box center [1262, 528] width 33 height 17
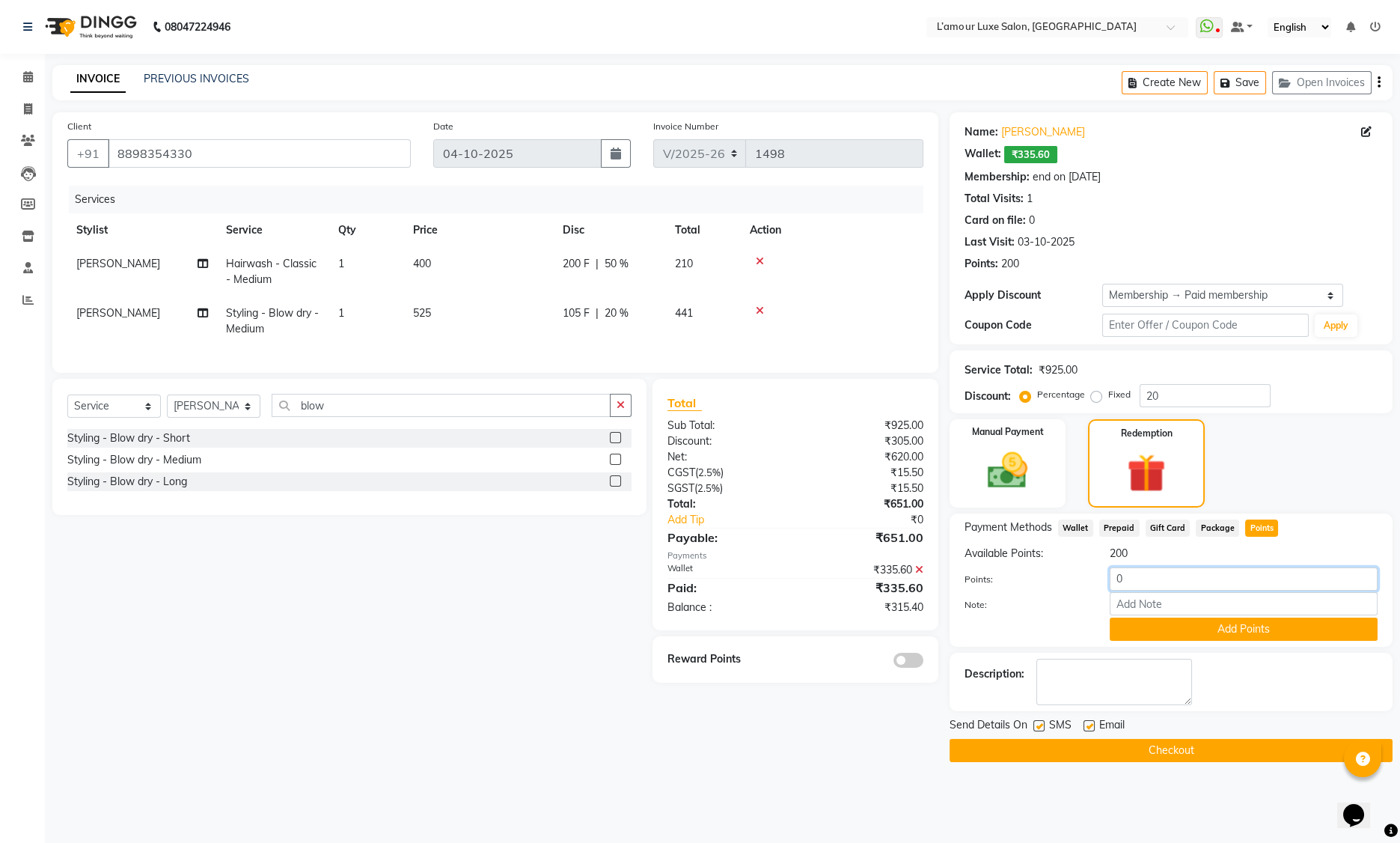
click at [1116, 577] on input "0" at bounding box center [1244, 579] width 268 height 24
type input "200"
click at [1131, 635] on button "Add Points" at bounding box center [1244, 629] width 268 height 24
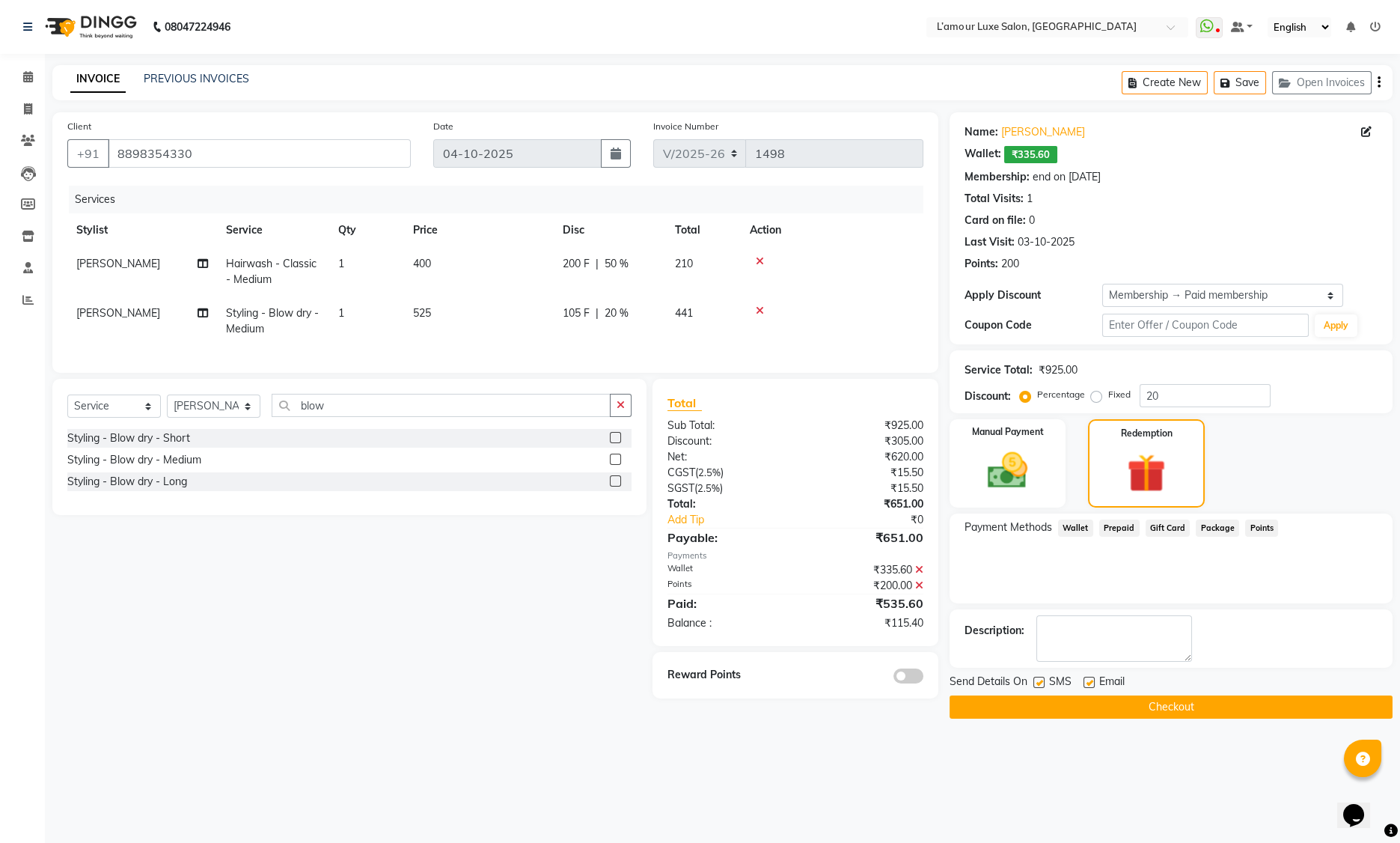
click at [919, 590] on icon at bounding box center [919, 585] width 8 height 11
click at [922, 575] on icon at bounding box center [919, 569] width 8 height 11
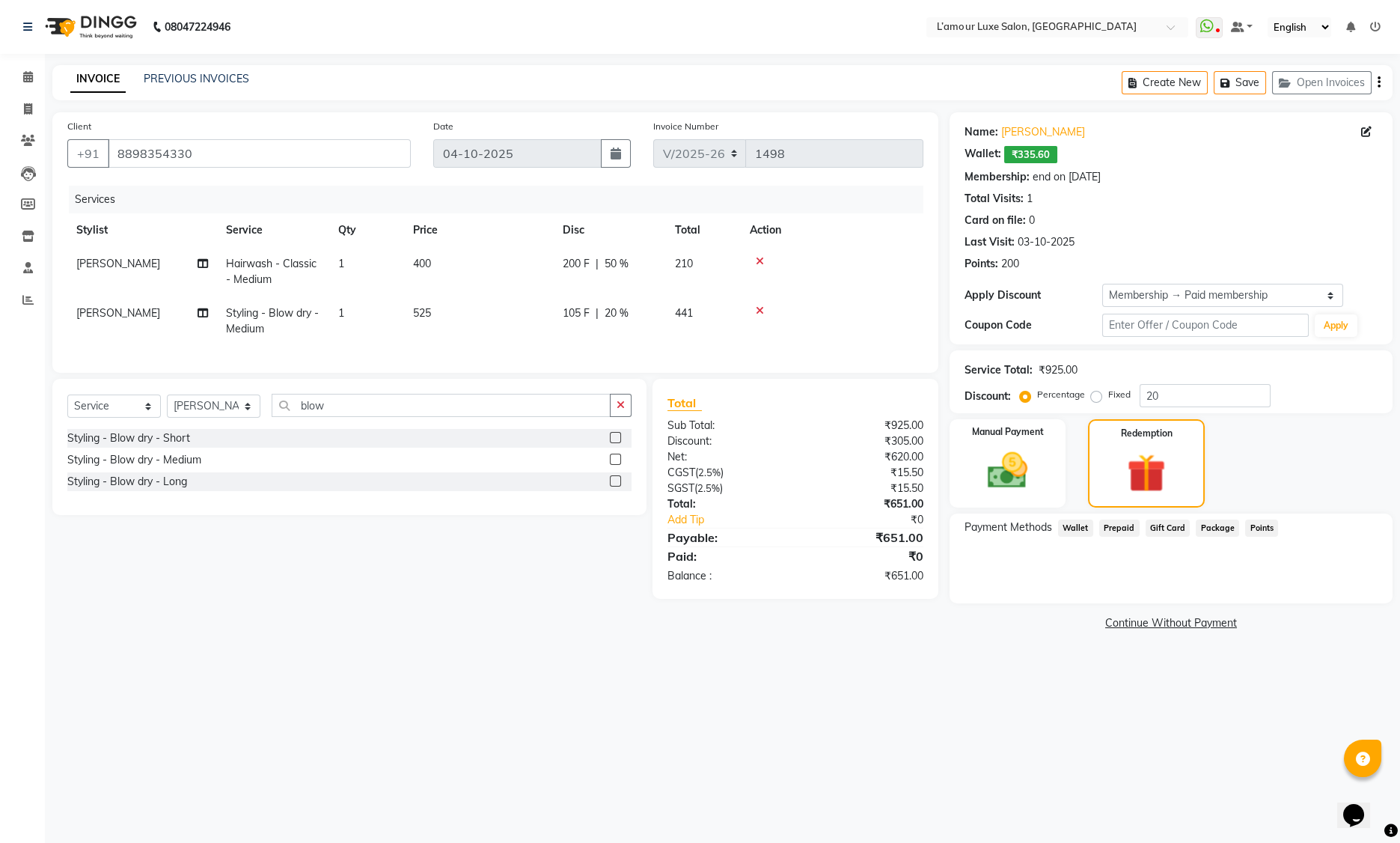
click at [760, 311] on icon at bounding box center [760, 310] width 8 height 11
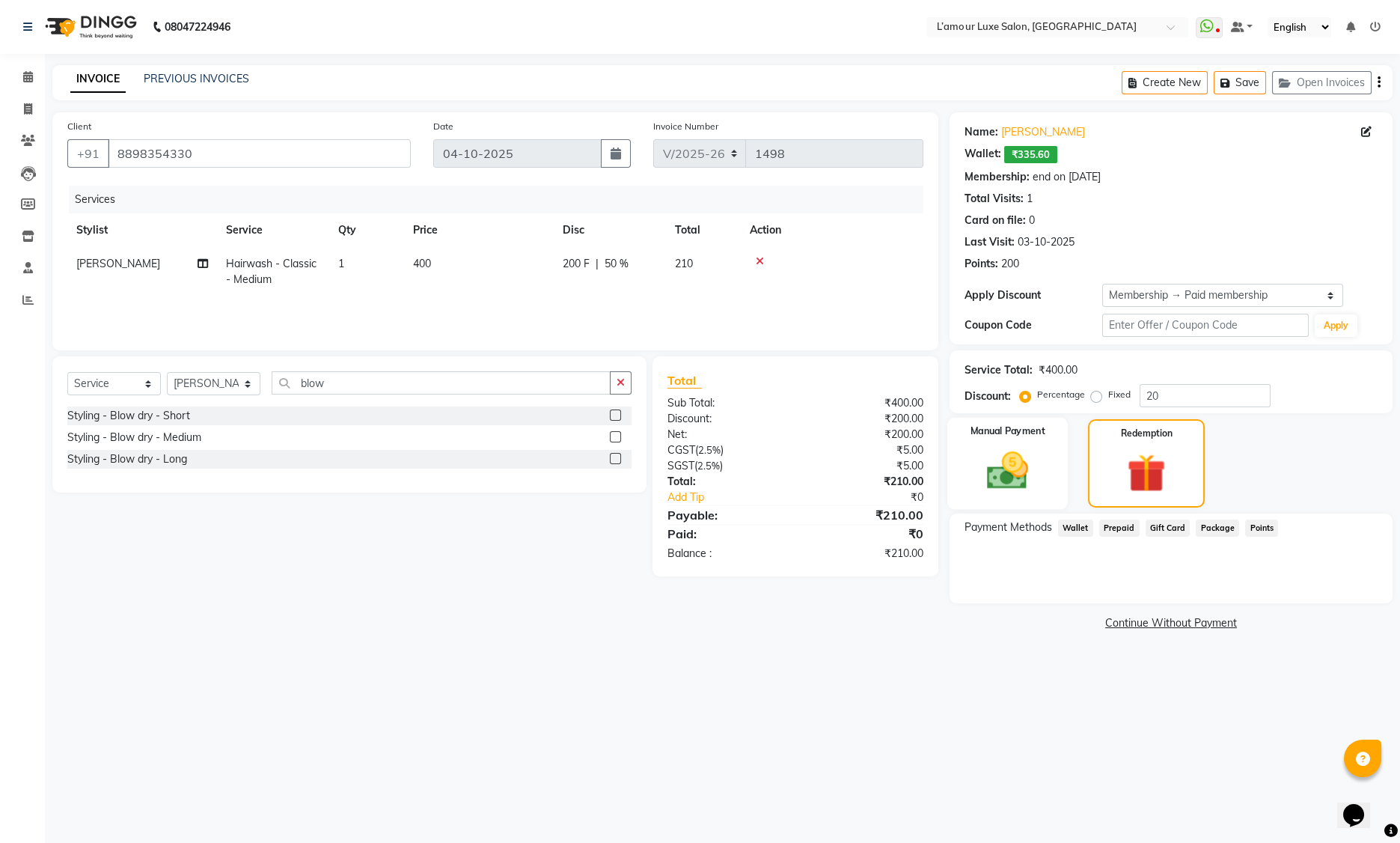
click at [1033, 473] on img at bounding box center [1008, 470] width 67 height 48
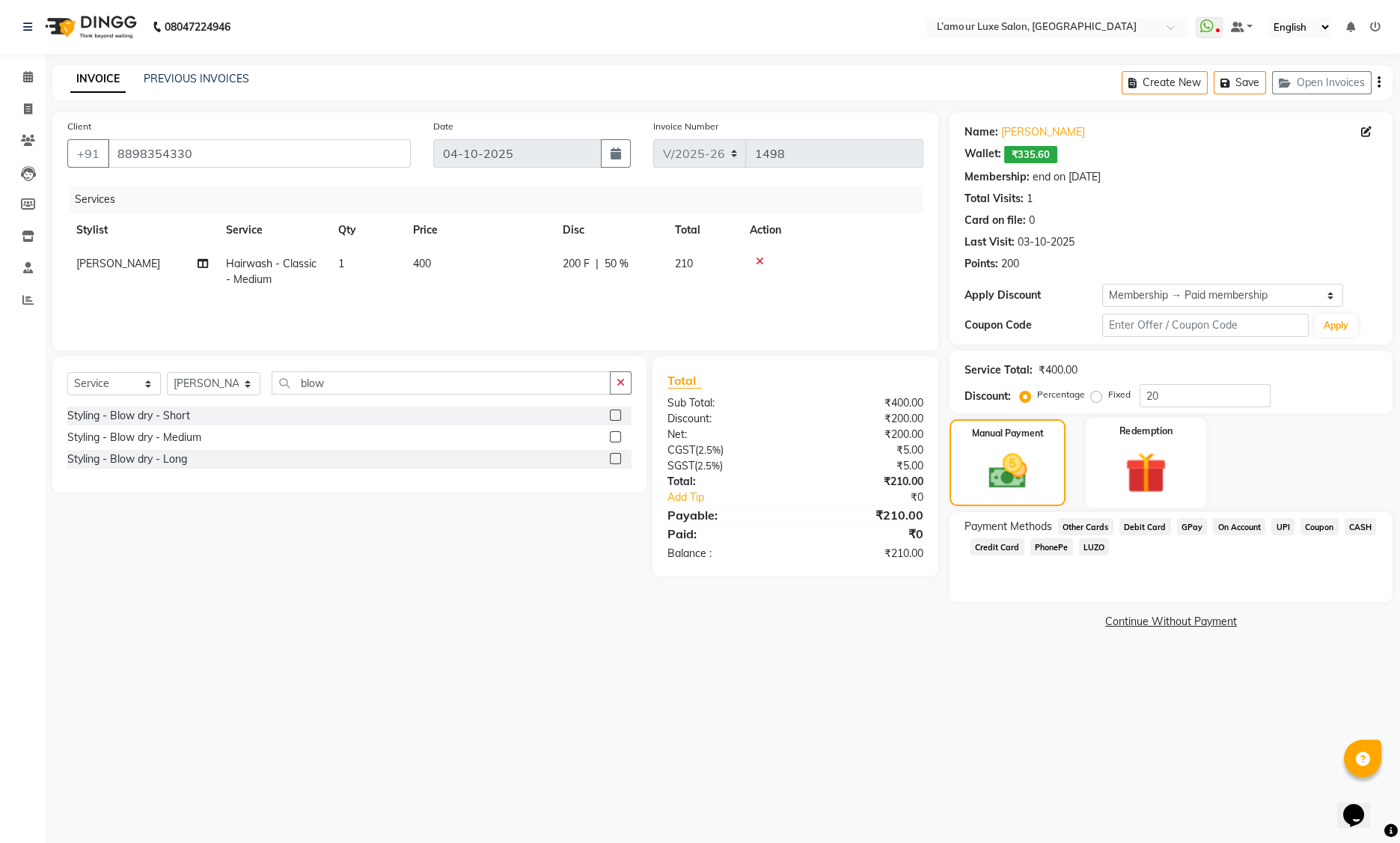
click at [1177, 467] on img at bounding box center [1147, 473] width 67 height 52
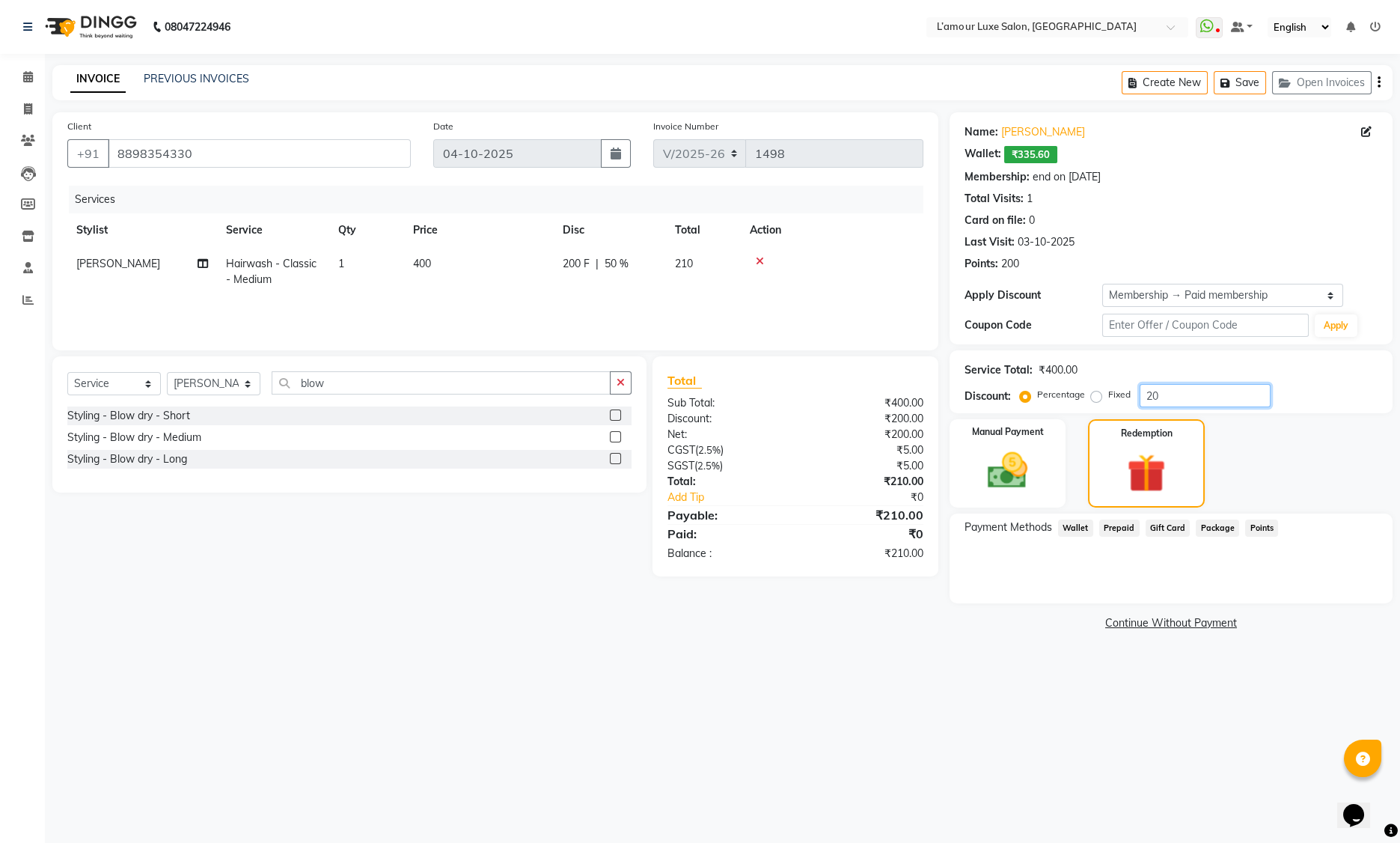
drag, startPoint x: 1176, startPoint y: 396, endPoint x: 1085, endPoint y: 391, distance: 91.1
click at [1087, 391] on div "Percentage Fixed 20" at bounding box center [1147, 396] width 248 height 24
type input "20"
click at [1076, 525] on span "Wallet" at bounding box center [1075, 528] width 35 height 17
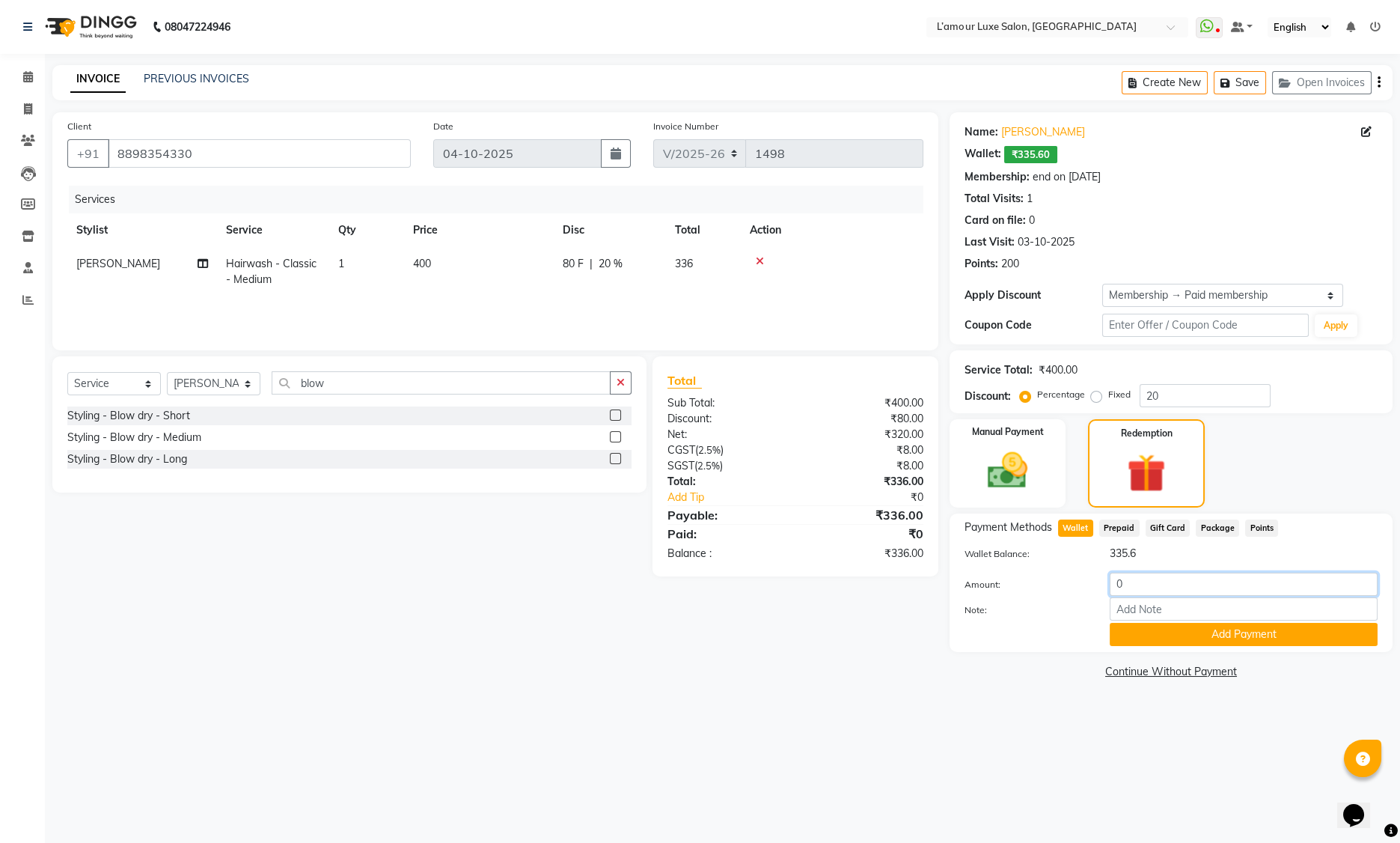
drag, startPoint x: 1069, startPoint y: 587, endPoint x: 1061, endPoint y: 584, distance: 8.5
click at [1064, 587] on div "Amount: 0" at bounding box center [1171, 585] width 435 height 25
type input "335.6"
click at [1132, 646] on div "Payment Methods Wallet Prepaid Gift Card Package Points Wallet Balance: 335.6 A…" at bounding box center [1172, 582] width 443 height 139
click at [1126, 639] on button "Add Payment" at bounding box center [1244, 634] width 268 height 24
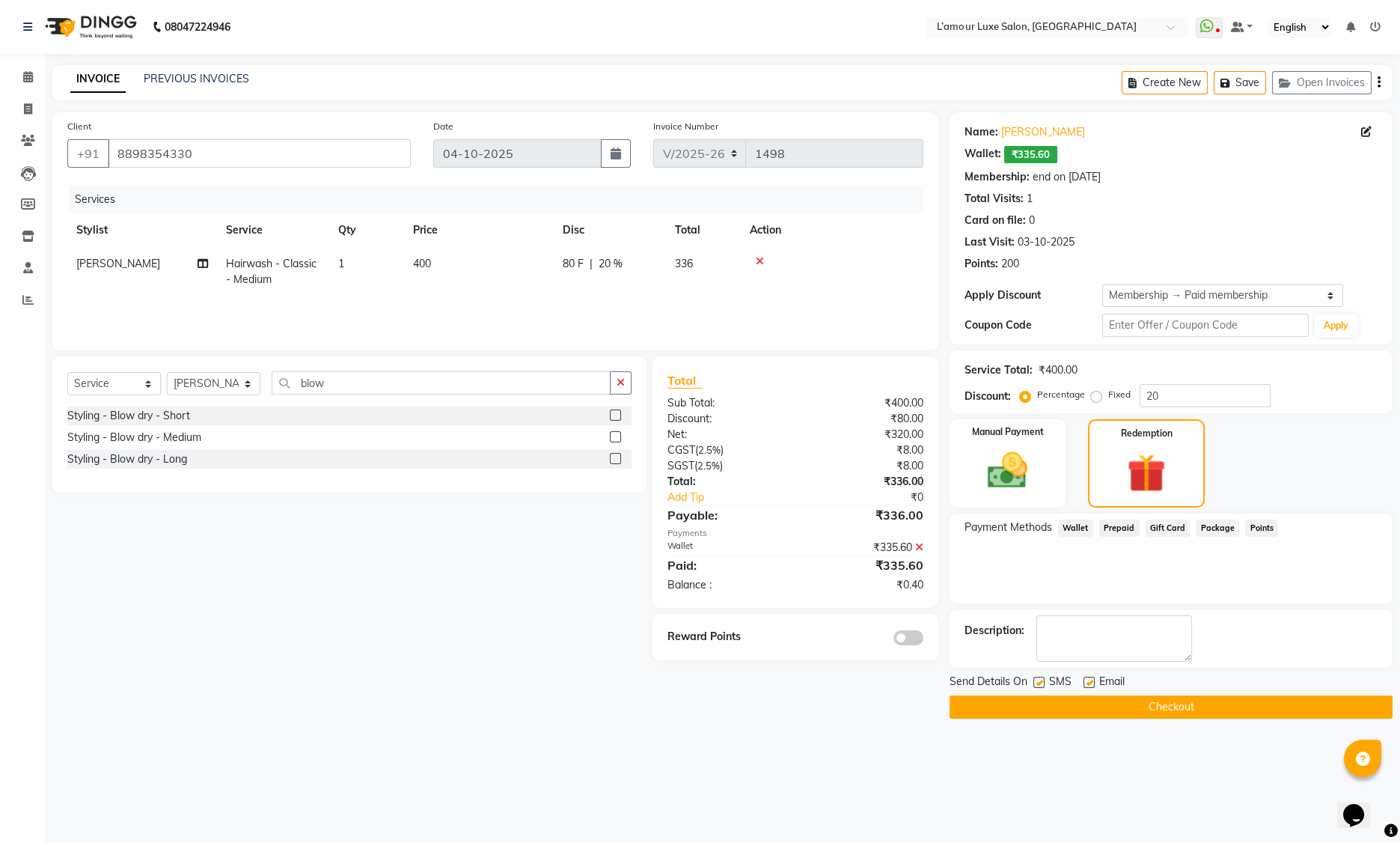
click at [919, 548] on icon at bounding box center [919, 547] width 8 height 11
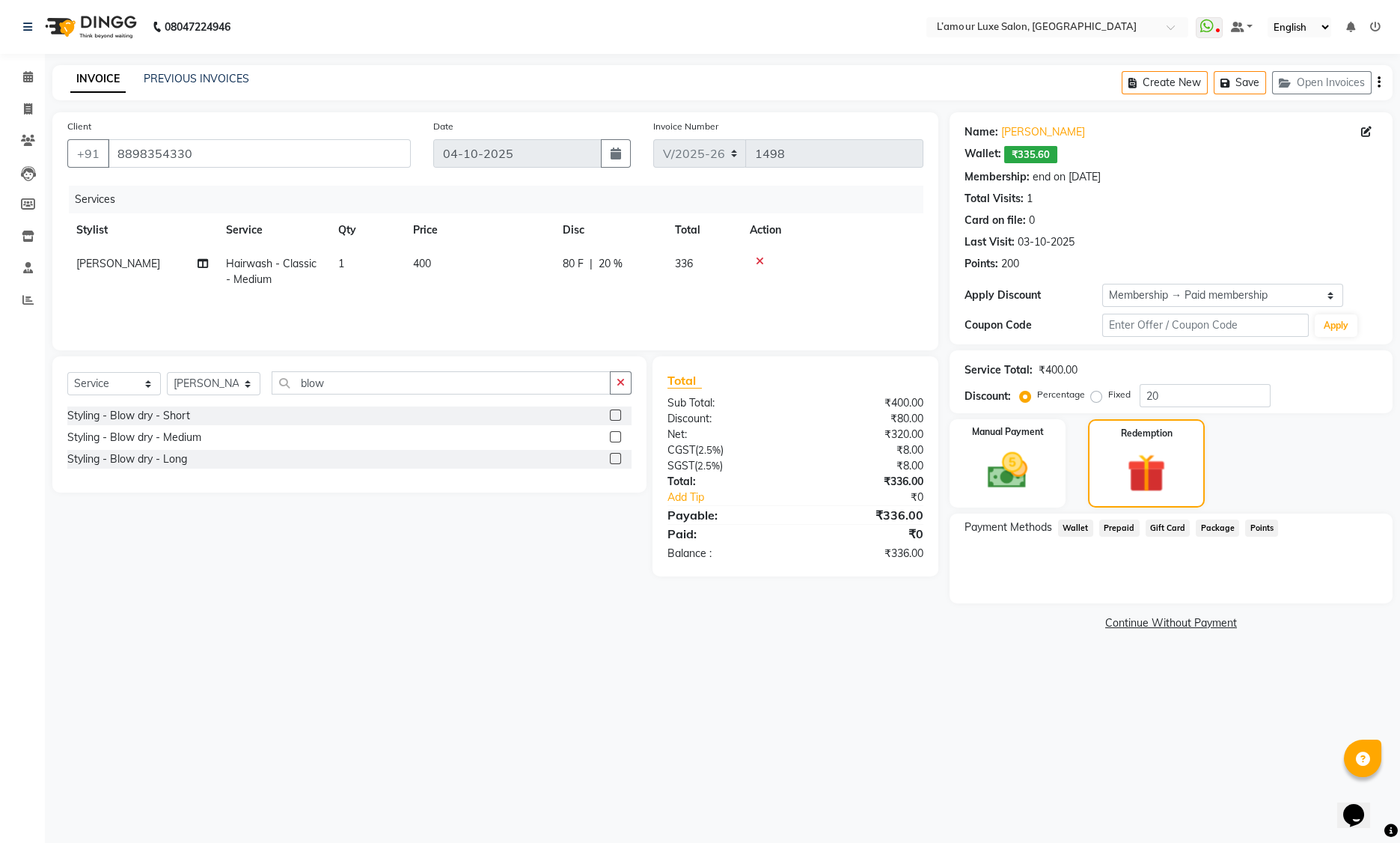
click at [1072, 530] on span "Wallet" at bounding box center [1075, 528] width 35 height 17
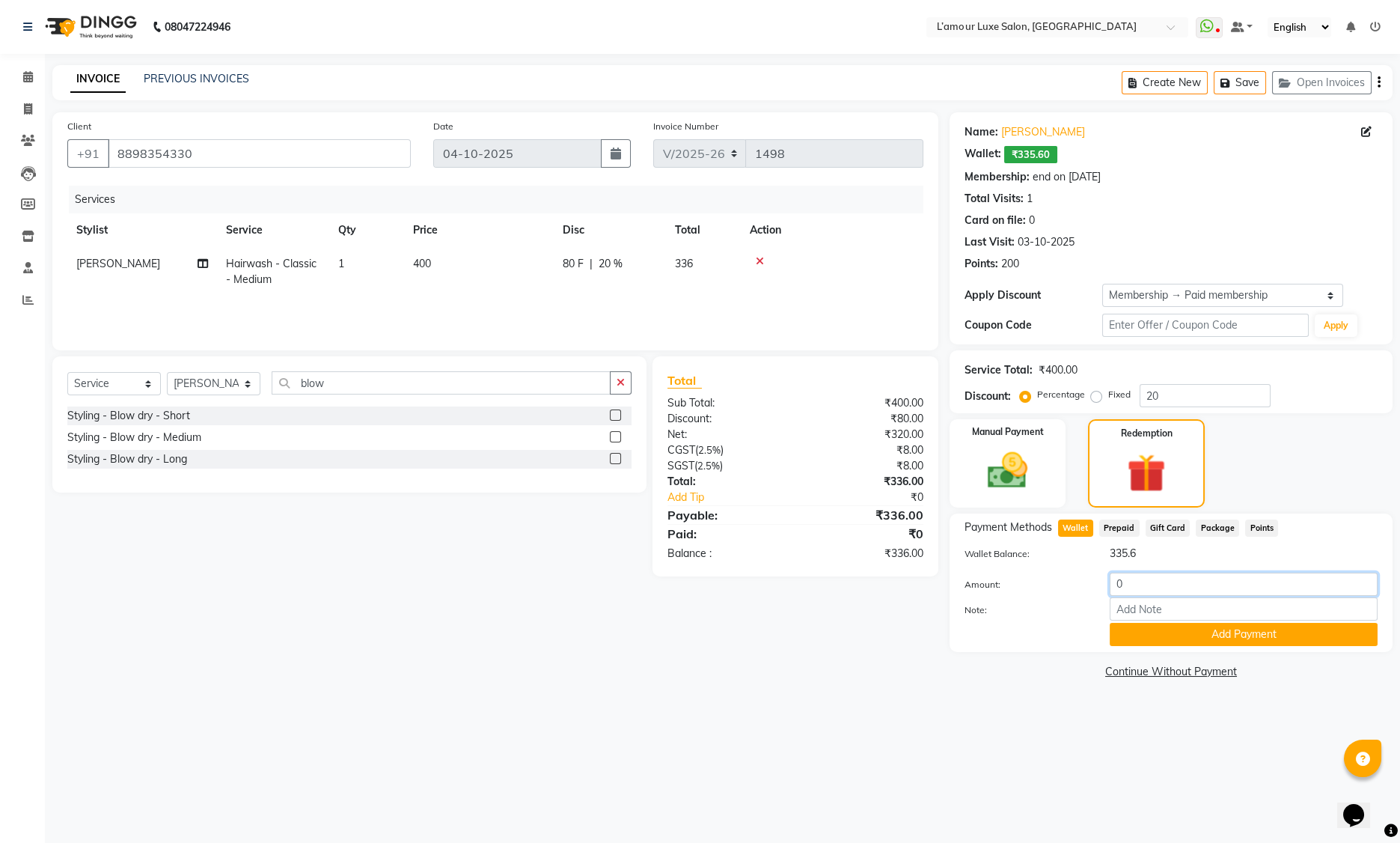
drag, startPoint x: 1144, startPoint y: 587, endPoint x: 1040, endPoint y: 570, distance: 105.4
click at [1041, 570] on div "Wallet Balance: 335.6 Amount: 0 Note: Add Payment" at bounding box center [1171, 596] width 413 height 101
type input "335.6"
click at [1151, 633] on button "Add Payment" at bounding box center [1244, 634] width 268 height 24
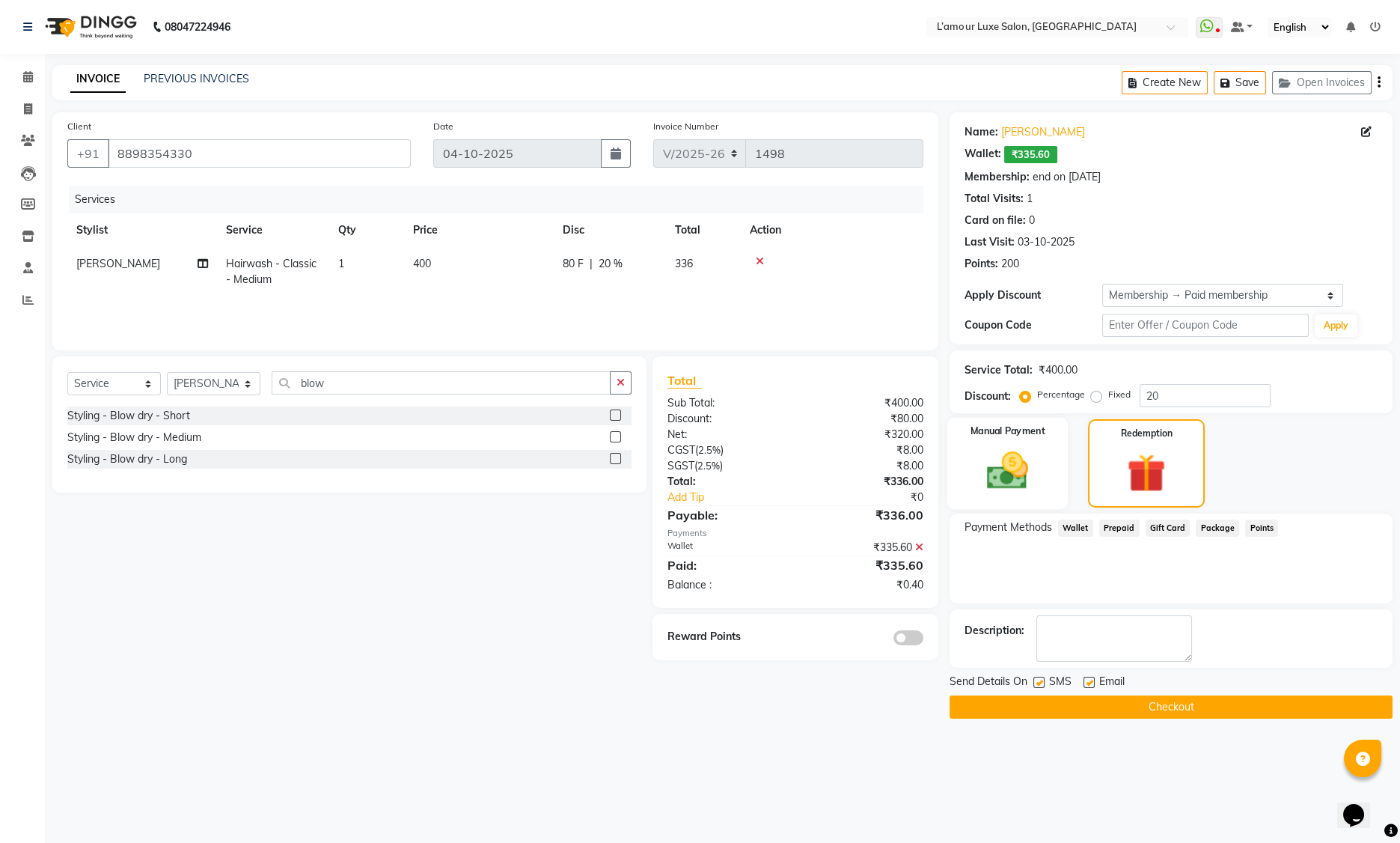
click at [1018, 456] on img at bounding box center [1008, 470] width 67 height 48
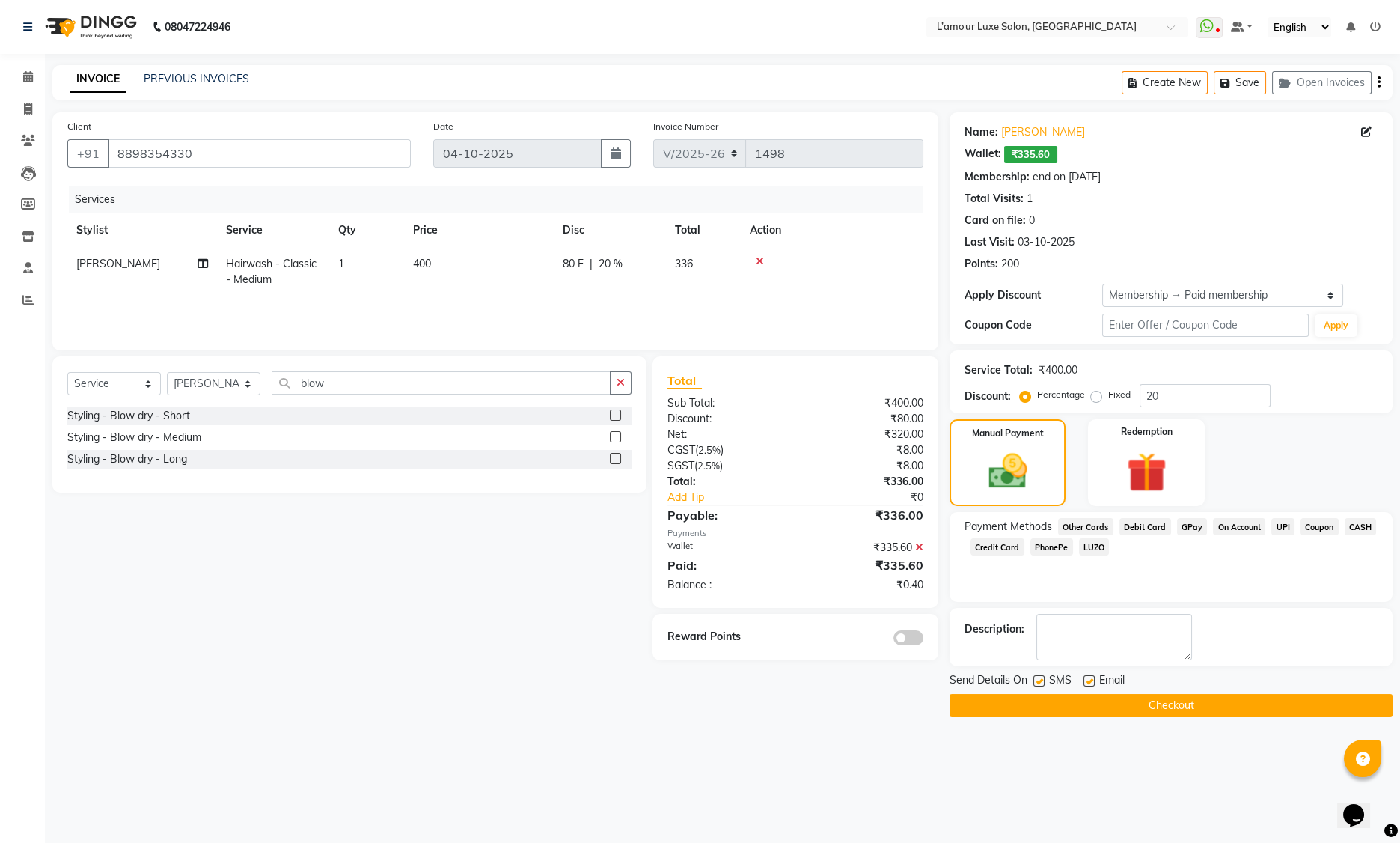
click at [1364, 526] on span "CASH" at bounding box center [1361, 526] width 32 height 17
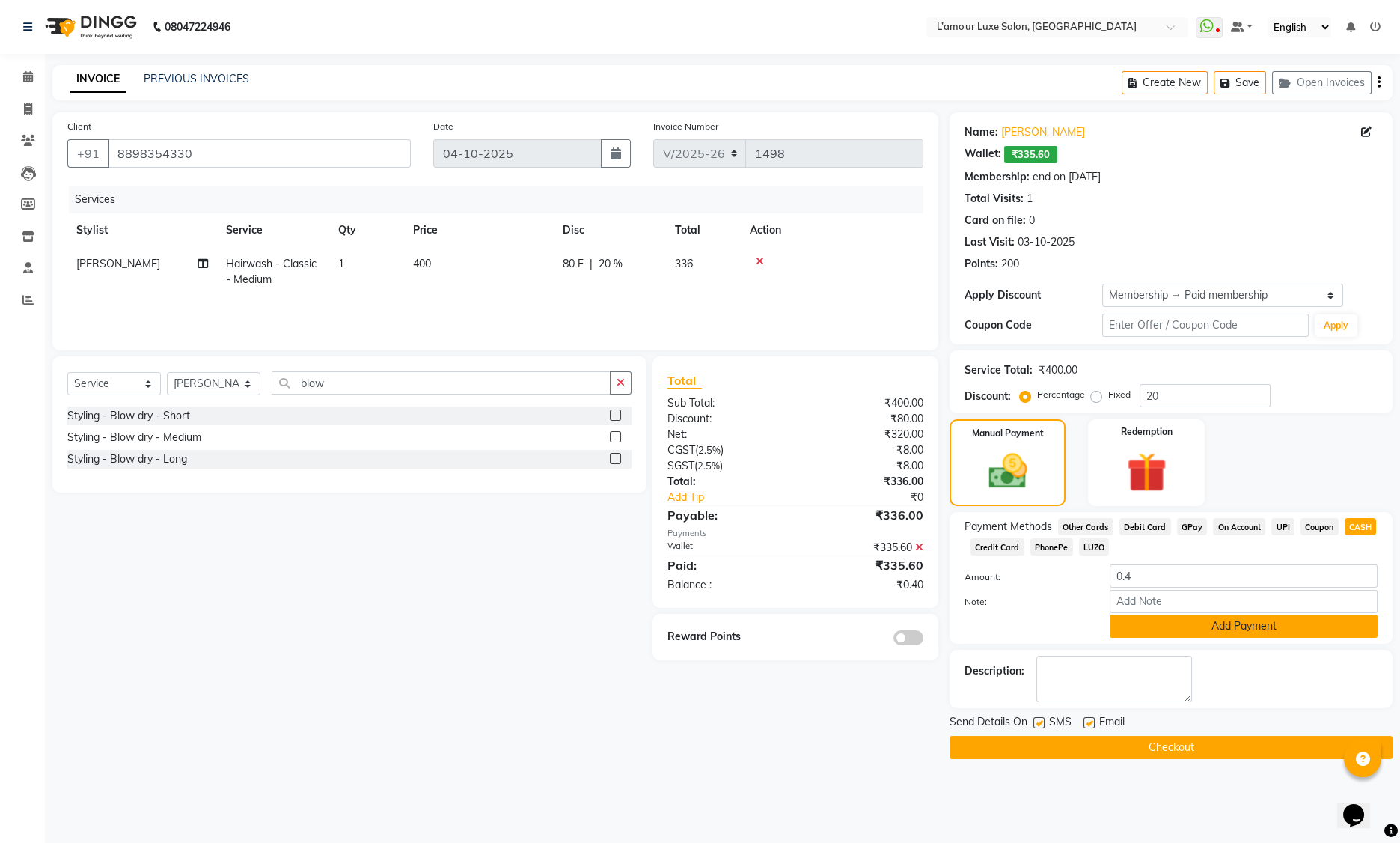
click at [1124, 628] on button "Add Payment" at bounding box center [1244, 626] width 268 height 24
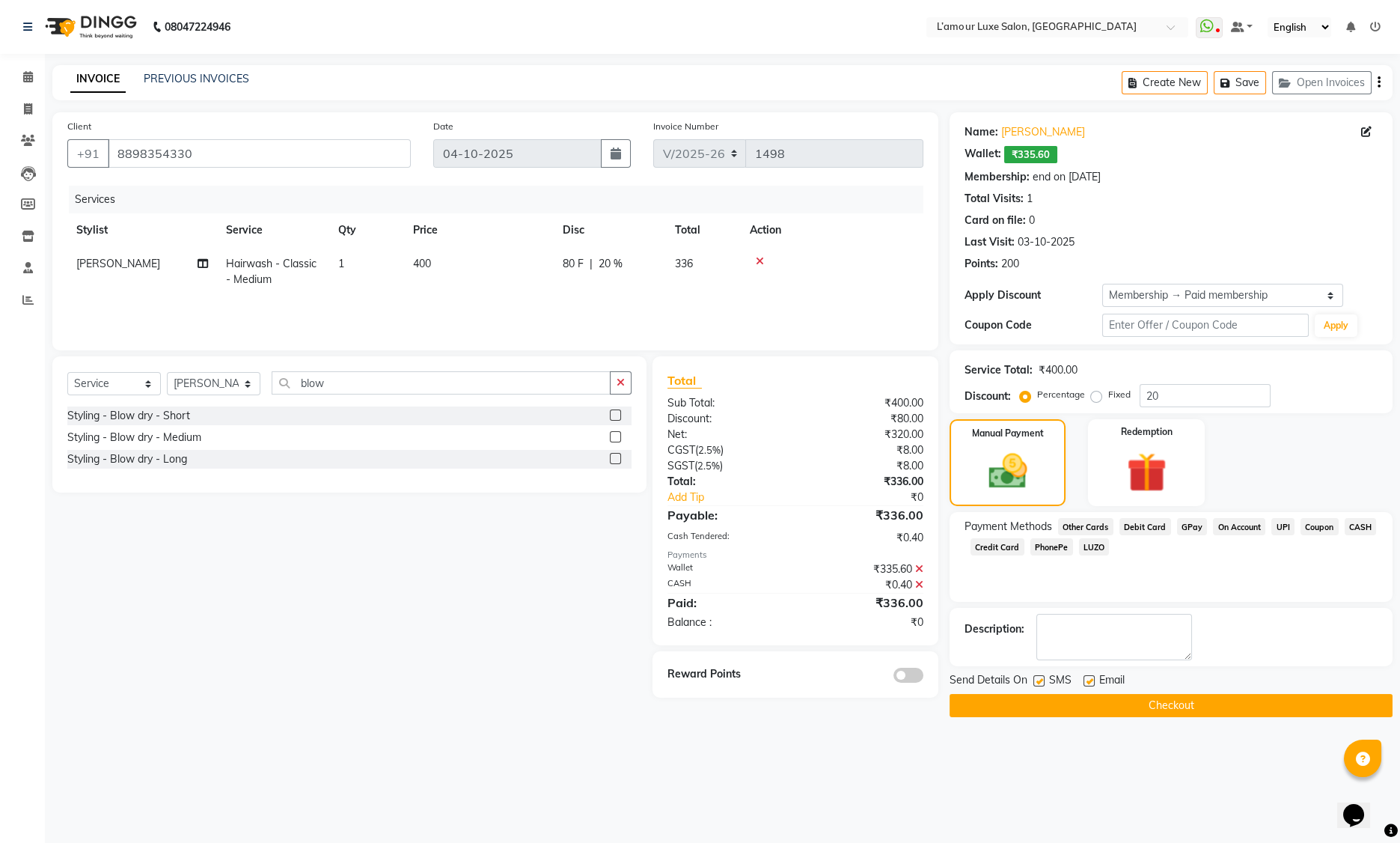
click at [998, 701] on button "Checkout" at bounding box center [1172, 705] width 443 height 24
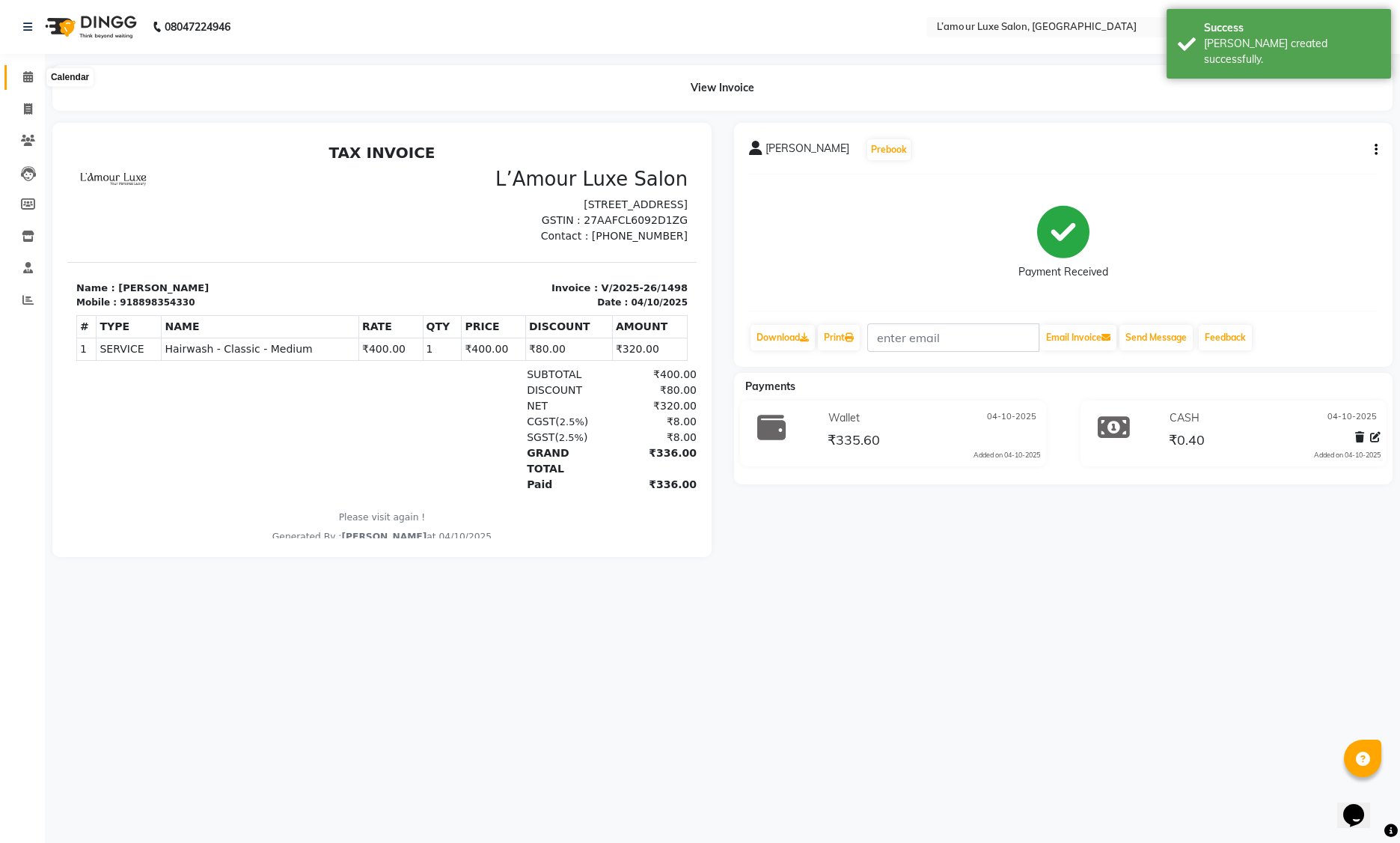
click at [19, 76] on span at bounding box center [28, 77] width 26 height 17
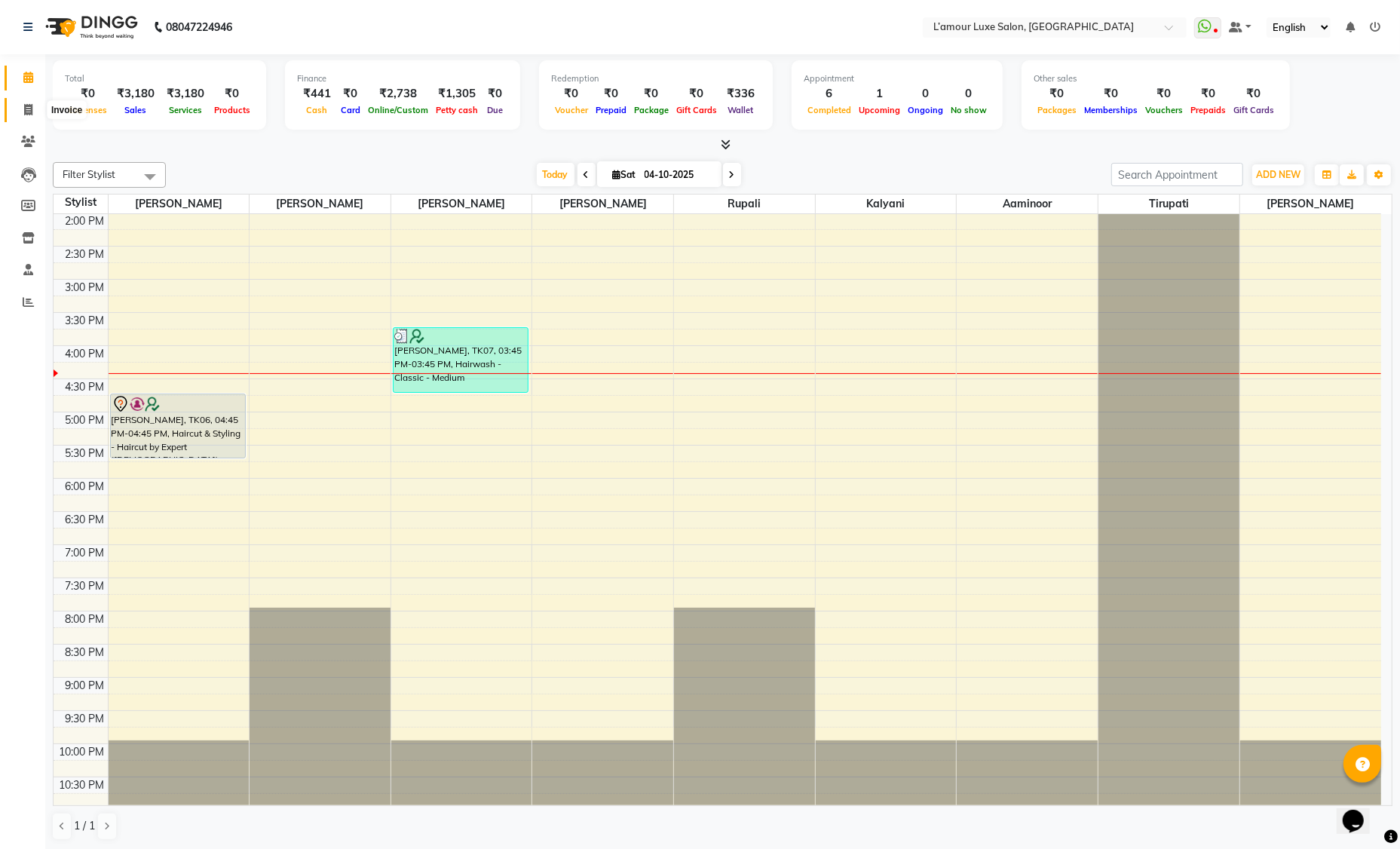
click at [28, 110] on icon at bounding box center [28, 110] width 8 height 11
select select "service"
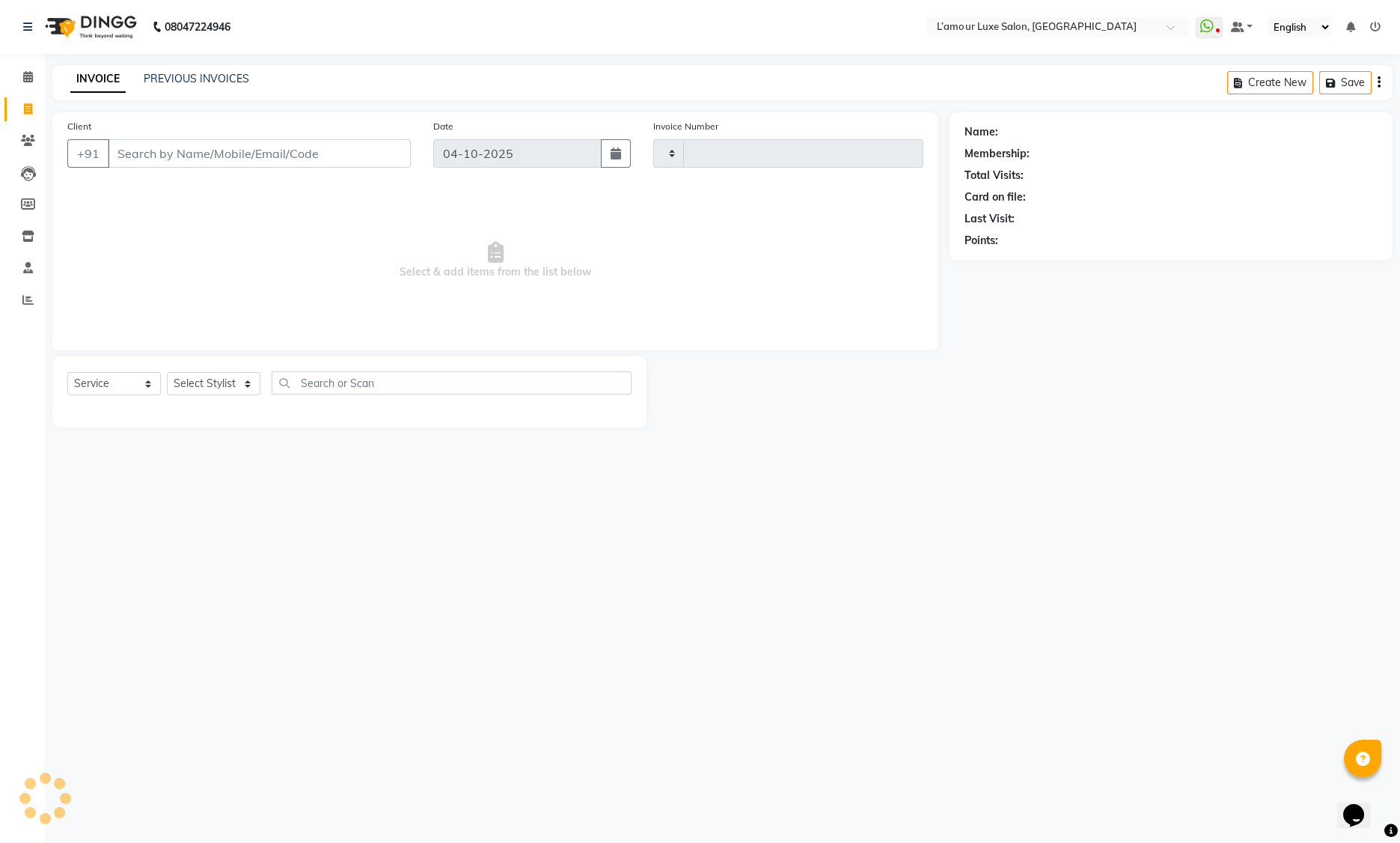
type input "1499"
select select "7325"
click at [200, 379] on select "Select Stylist" at bounding box center [214, 383] width 93 height 24
select select "63033"
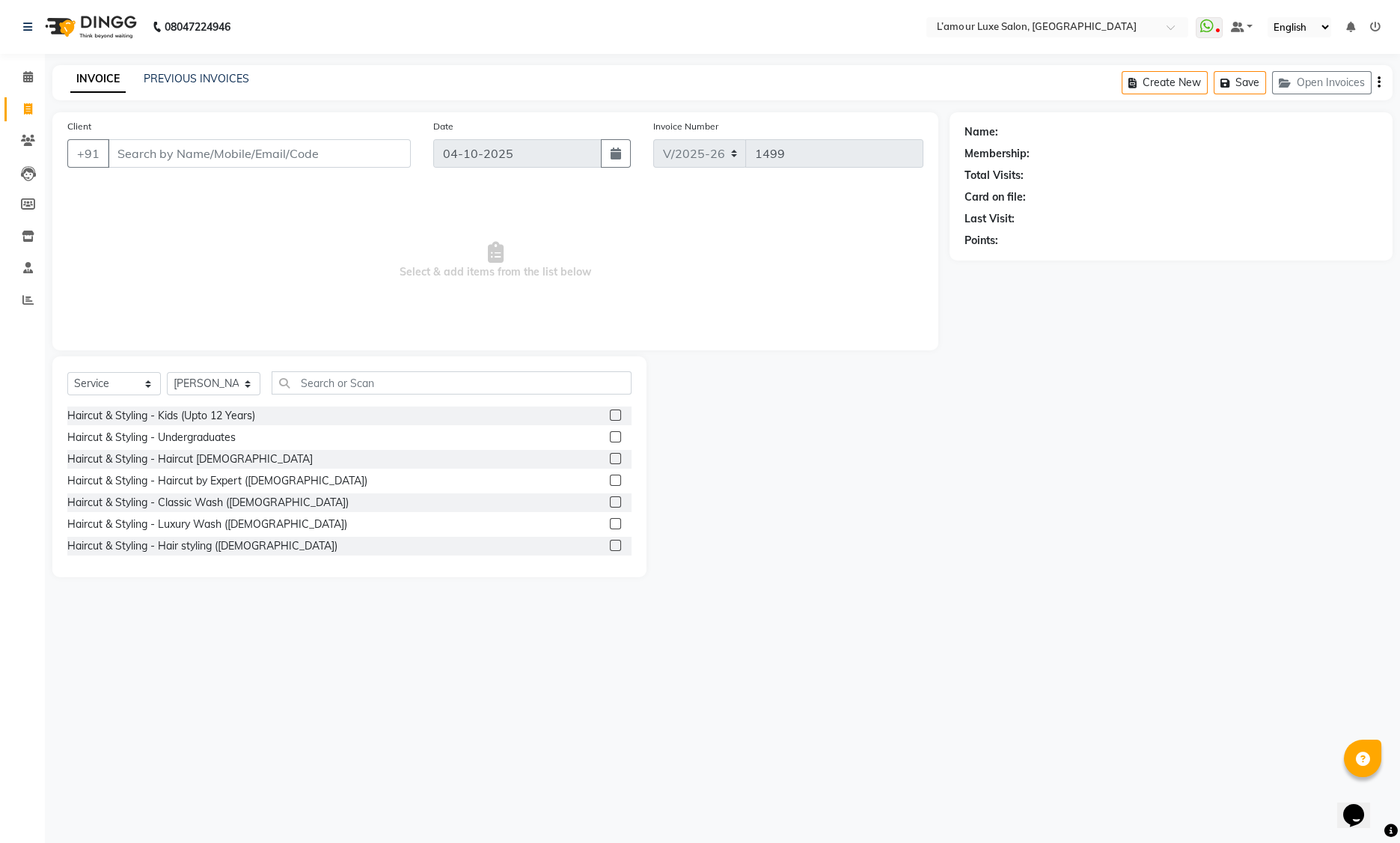
click at [611, 455] on div at bounding box center [620, 459] width 22 height 19
click at [610, 456] on label at bounding box center [616, 459] width 11 height 11
click at [610, 456] on input "checkbox" at bounding box center [615, 459] width 10 height 10
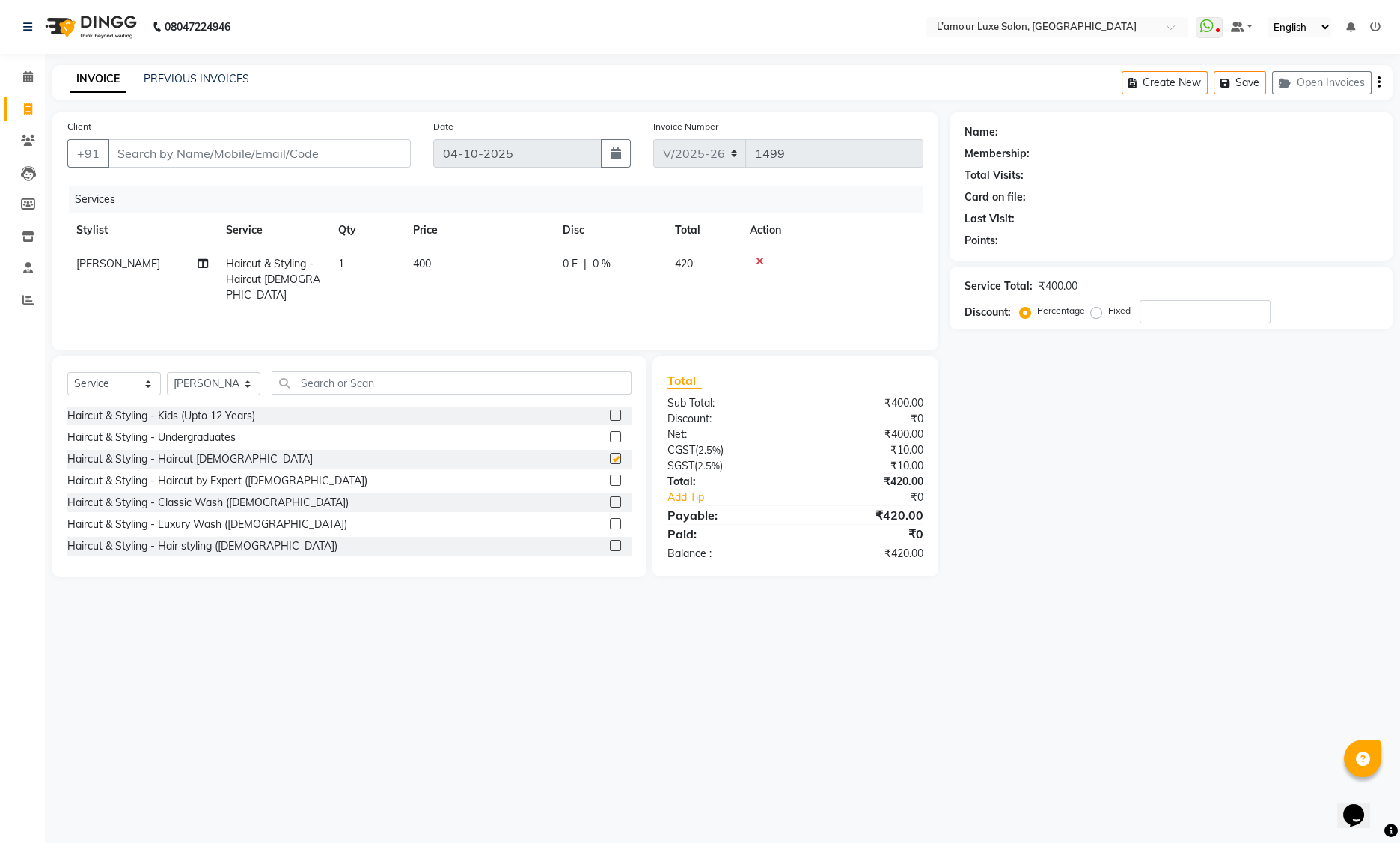
checkbox input "false"
click at [1160, 310] on input "number" at bounding box center [1205, 312] width 131 height 24
type input "2"
click at [197, 156] on input "Client" at bounding box center [259, 153] width 303 height 28
type input "9"
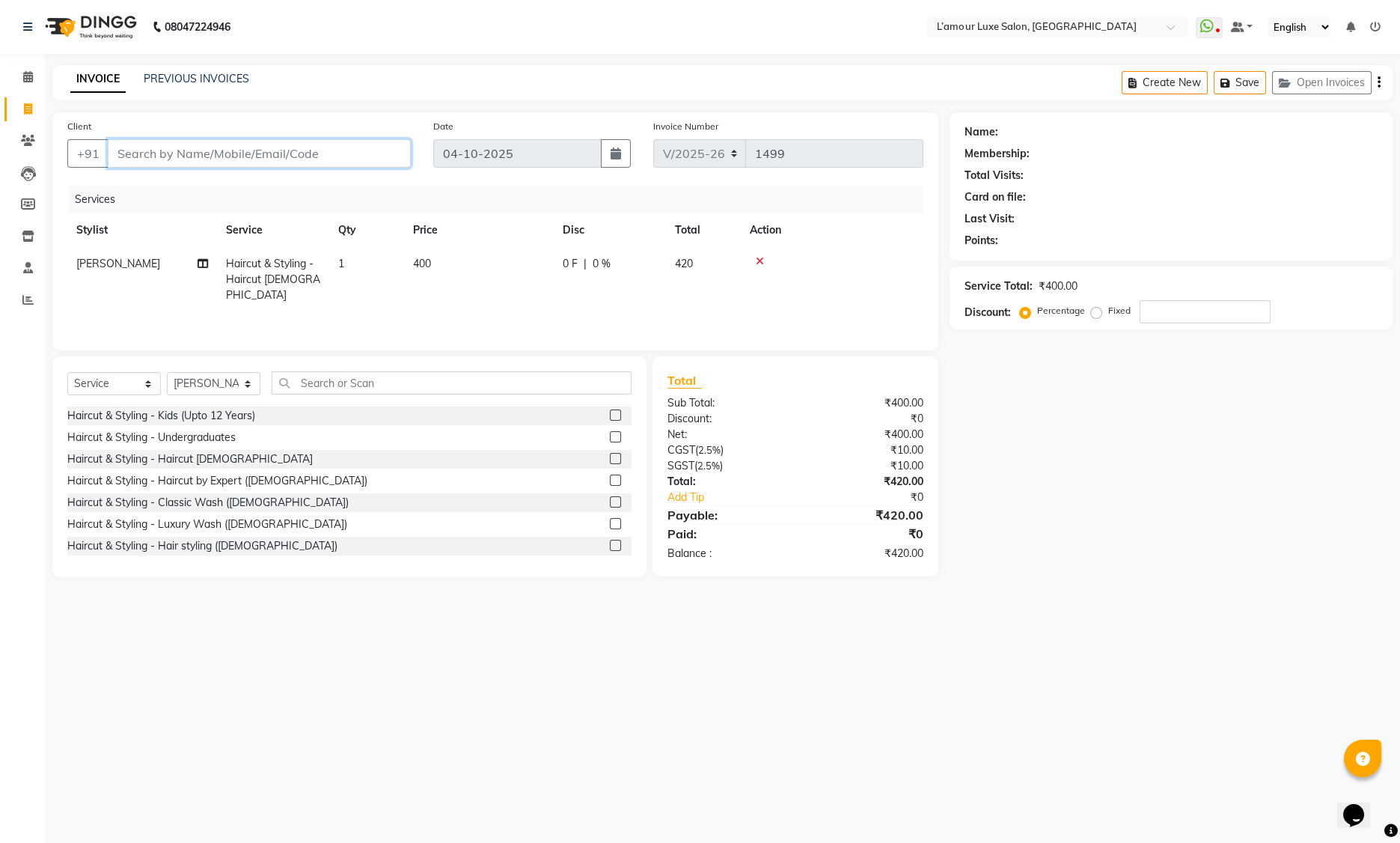
type input "0"
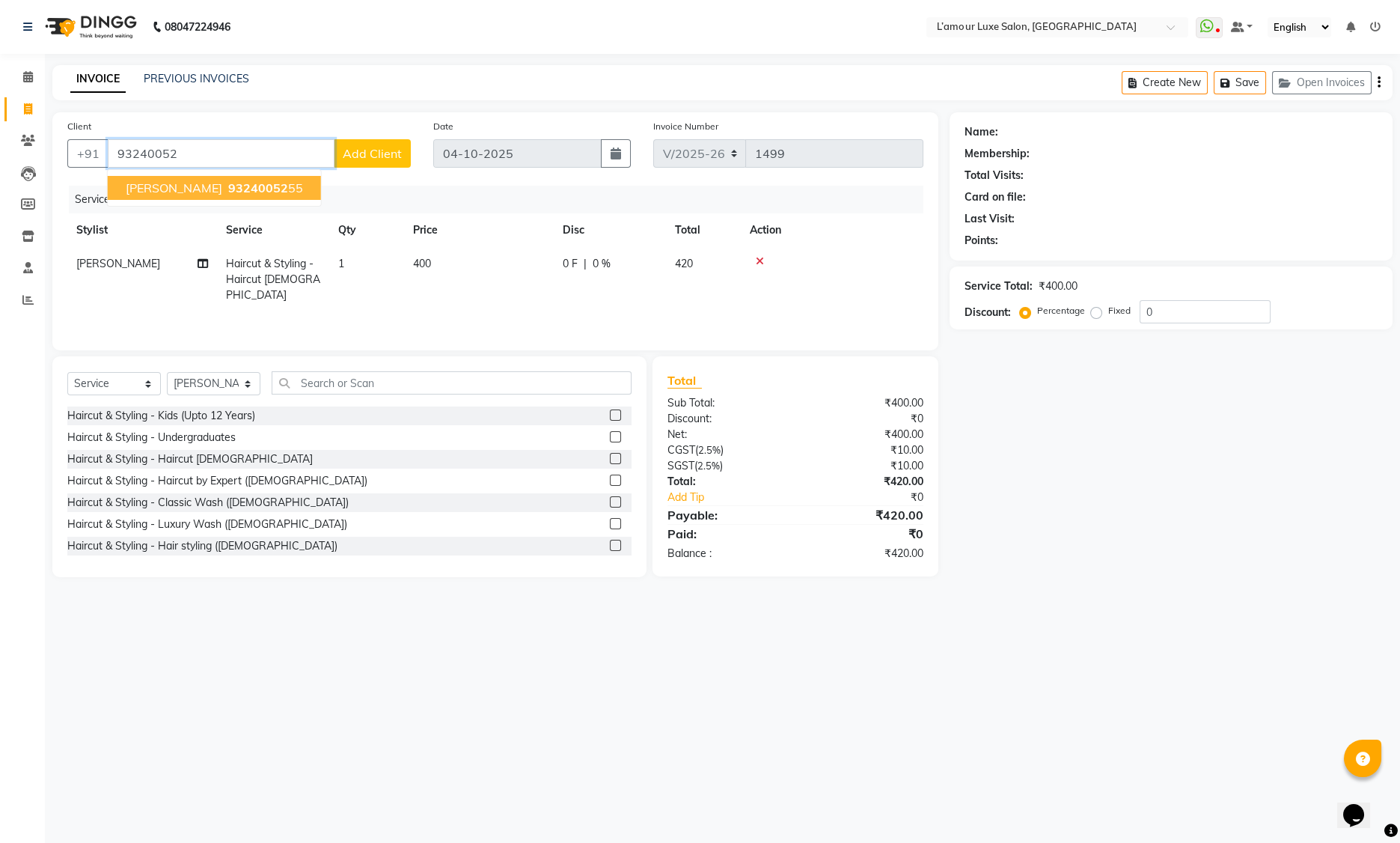
click at [230, 187] on span "93240052" at bounding box center [258, 188] width 60 height 15
type input "9324005255"
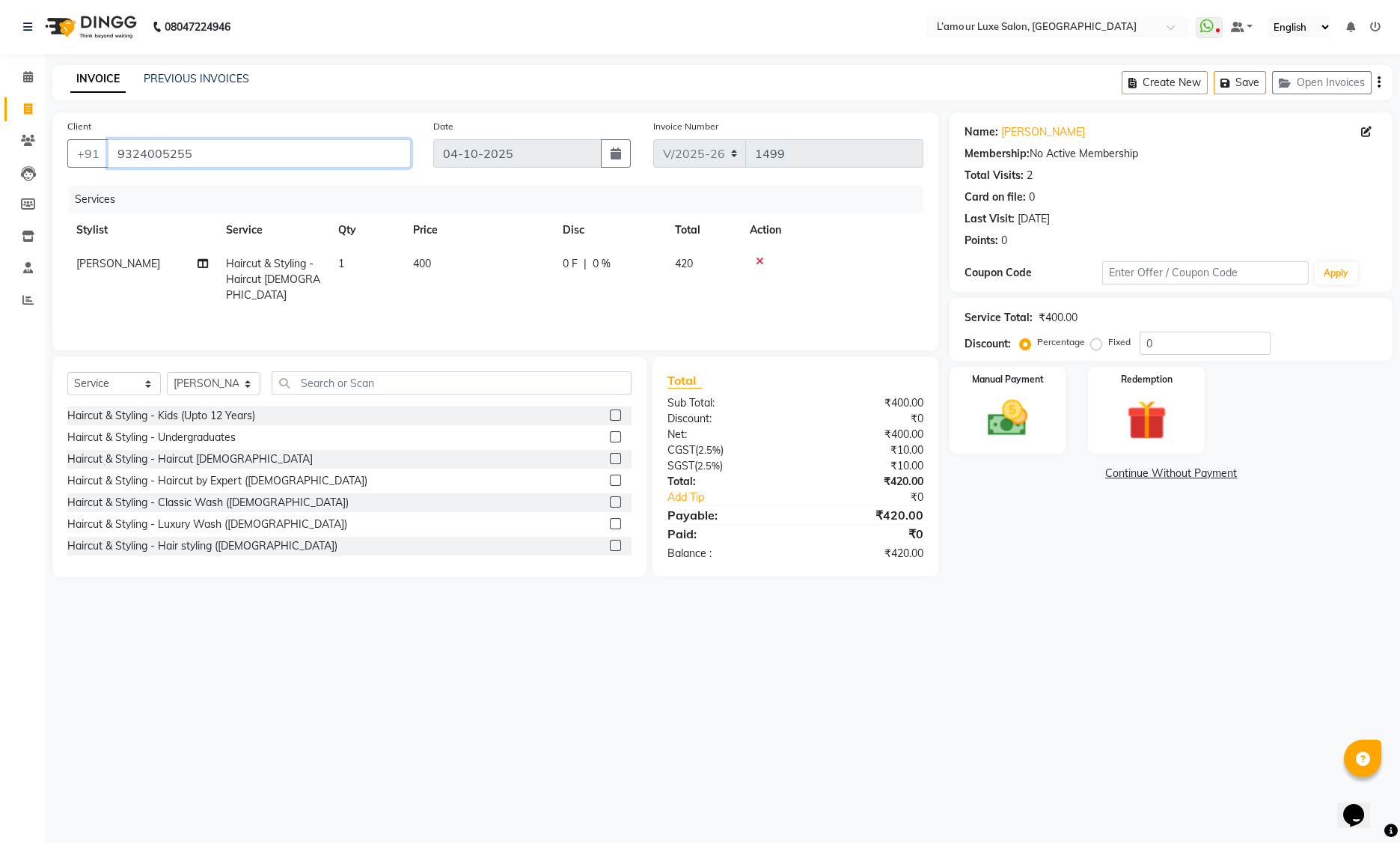
click at [147, 156] on input "9324005255" at bounding box center [259, 153] width 303 height 28
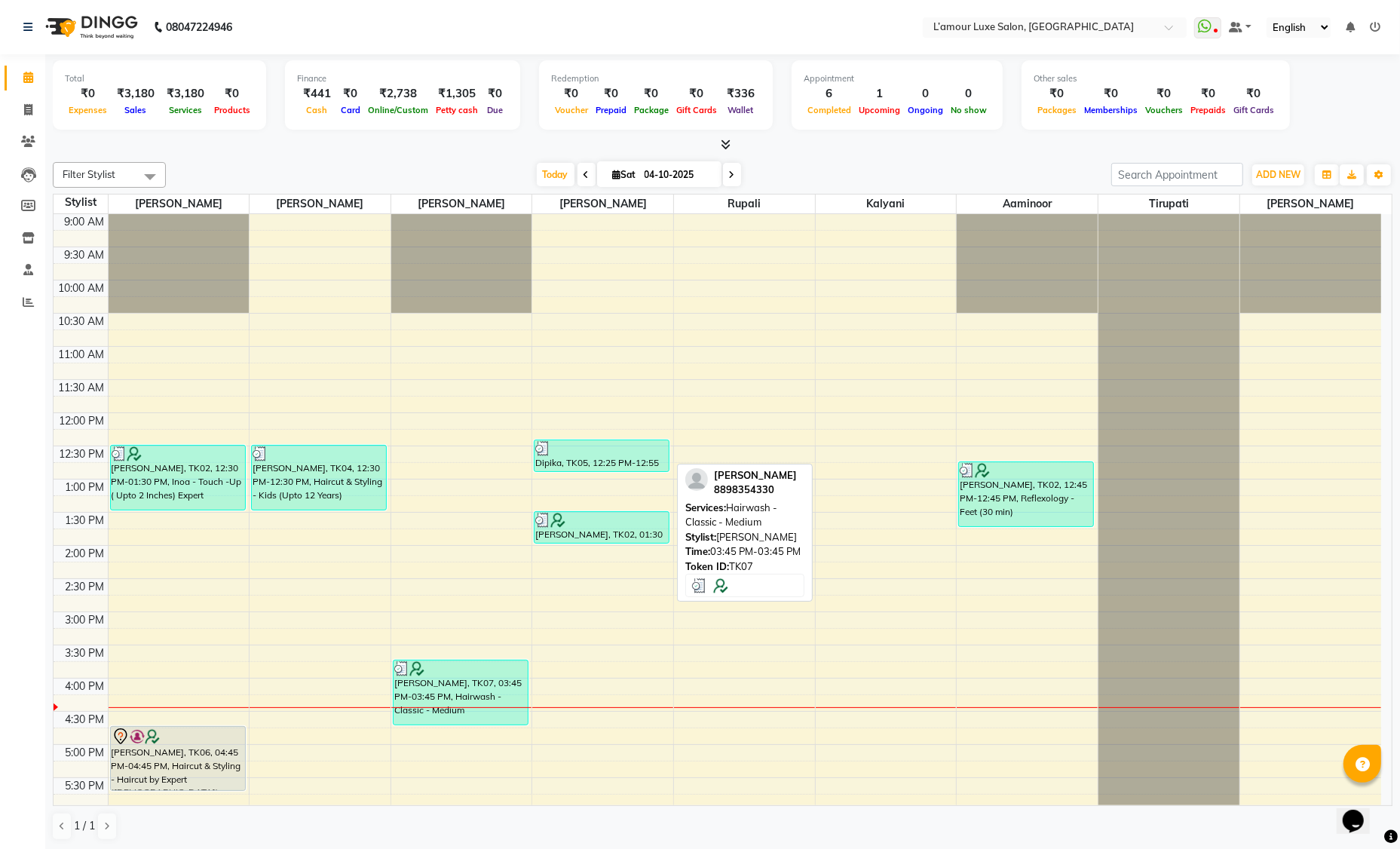
click at [439, 689] on div "[PERSON_NAME], TK07, 03:45 PM-03:45 PM, Hairwash - Classic - Medium" at bounding box center [460, 692] width 134 height 64
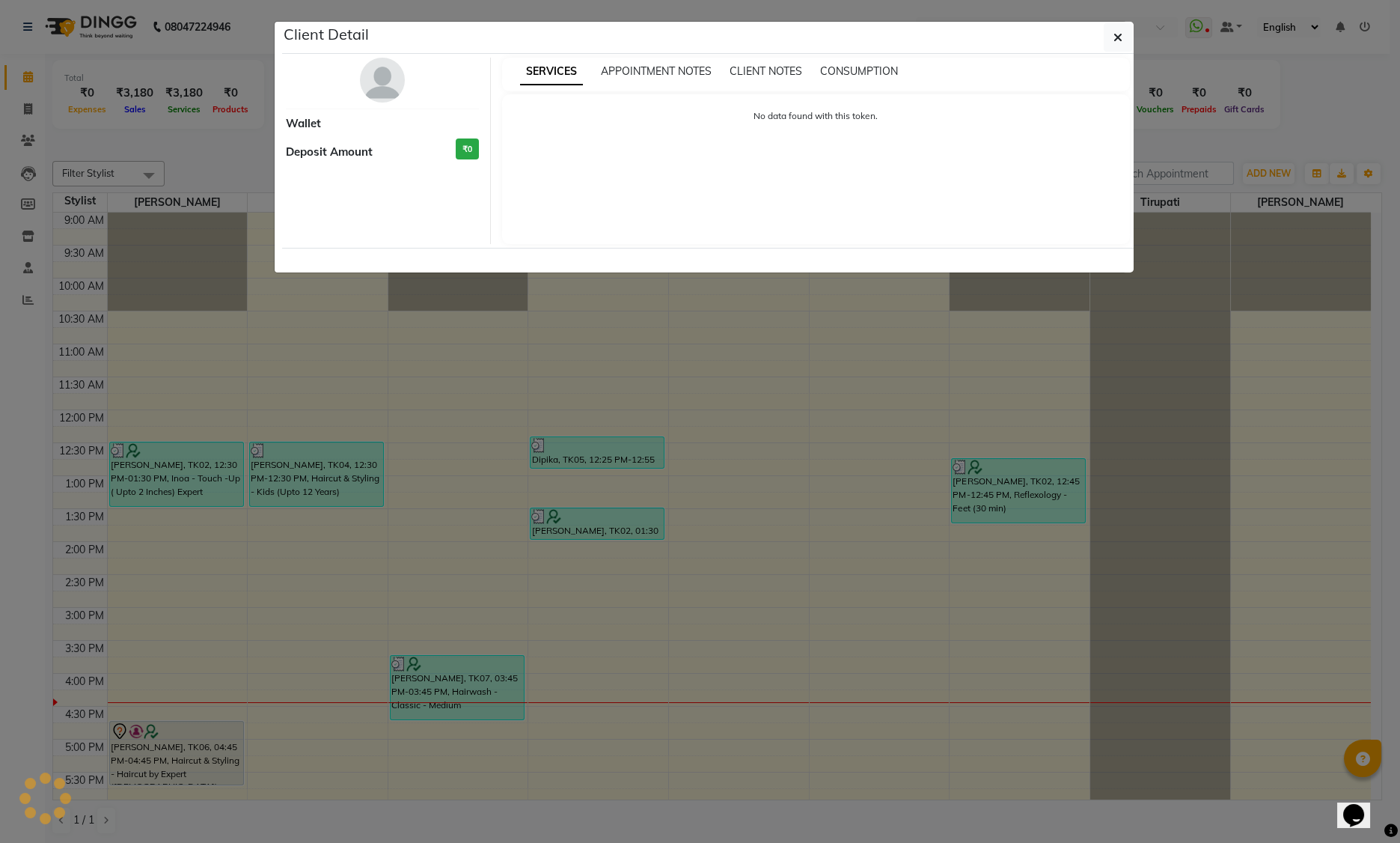
select select "3"
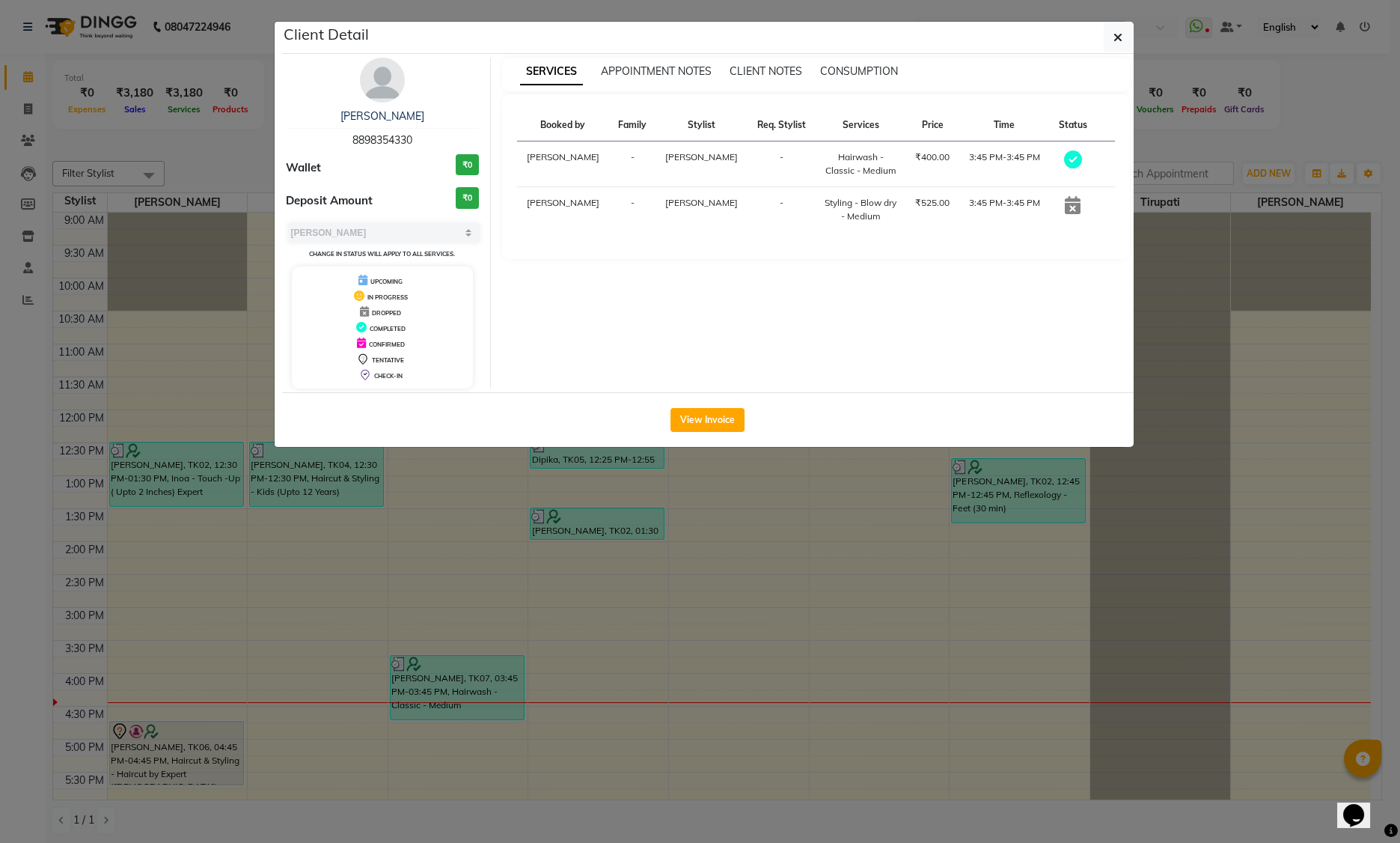
click at [397, 136] on span "8898354330" at bounding box center [382, 140] width 60 height 14
copy span "8898354330"
click at [1118, 37] on icon "button" at bounding box center [1117, 37] width 9 height 12
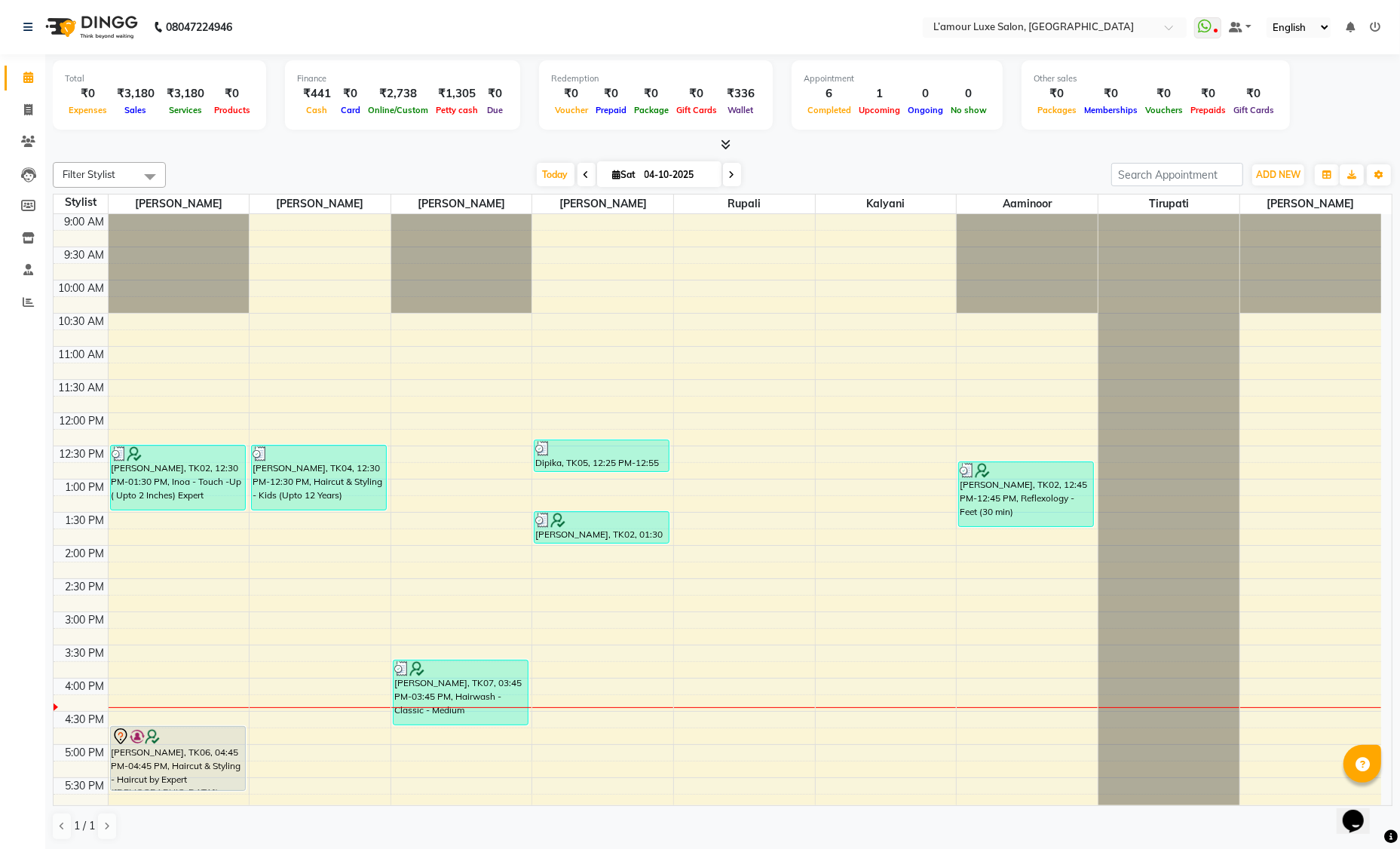
click at [672, 177] on input "04-10-2025" at bounding box center [678, 175] width 75 height 23
select select "10"
select select "2025"
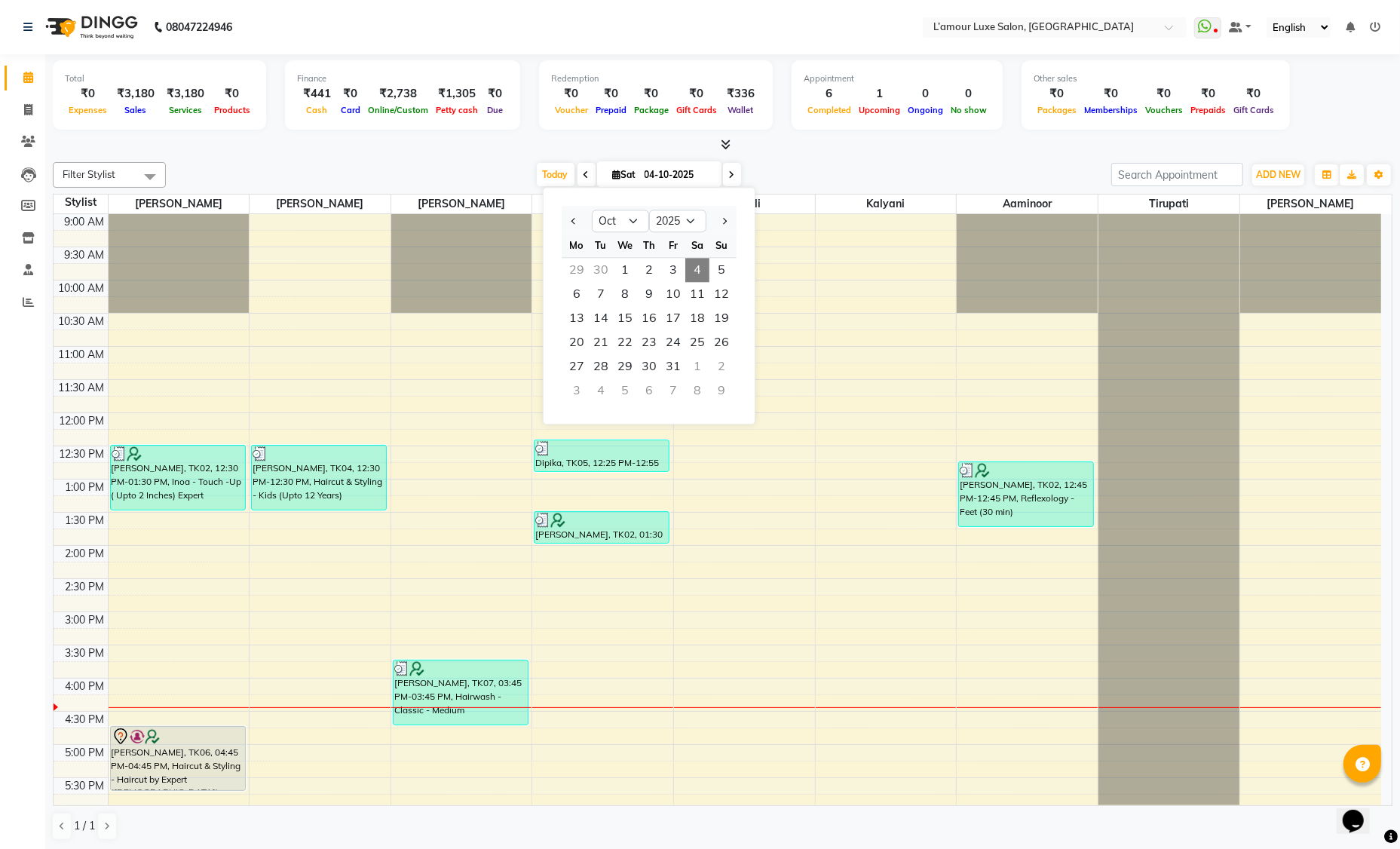
click at [698, 290] on span "11" at bounding box center [697, 294] width 24 height 24
type input "11-10-2025"
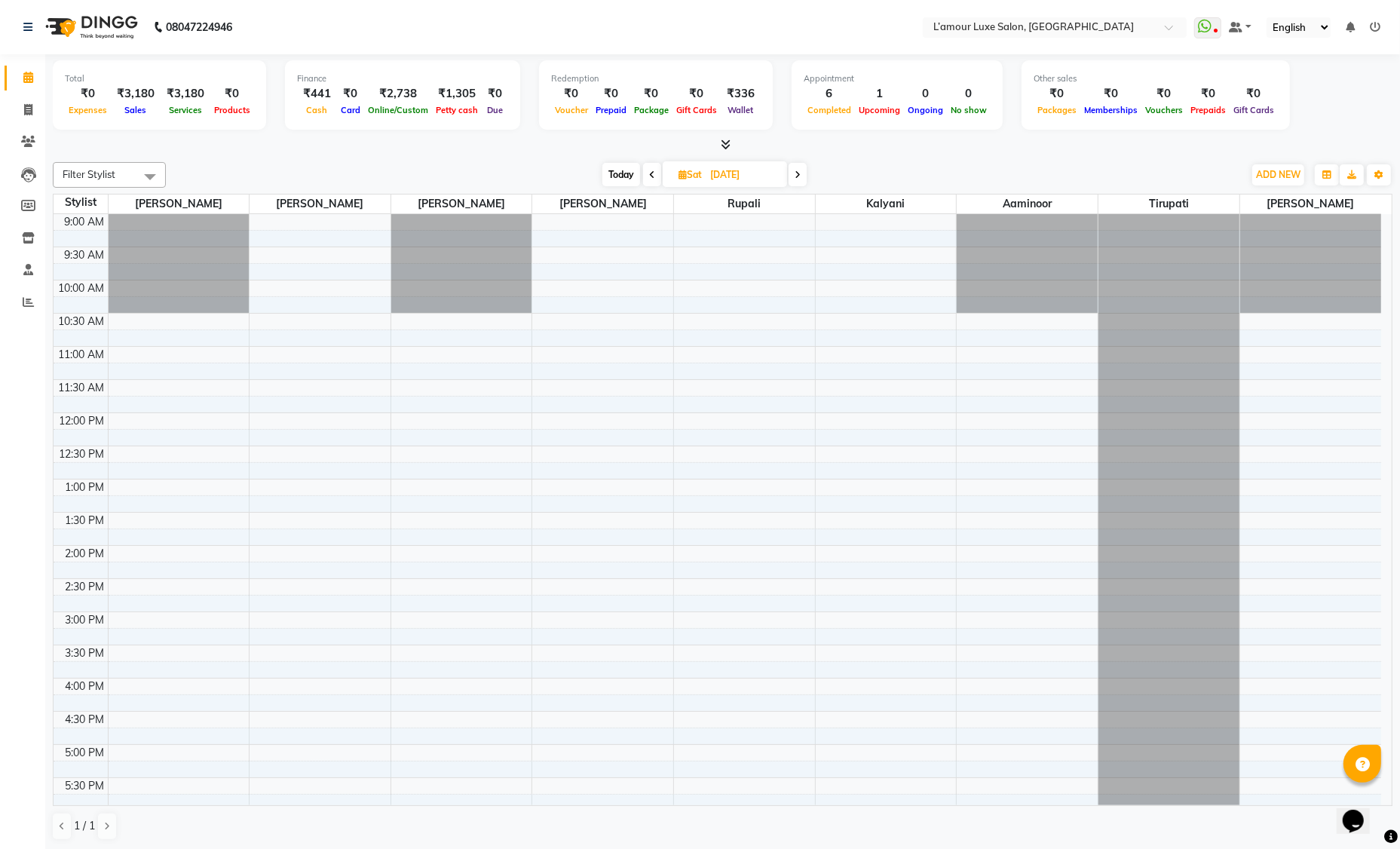
click at [412, 322] on div "9:00 AM 9:30 AM 10:00 AM 10:30 AM 11:00 AM 11:30 AM 12:00 PM 12:30 PM 1:00 PM 1…" at bounding box center [716, 678] width 1327 height 928
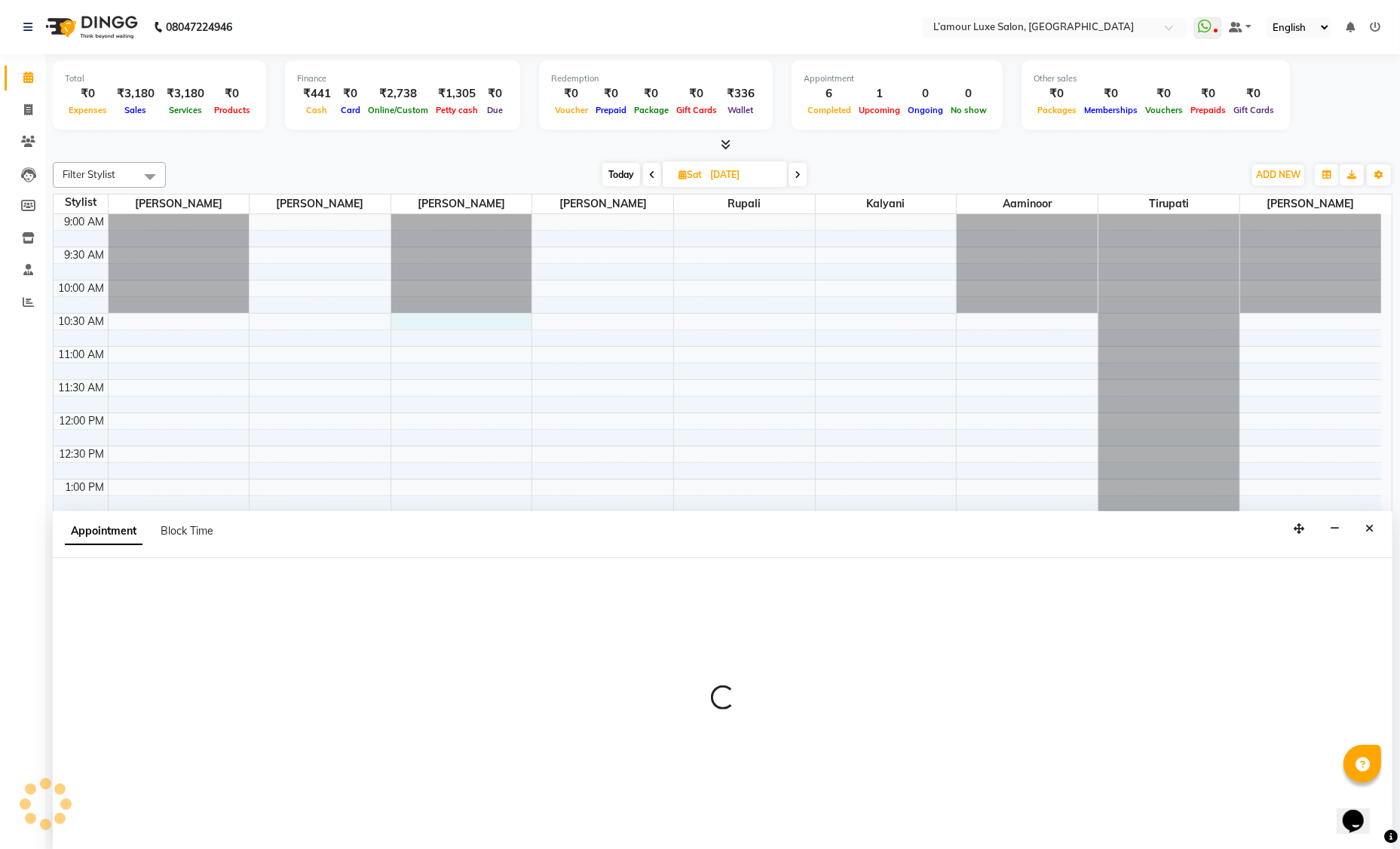
select select "79012"
select select "630"
select select "tentative"
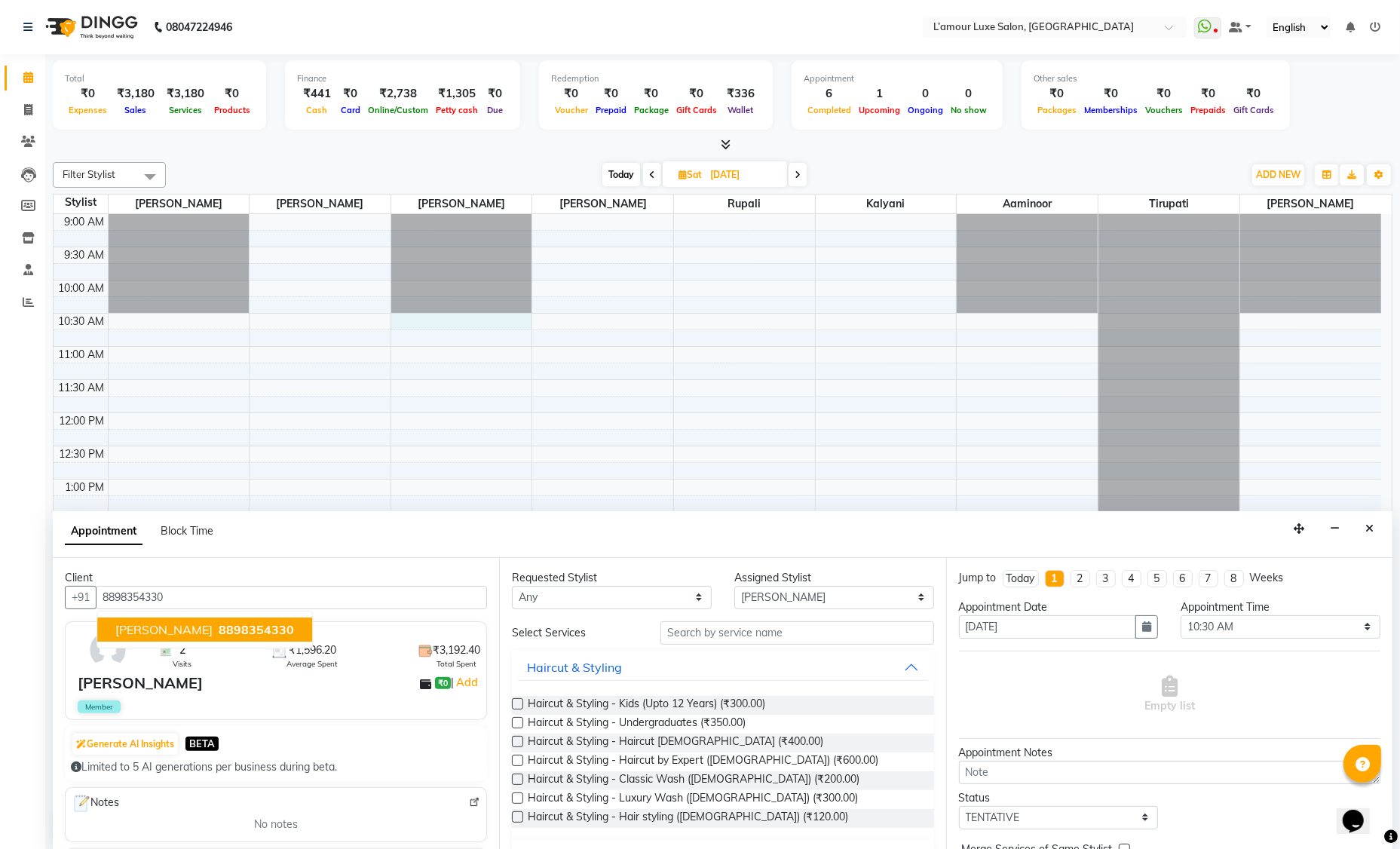
click at [178, 631] on span "Khyati Thakrar" at bounding box center [164, 629] width 97 height 15
type input "8898354330"
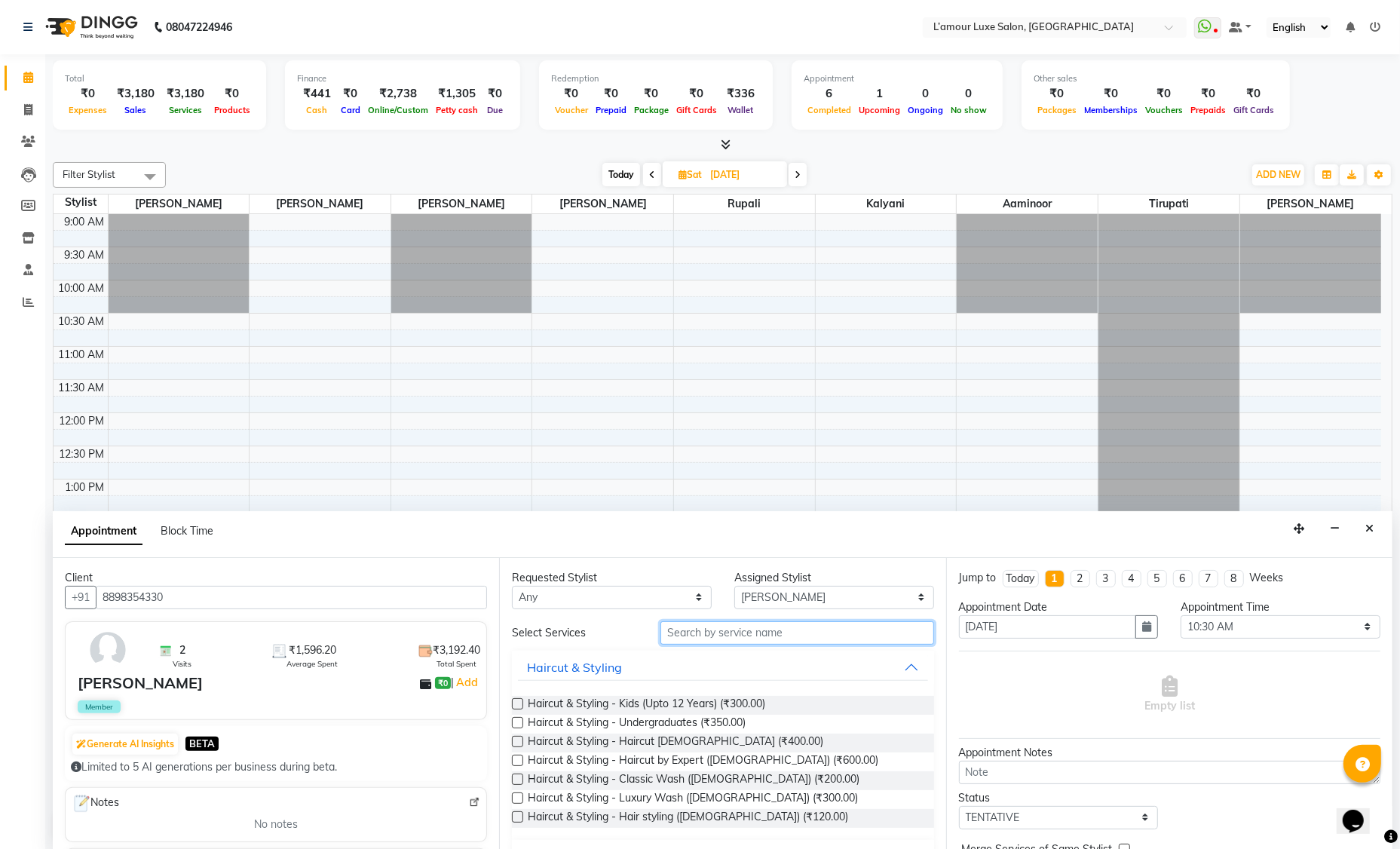
click at [682, 630] on input "text" at bounding box center [796, 632] width 274 height 24
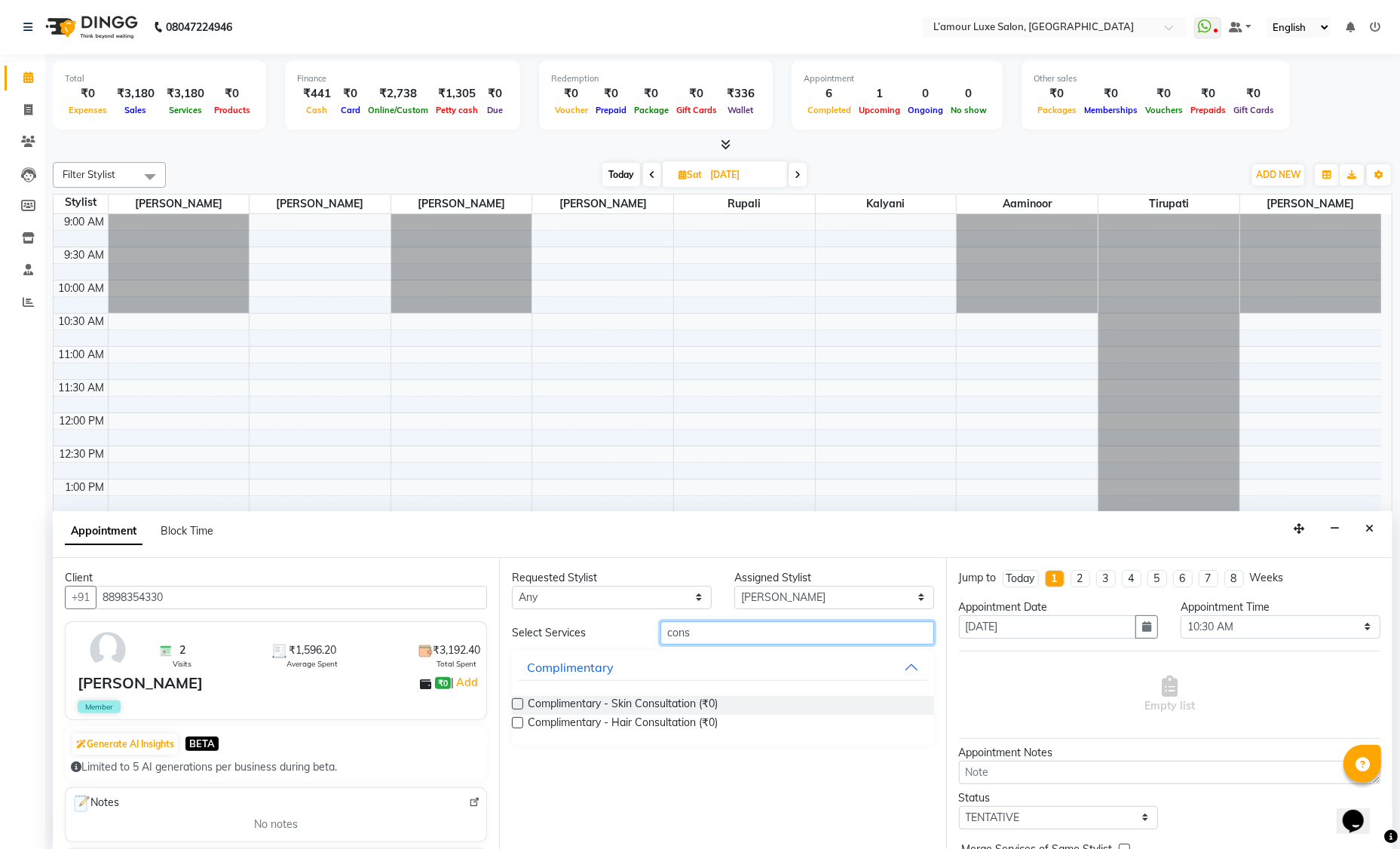
type input "cons"
click at [517, 724] on label at bounding box center [518, 723] width 11 height 11
click at [517, 724] on input "checkbox" at bounding box center [517, 724] width 10 height 10
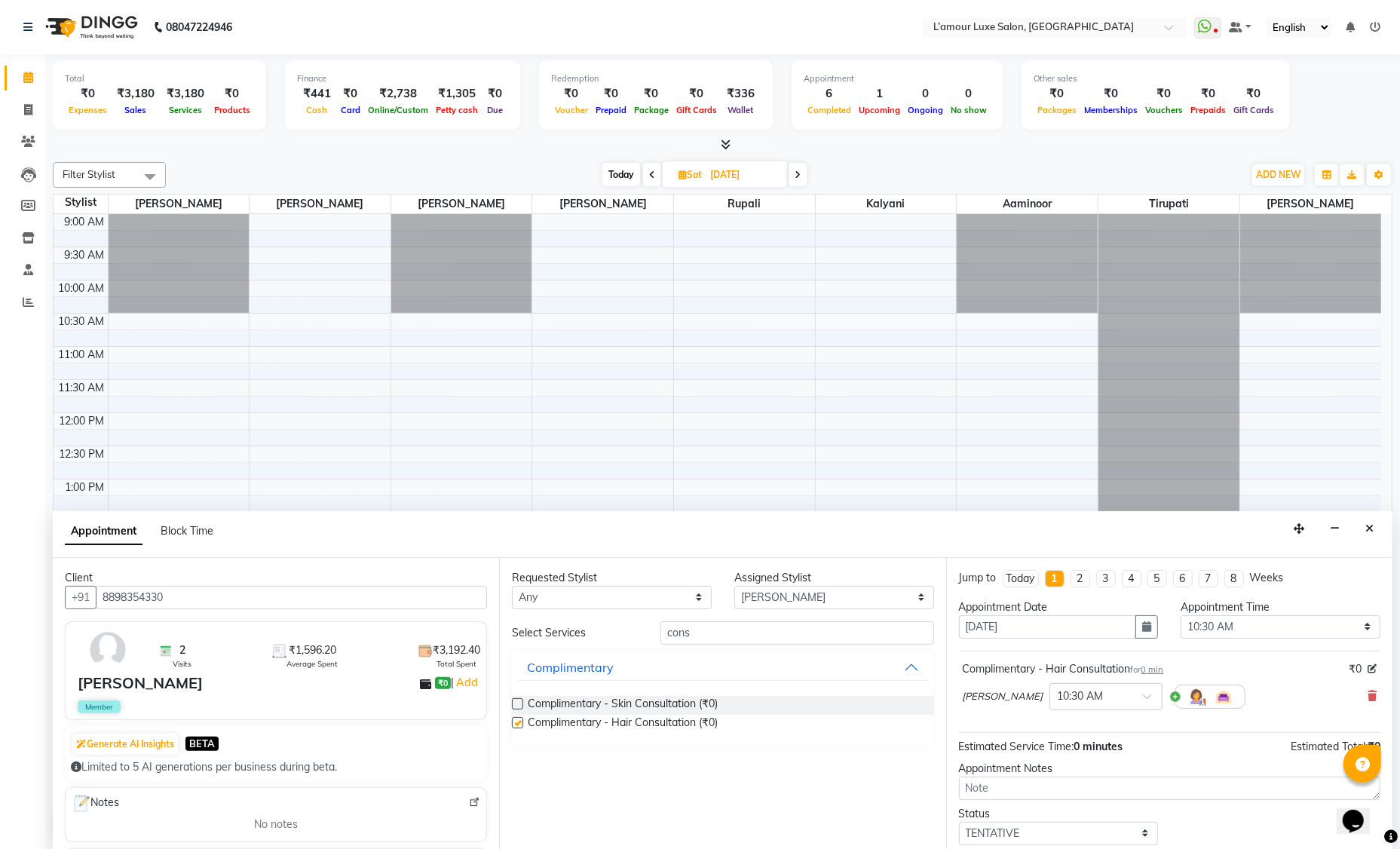
checkbox input "false"
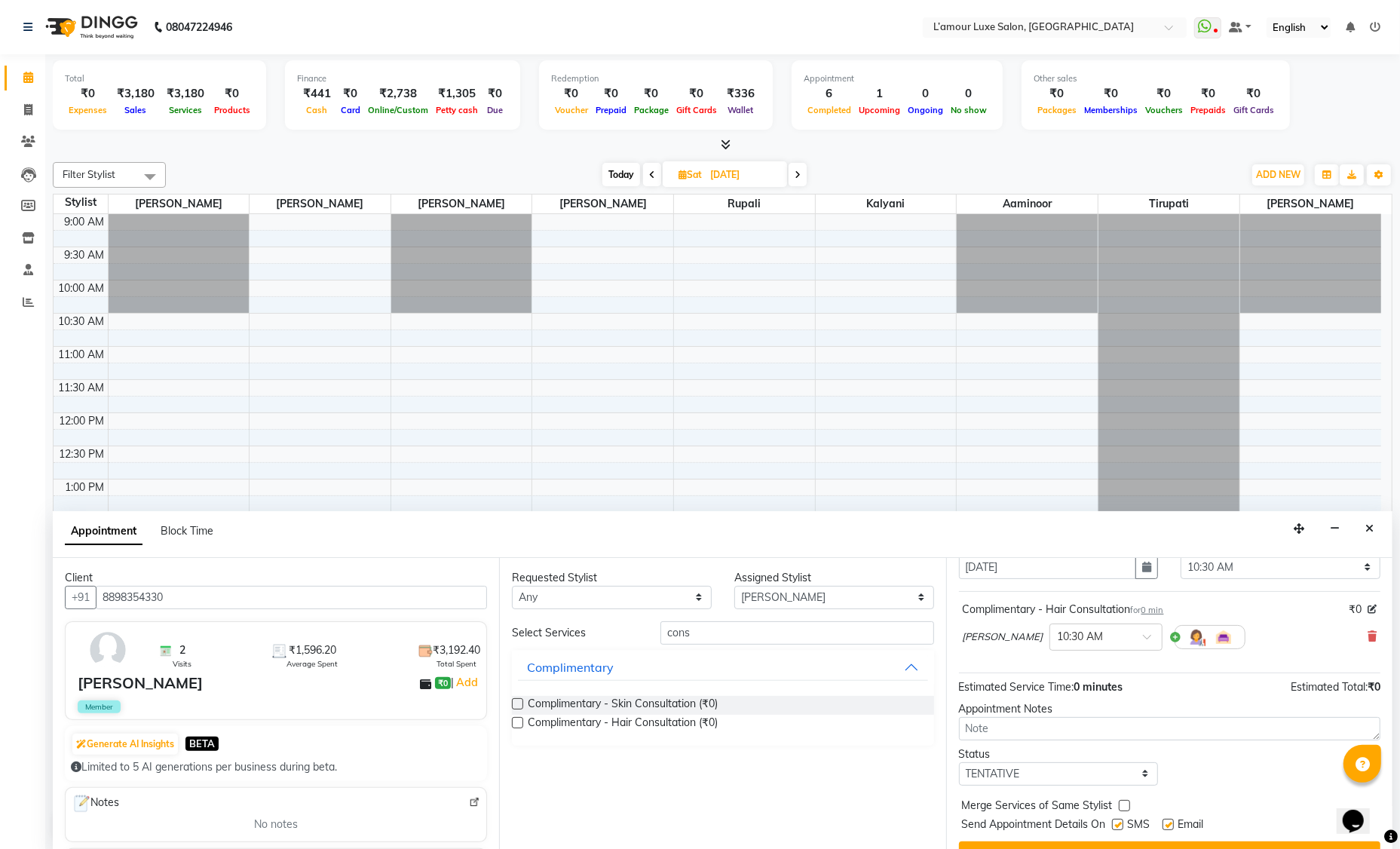
scroll to position [89, 0]
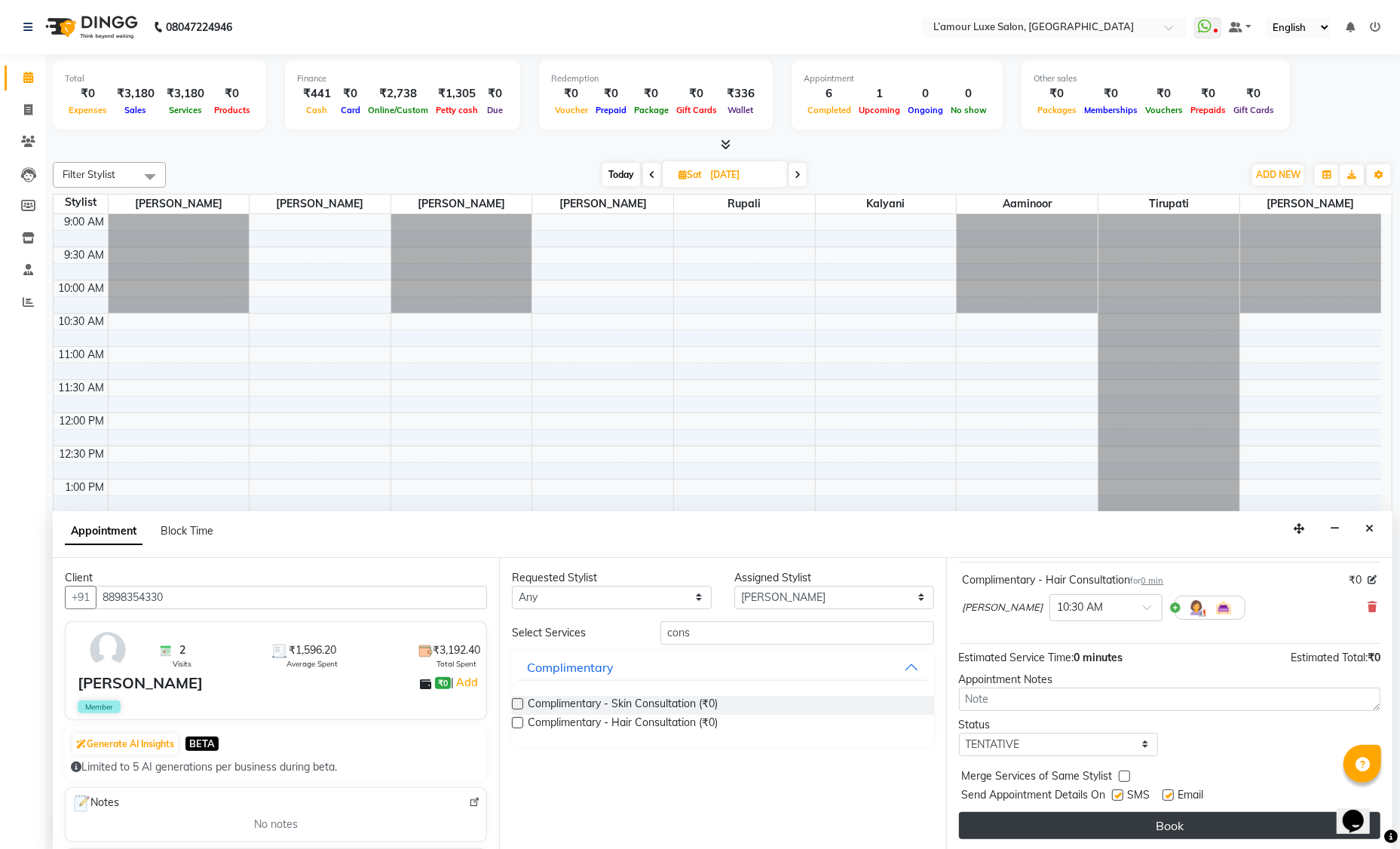
click at [1036, 822] on button "Book" at bounding box center [1169, 825] width 421 height 27
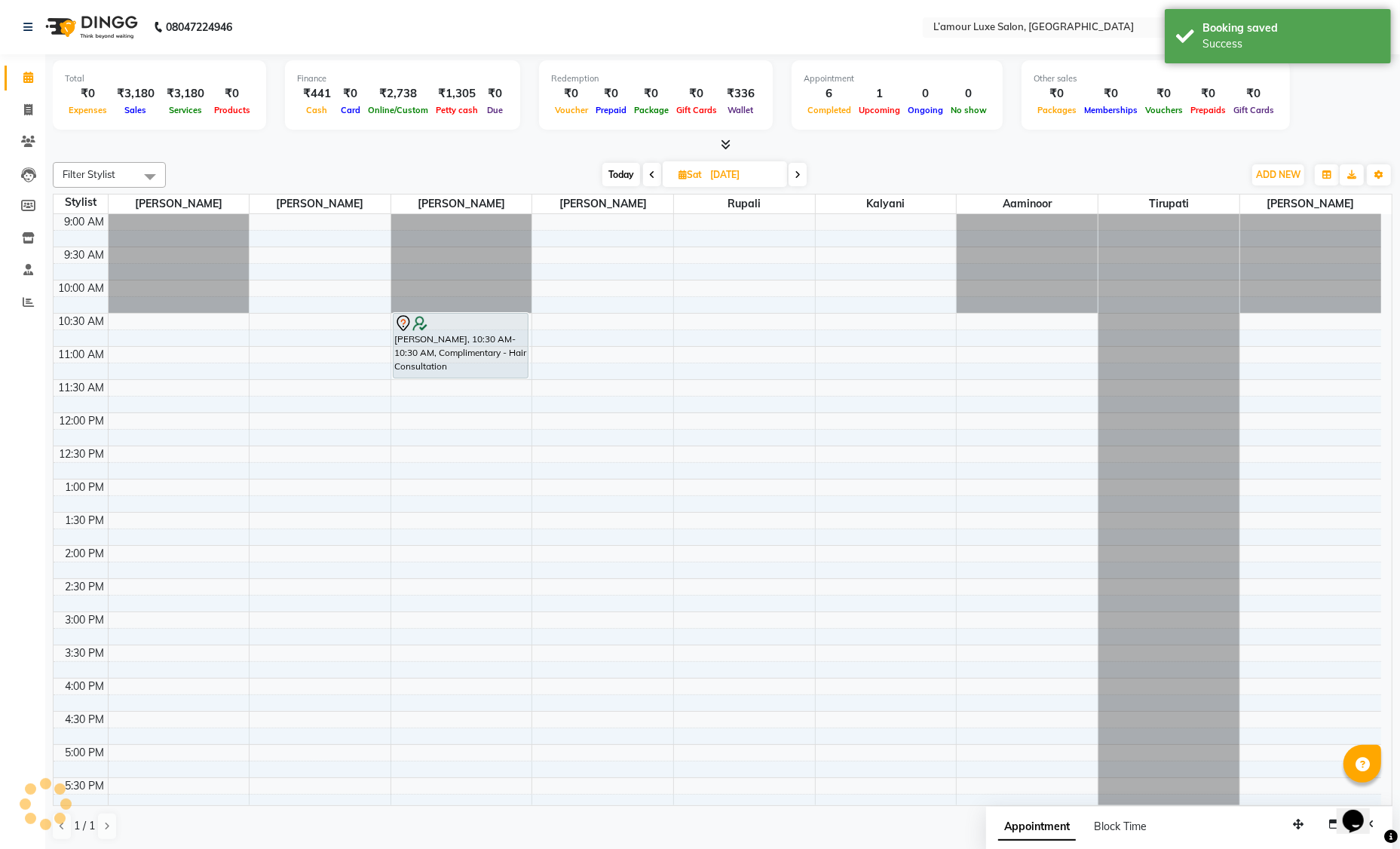
scroll to position [0, 0]
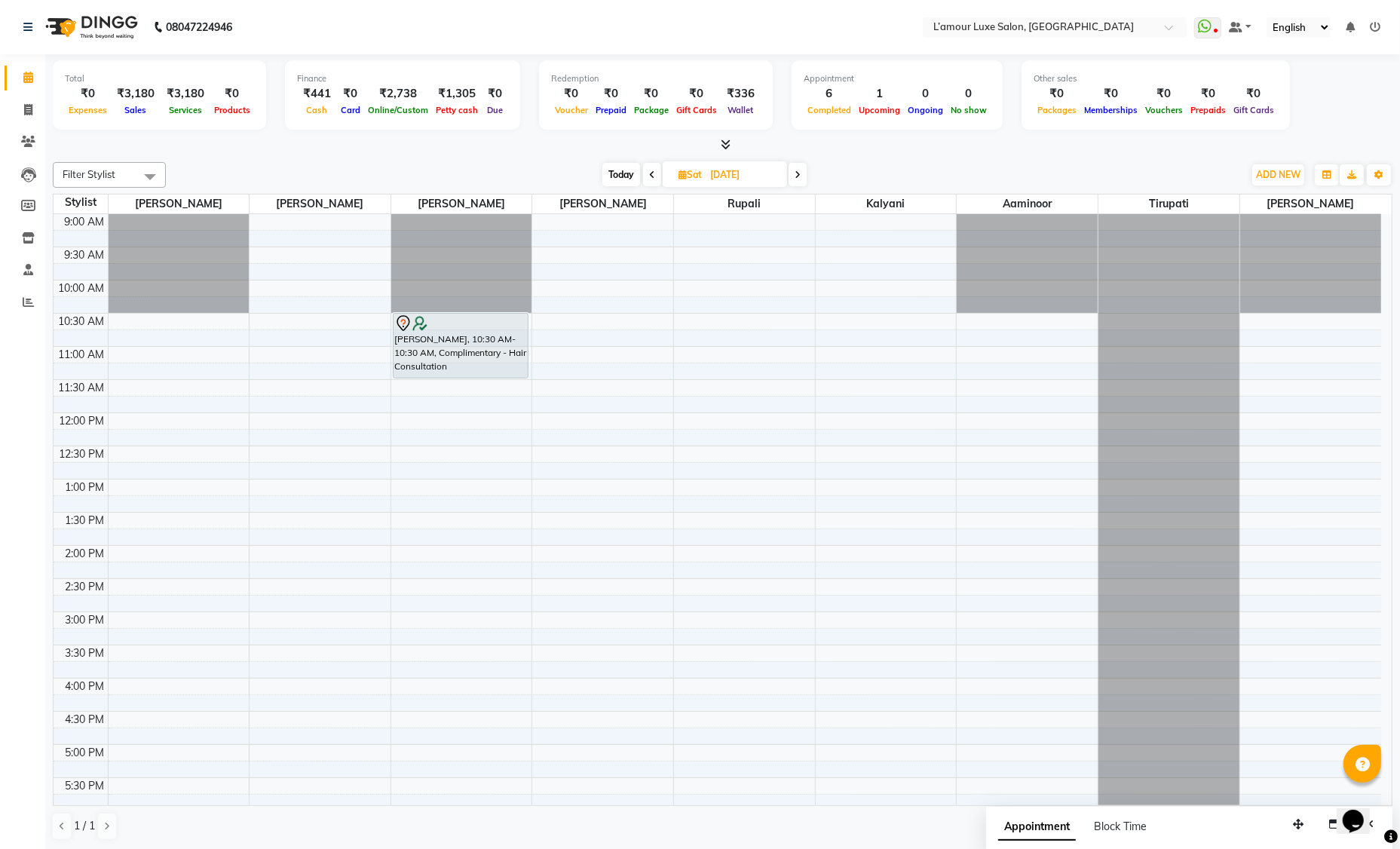
click at [615, 178] on span "Today" at bounding box center [621, 174] width 38 height 24
type input "04-10-2025"
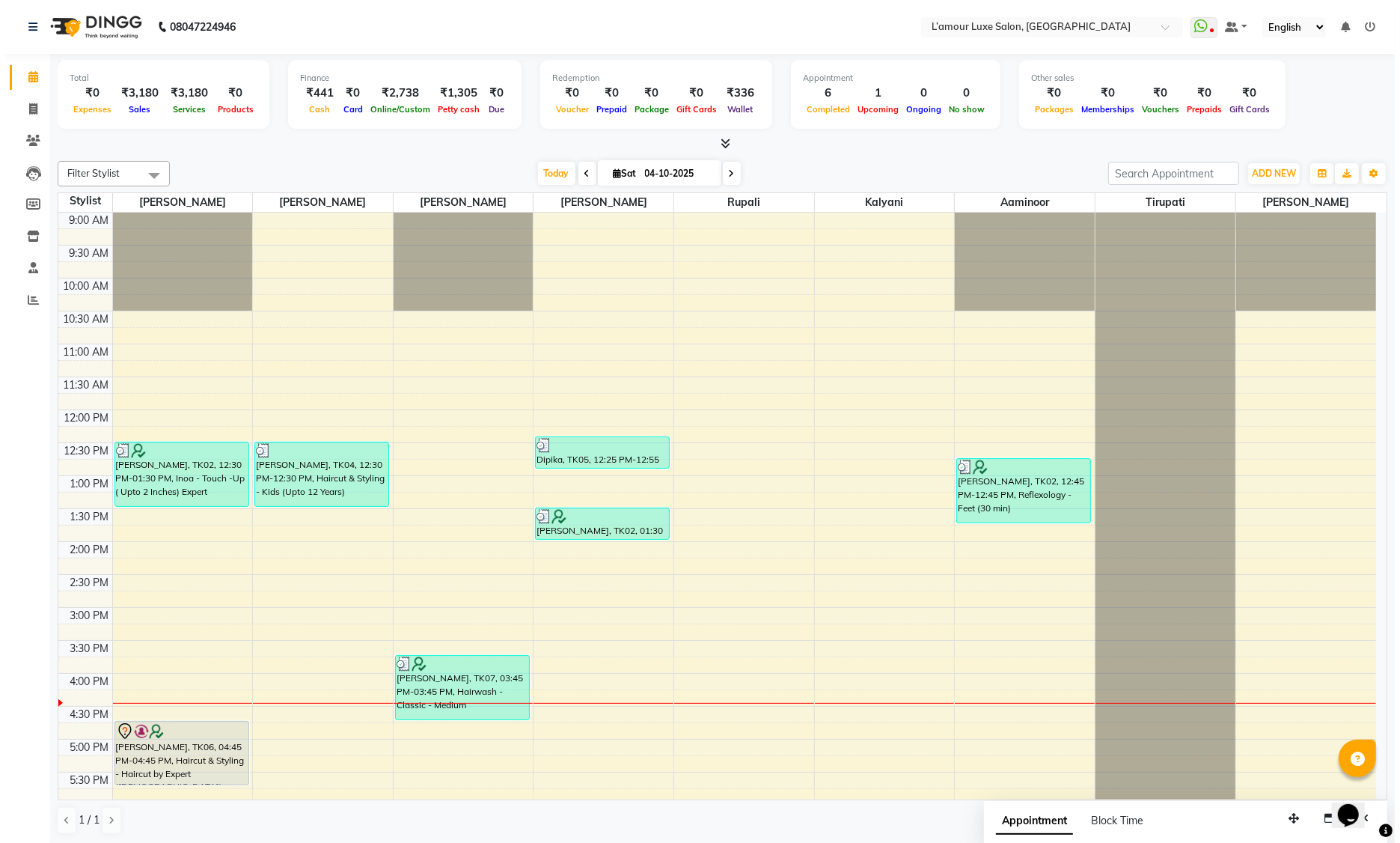
scroll to position [330, 0]
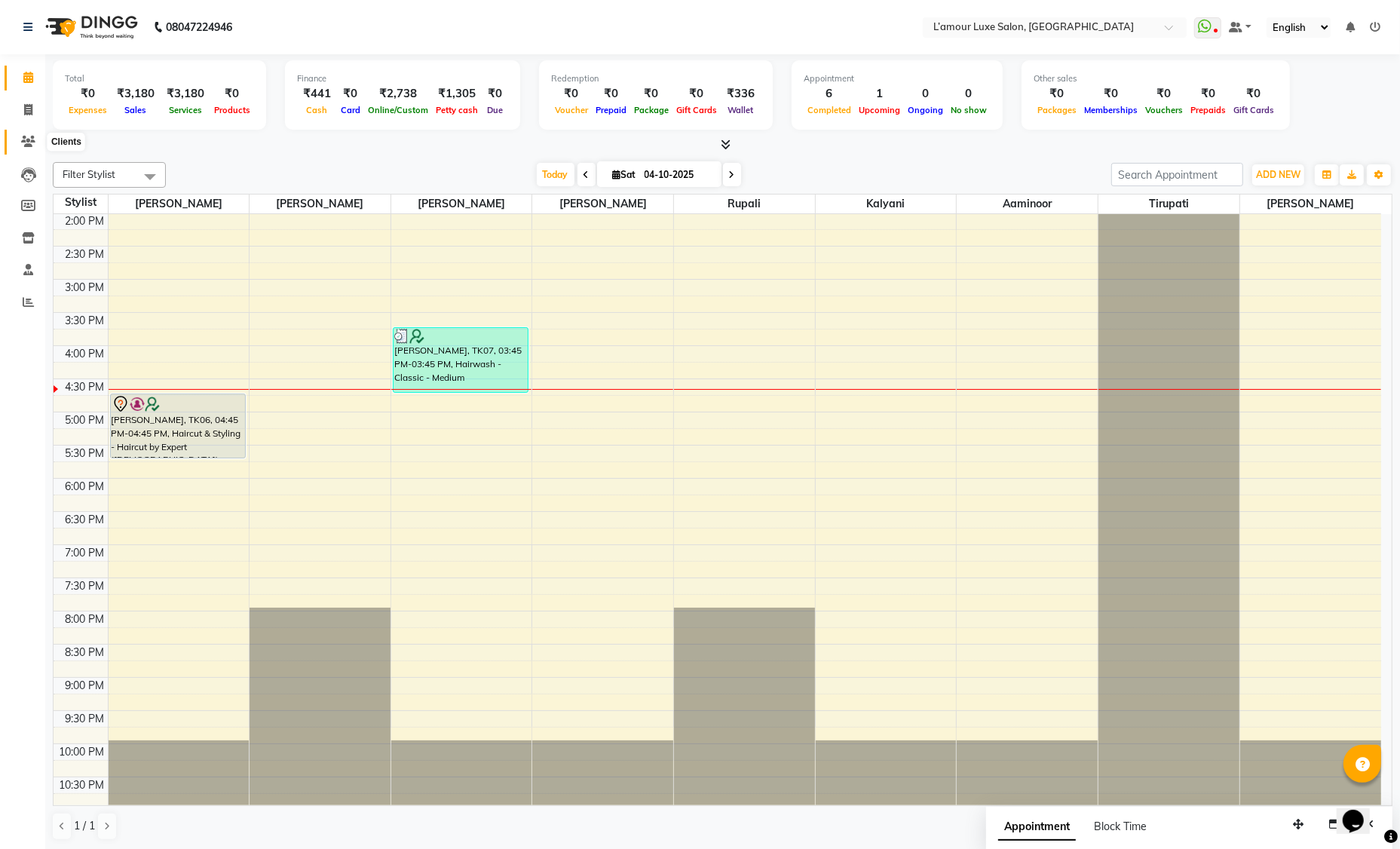
click at [33, 144] on icon at bounding box center [29, 142] width 15 height 11
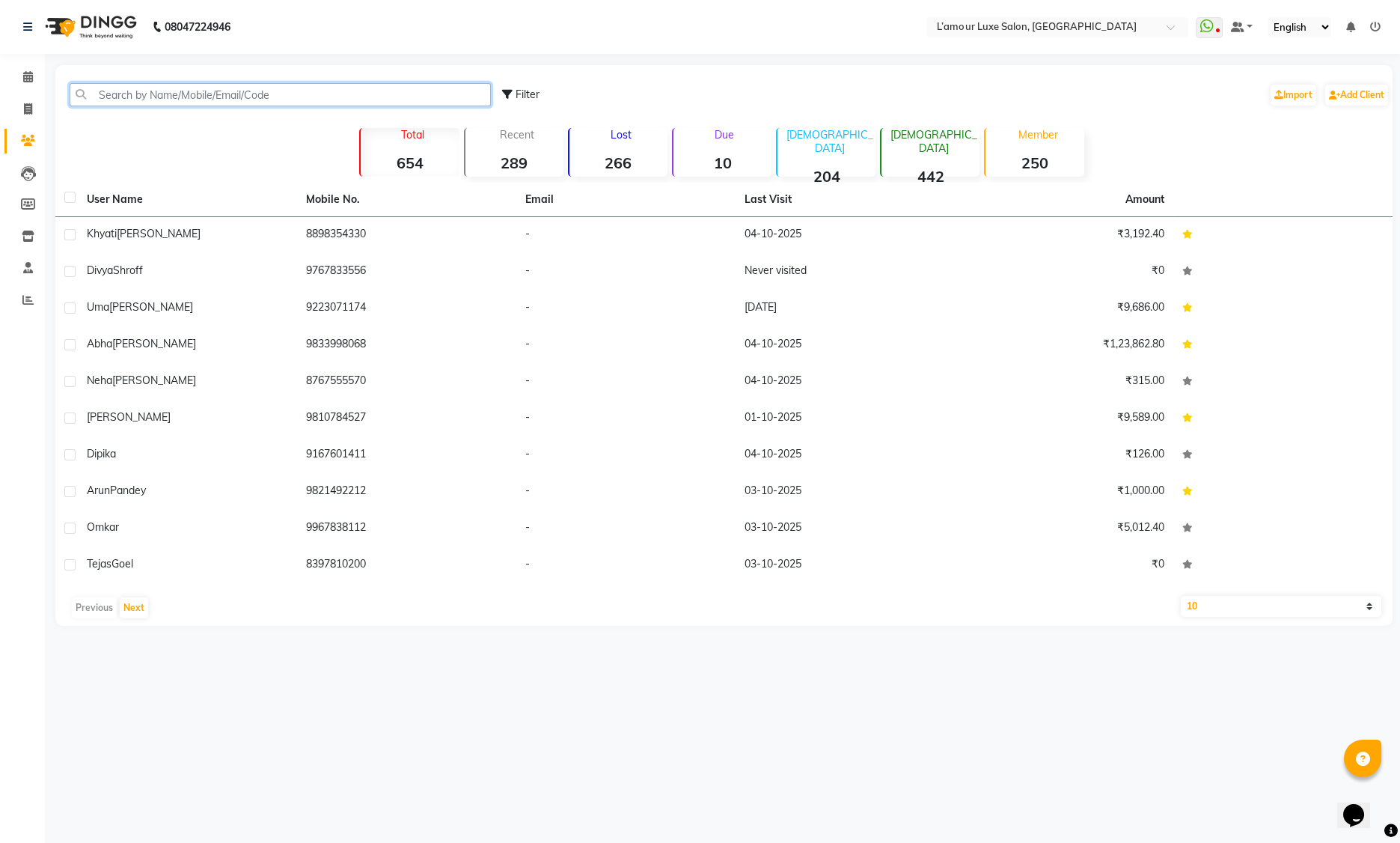
click at [184, 86] on input "text" at bounding box center [280, 94] width 421 height 24
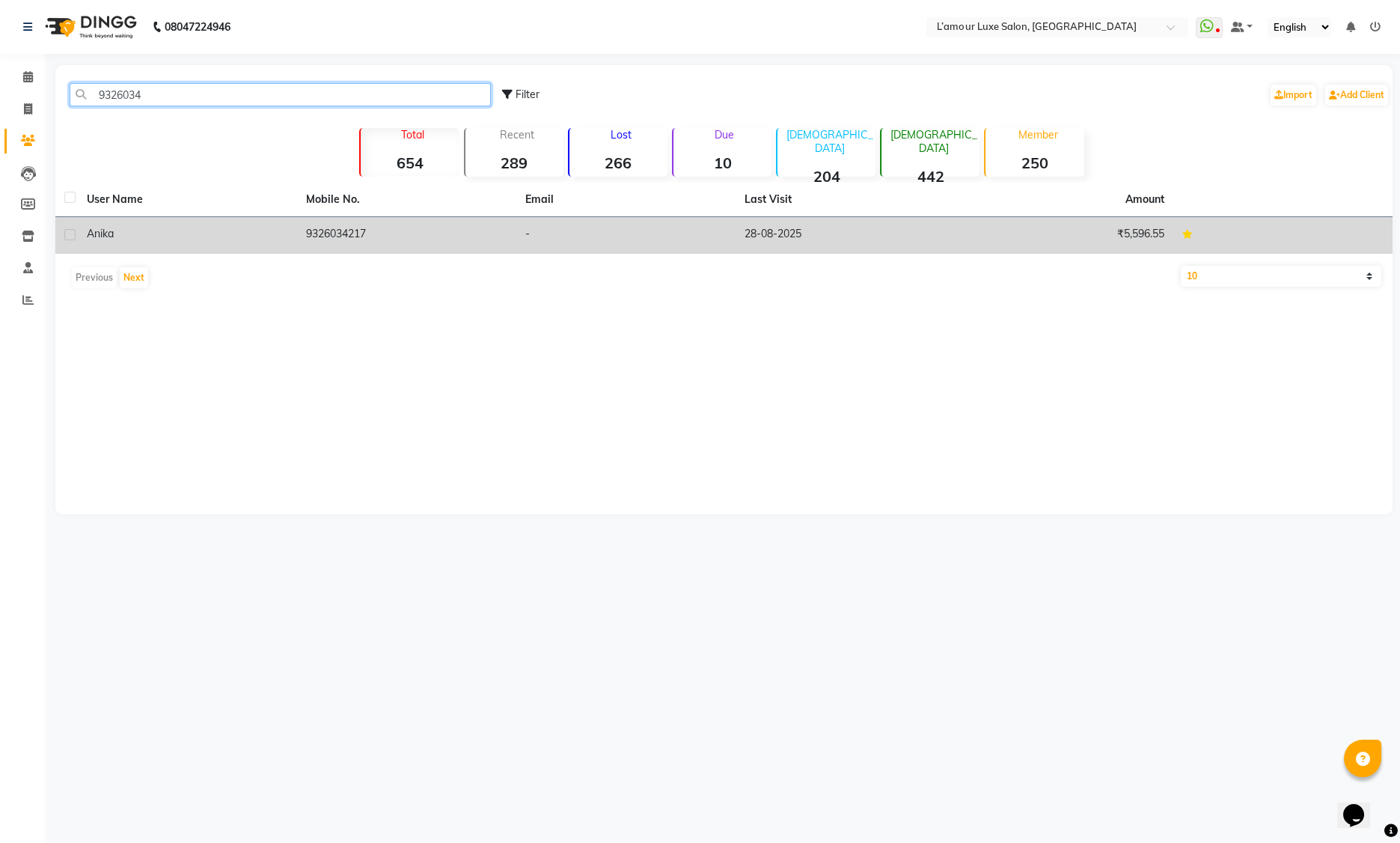
type input "9326034"
click at [416, 244] on td "9326034217" at bounding box center [407, 235] width 219 height 37
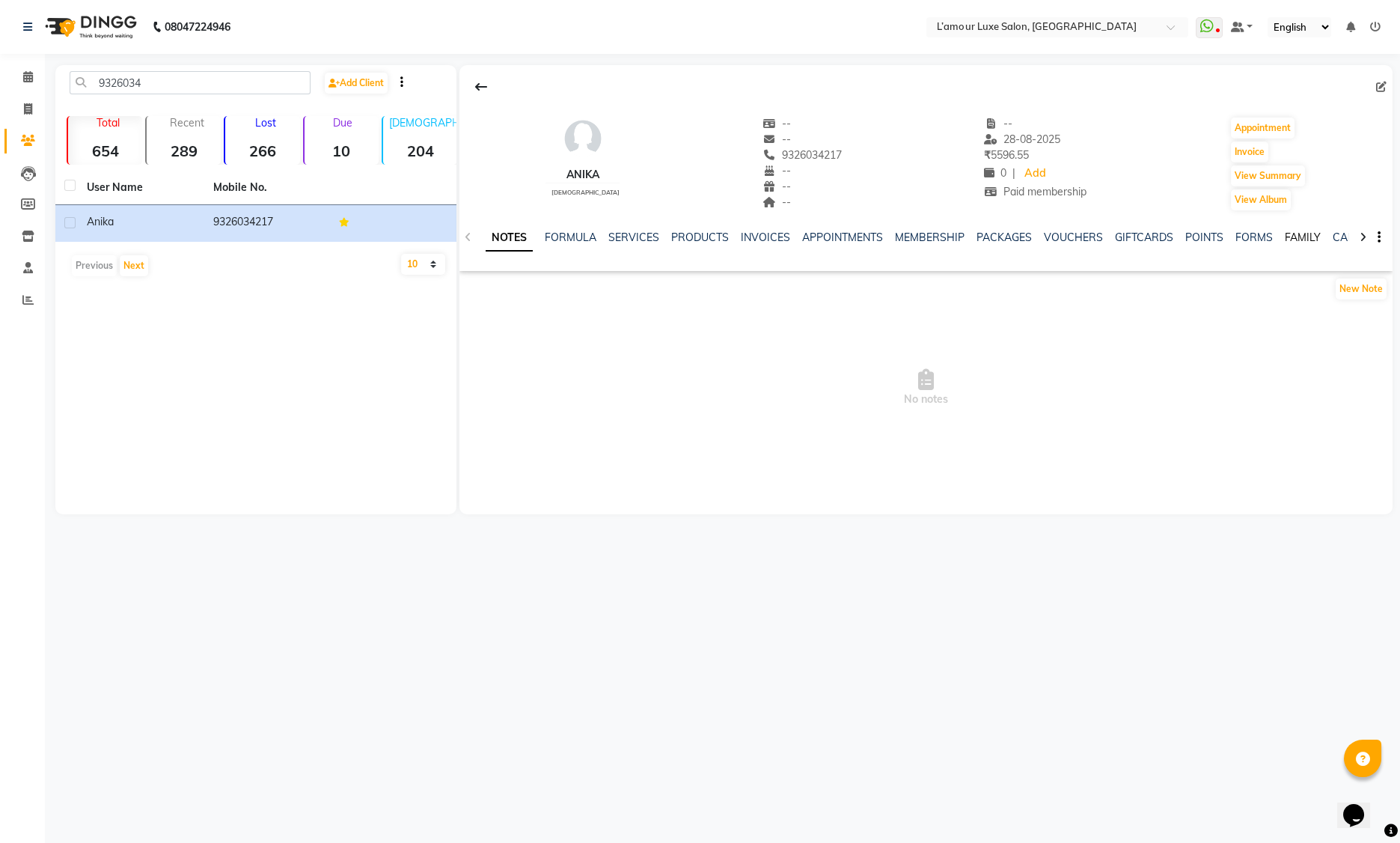
click at [1299, 234] on link "FAMILY" at bounding box center [1303, 237] width 36 height 14
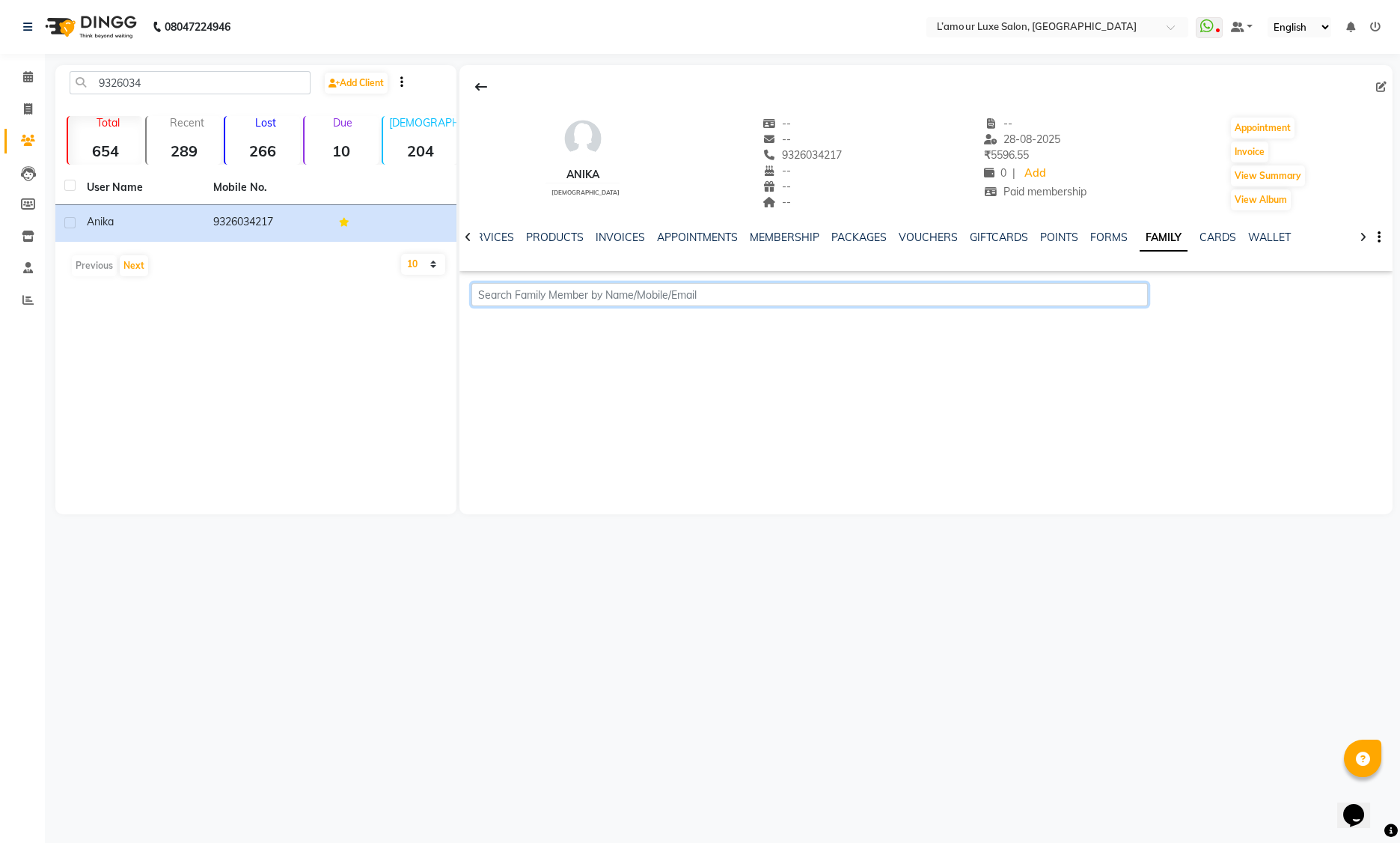
click at [734, 290] on input "text" at bounding box center [810, 294] width 676 height 24
paste input "9324005255"
click at [593, 331] on span "9324005255" at bounding box center [630, 326] width 75 height 15
type input "9324005255"
click at [958, 370] on label at bounding box center [964, 369] width 11 height 11
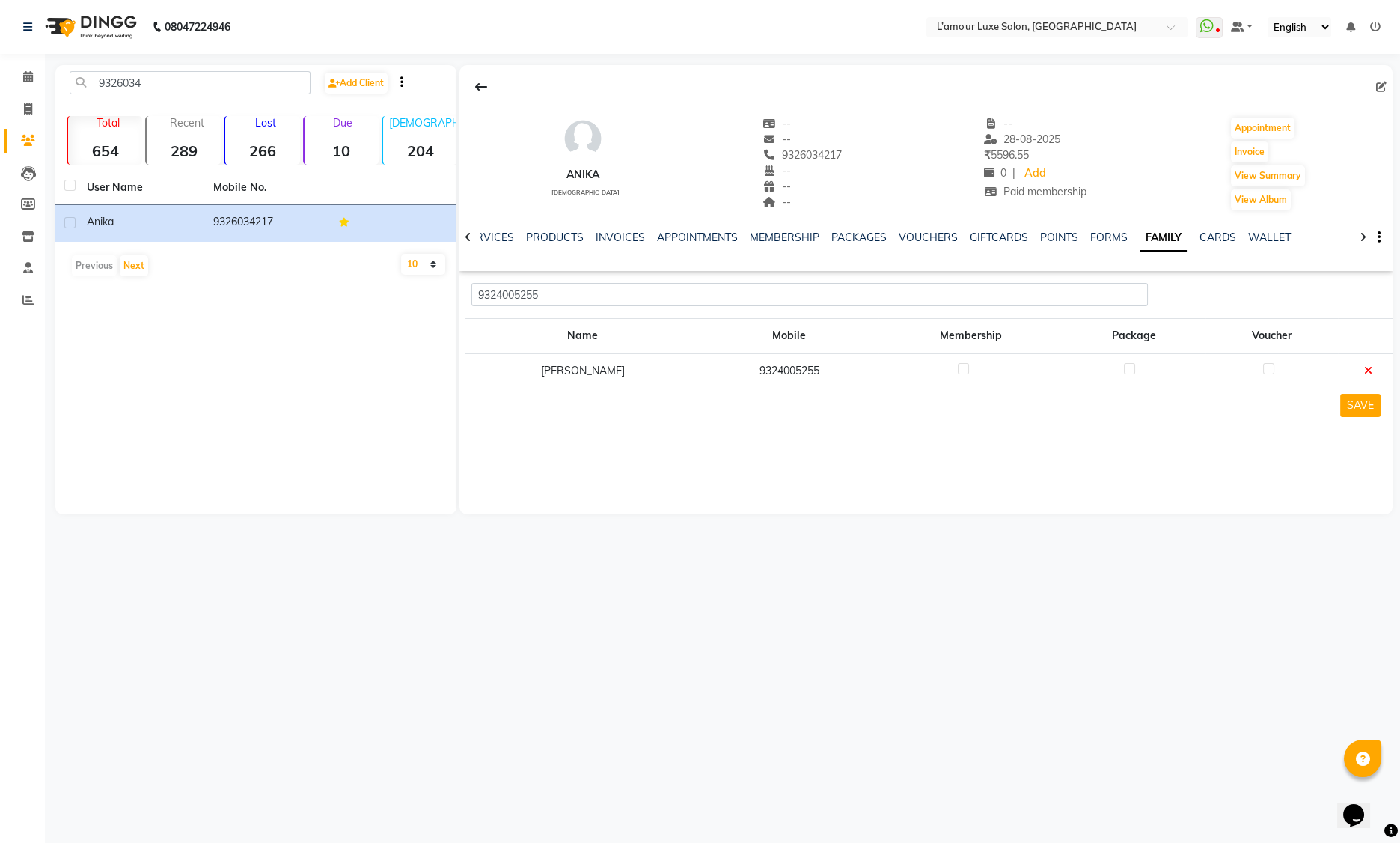
click at [958, 370] on input "checkbox" at bounding box center [963, 370] width 10 height 10
checkbox input "true"
click at [1124, 367] on label at bounding box center [1130, 369] width 11 height 11
click at [1124, 367] on input "checkbox" at bounding box center [1129, 370] width 10 height 10
checkbox input "true"
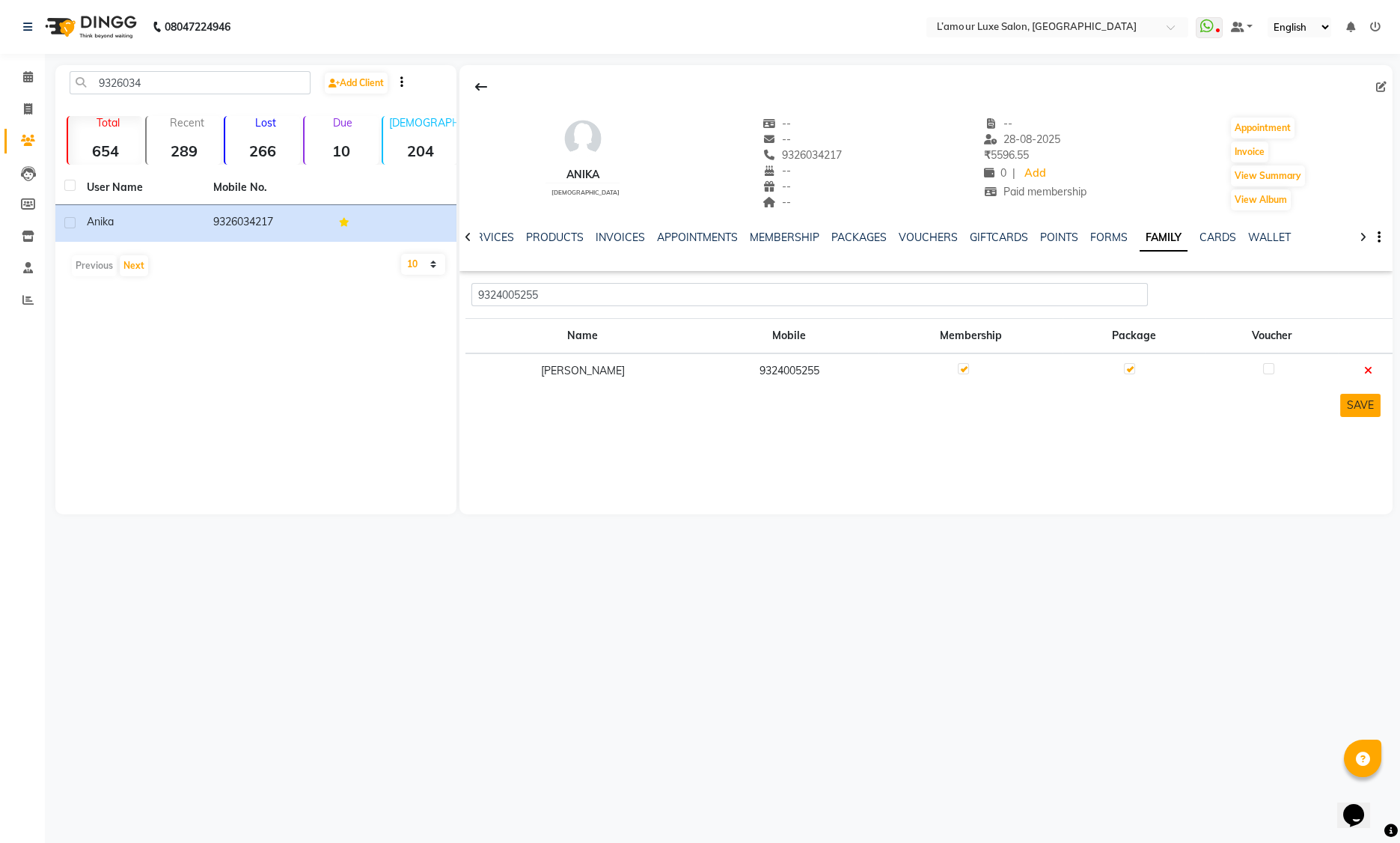
click at [1362, 403] on button "SAVE" at bounding box center [1361, 405] width 41 height 24
click at [761, 372] on td "9324005255" at bounding box center [789, 370] width 179 height 34
copy td "9324005255"
click at [1041, 236] on link "POINTS" at bounding box center [1059, 237] width 38 height 14
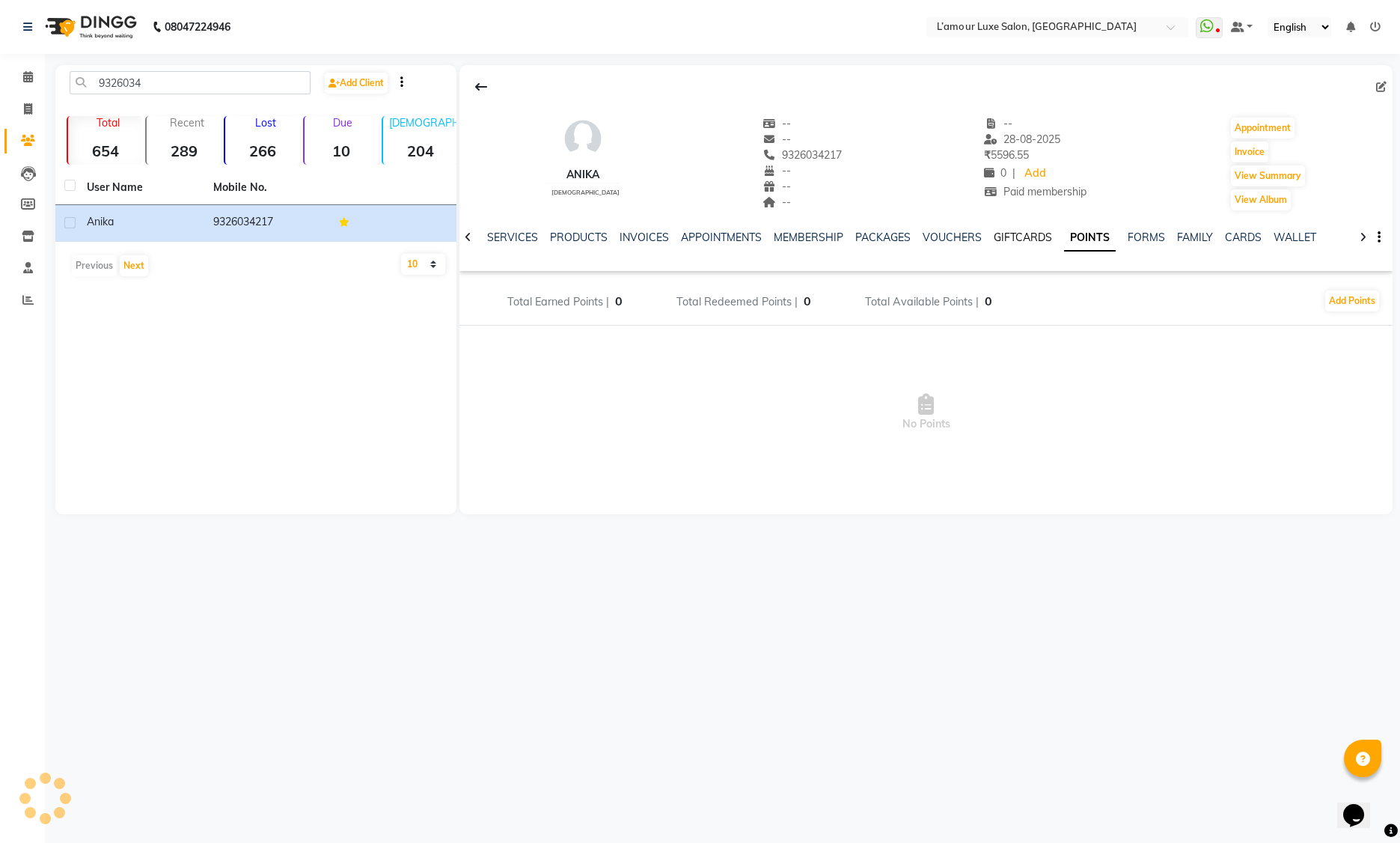
click at [1018, 234] on link "GIFTCARDS" at bounding box center [1023, 237] width 58 height 14
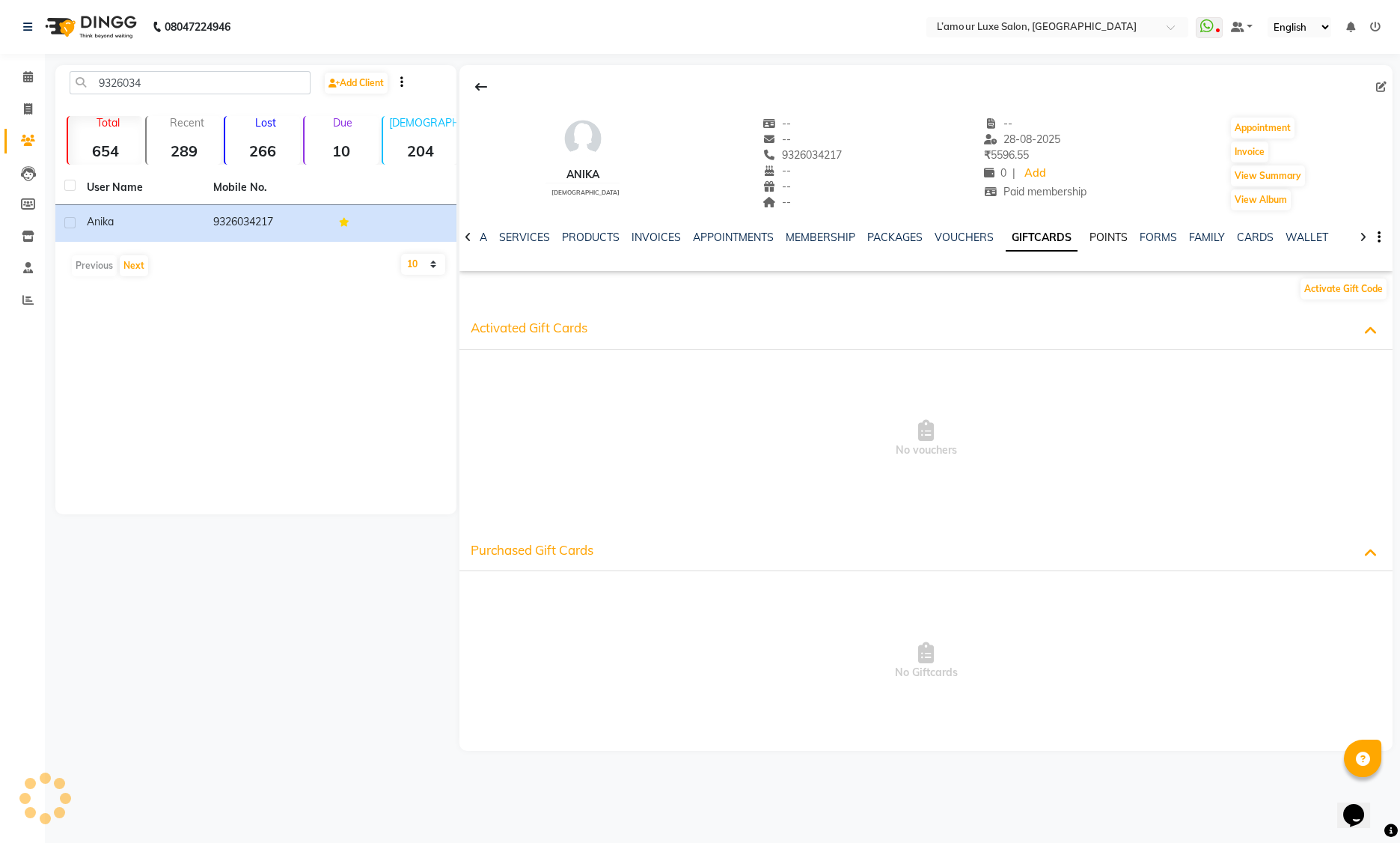
click at [1095, 234] on link "POINTS" at bounding box center [1108, 237] width 38 height 14
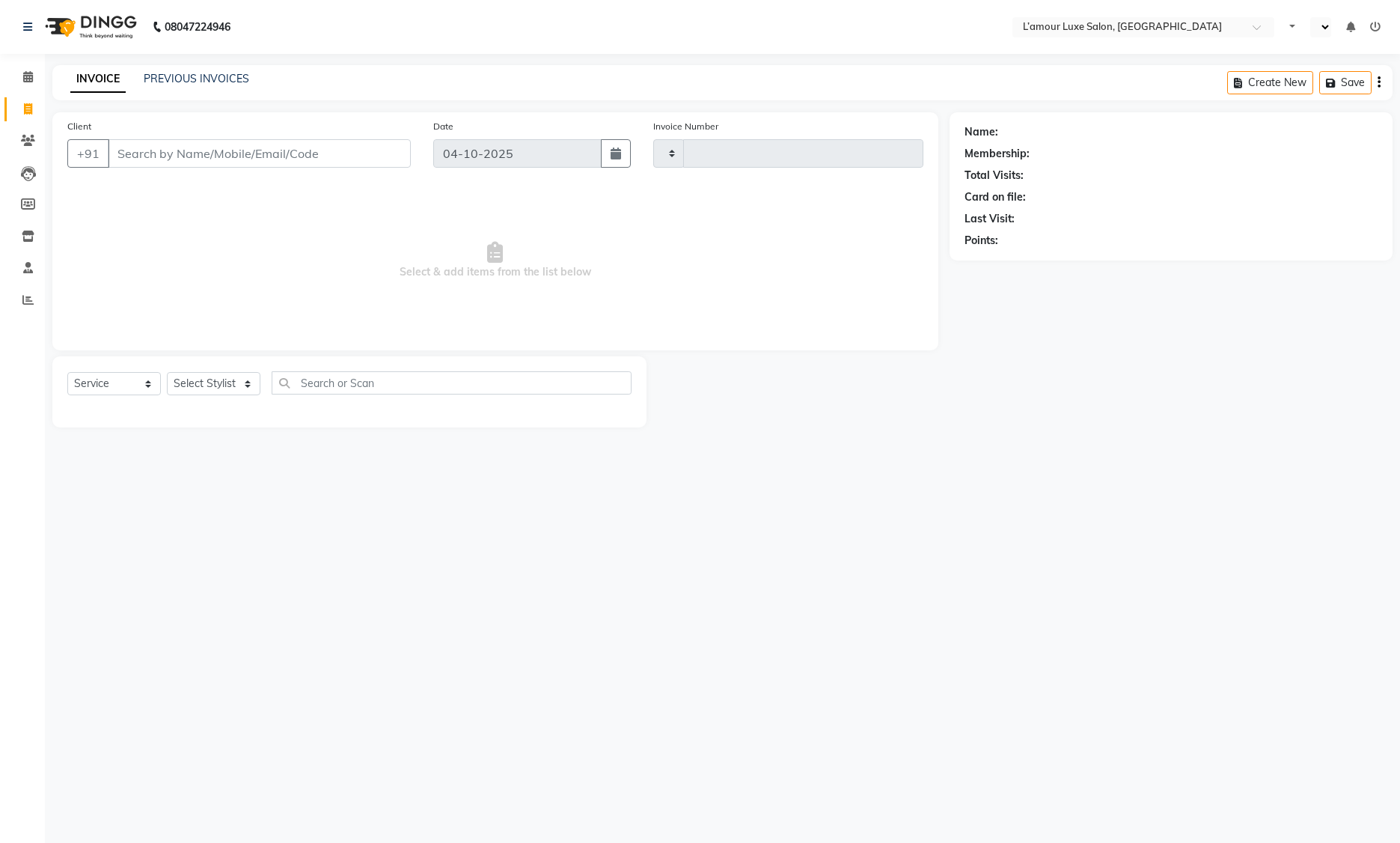
select select "service"
type input "1499"
select select "en"
select select "7325"
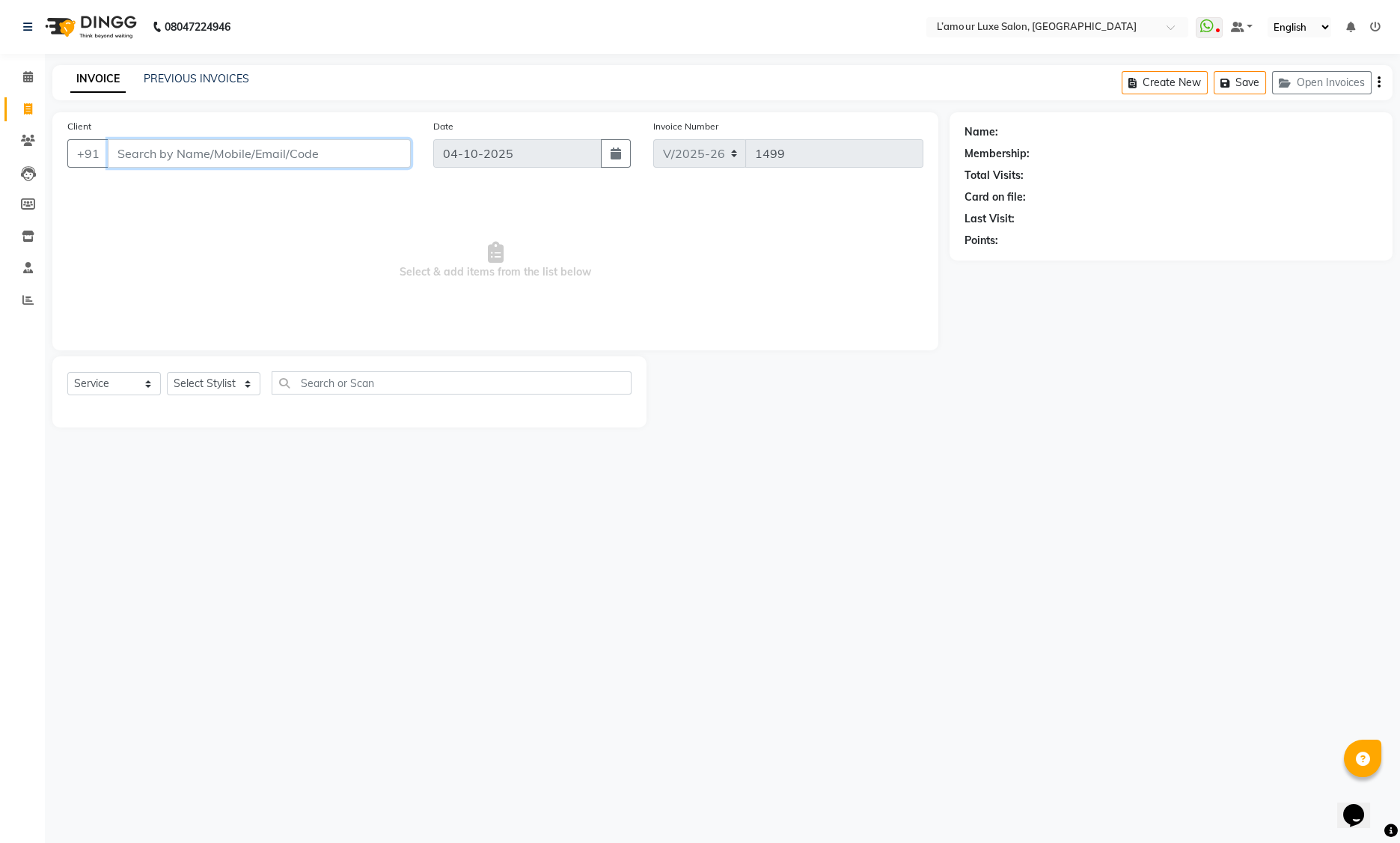
paste input "9324005255"
type input "9324005255"
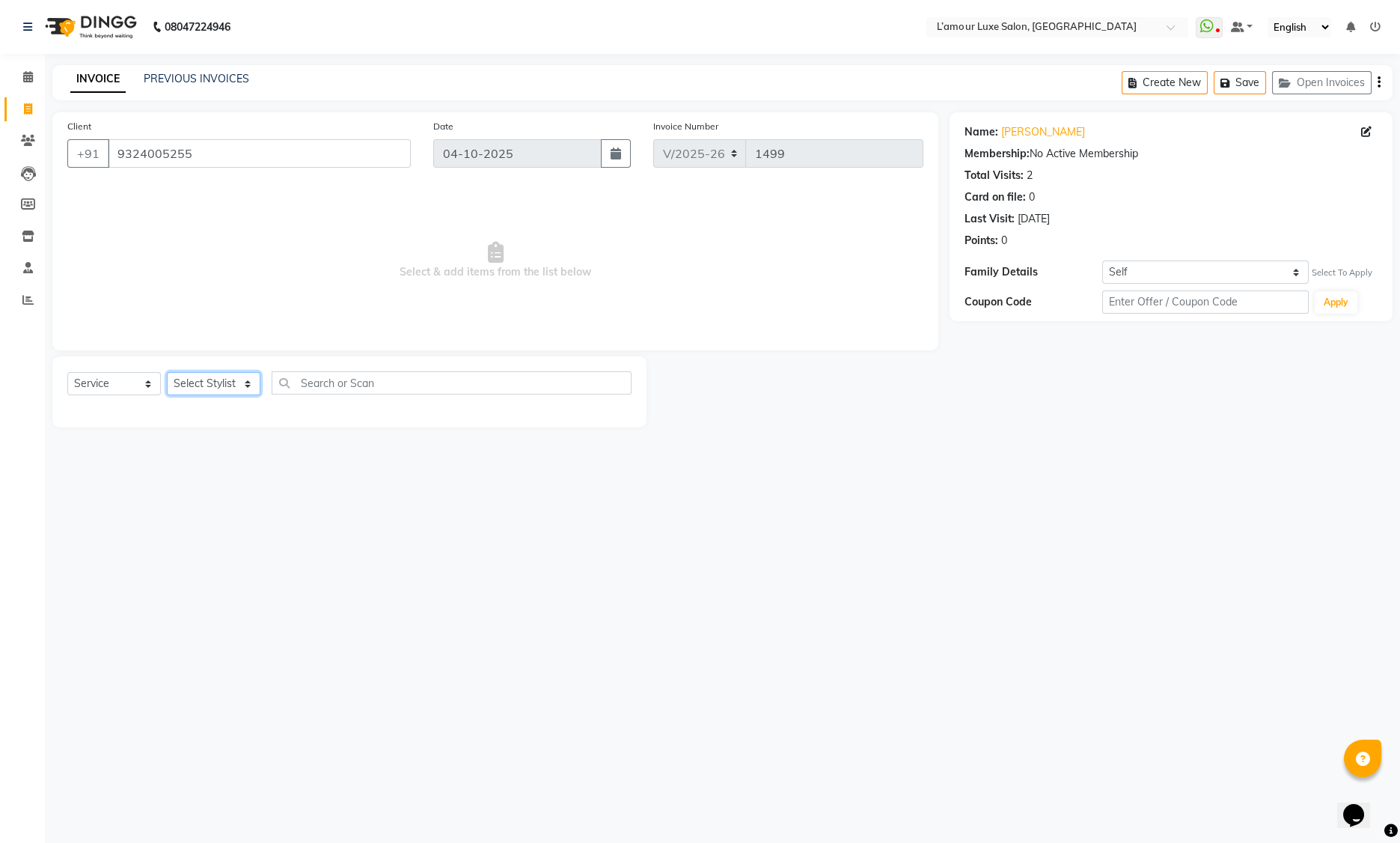
click at [213, 386] on select "Select Stylist Aaminoor [PERSON_NAME] [PERSON_NAME] [PERSON_NAME] [PERSON_NAME]…" at bounding box center [214, 383] width 93 height 24
select select "63033"
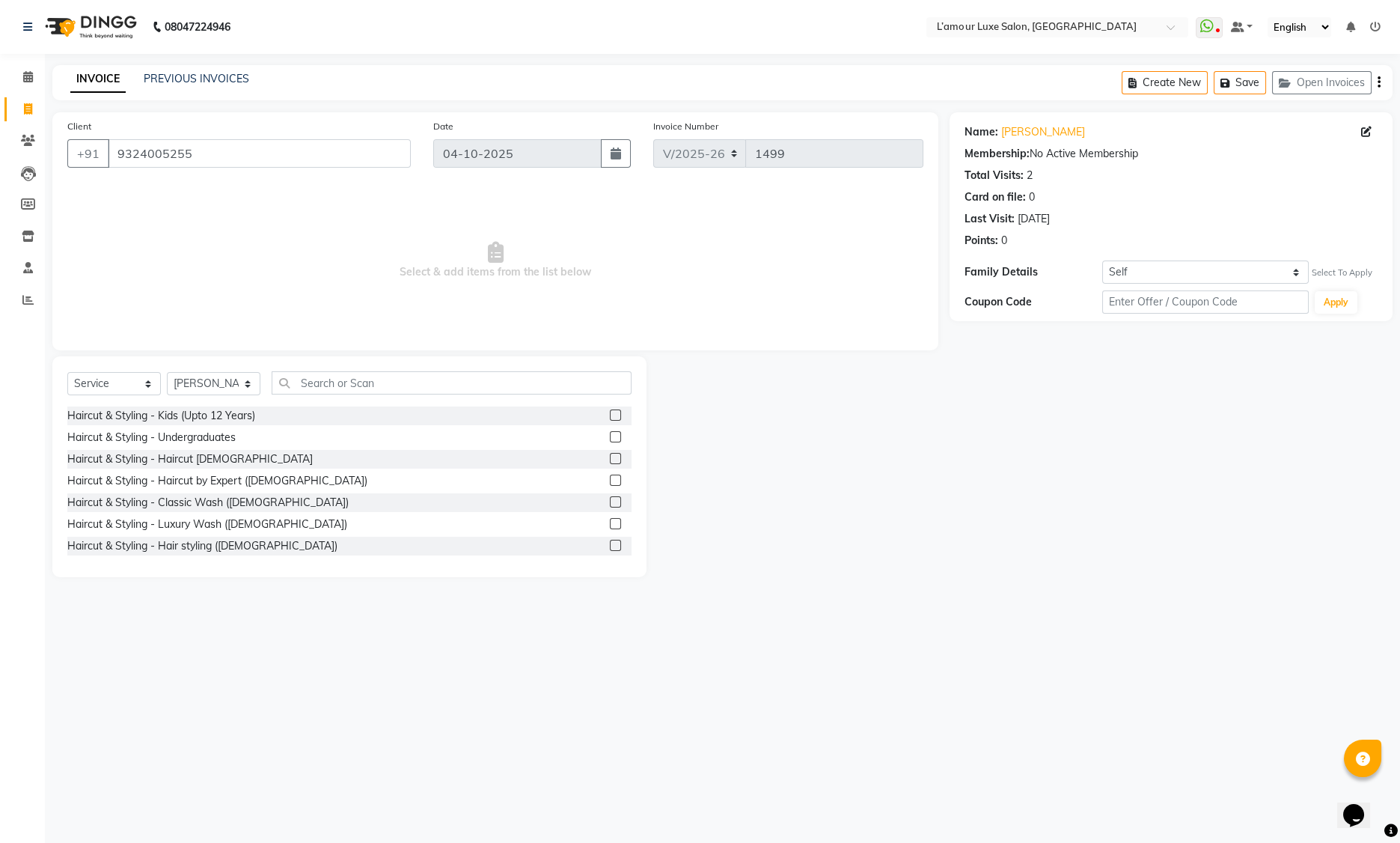
click at [610, 459] on label at bounding box center [616, 459] width 11 height 11
click at [610, 459] on input "checkbox" at bounding box center [615, 459] width 10 height 10
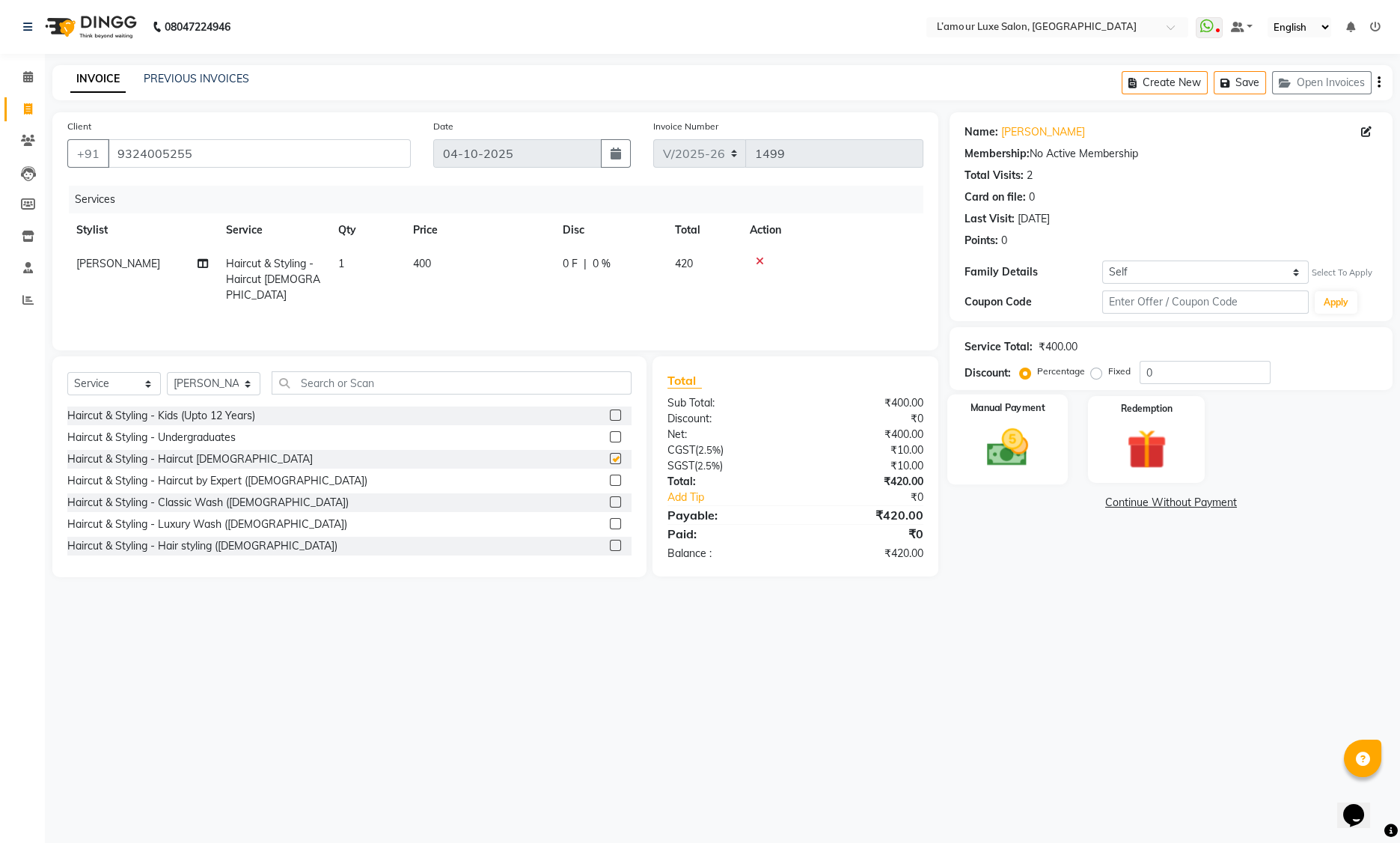
checkbox input "false"
click at [1160, 281] on select "Self Anika" at bounding box center [1206, 272] width 206 height 24
select select "6792473"
select select "1: Object"
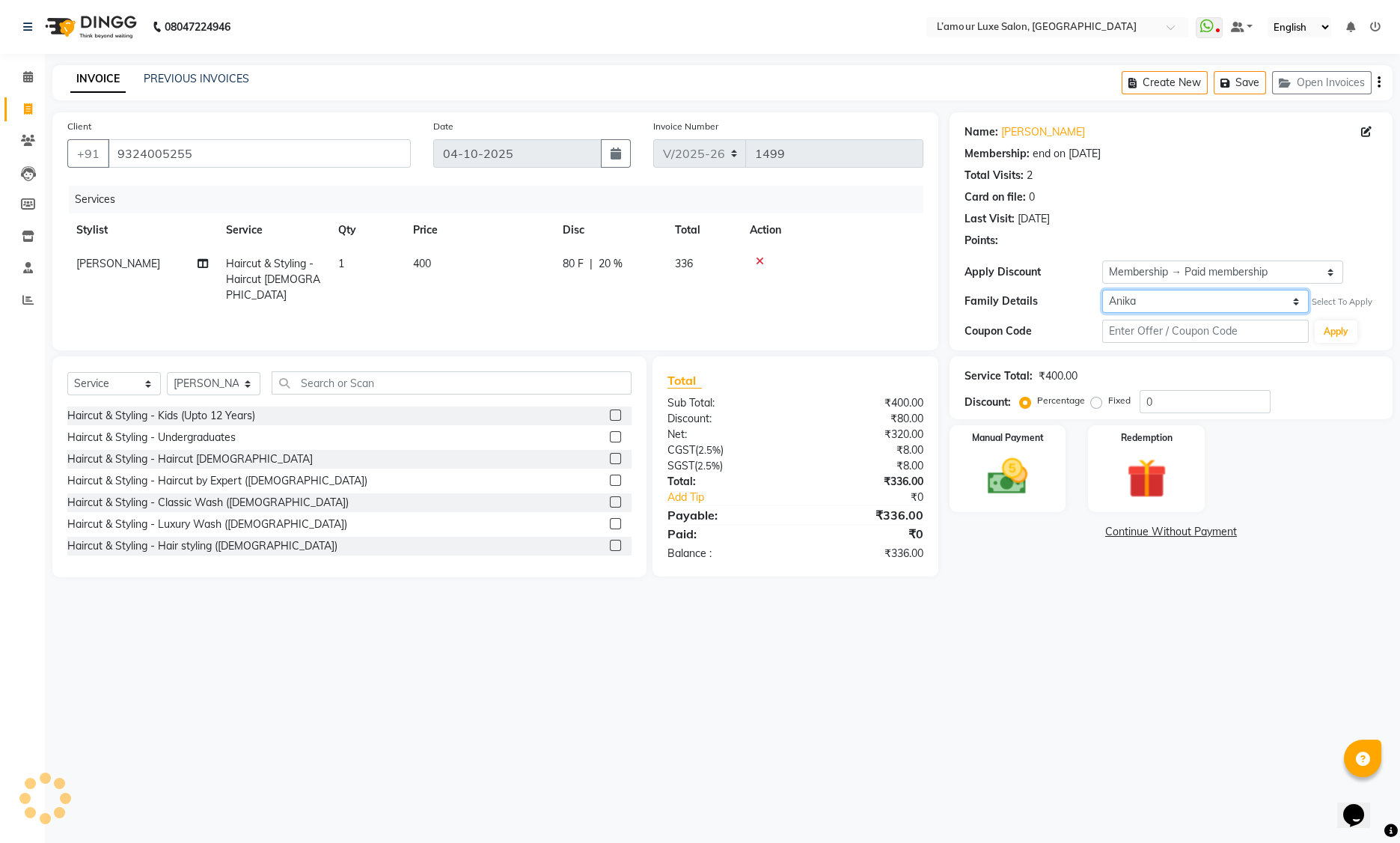
type input "20"
click at [1150, 417] on div "Service Total: ₹400.00 Discount: Percentage Fixed 20" at bounding box center [1172, 387] width 443 height 63
click at [1158, 481] on img at bounding box center [1147, 479] width 67 height 52
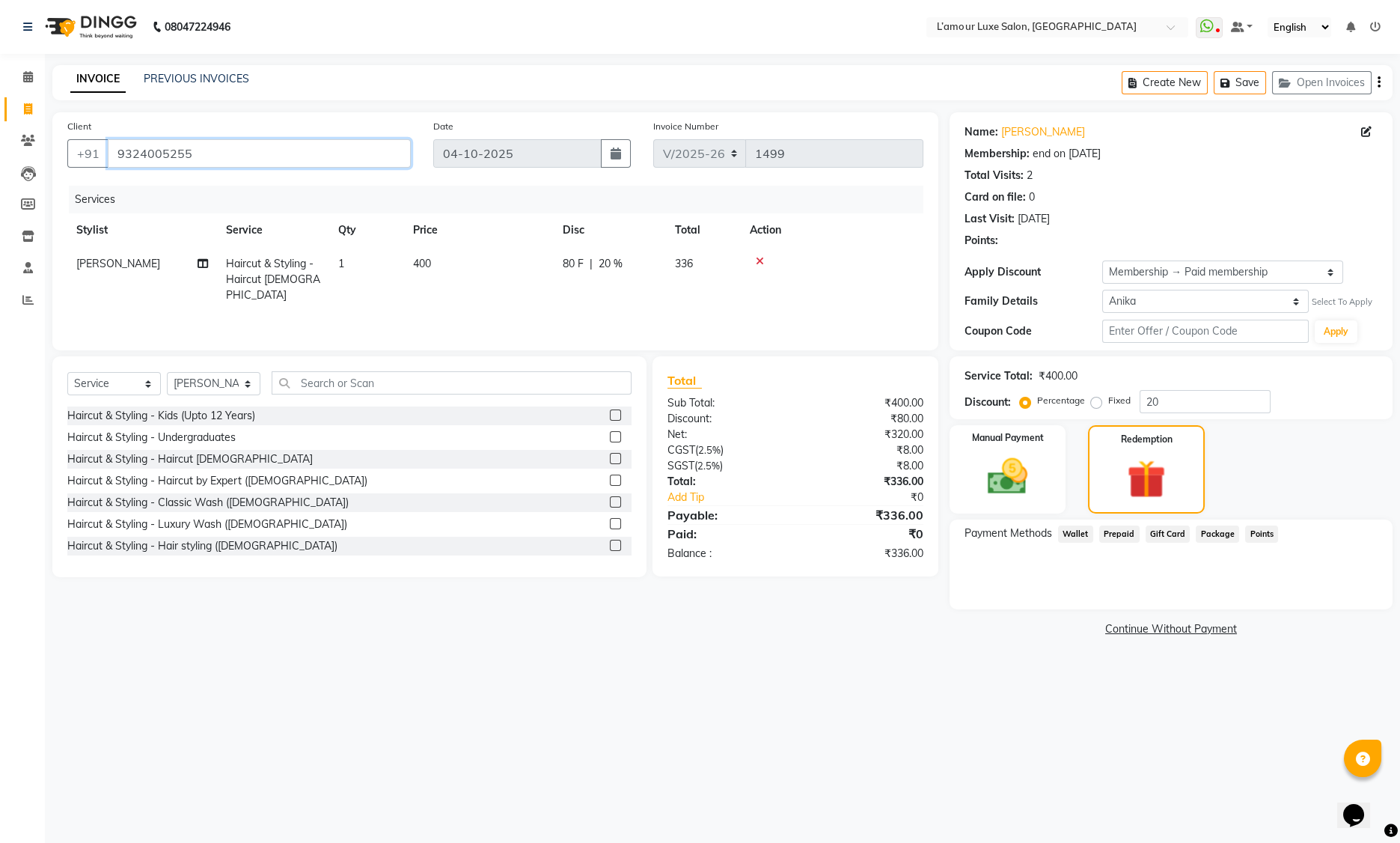
click at [174, 159] on input "9324005255" at bounding box center [259, 153] width 303 height 28
click at [1022, 135] on link "T.k Subhash" at bounding box center [1043, 132] width 84 height 15
click at [144, 161] on input "9324005255" at bounding box center [259, 153] width 303 height 28
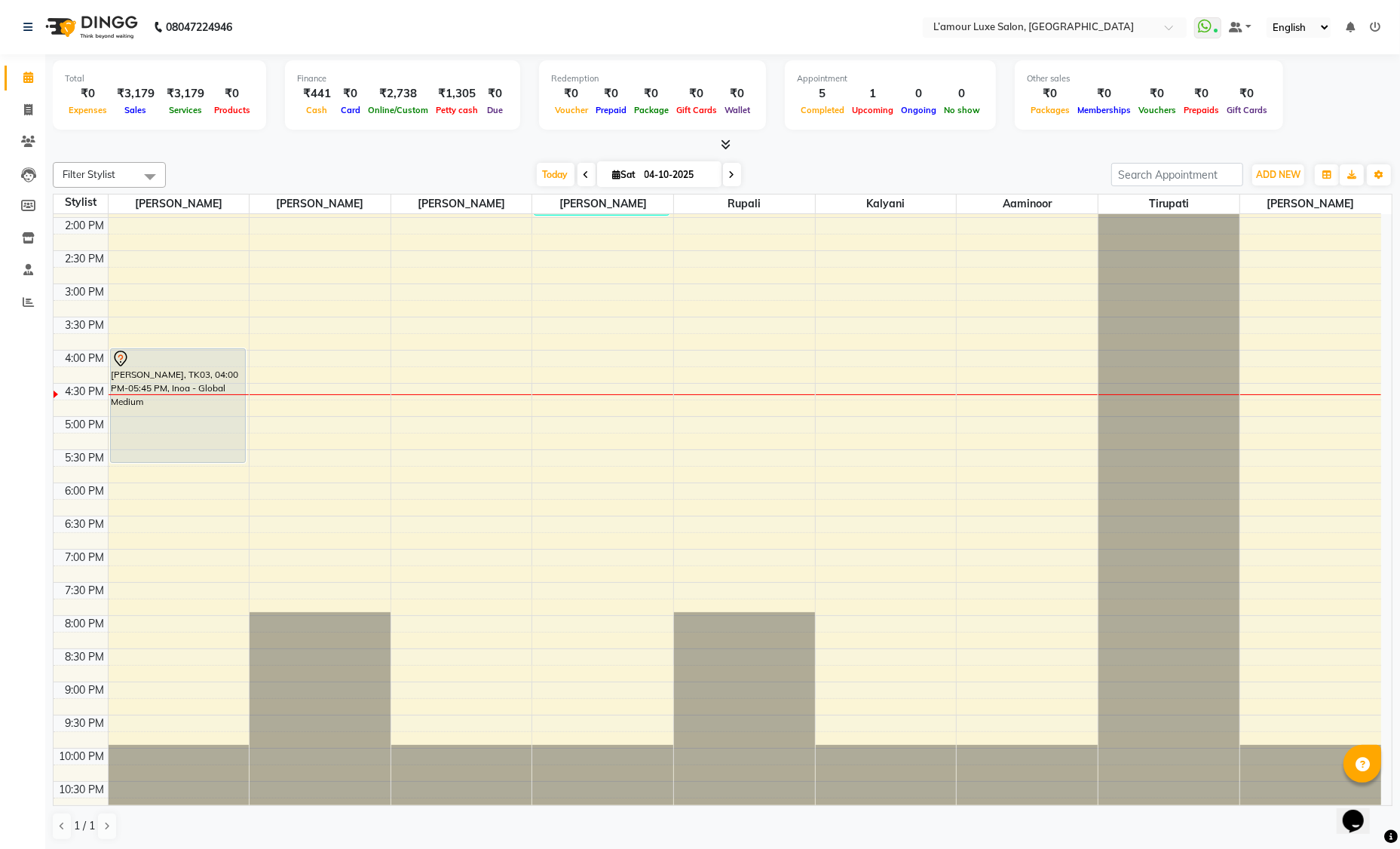
scroll to position [332, 0]
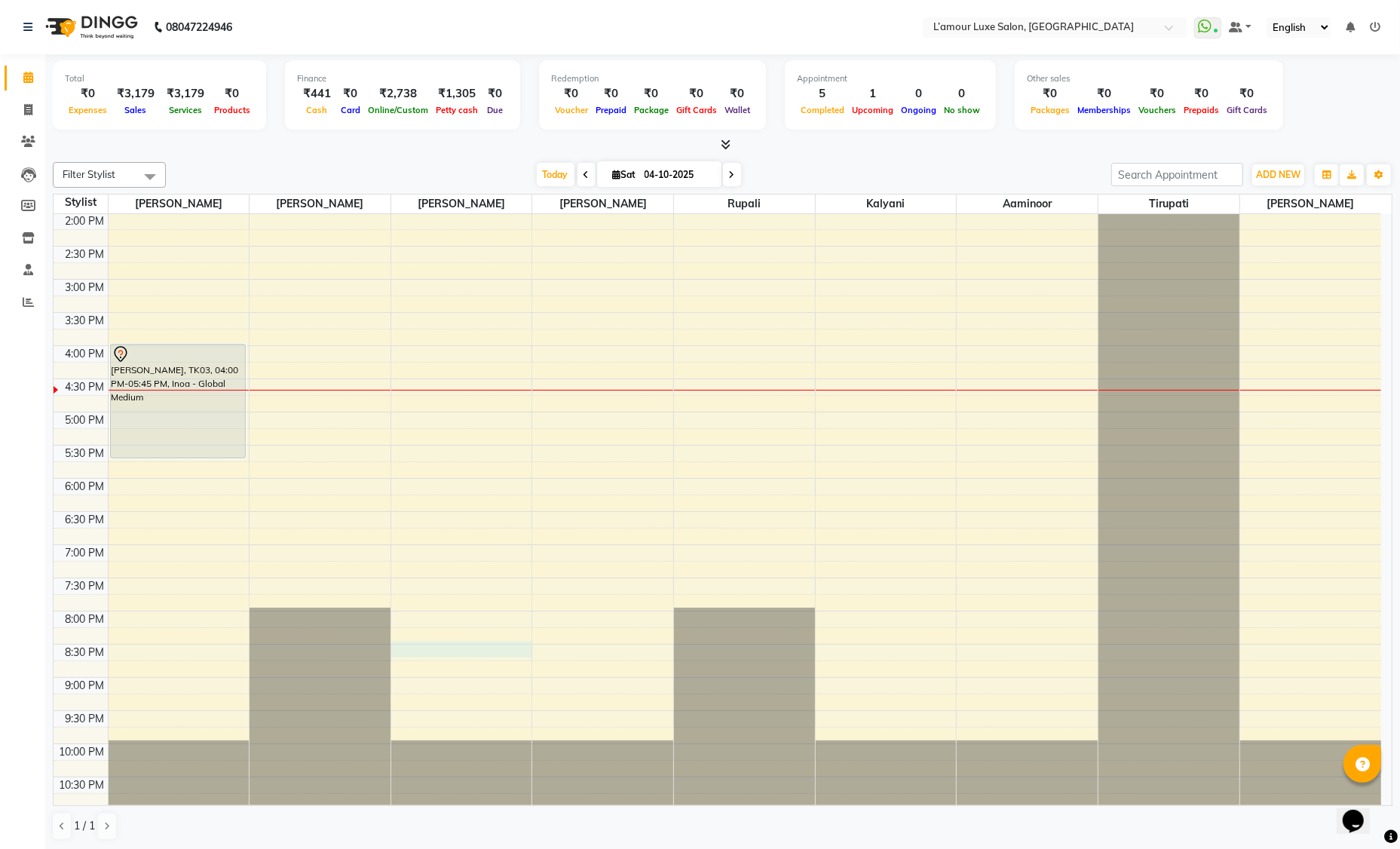
click at [431, 645] on div "9:00 AM 9:30 AM 10:00 AM 10:30 AM 11:00 AM 11:30 AM 12:00 PM 12:30 PM 1:00 PM 1…" at bounding box center [716, 345] width 1327 height 928
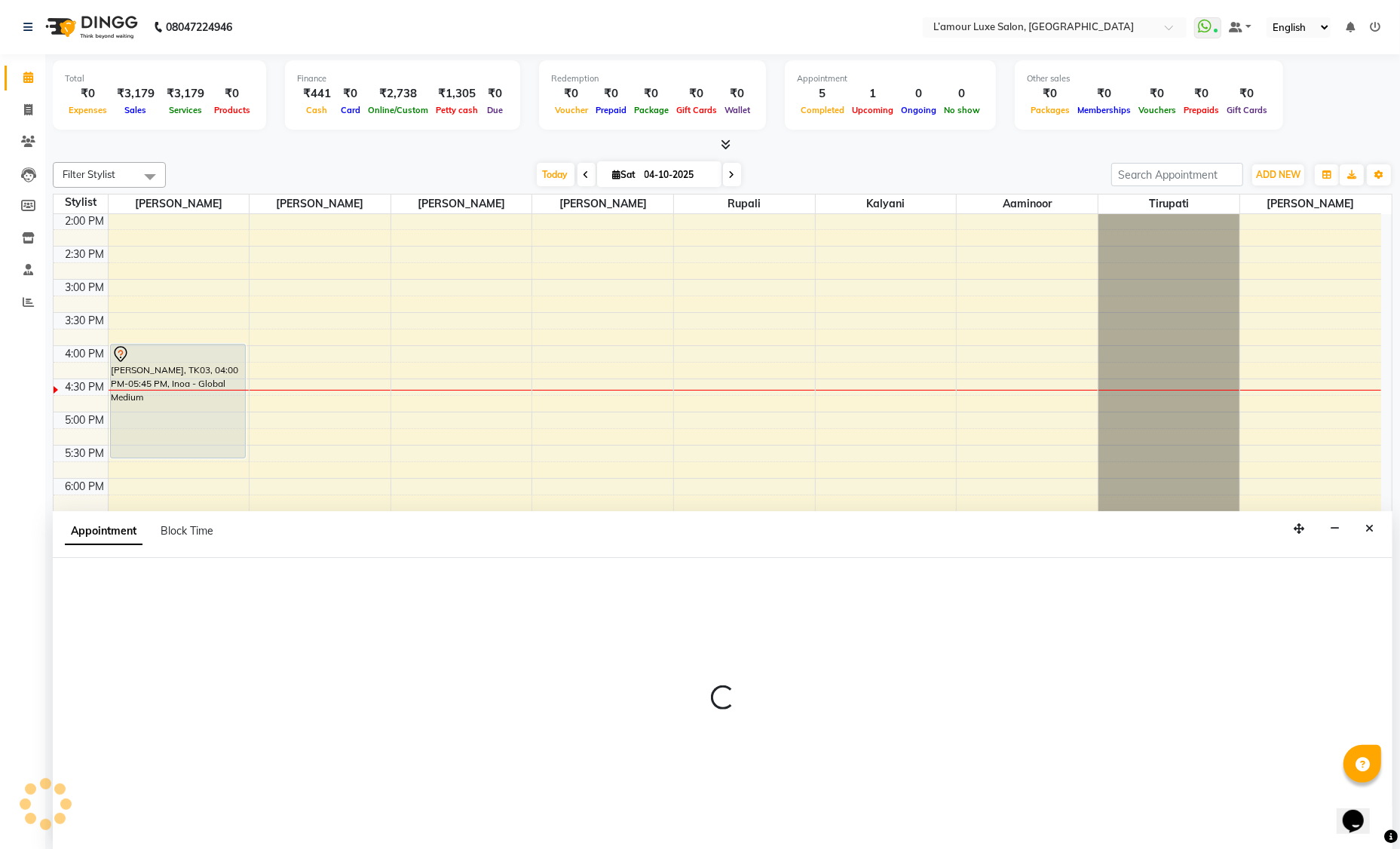
scroll to position [0, 0]
select select "79012"
select select "1230"
select select "tentative"
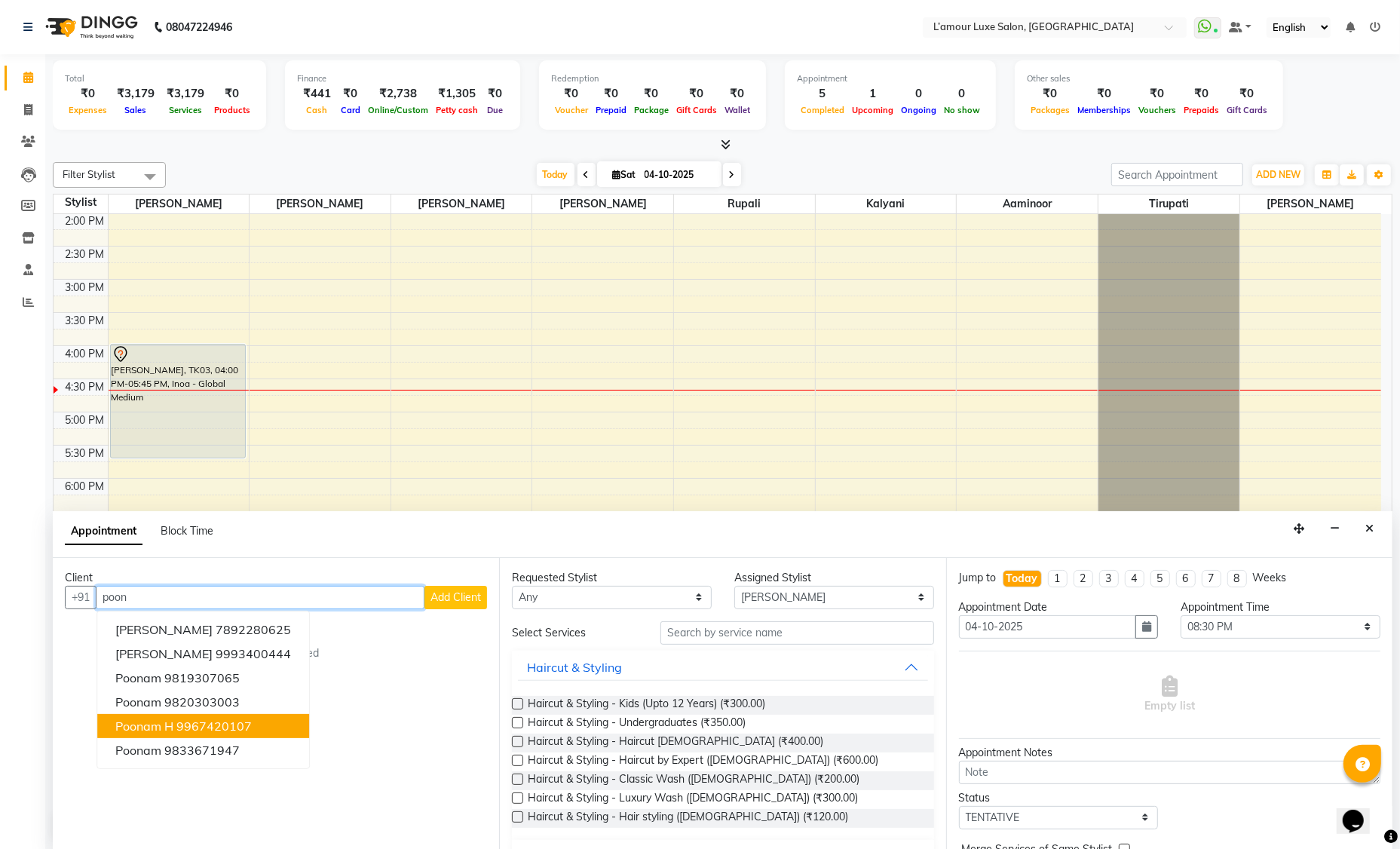
click at [189, 723] on ngb-highlight "9967420107" at bounding box center [214, 725] width 75 height 15
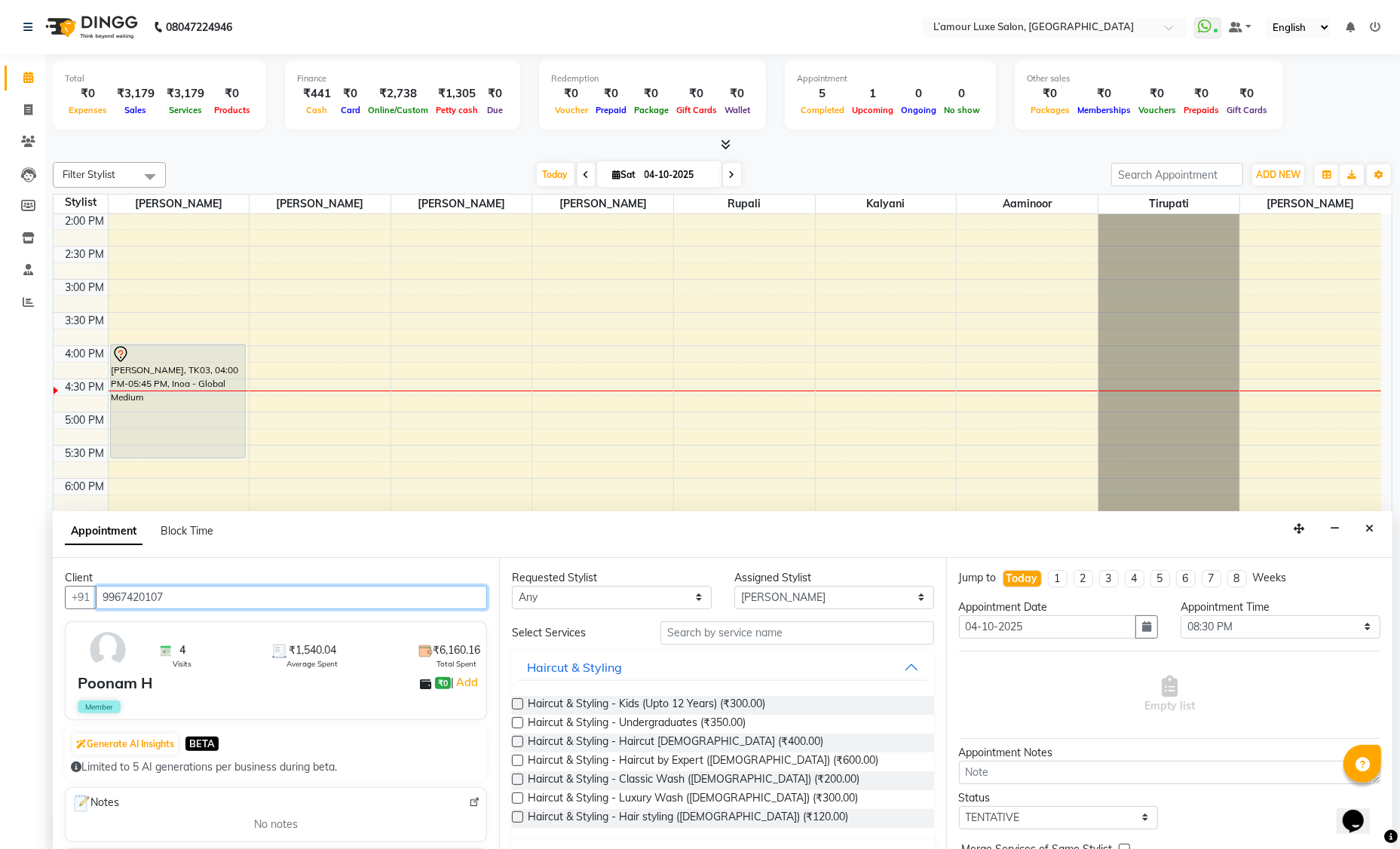
type input "9967420107"
click at [517, 701] on label at bounding box center [518, 703] width 11 height 11
click at [517, 701] on input "checkbox" at bounding box center [517, 705] width 10 height 10
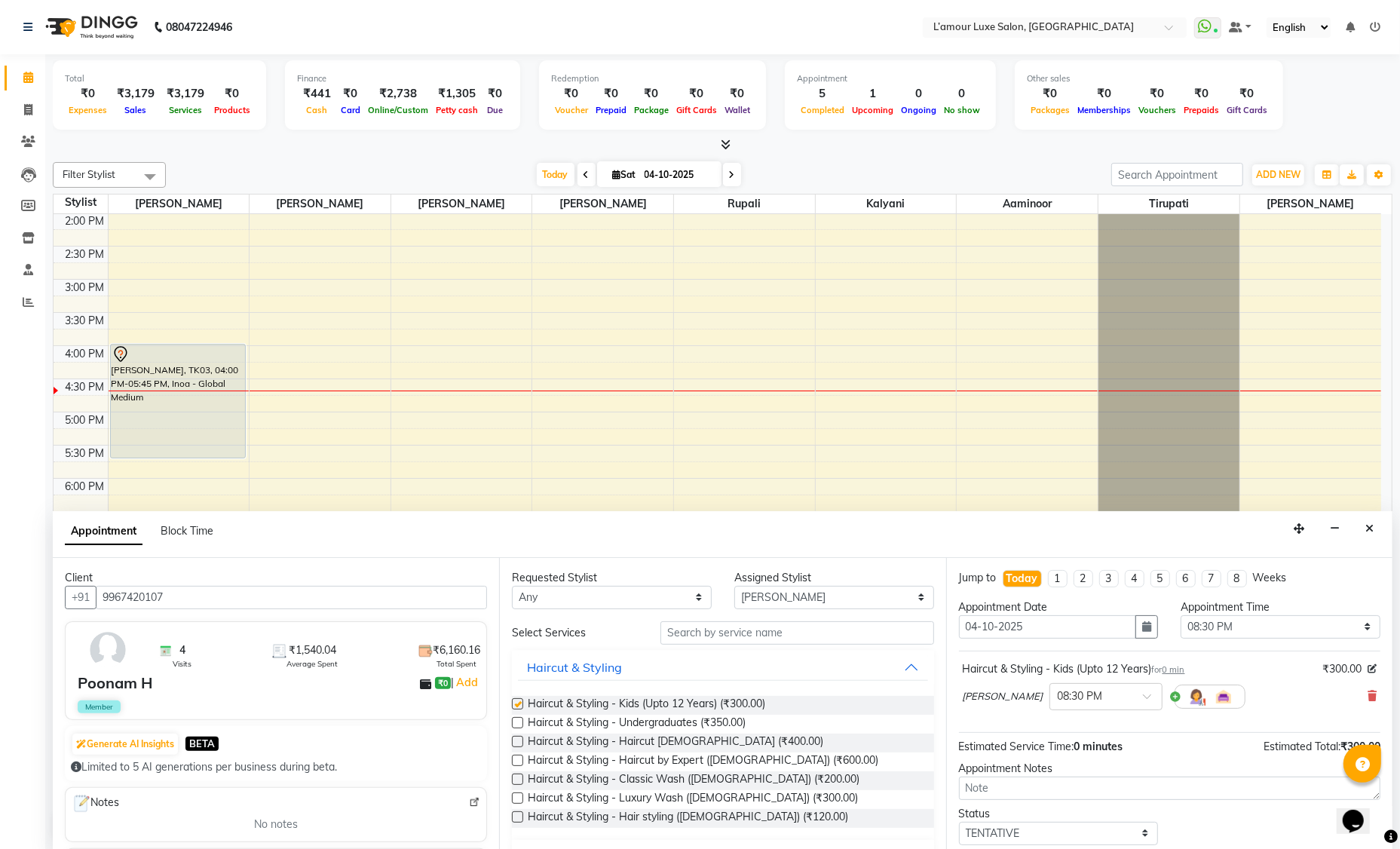
checkbox input "false"
click at [786, 594] on select "Select Aaminoor [PERSON_NAME] [PERSON_NAME] [PERSON_NAME] [PERSON_NAME] [PERSON…" at bounding box center [834, 597] width 200 height 24
select select "63032"
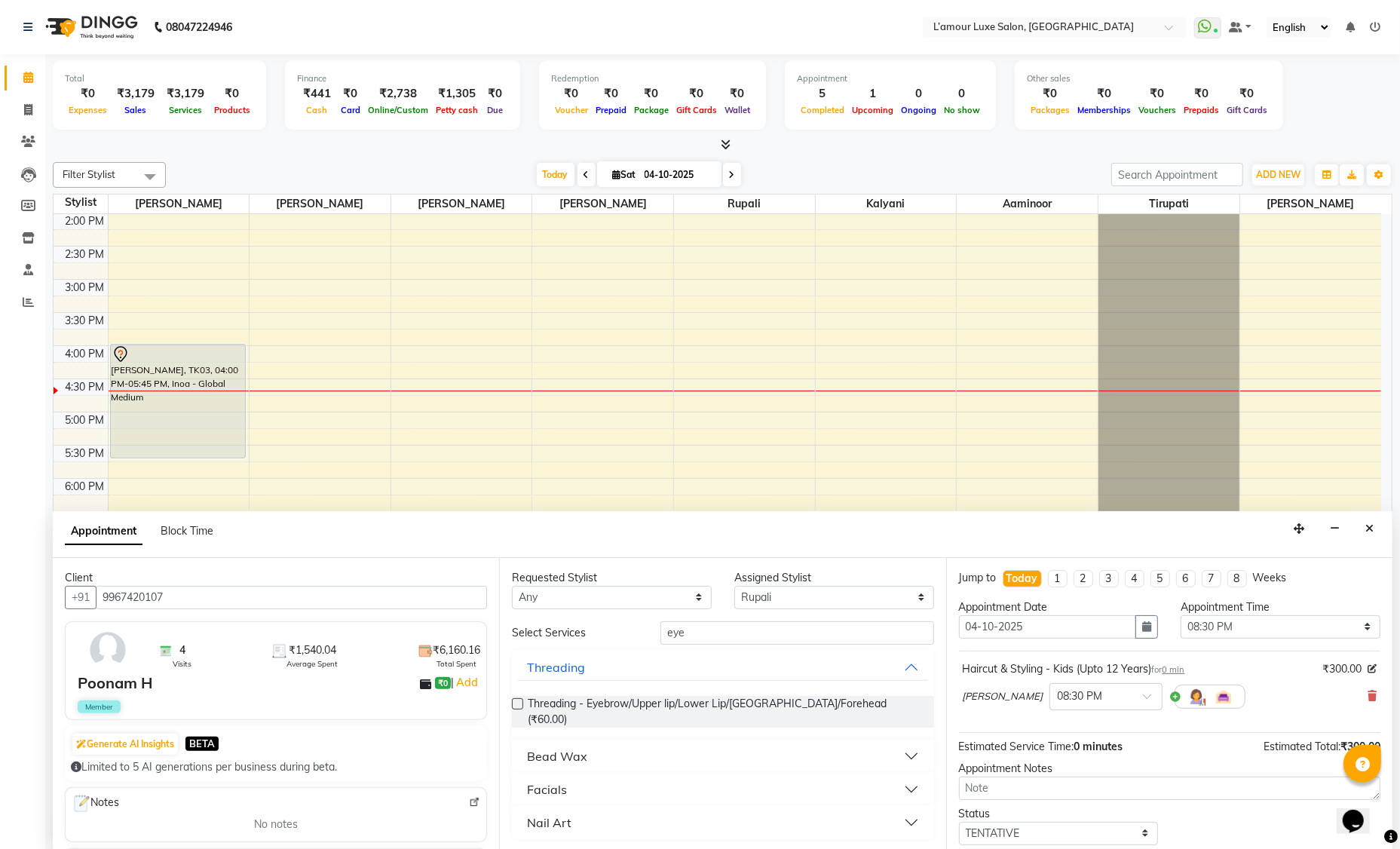
type input "eye"
click at [517, 704] on label at bounding box center [518, 703] width 11 height 11
click at [517, 704] on input "checkbox" at bounding box center [517, 705] width 10 height 10
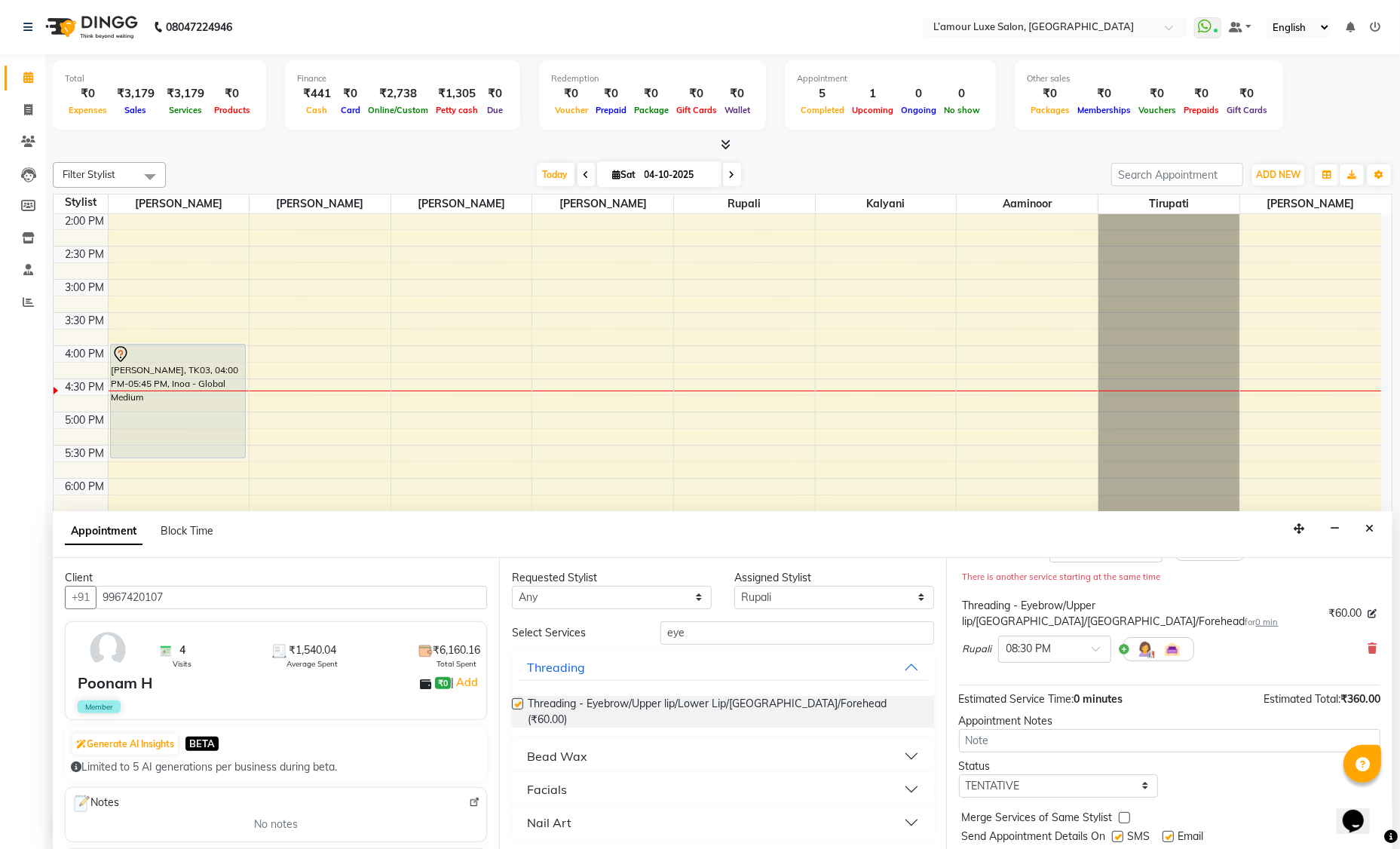
checkbox input "false"
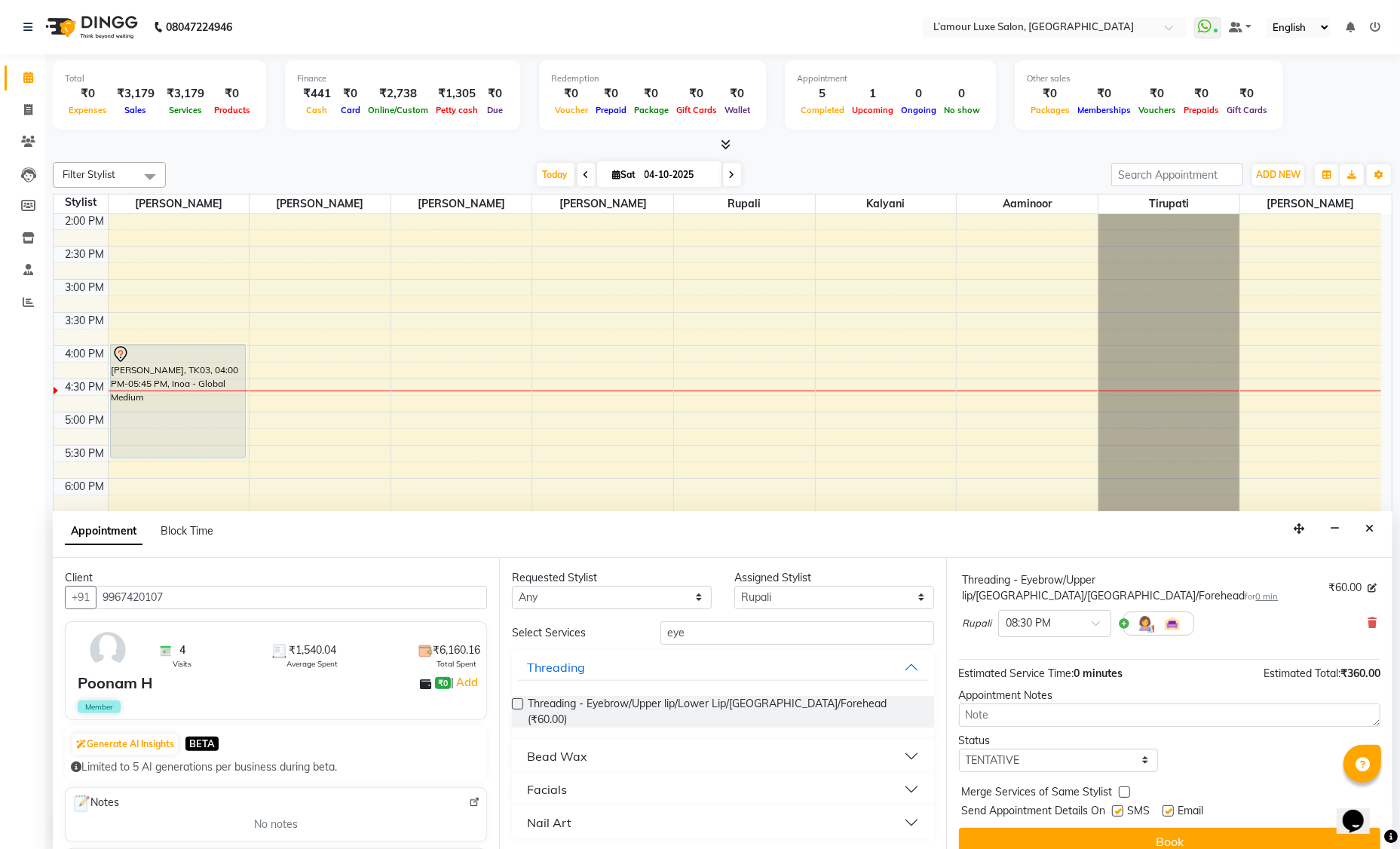
click at [1030, 828] on button "Book" at bounding box center [1169, 841] width 421 height 27
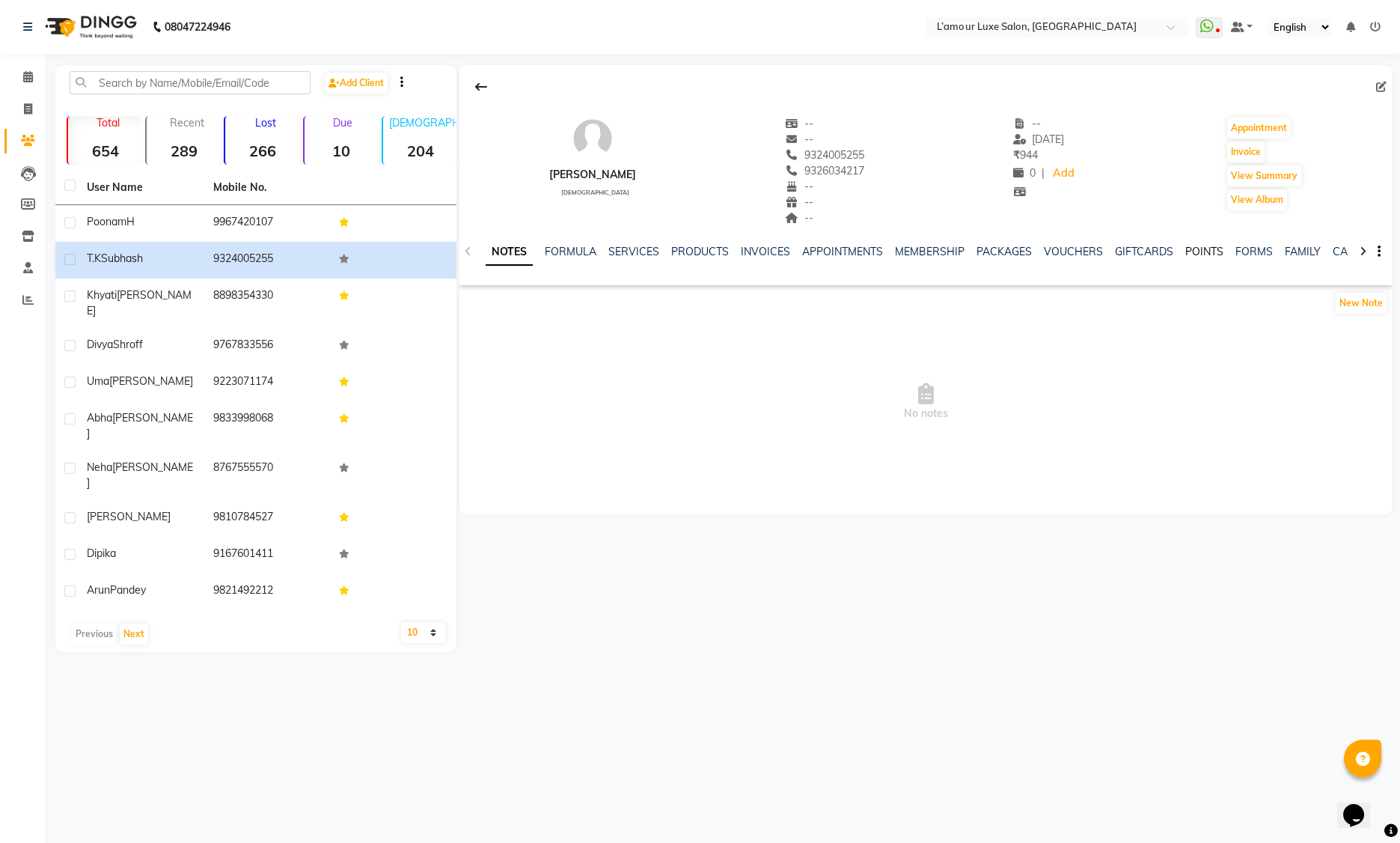
click at [1203, 253] on link "POINTS" at bounding box center [1204, 251] width 38 height 14
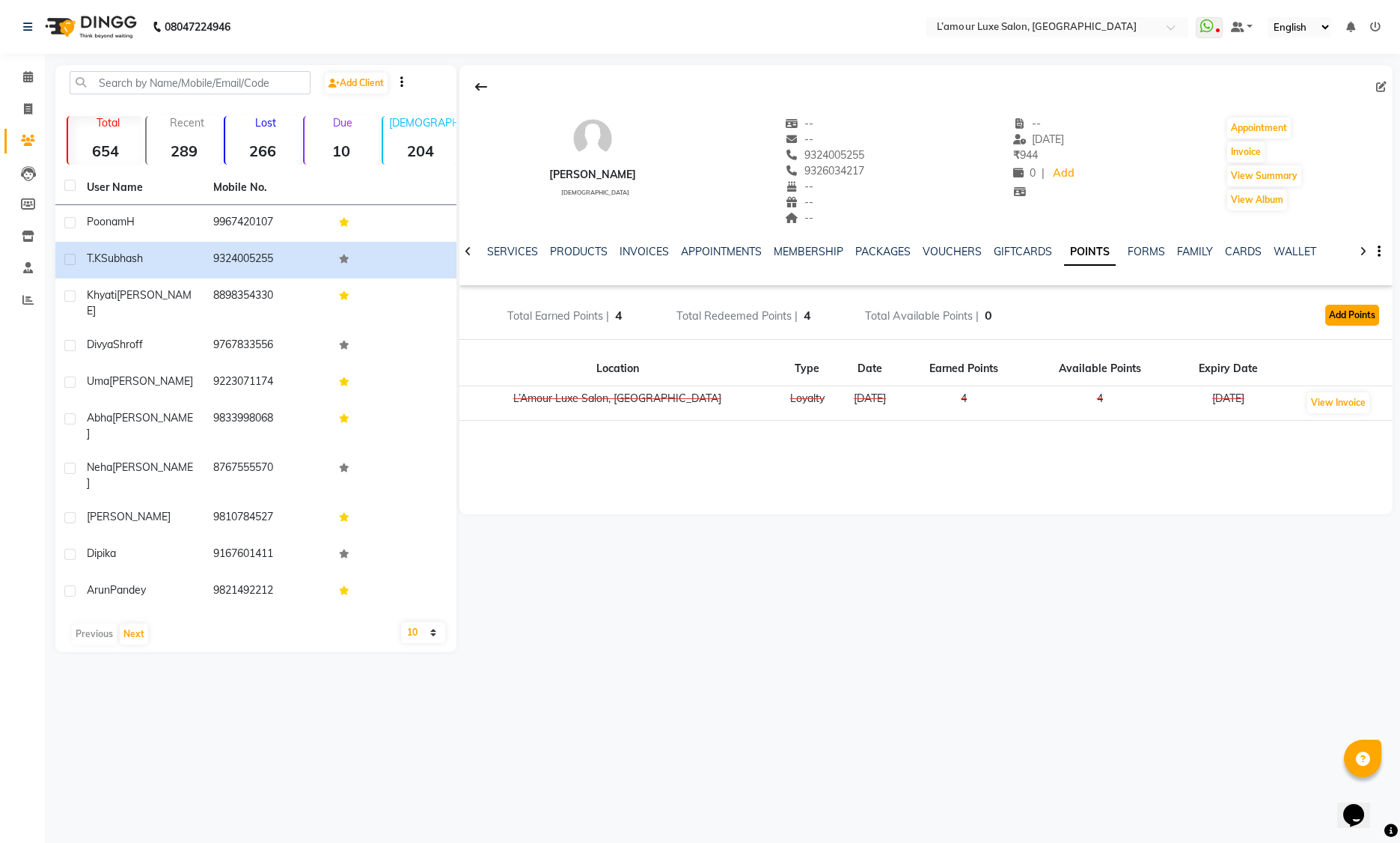
click at [1337, 319] on button "Add Points" at bounding box center [1352, 315] width 54 height 21
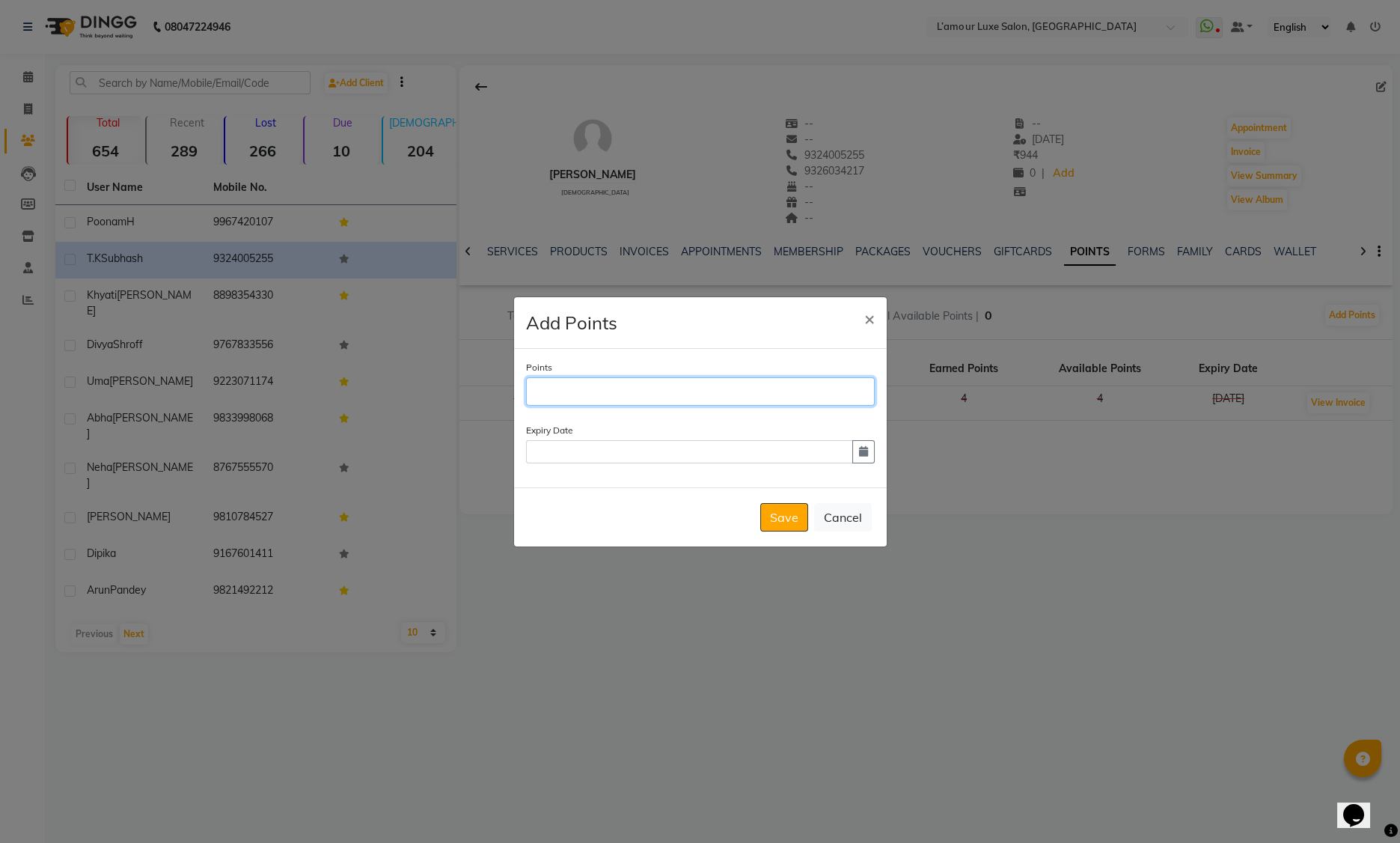
click at [728, 402] on input "Points" at bounding box center [701, 391] width 349 height 28
type input "200"
click at [866, 461] on button "button" at bounding box center [864, 452] width 23 height 24
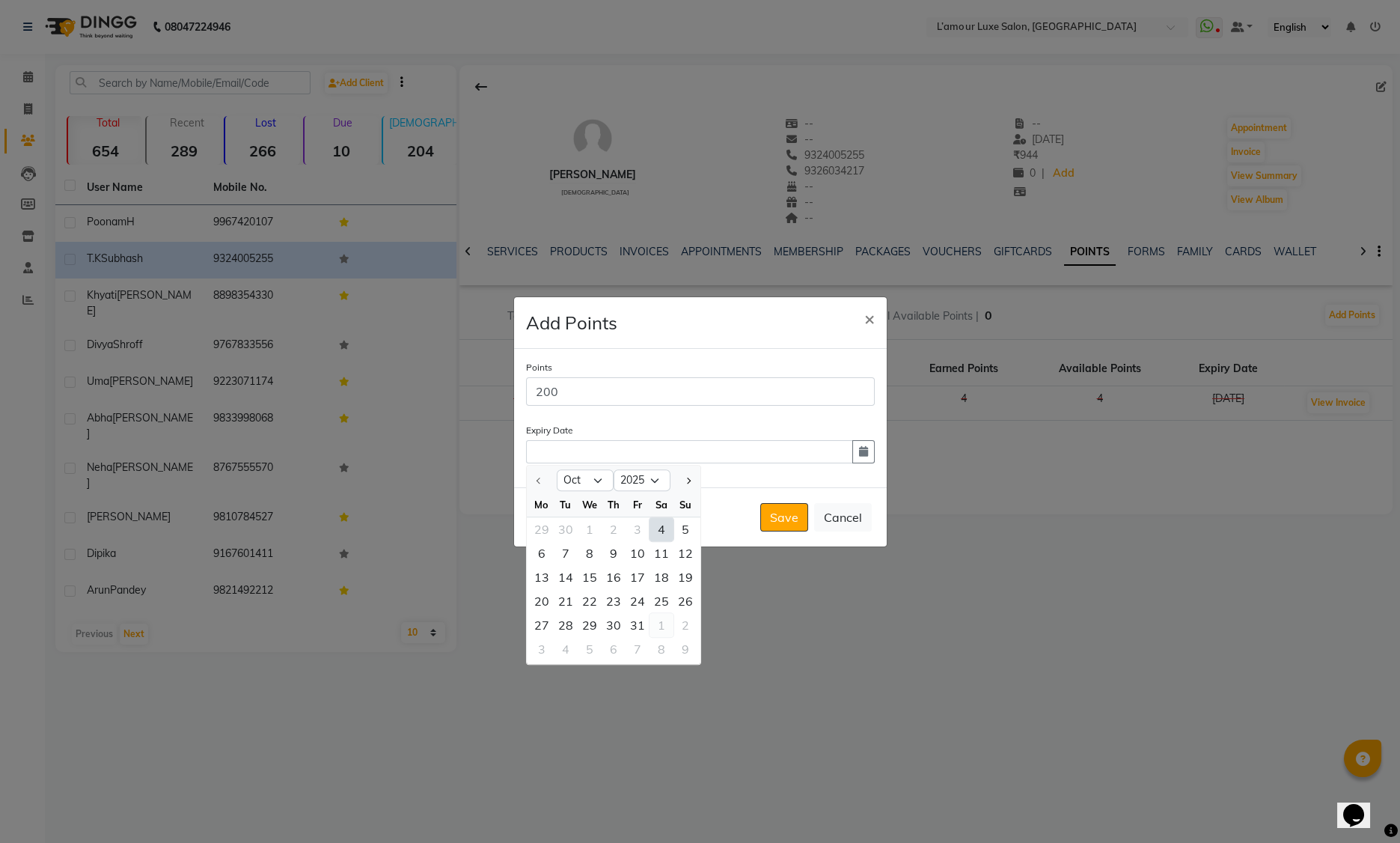
click at [657, 620] on div "1" at bounding box center [661, 625] width 24 height 24
type input "[DATE]"
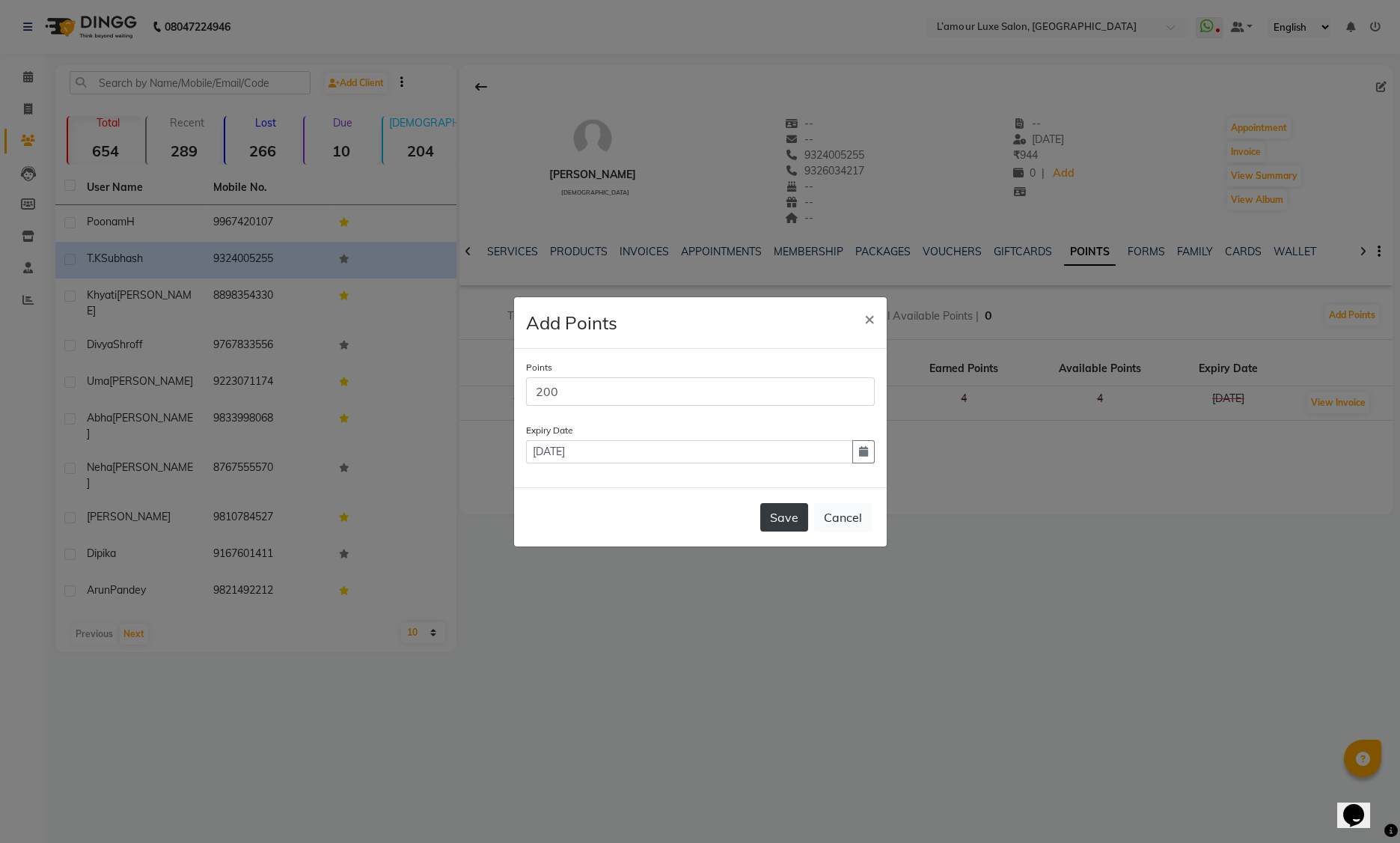
click at [780, 517] on button "Save" at bounding box center [784, 517] width 48 height 28
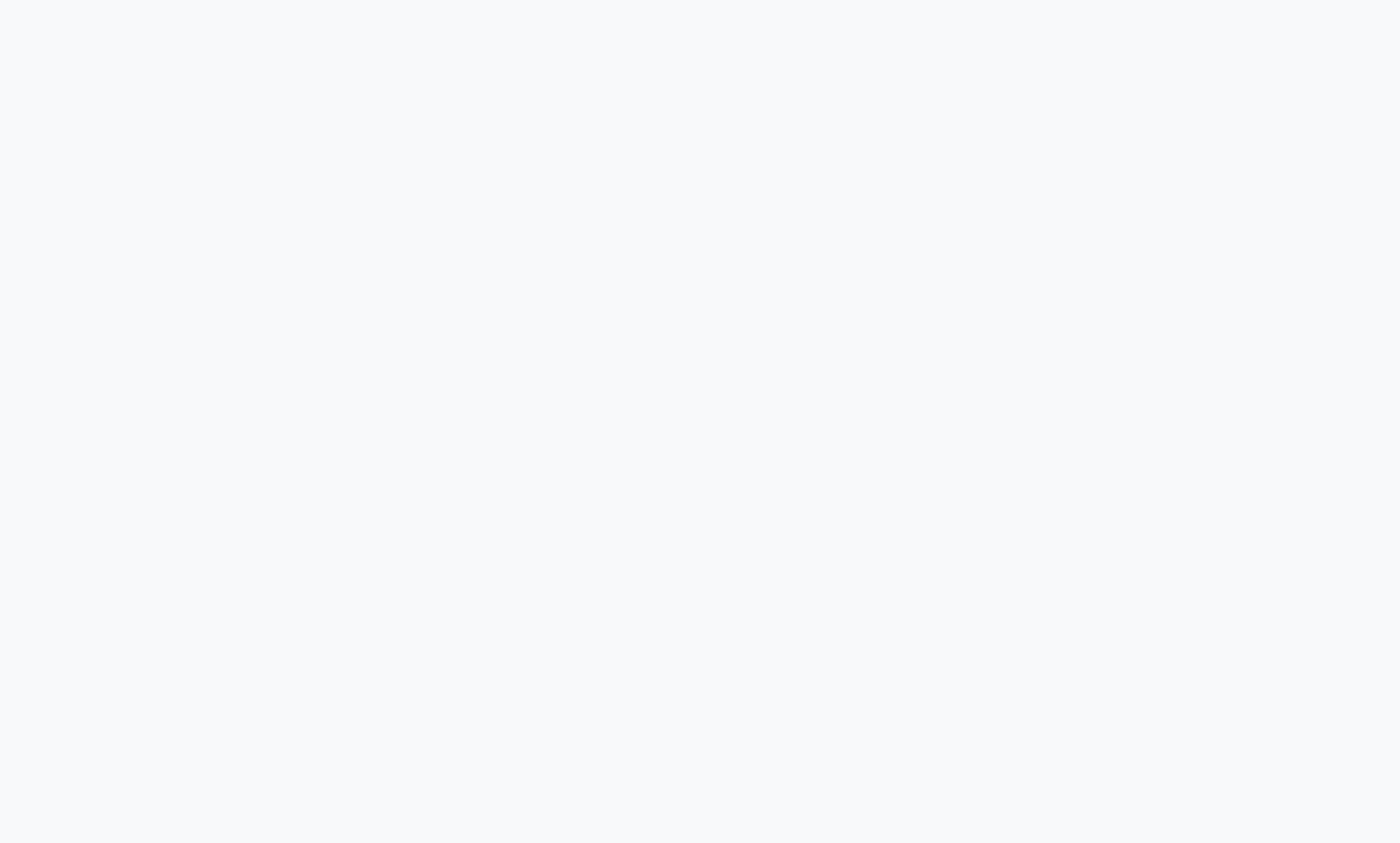
select select "7325"
select select "service"
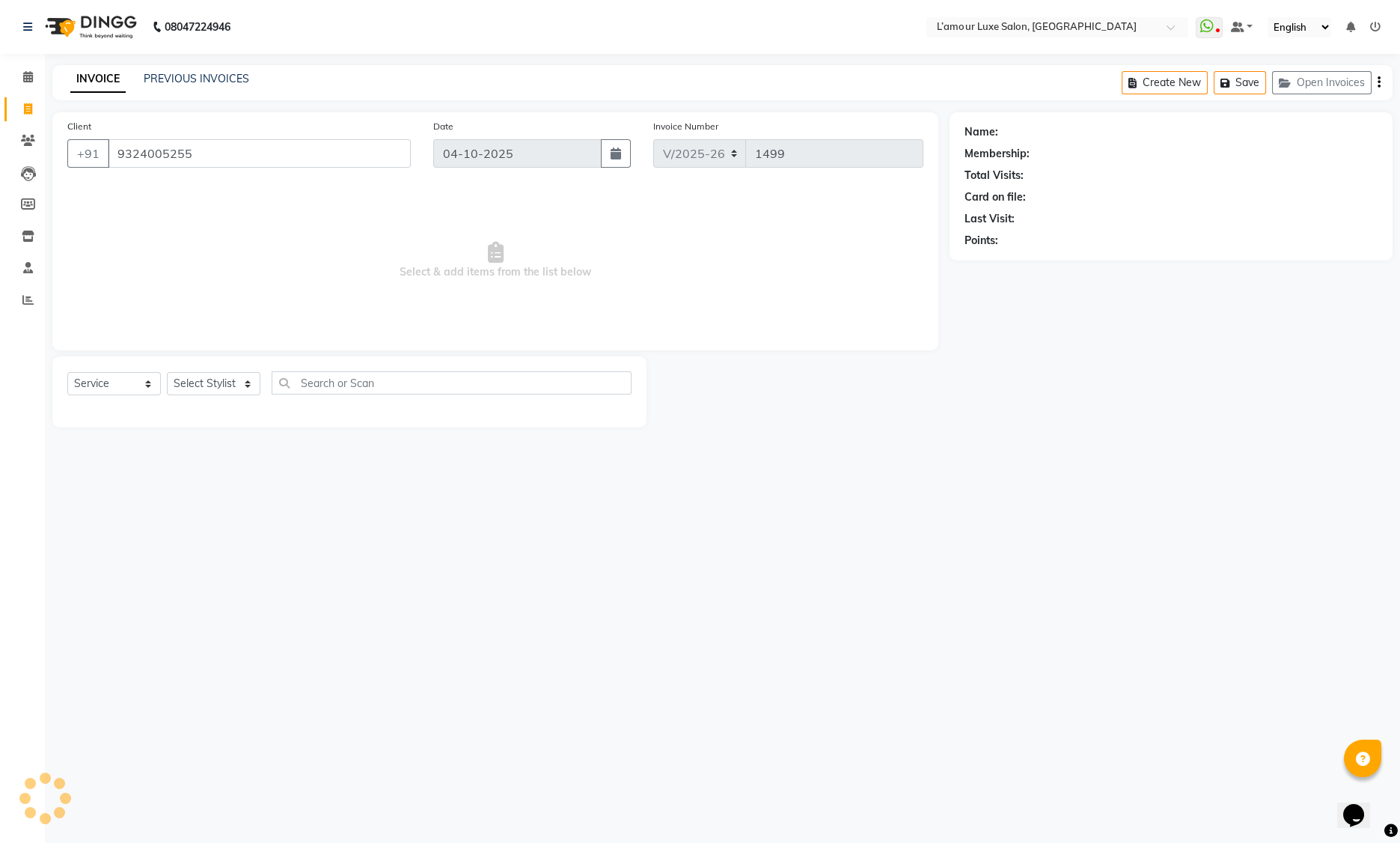
type input "9324005255"
click at [188, 390] on select "Select Stylist Aaminoor Anas Kalpesh Kalyani krutika Desai Ravi Thakor Rukshana…" at bounding box center [214, 389] width 93 height 24
select select "63033"
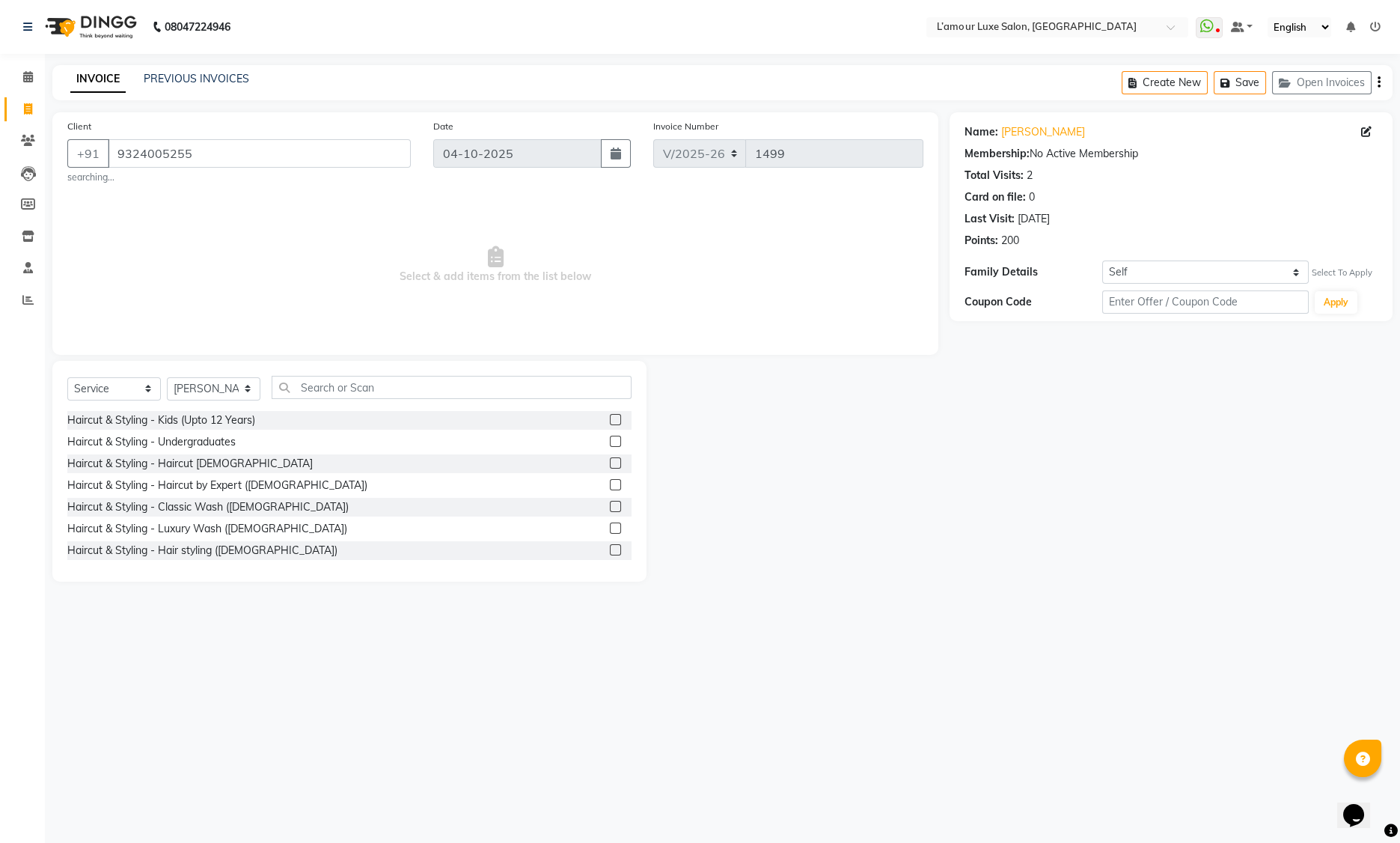
click at [610, 464] on label at bounding box center [616, 463] width 11 height 11
click at [610, 464] on input "checkbox" at bounding box center [615, 464] width 10 height 10
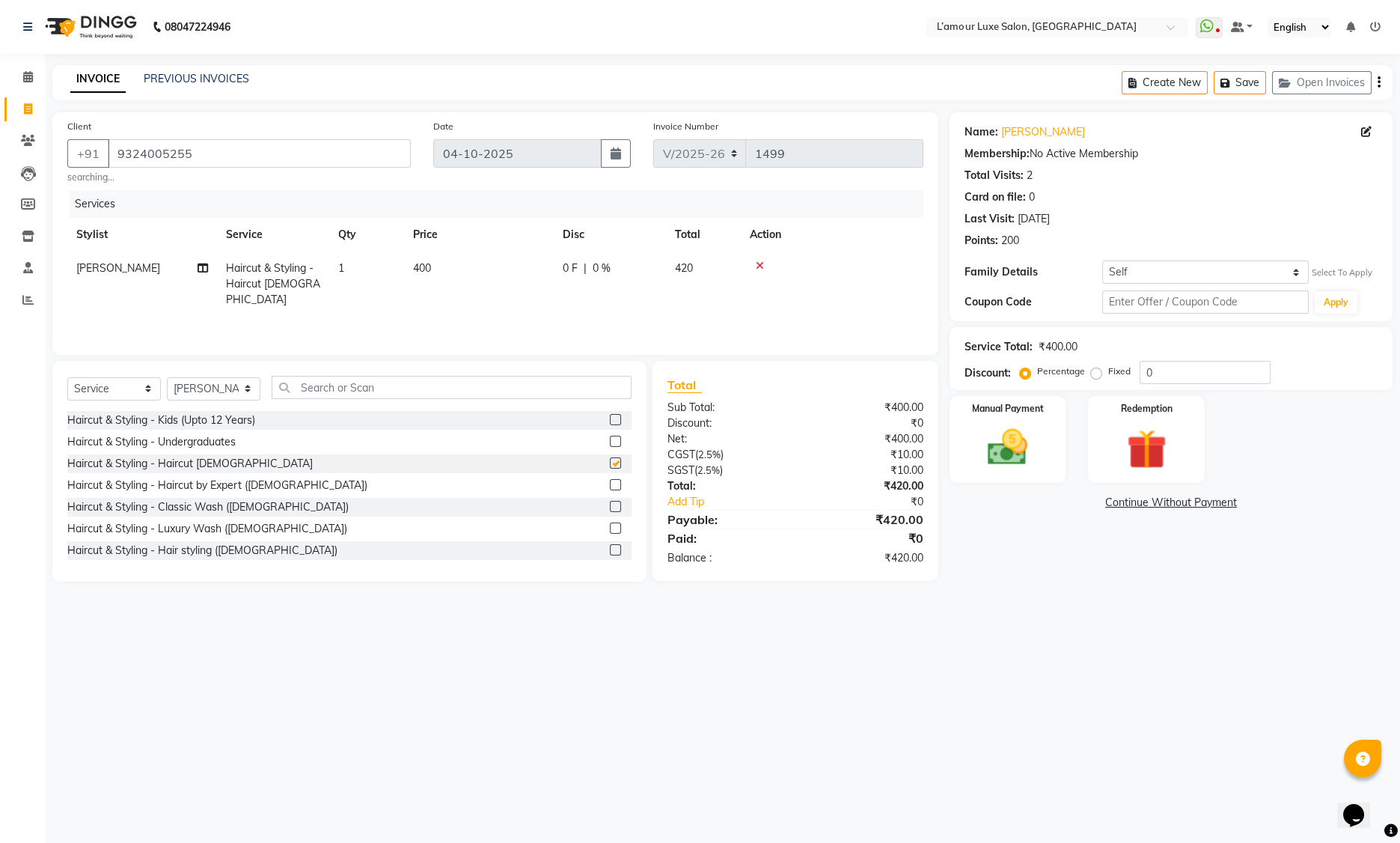
checkbox input "false"
click at [1164, 427] on img at bounding box center [1147, 450] width 67 height 52
click at [1257, 504] on span "Points" at bounding box center [1262, 504] width 33 height 17
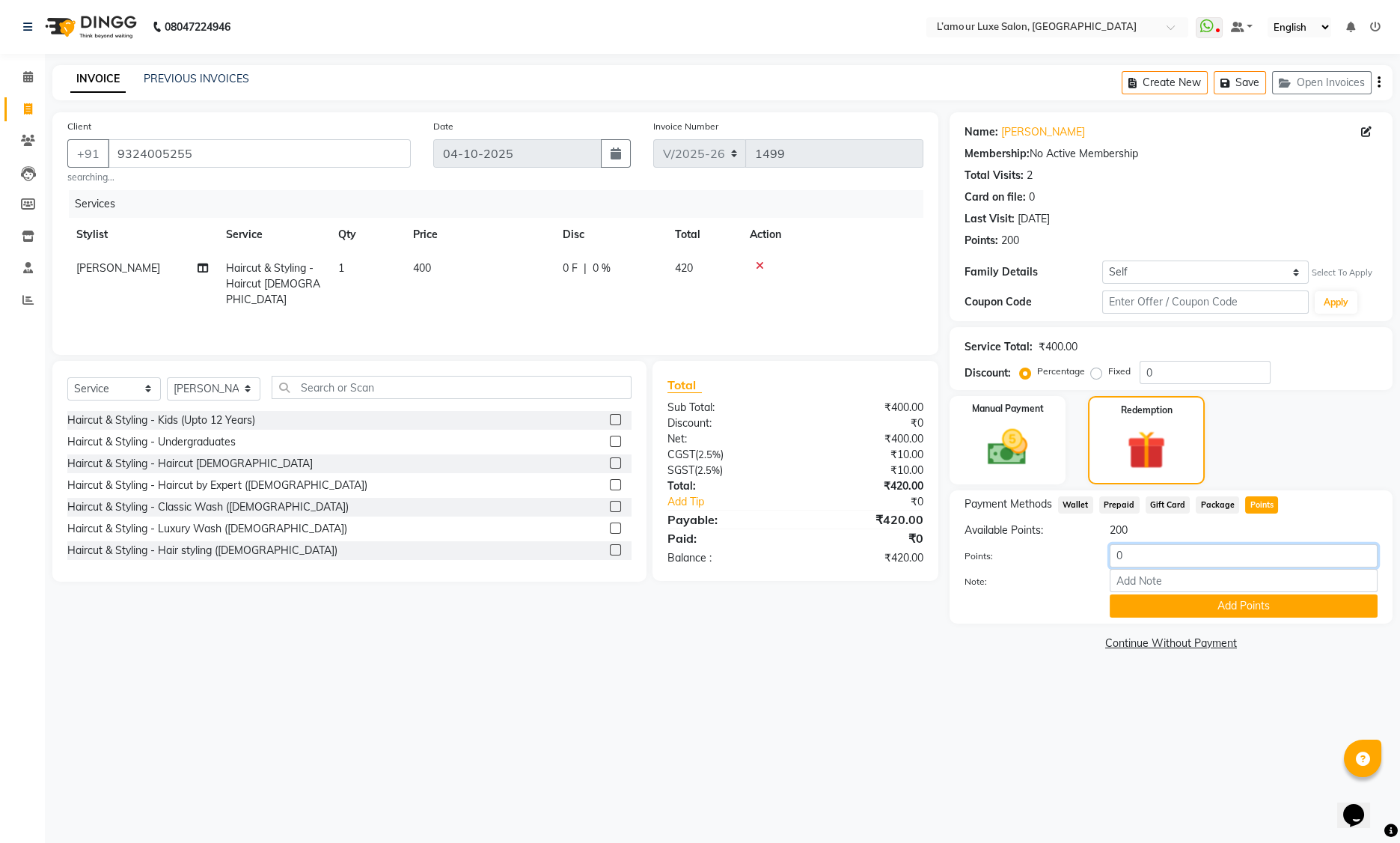
click at [1115, 556] on input "0" at bounding box center [1244, 556] width 268 height 24
type input "200"
click at [1146, 376] on input "0" at bounding box center [1205, 372] width 131 height 24
type input "20"
click at [1159, 607] on button "Add Points" at bounding box center [1244, 606] width 268 height 24
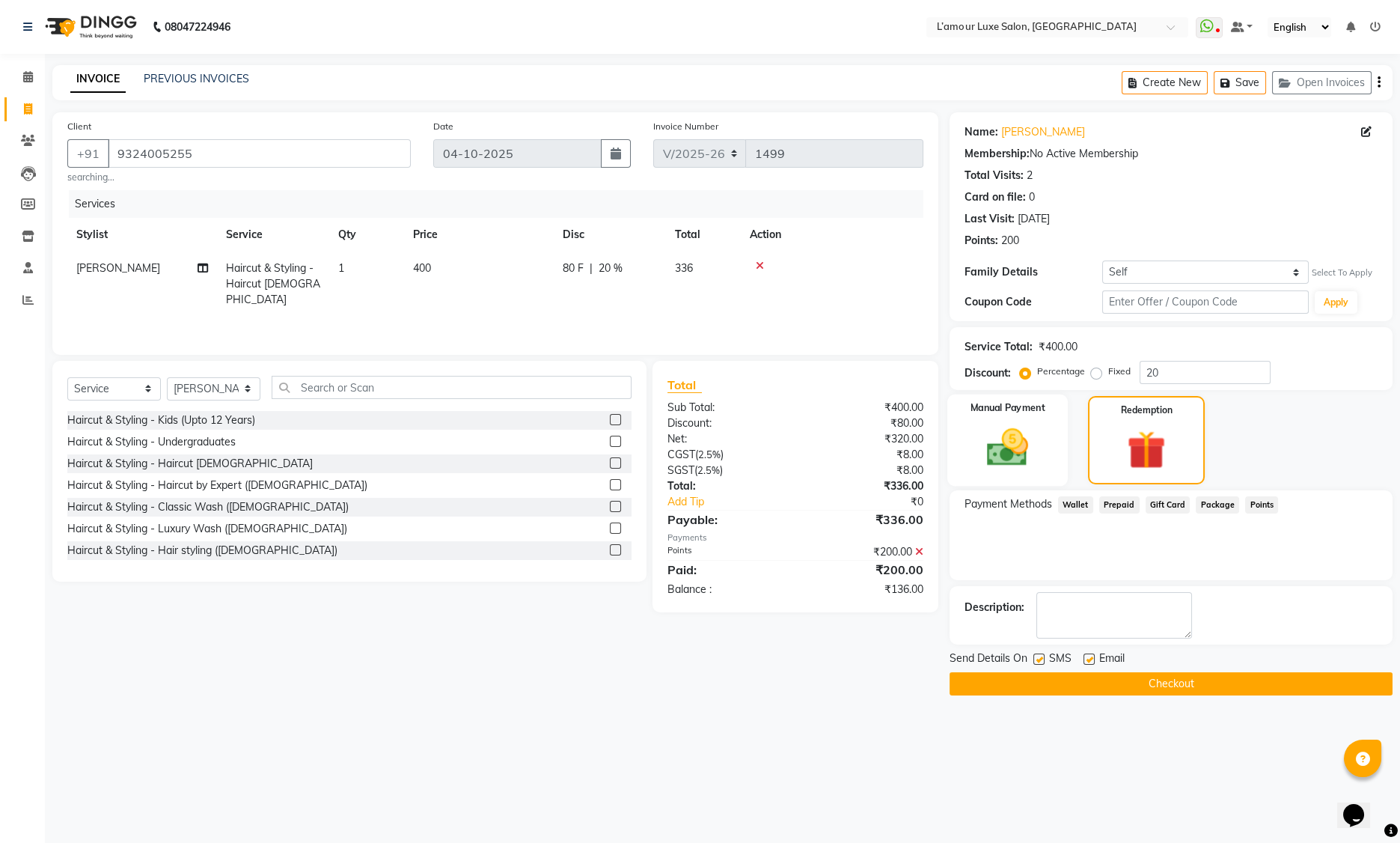
click at [1035, 430] on img at bounding box center [1008, 447] width 67 height 48
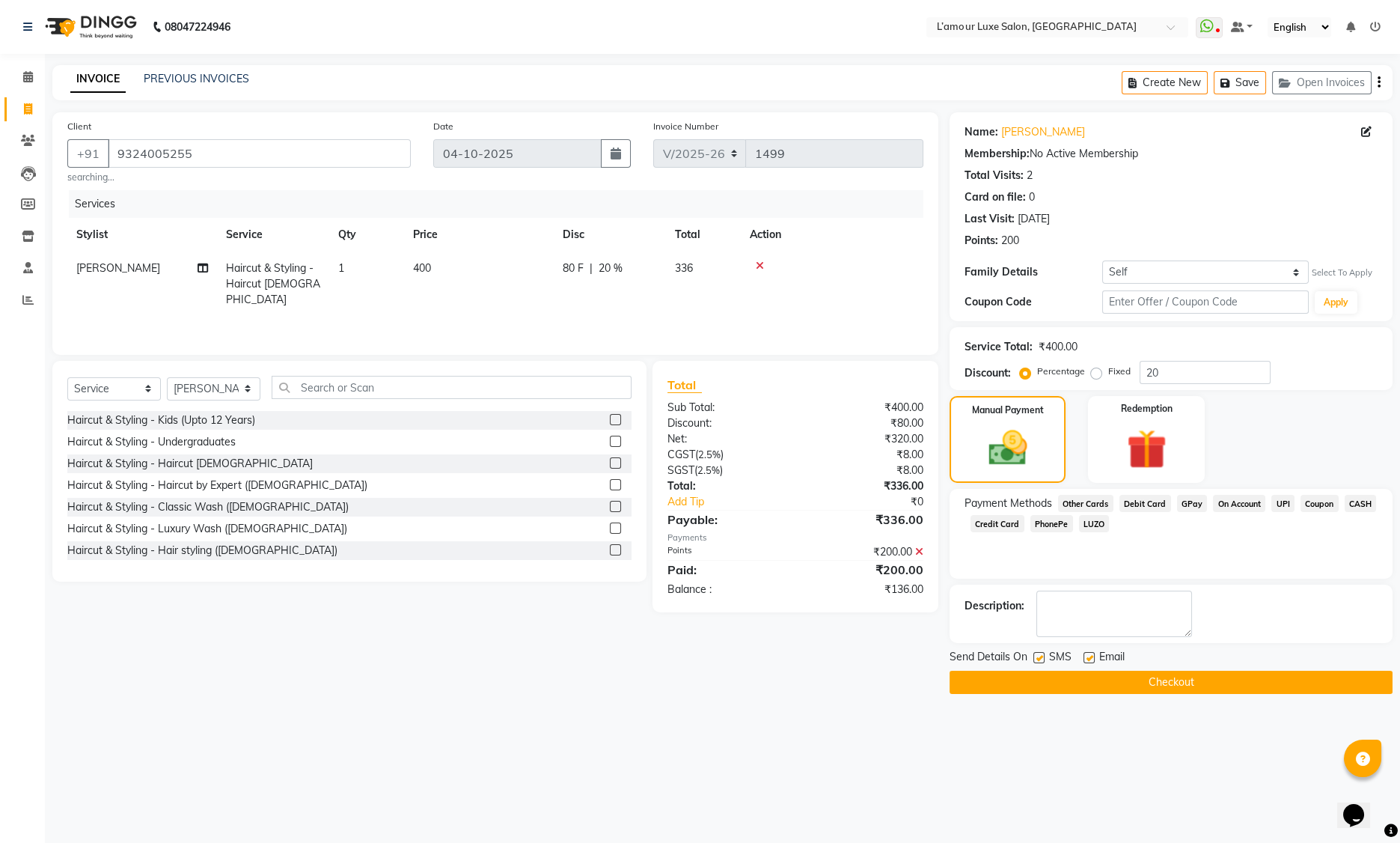
click at [1192, 502] on span "GPay" at bounding box center [1193, 503] width 31 height 17
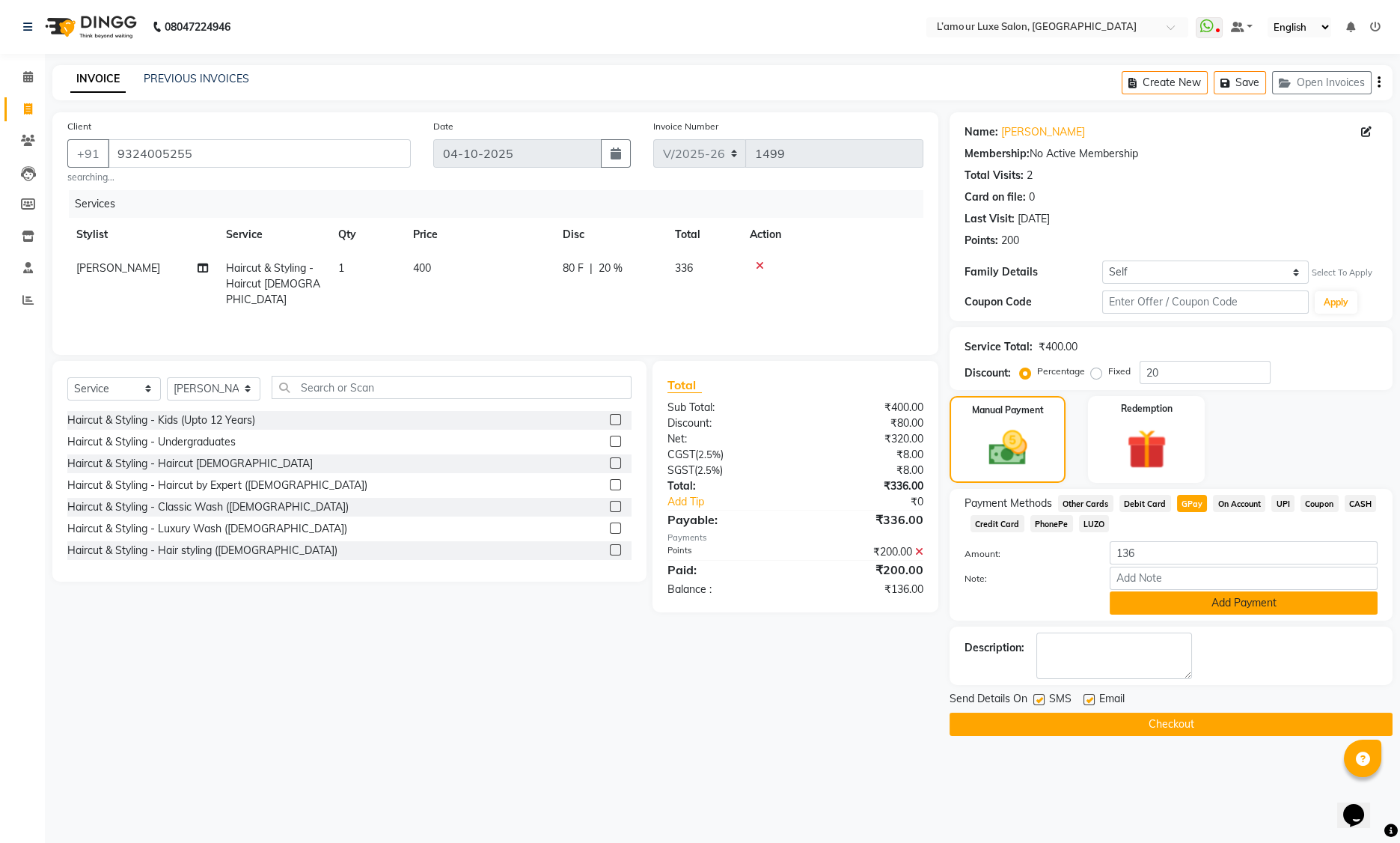
click at [1156, 604] on button "Add Payment" at bounding box center [1244, 603] width 268 height 24
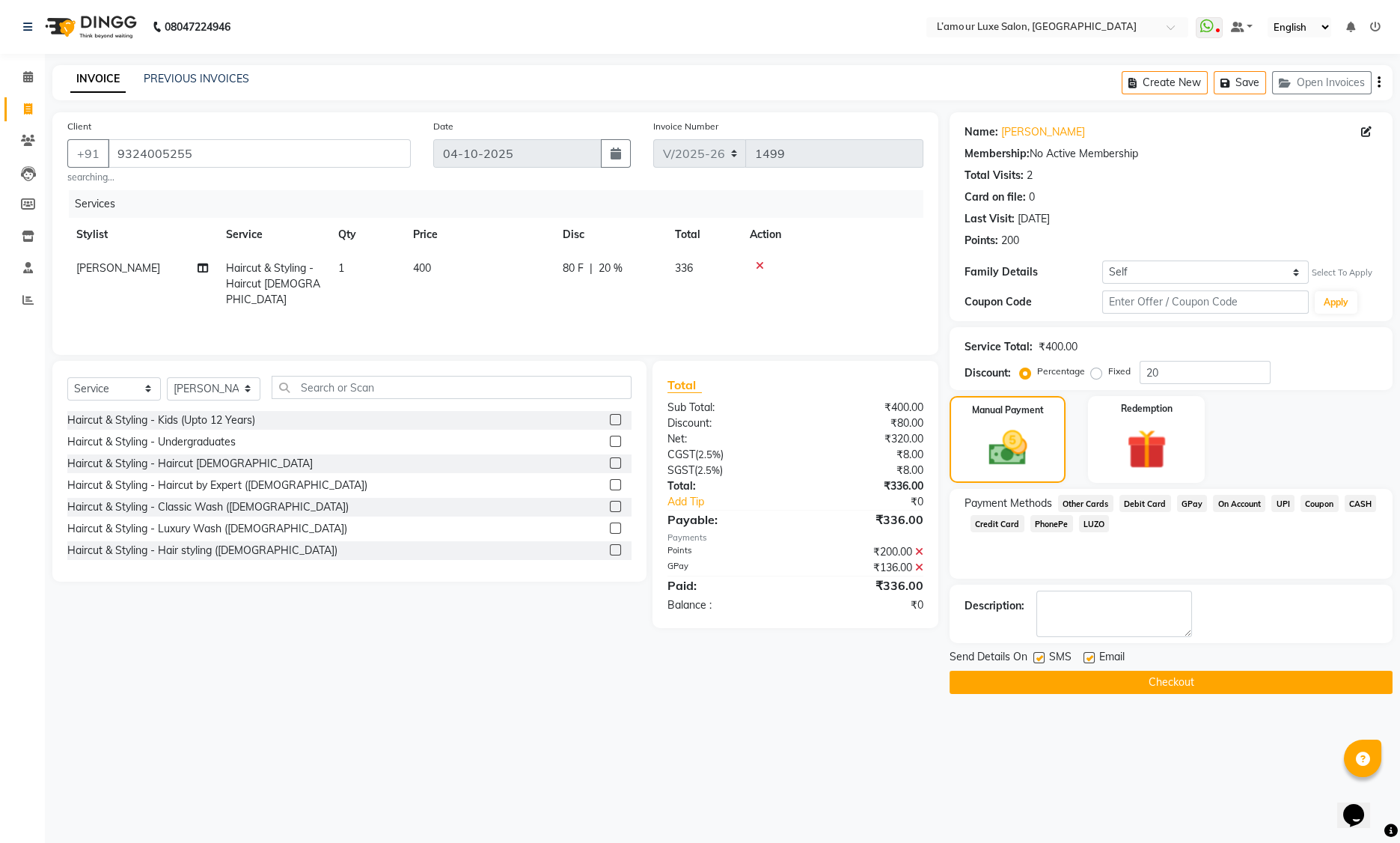
click at [1070, 684] on button "Checkout" at bounding box center [1172, 682] width 443 height 24
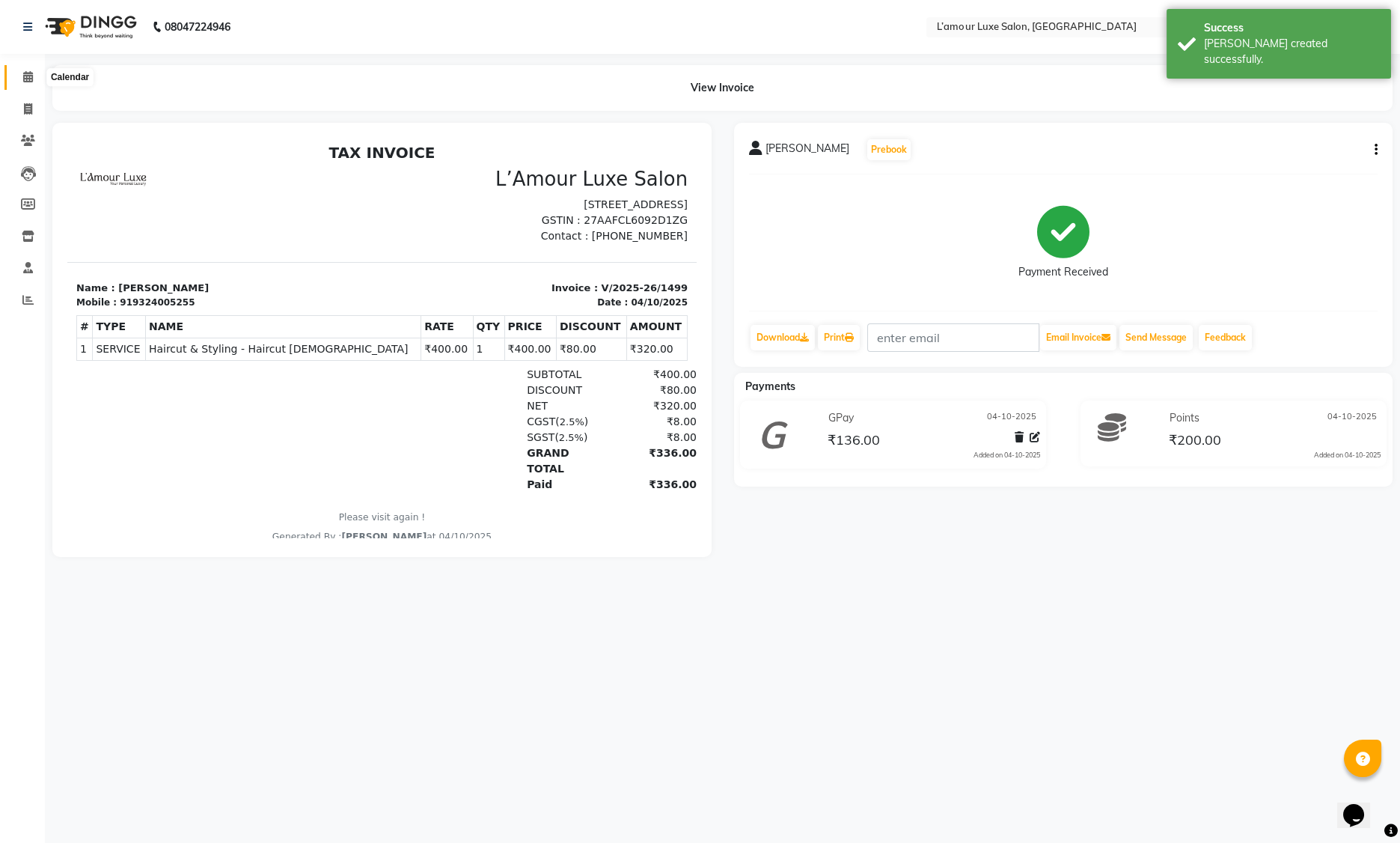
click at [22, 81] on span at bounding box center [28, 77] width 26 height 17
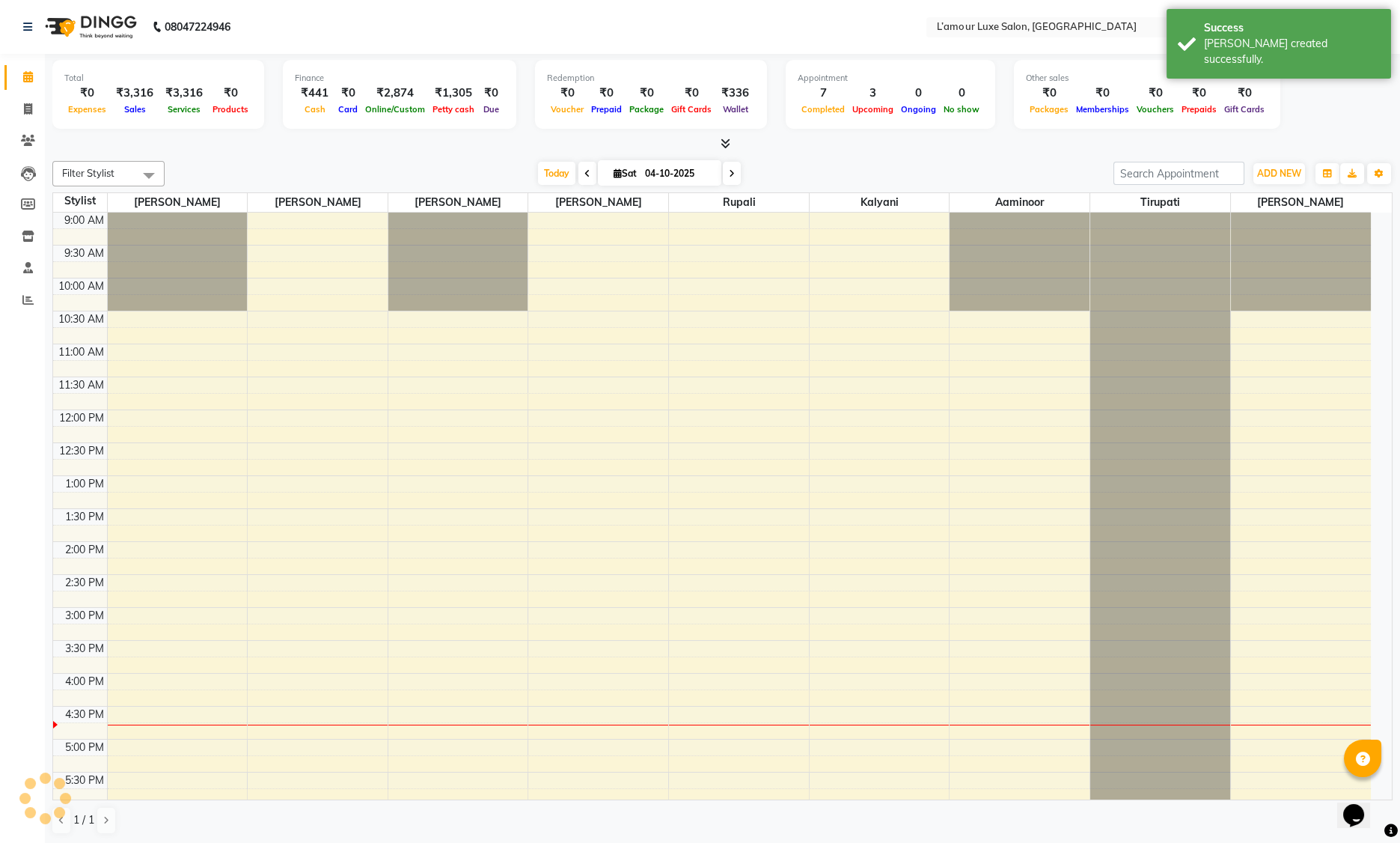
scroll to position [301, 0]
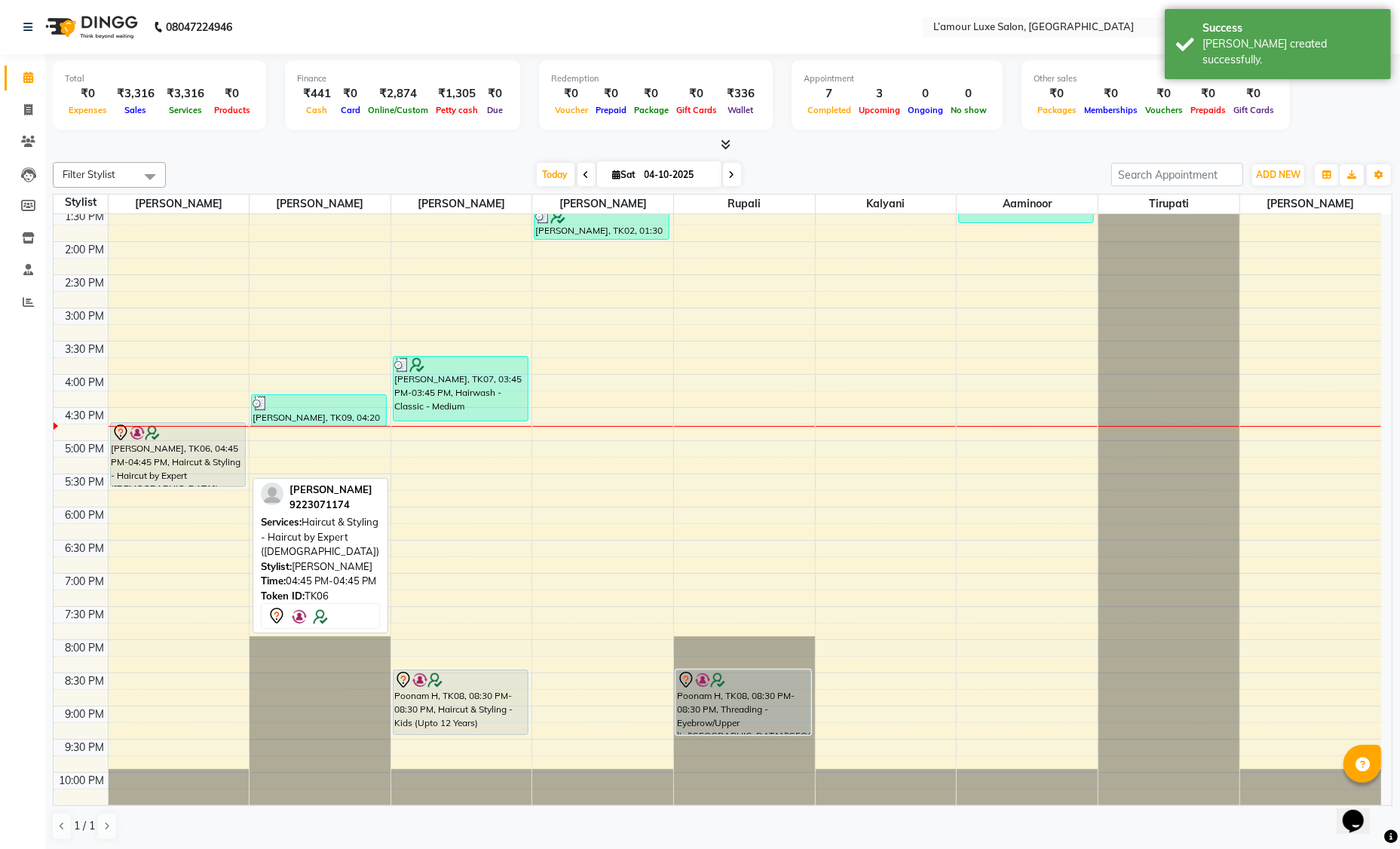
click at [202, 459] on div "[PERSON_NAME], TK06, 04:45 PM-04:45 PM, Haircut & Styling - Haircut by Expert (…" at bounding box center [177, 454] width 134 height 63
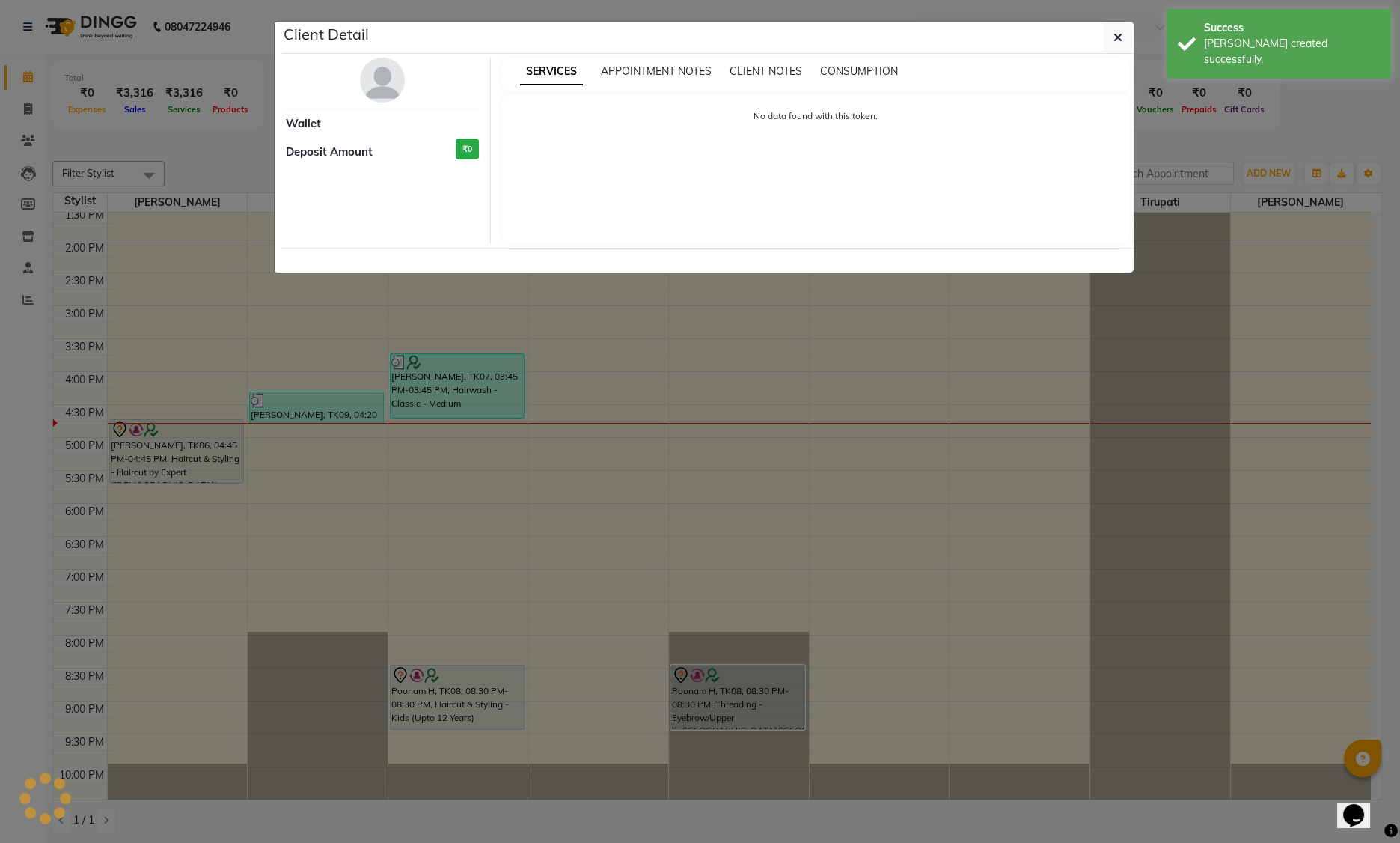
select select "7"
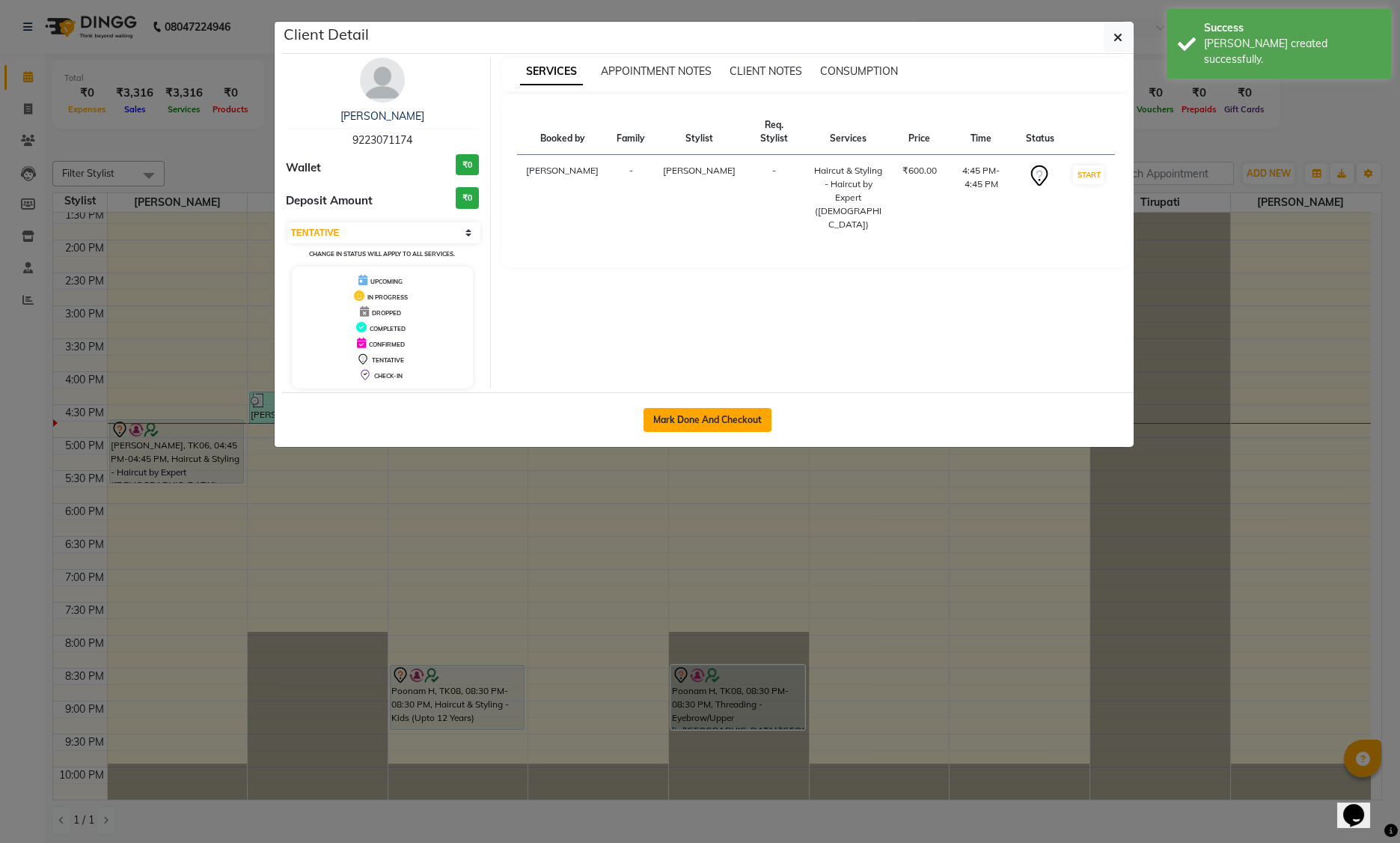
click at [704, 417] on button "Mark Done And Checkout" at bounding box center [708, 419] width 128 height 24
select select "service"
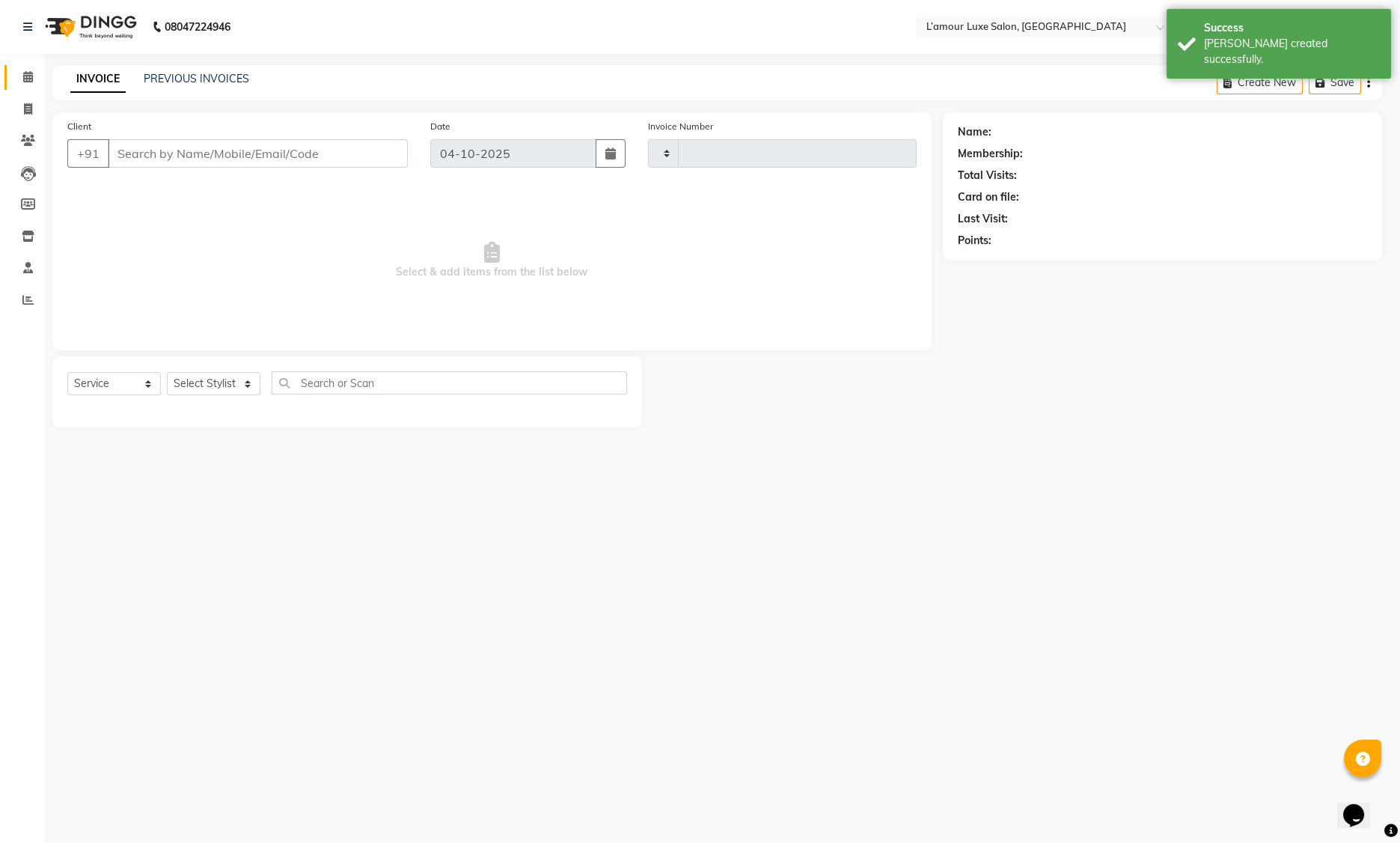
type input "1500"
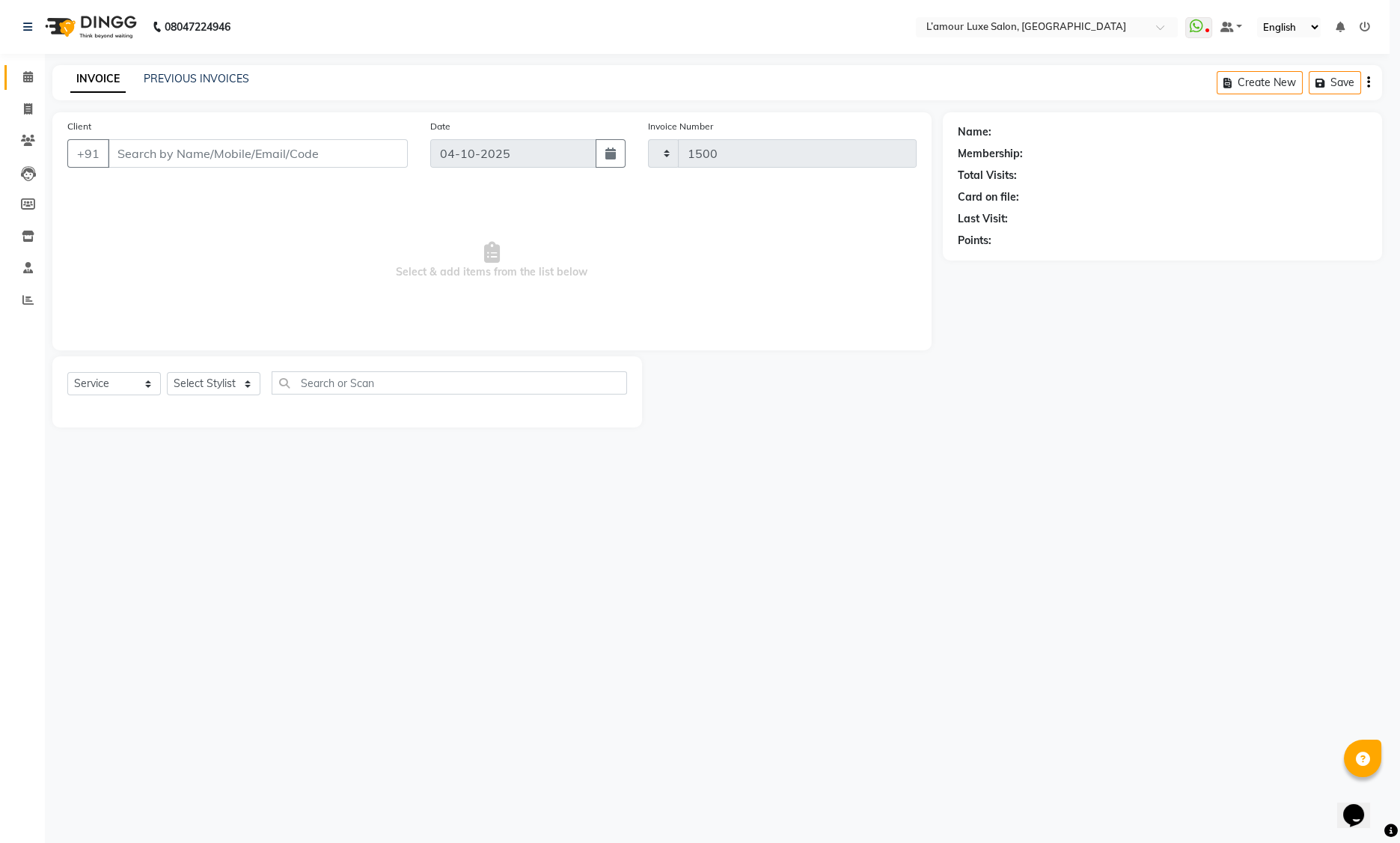
select select "7325"
type input "9223071174"
select select "66550"
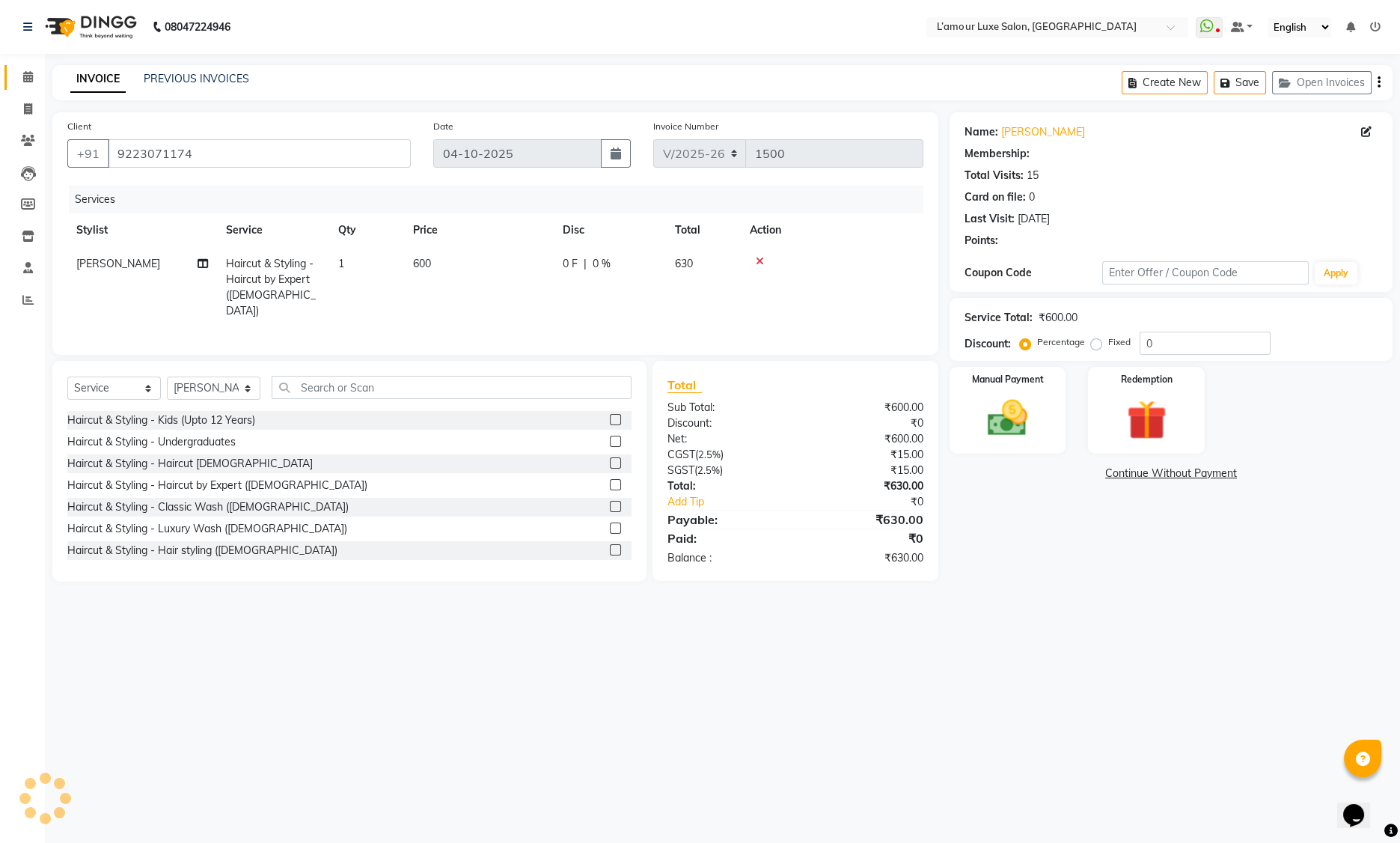
select select "2: Object"
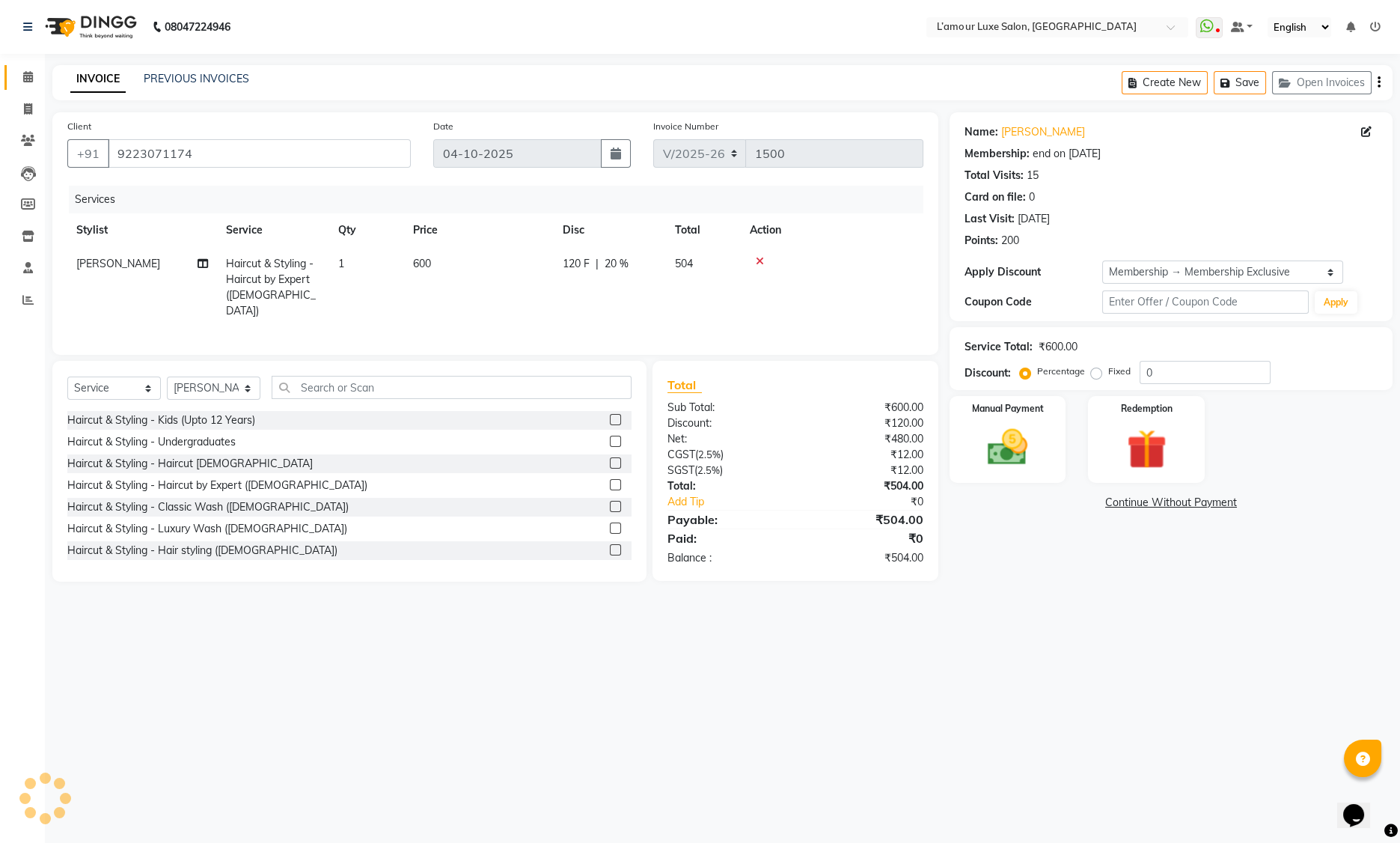
type input "20"
click at [1138, 441] on img at bounding box center [1147, 450] width 67 height 52
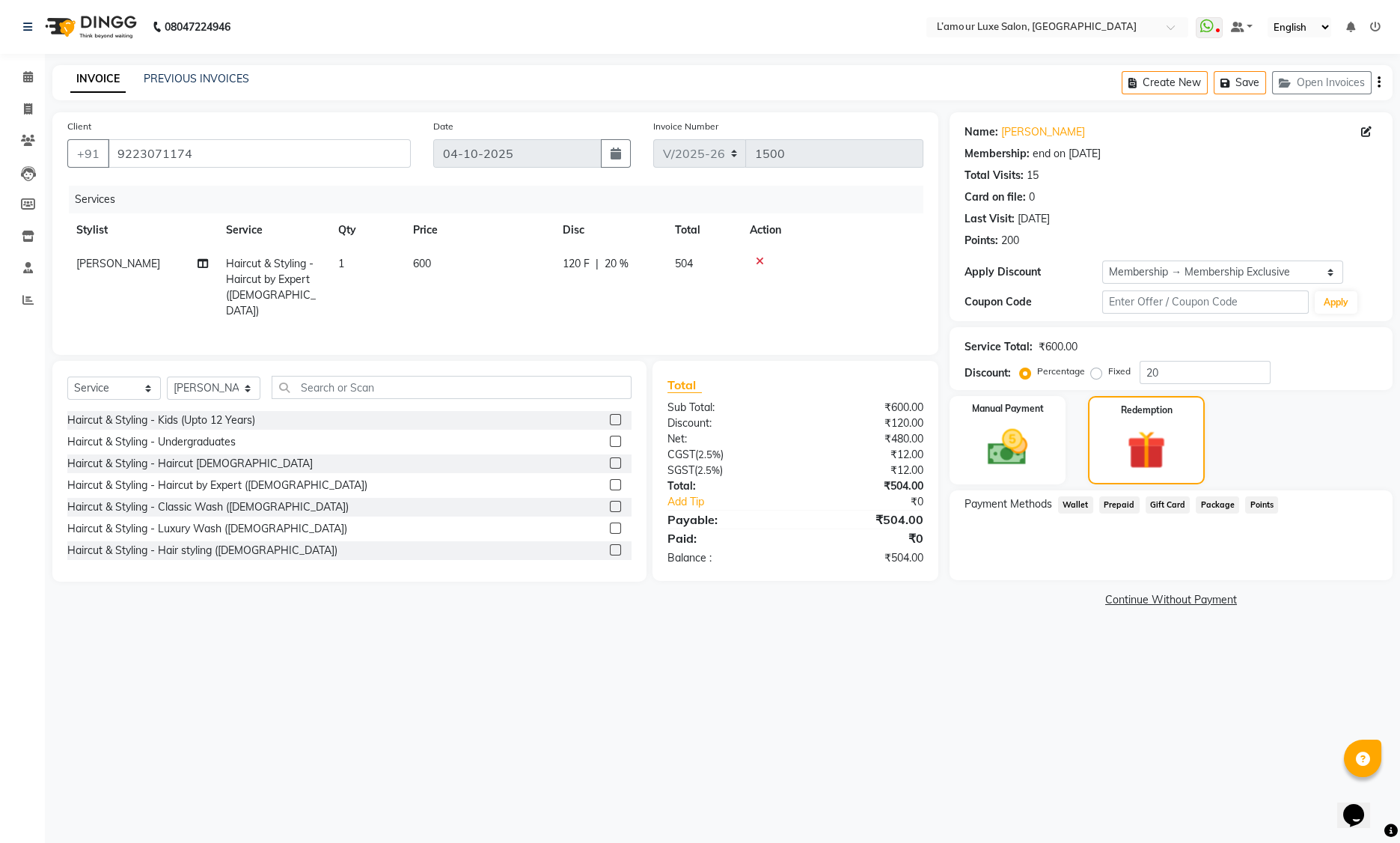
click at [1268, 504] on span "Points" at bounding box center [1262, 504] width 33 height 17
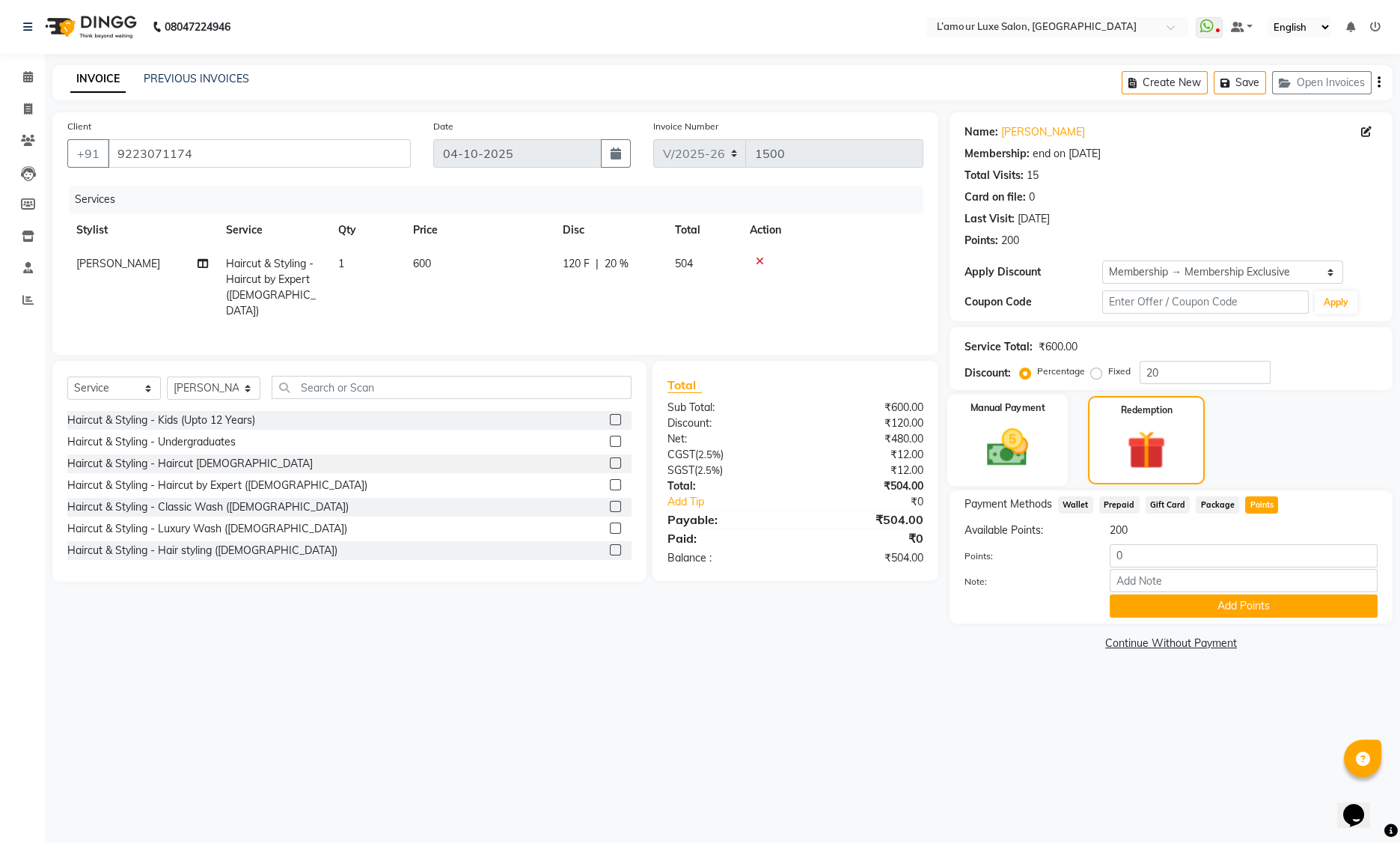
click at [990, 454] on img at bounding box center [1008, 447] width 67 height 48
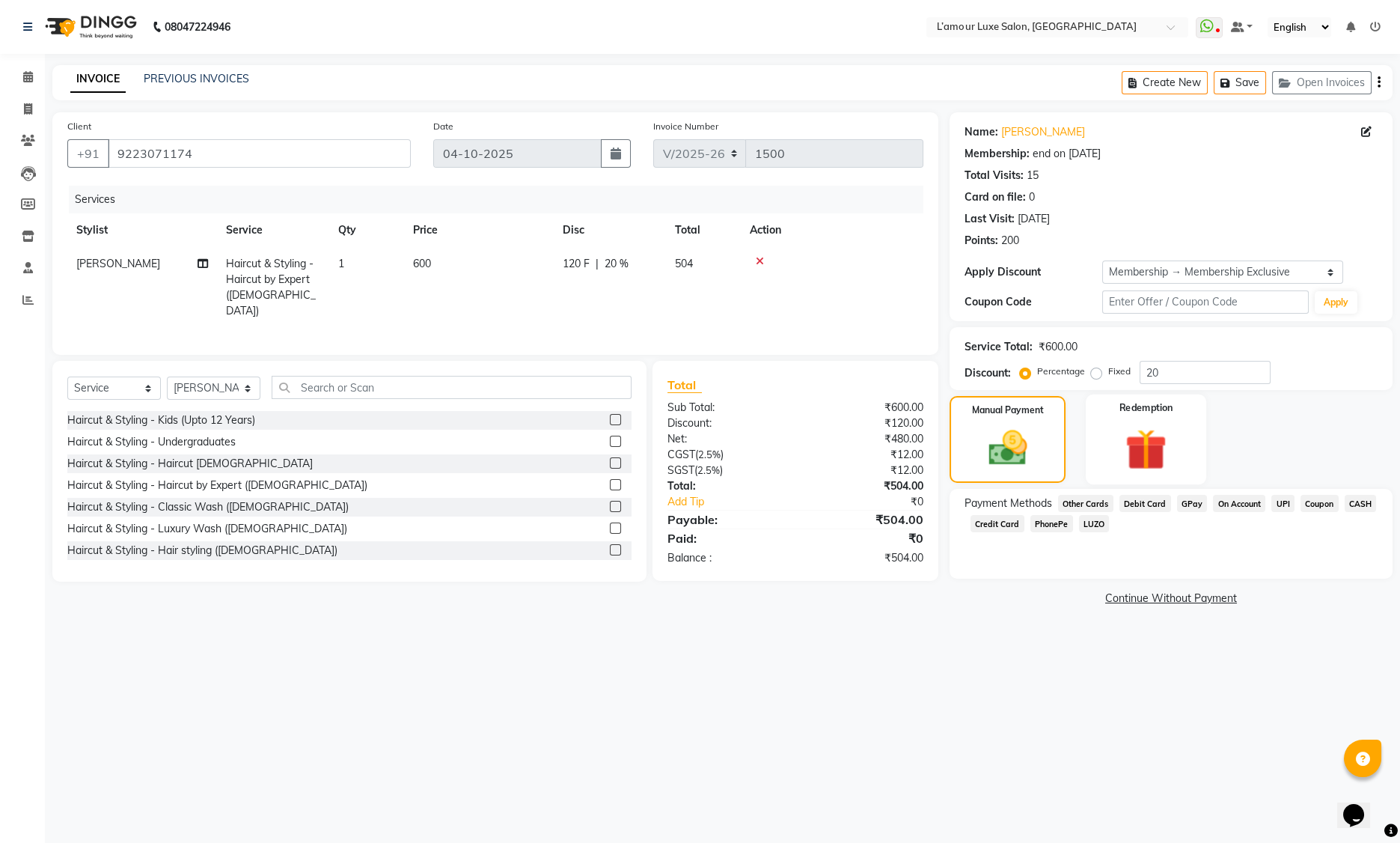
click at [1176, 452] on img at bounding box center [1147, 450] width 67 height 52
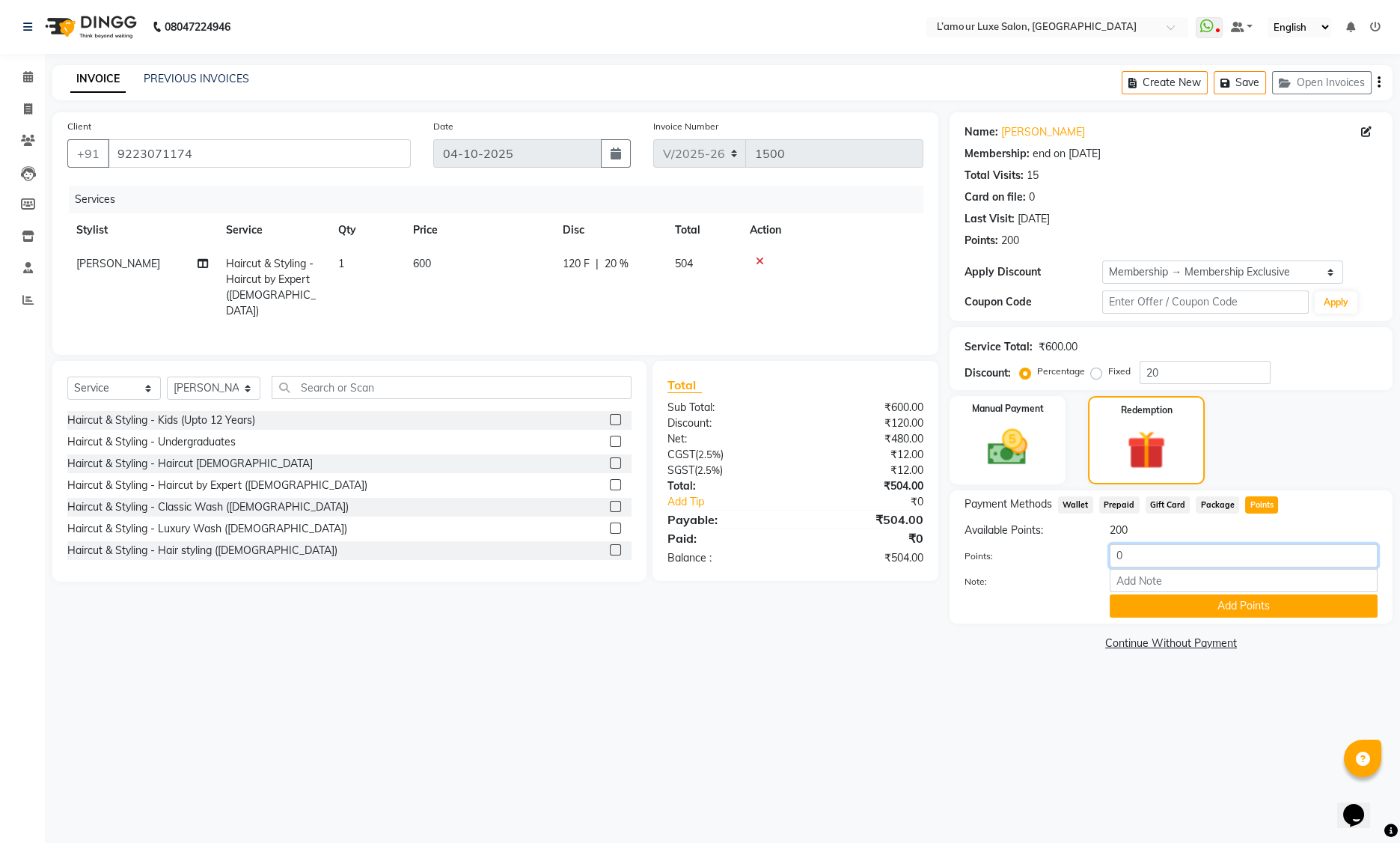
click at [1117, 553] on input "0" at bounding box center [1244, 556] width 268 height 24
type input "100"
click at [1134, 611] on button "Add Points" at bounding box center [1244, 606] width 268 height 24
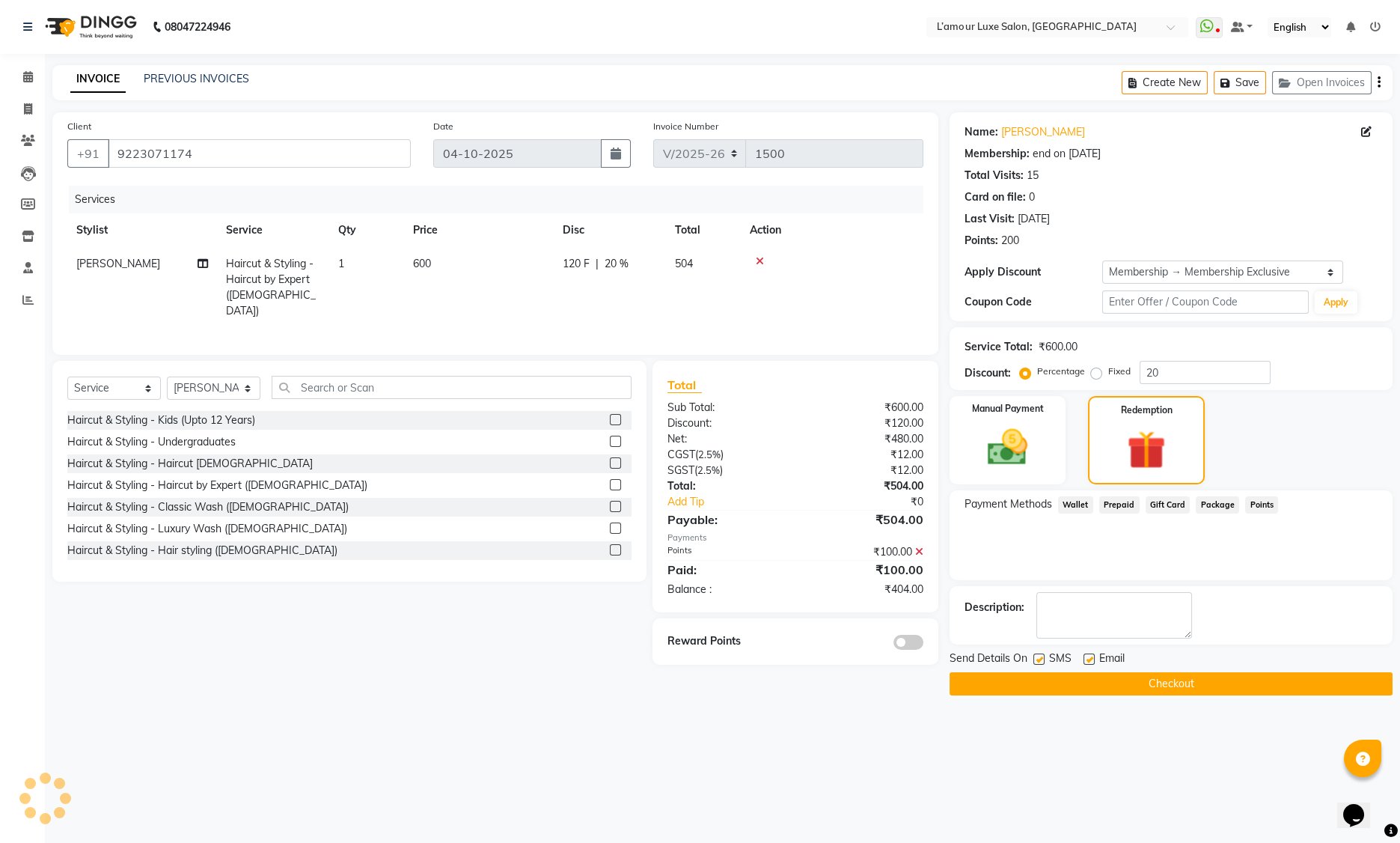
click at [921, 547] on icon at bounding box center [919, 551] width 8 height 11
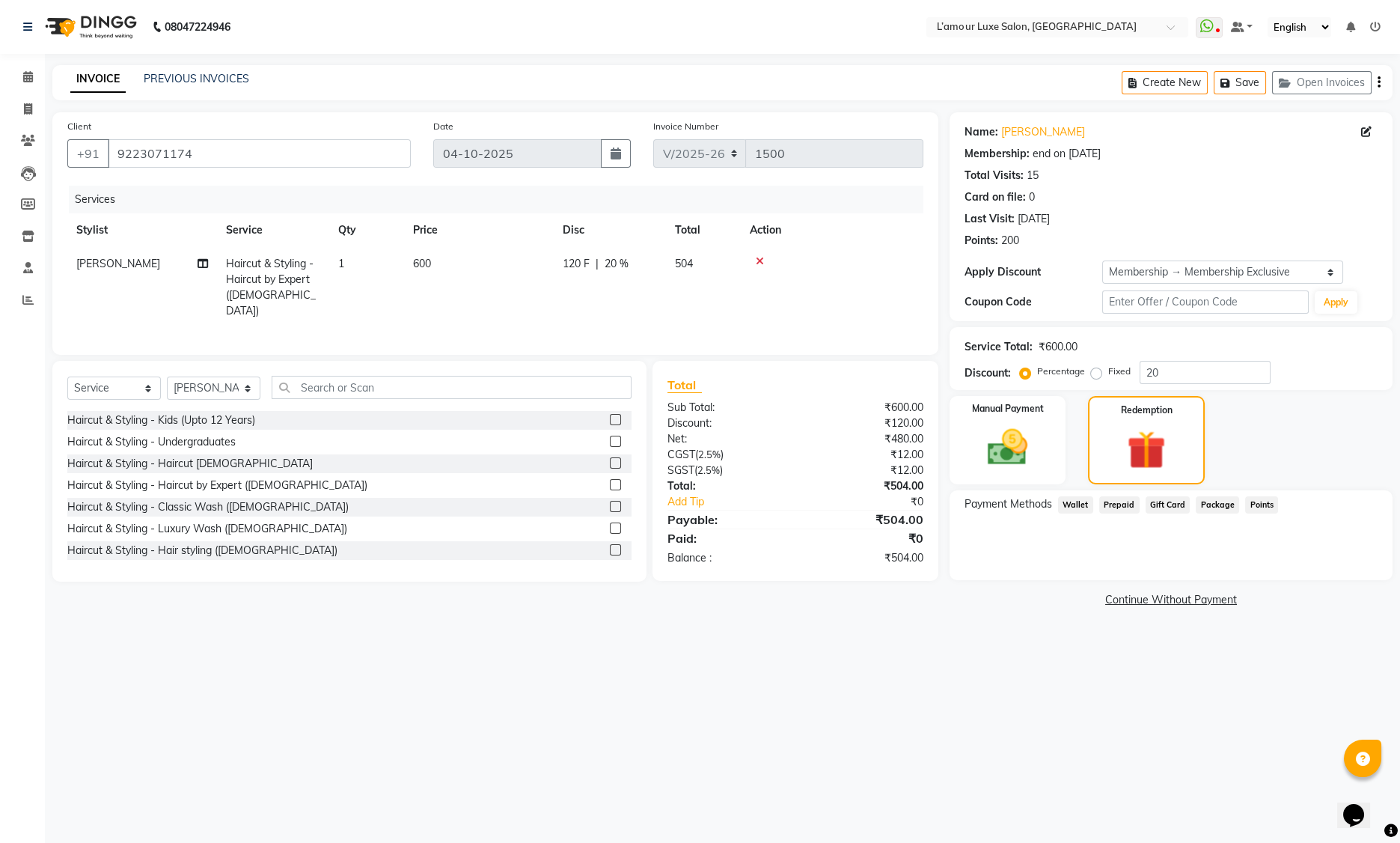
click at [1248, 500] on span "Points" at bounding box center [1262, 504] width 33 height 17
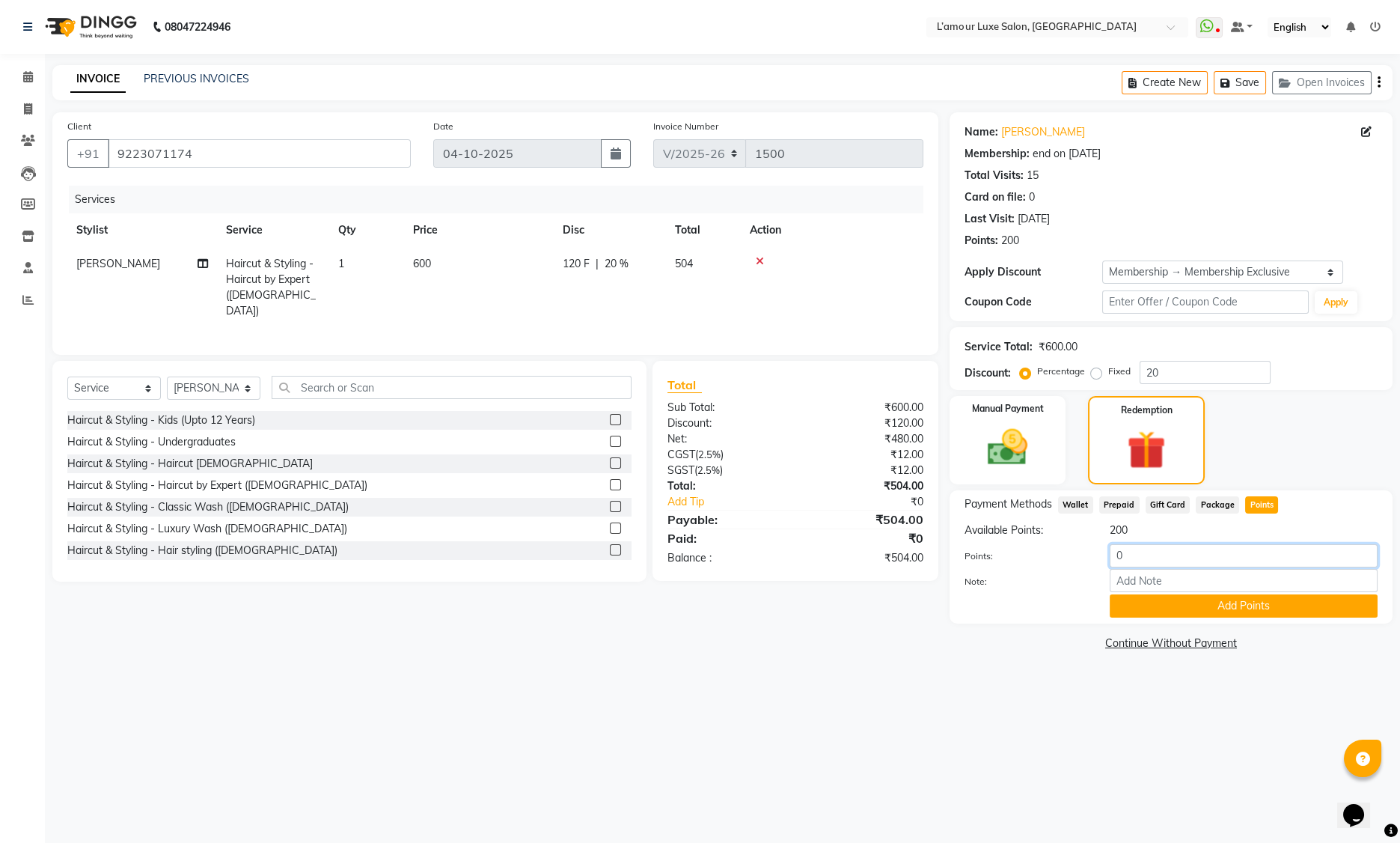
click at [1118, 548] on input "0" at bounding box center [1244, 556] width 268 height 24
type input "104"
click at [610, 457] on label at bounding box center [616, 463] width 11 height 11
click at [610, 459] on input "checkbox" at bounding box center [615, 464] width 10 height 10
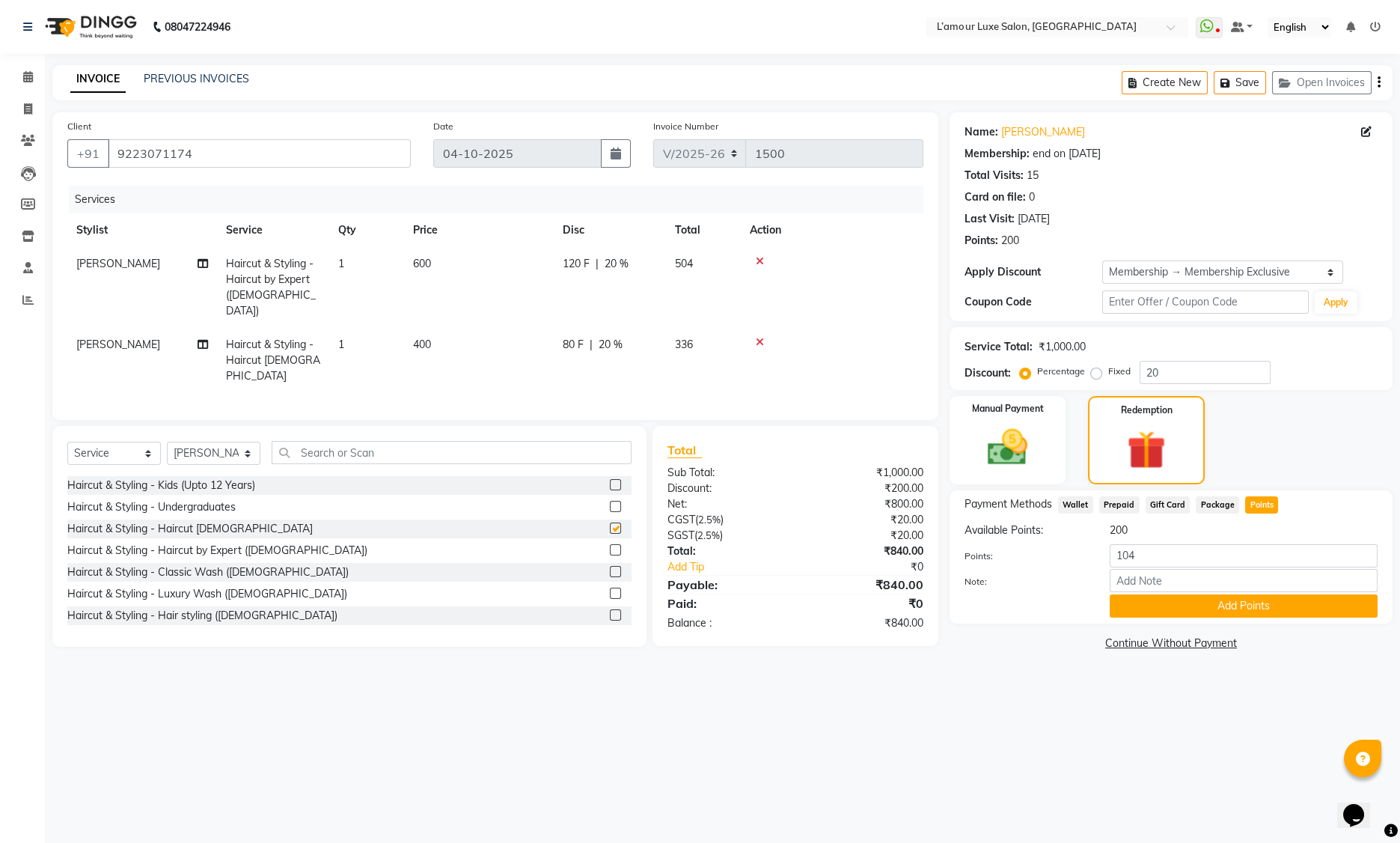
checkbox input "false"
click at [761, 262] on icon at bounding box center [760, 261] width 8 height 11
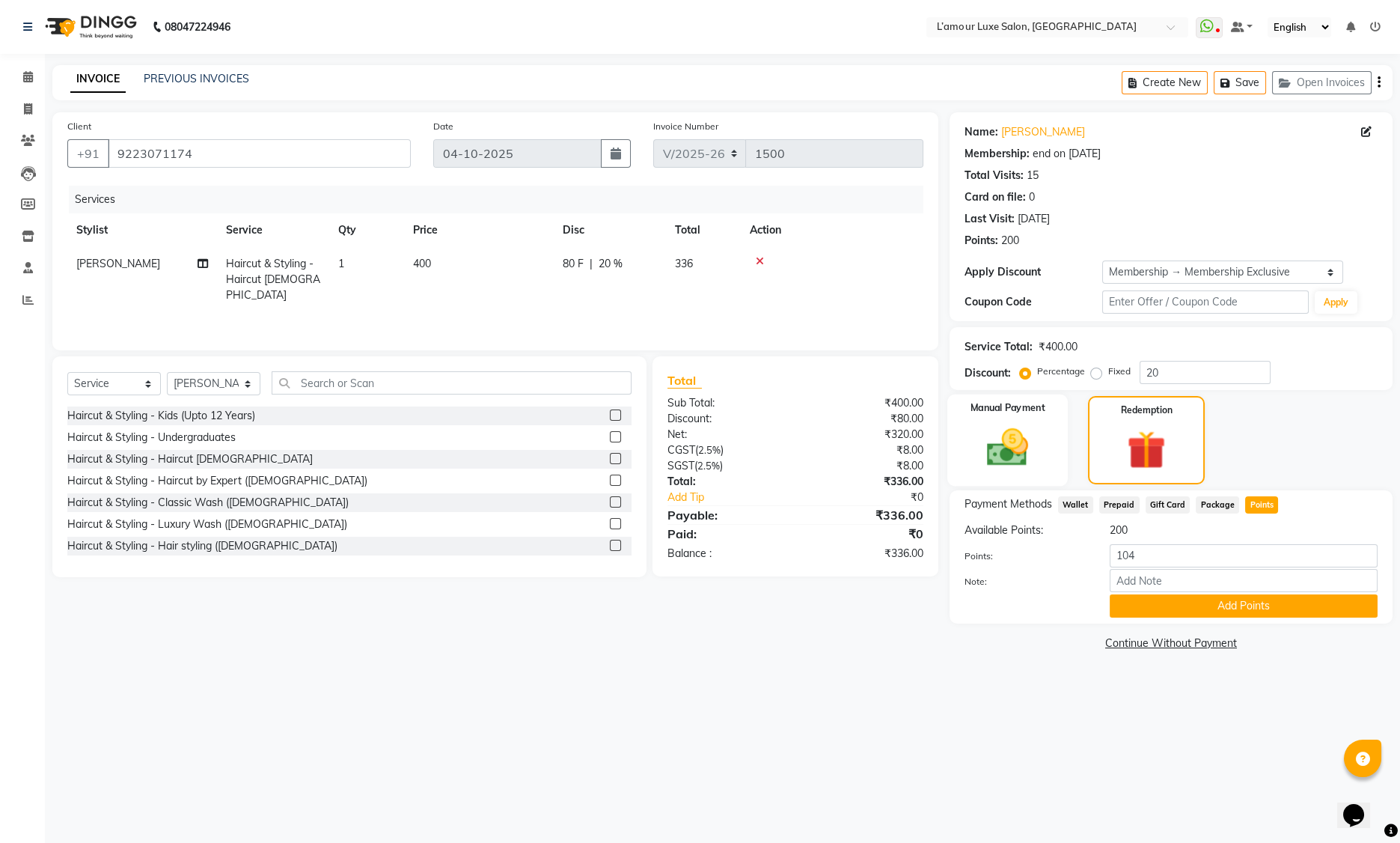
click at [989, 442] on img at bounding box center [1008, 447] width 67 height 48
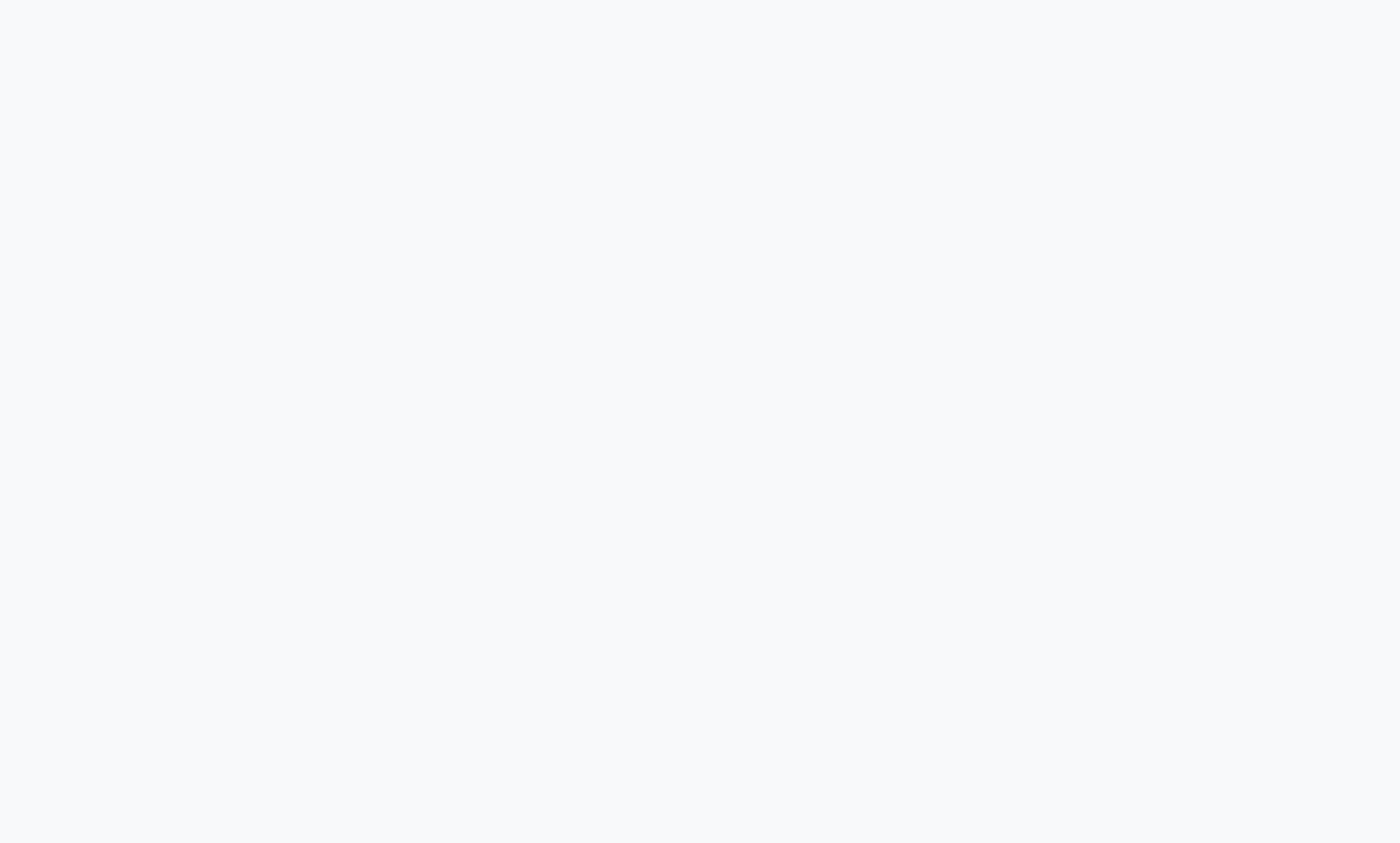
select select "service"
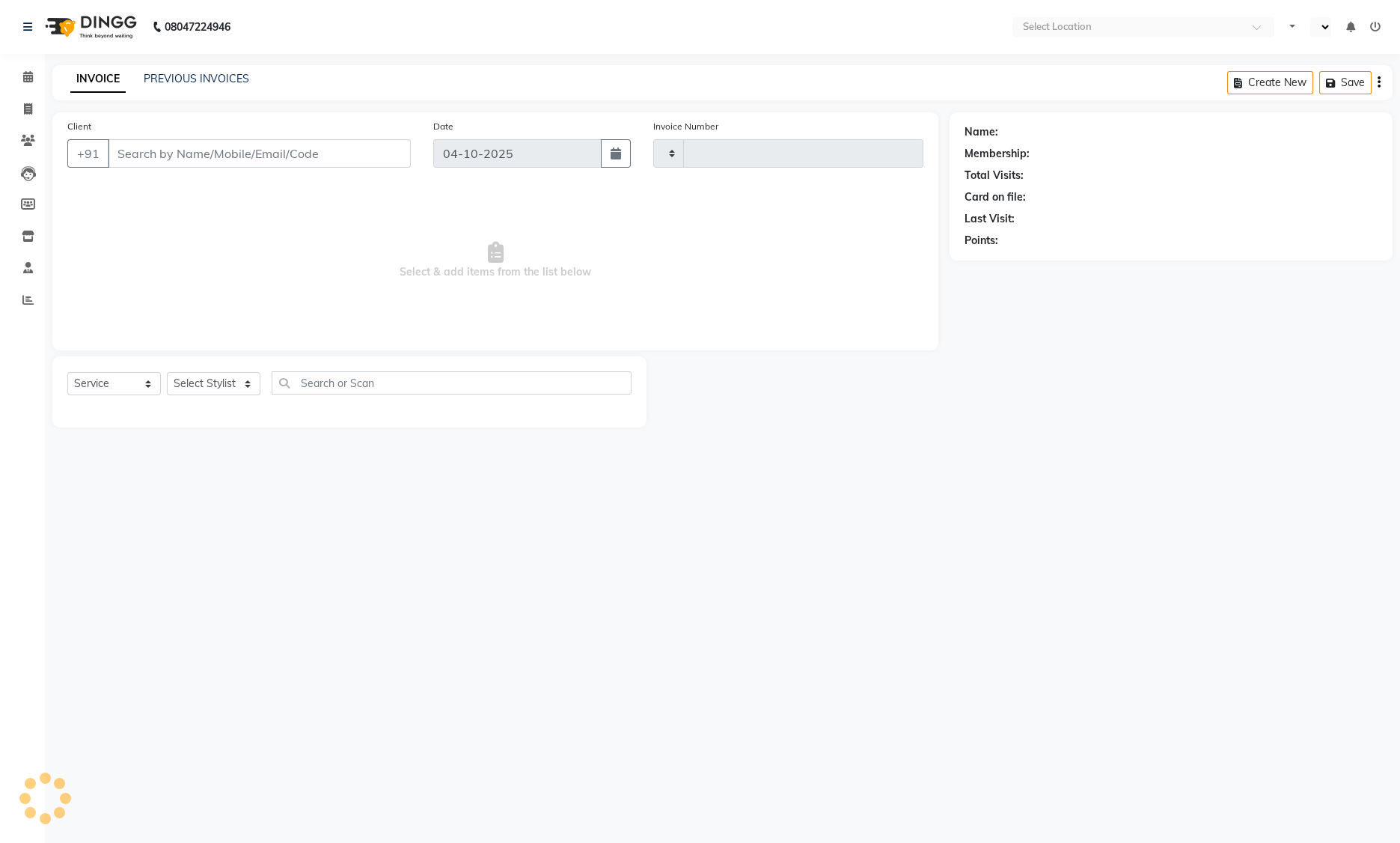
type input "1500"
select select "en"
select select "7325"
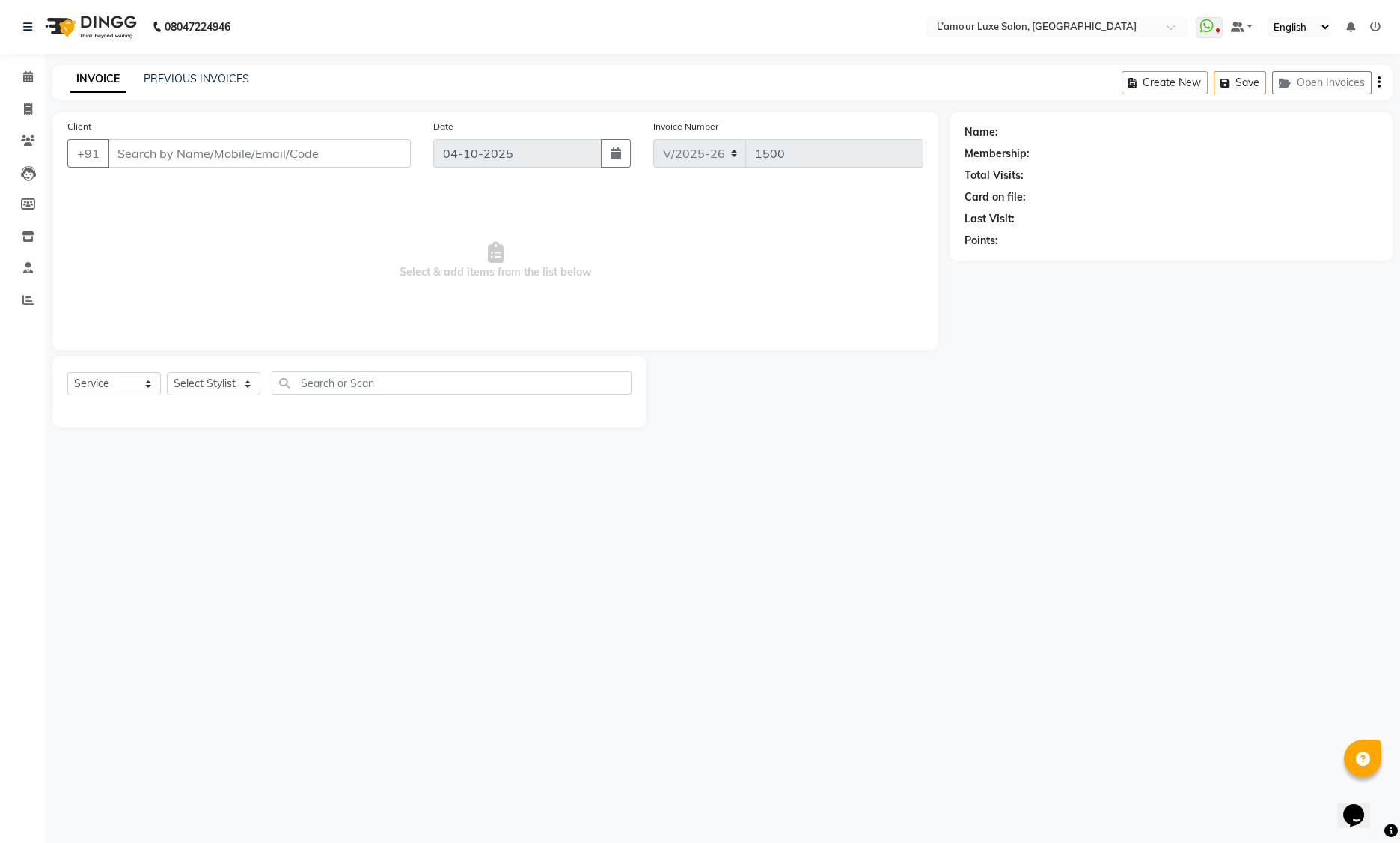
type input "9223071174"
select select "66550"
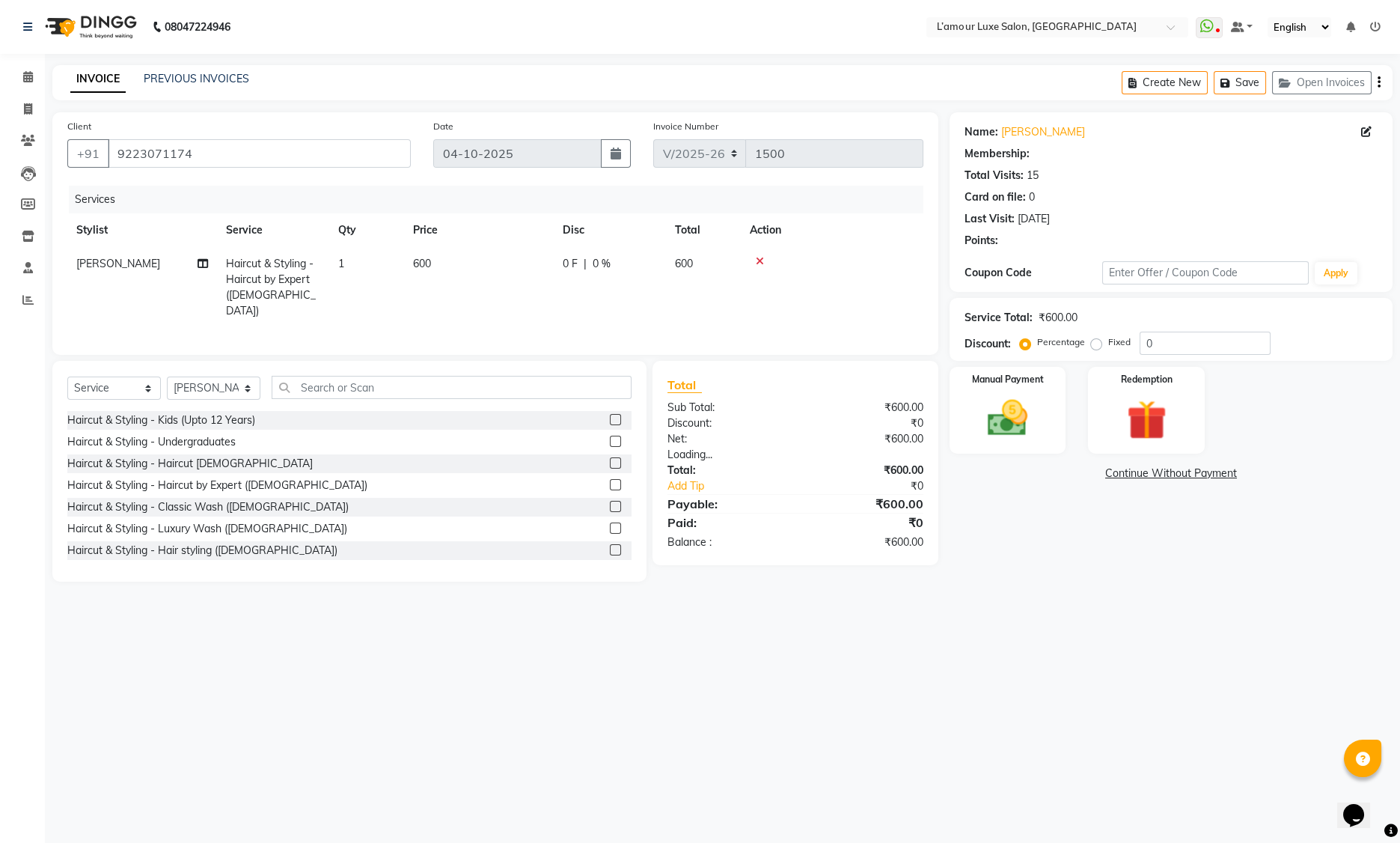
select select "2: Object"
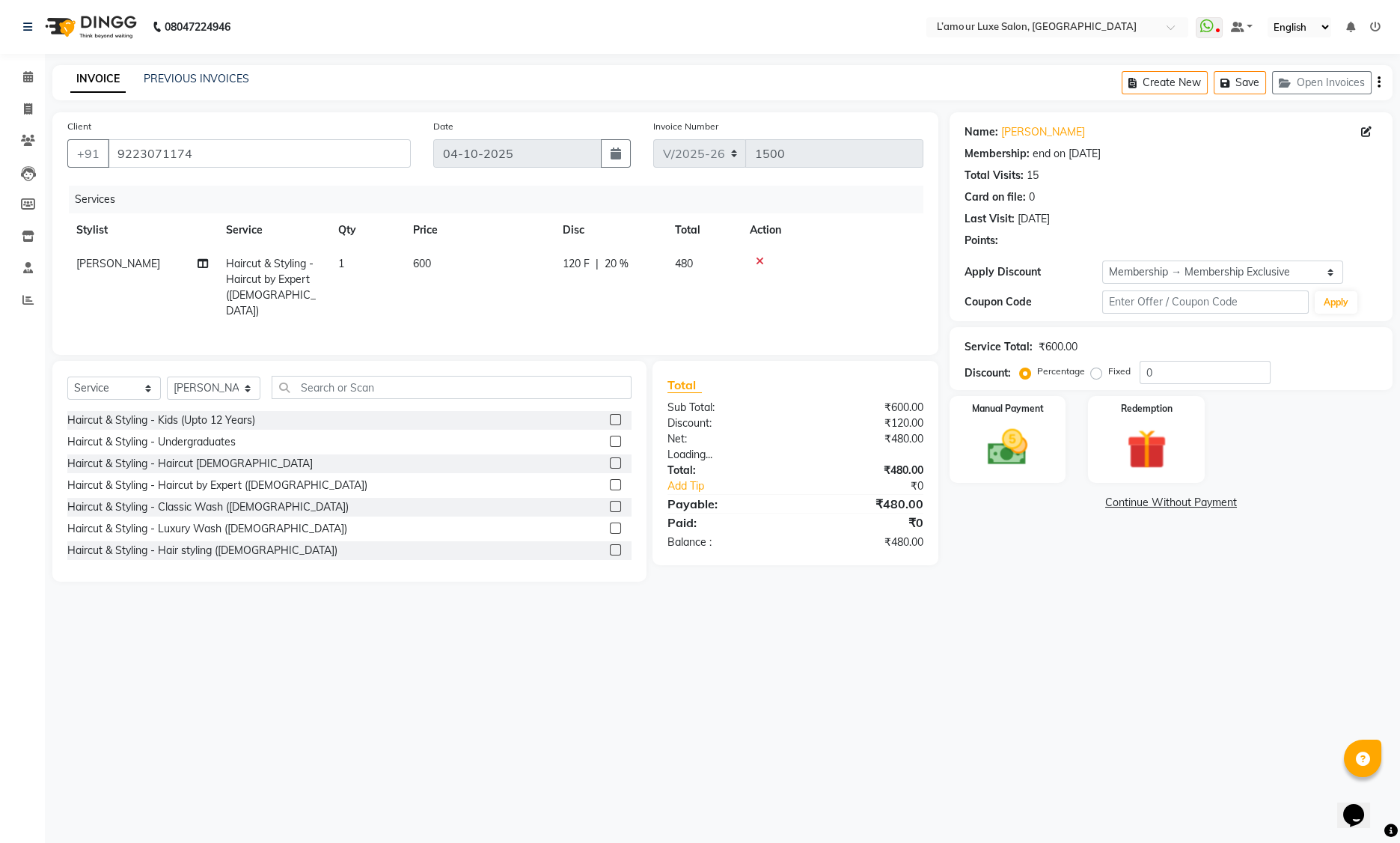
type input "20"
click at [1160, 443] on img at bounding box center [1147, 450] width 67 height 52
click at [1249, 505] on span "Points" at bounding box center [1262, 504] width 33 height 17
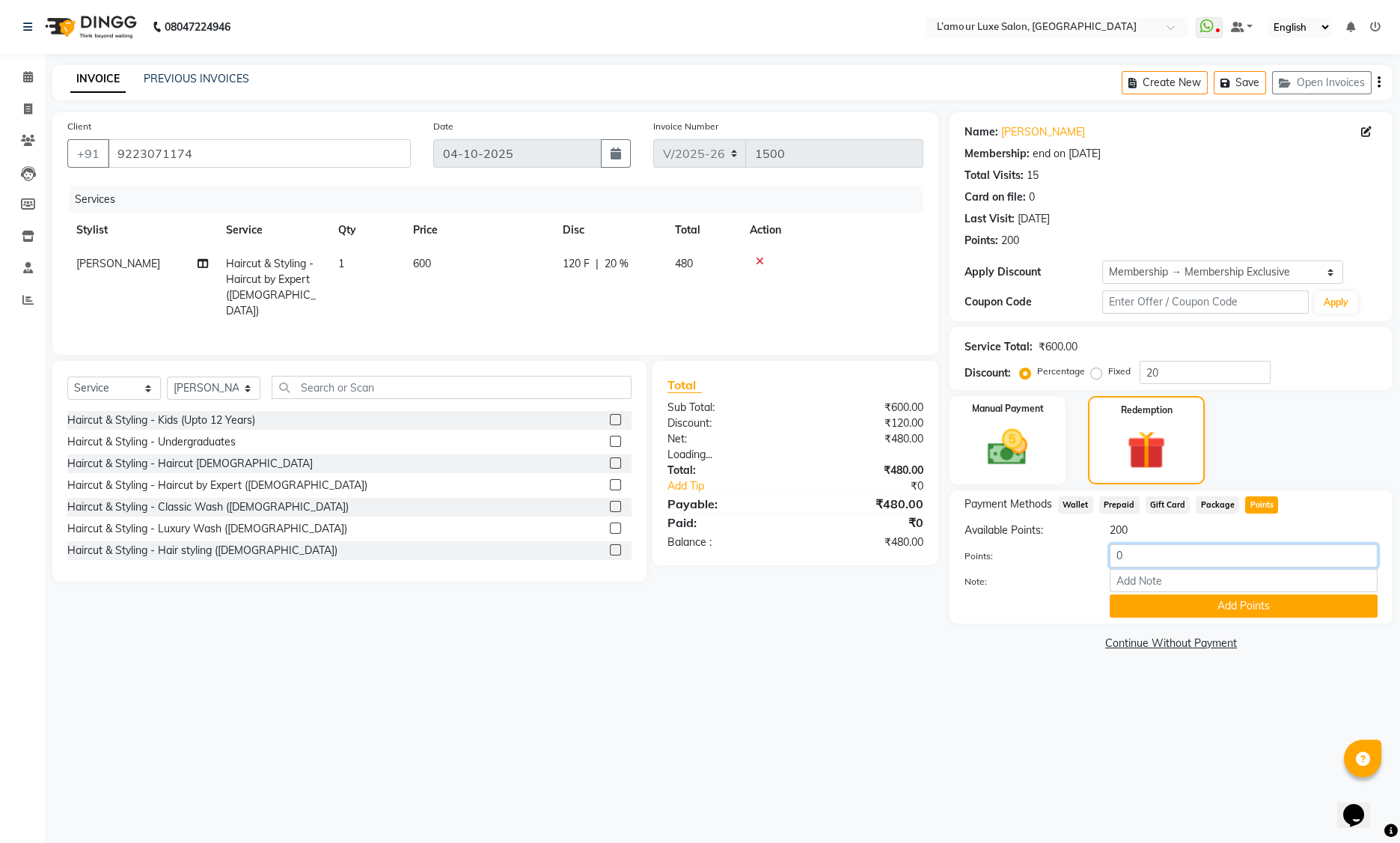
click at [1117, 551] on input "0" at bounding box center [1244, 556] width 268 height 24
type input "180"
click at [1188, 607] on button "Add Points" at bounding box center [1244, 606] width 268 height 24
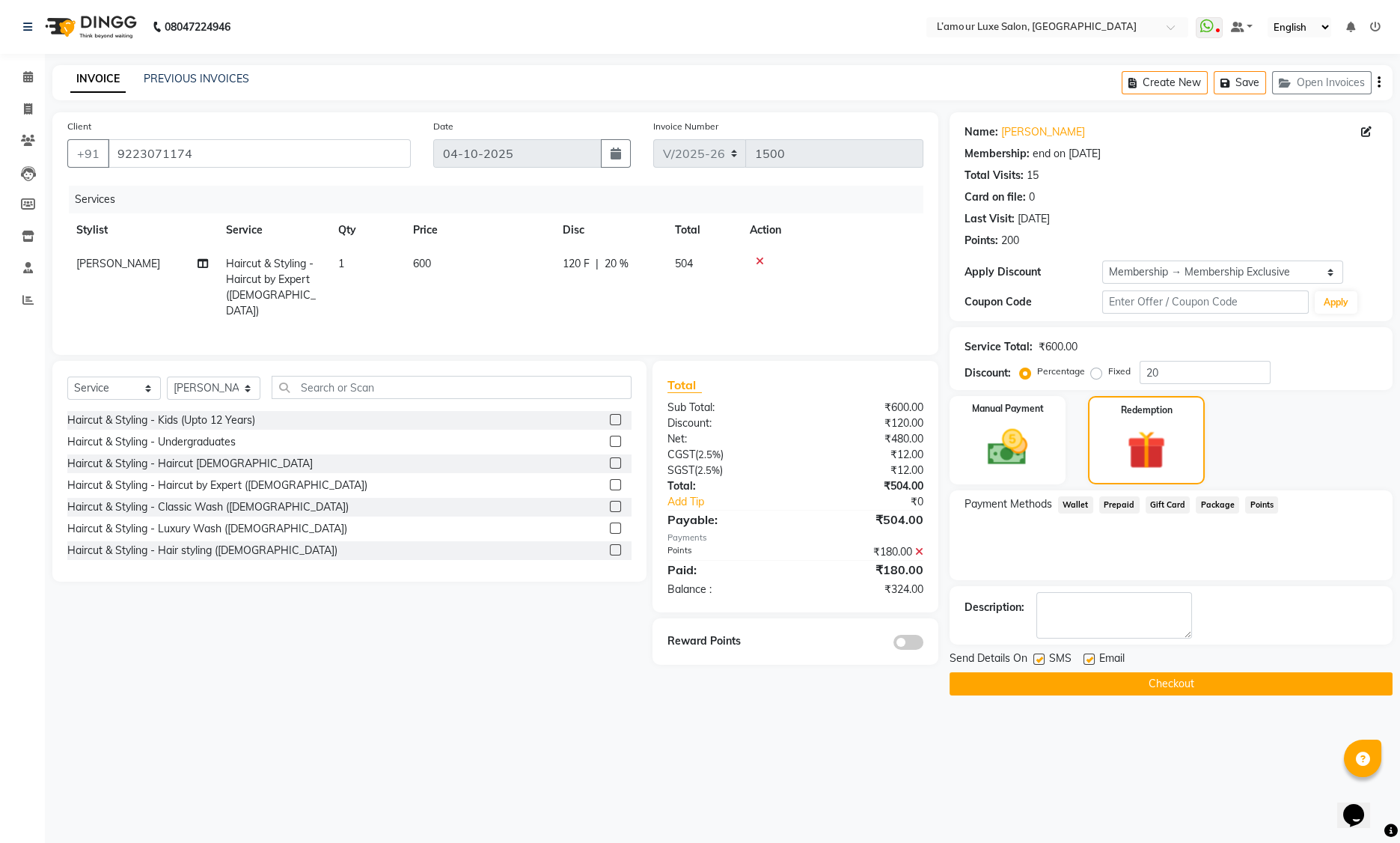
click at [920, 549] on icon at bounding box center [919, 551] width 8 height 11
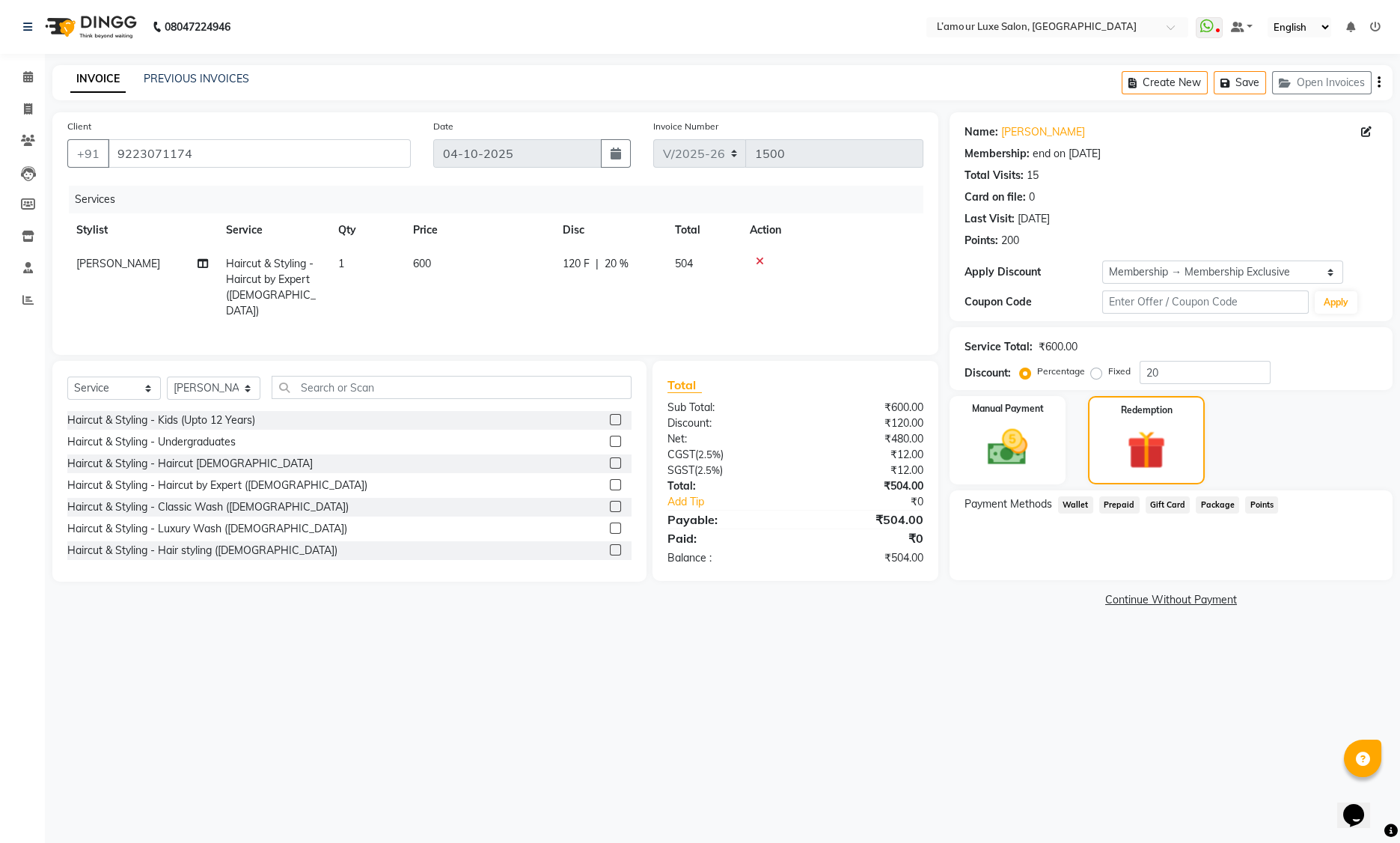
click at [1252, 507] on span "Points" at bounding box center [1262, 504] width 33 height 17
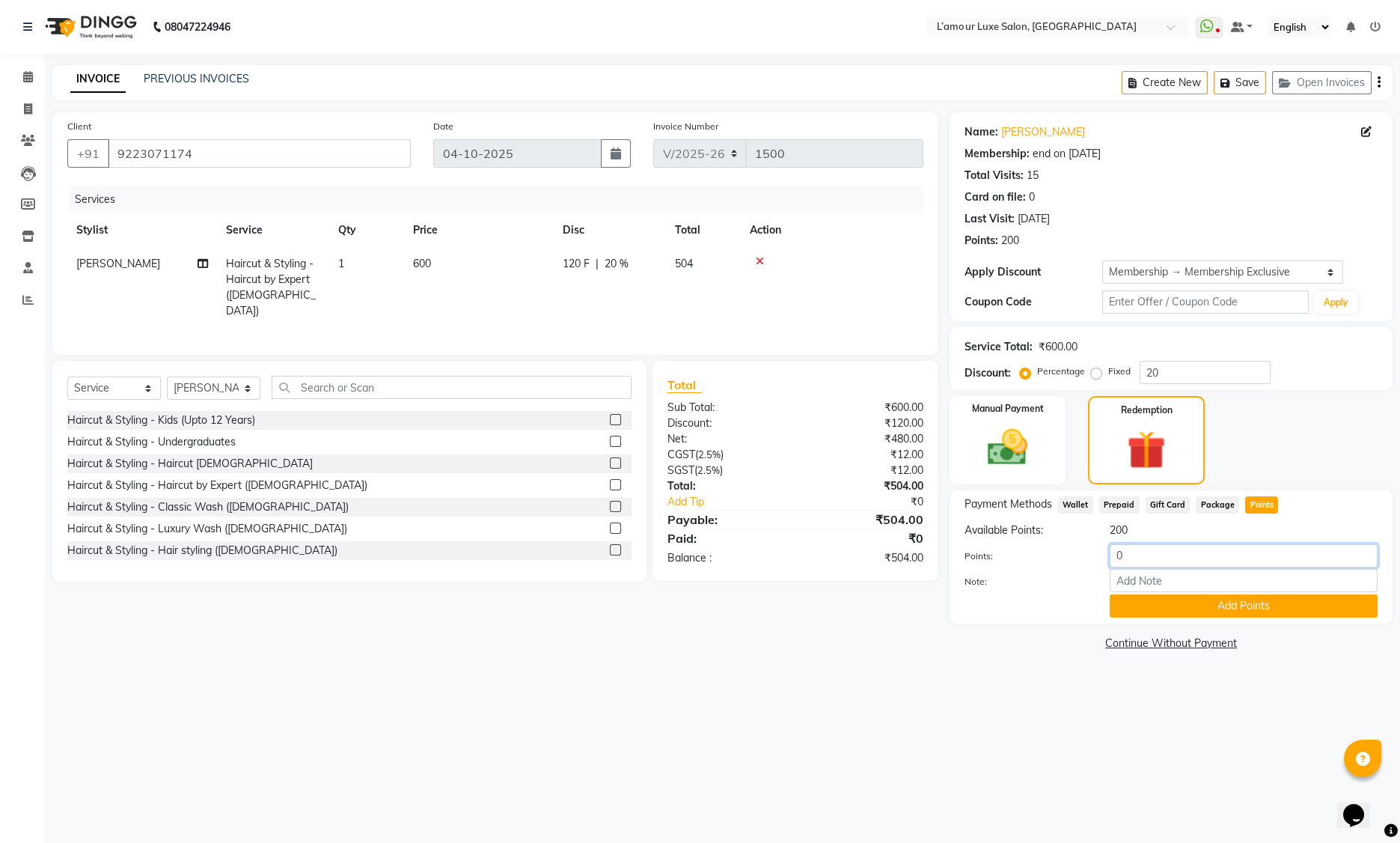
click at [1114, 556] on input "0" at bounding box center [1244, 556] width 268 height 24
type input "104"
click at [1173, 603] on button "Add Points" at bounding box center [1244, 606] width 268 height 24
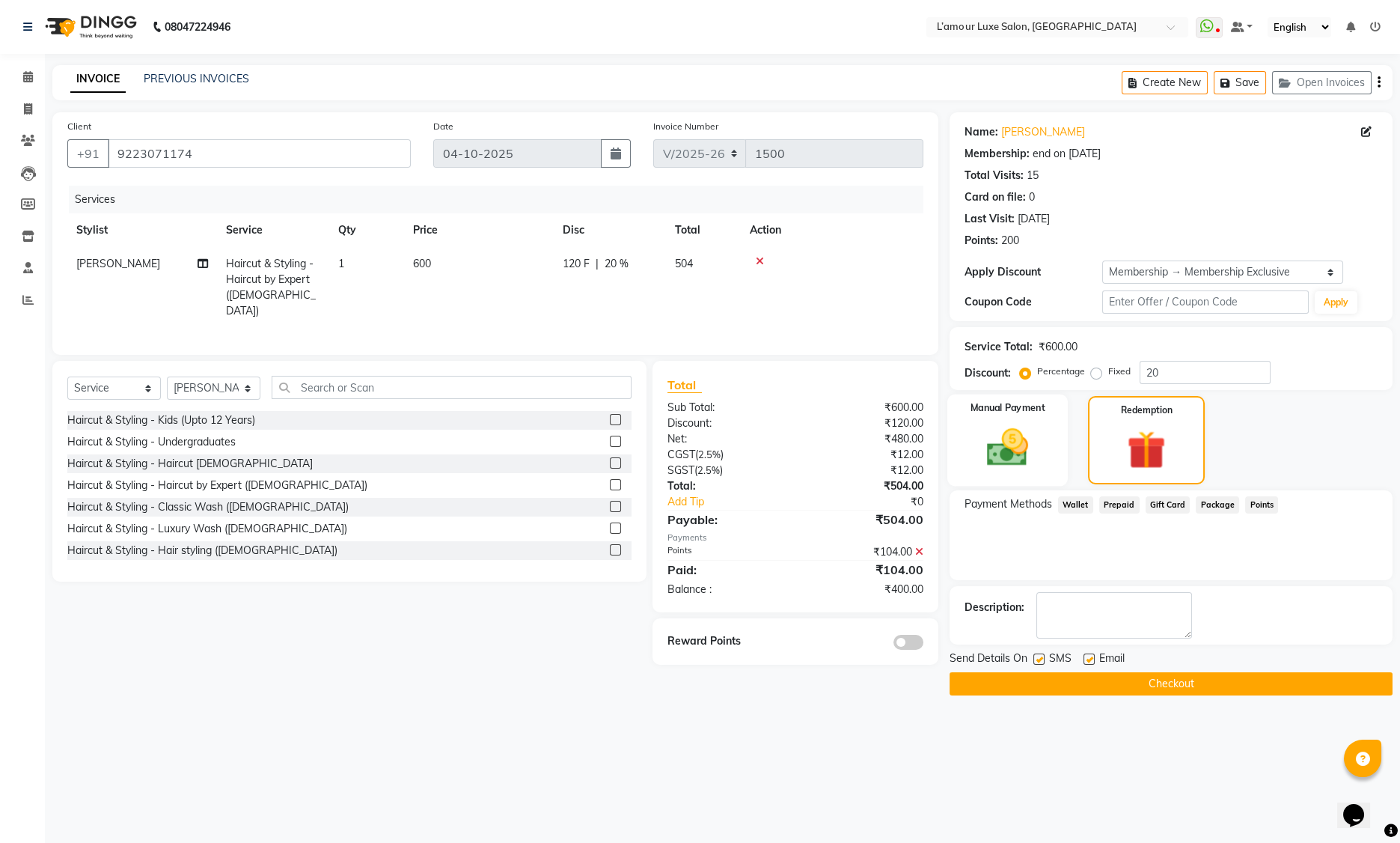
click at [1031, 439] on img at bounding box center [1008, 447] width 67 height 48
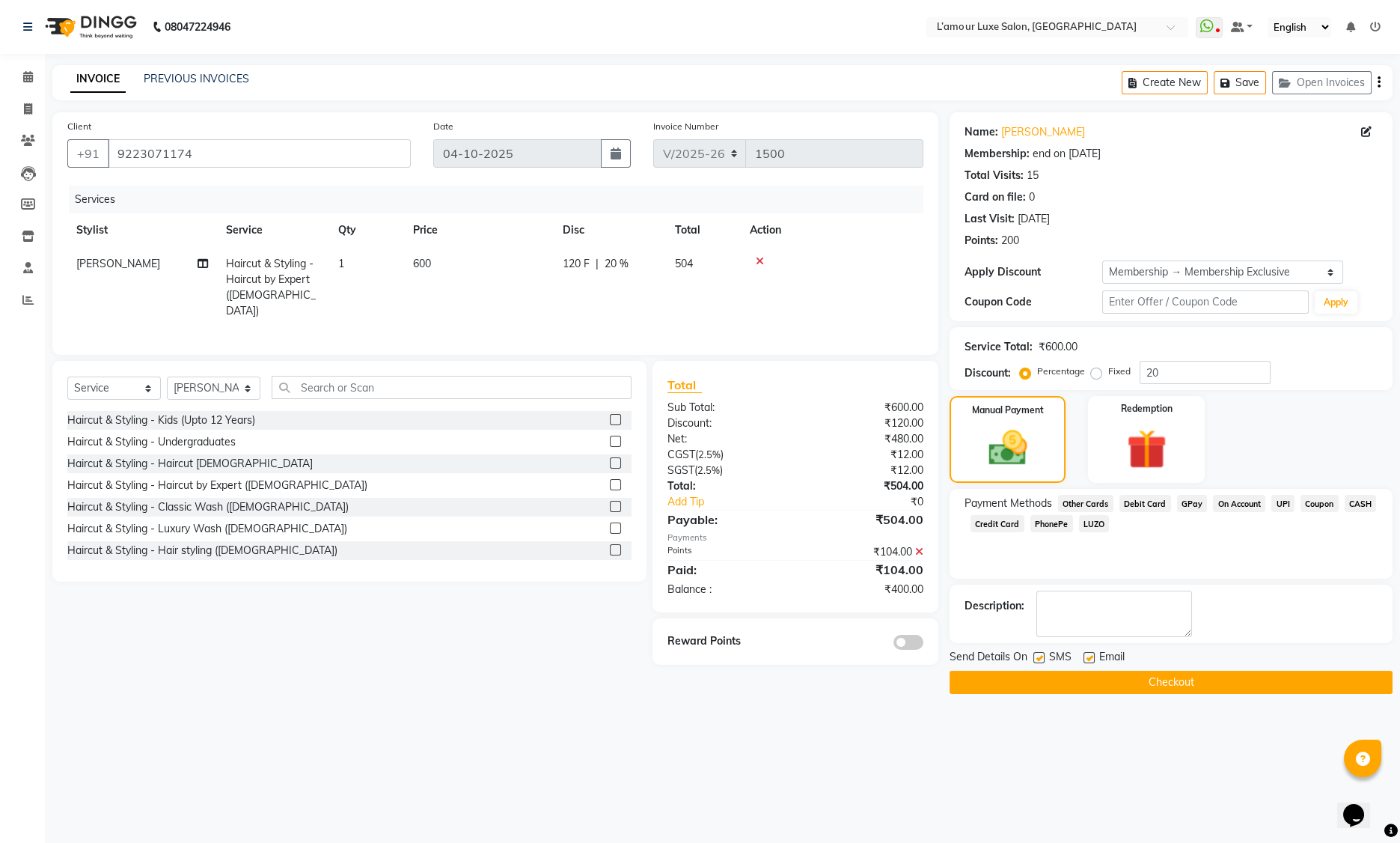
click at [1182, 502] on span "GPay" at bounding box center [1193, 503] width 31 height 17
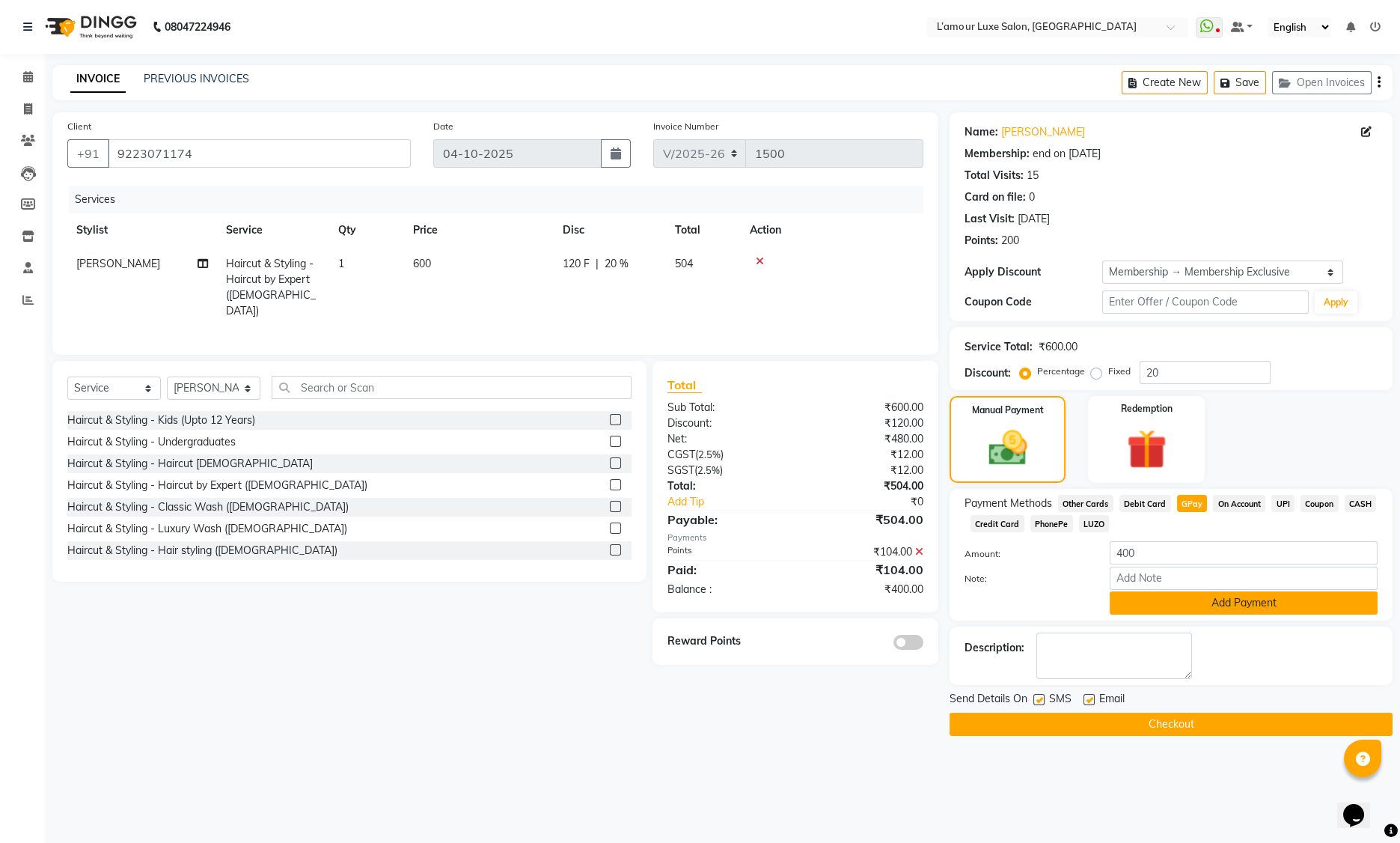
click at [1164, 604] on button "Add Payment" at bounding box center [1244, 603] width 268 height 24
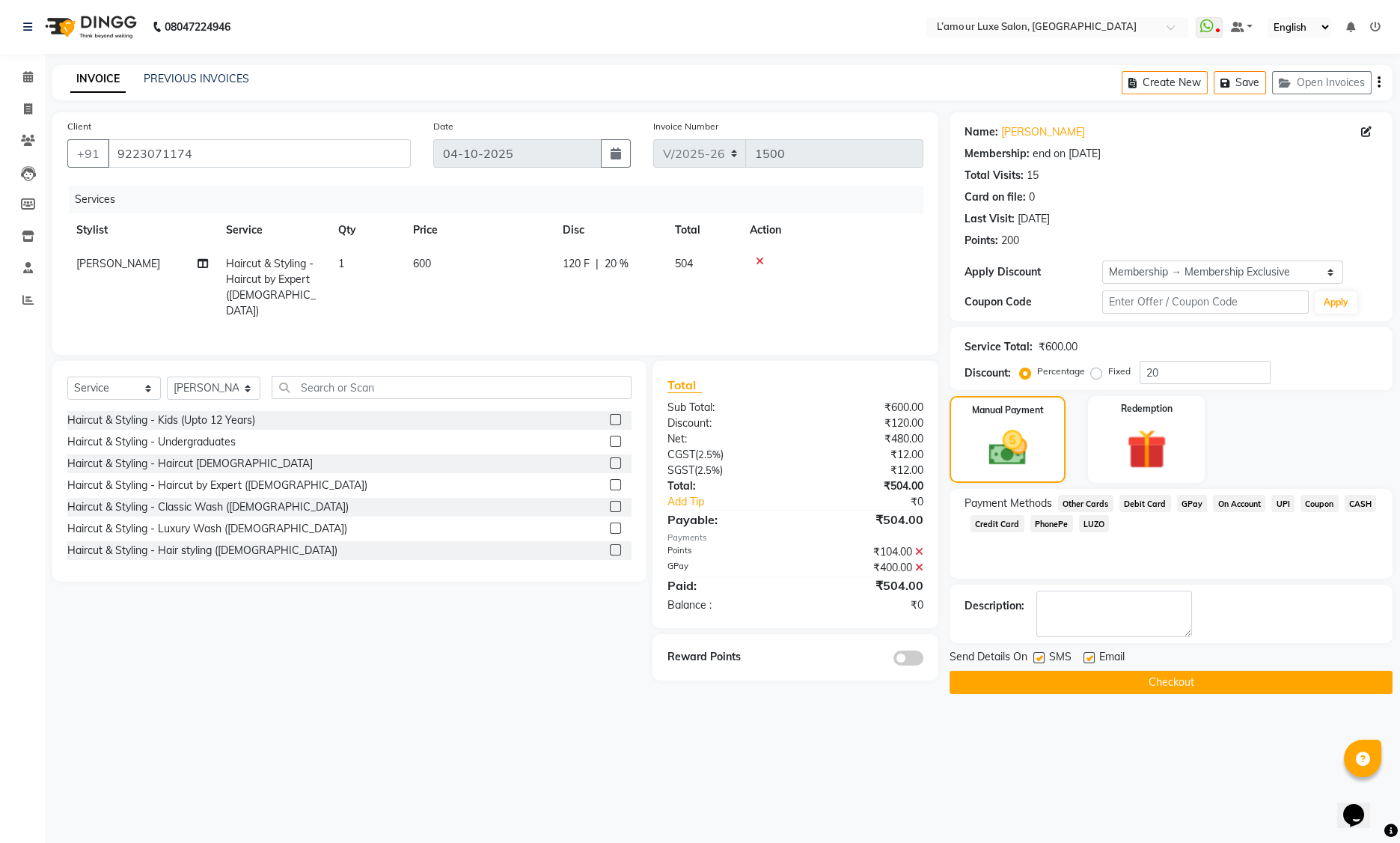
click at [1058, 683] on button "Checkout" at bounding box center [1172, 682] width 443 height 24
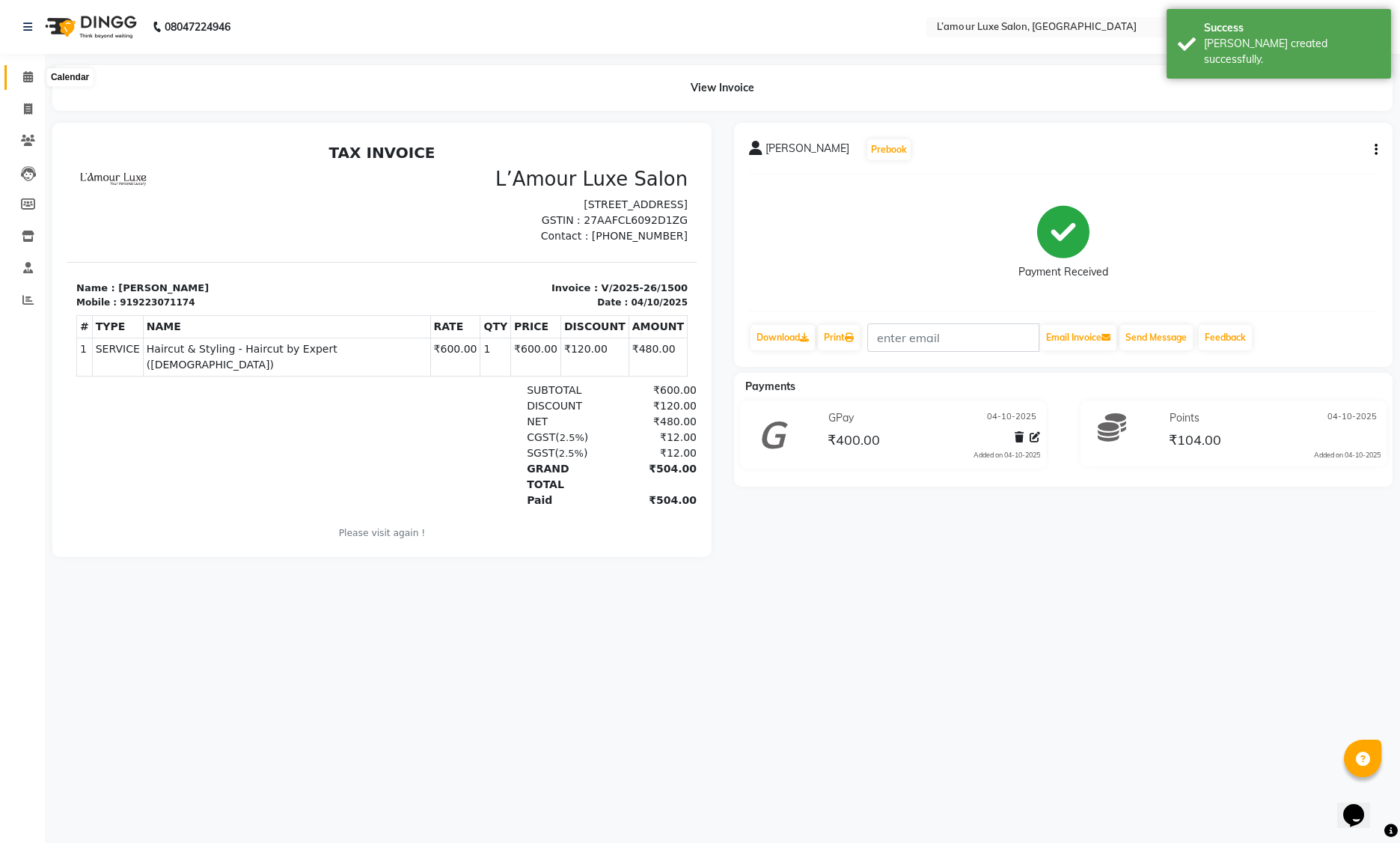
click at [24, 74] on icon at bounding box center [28, 77] width 10 height 11
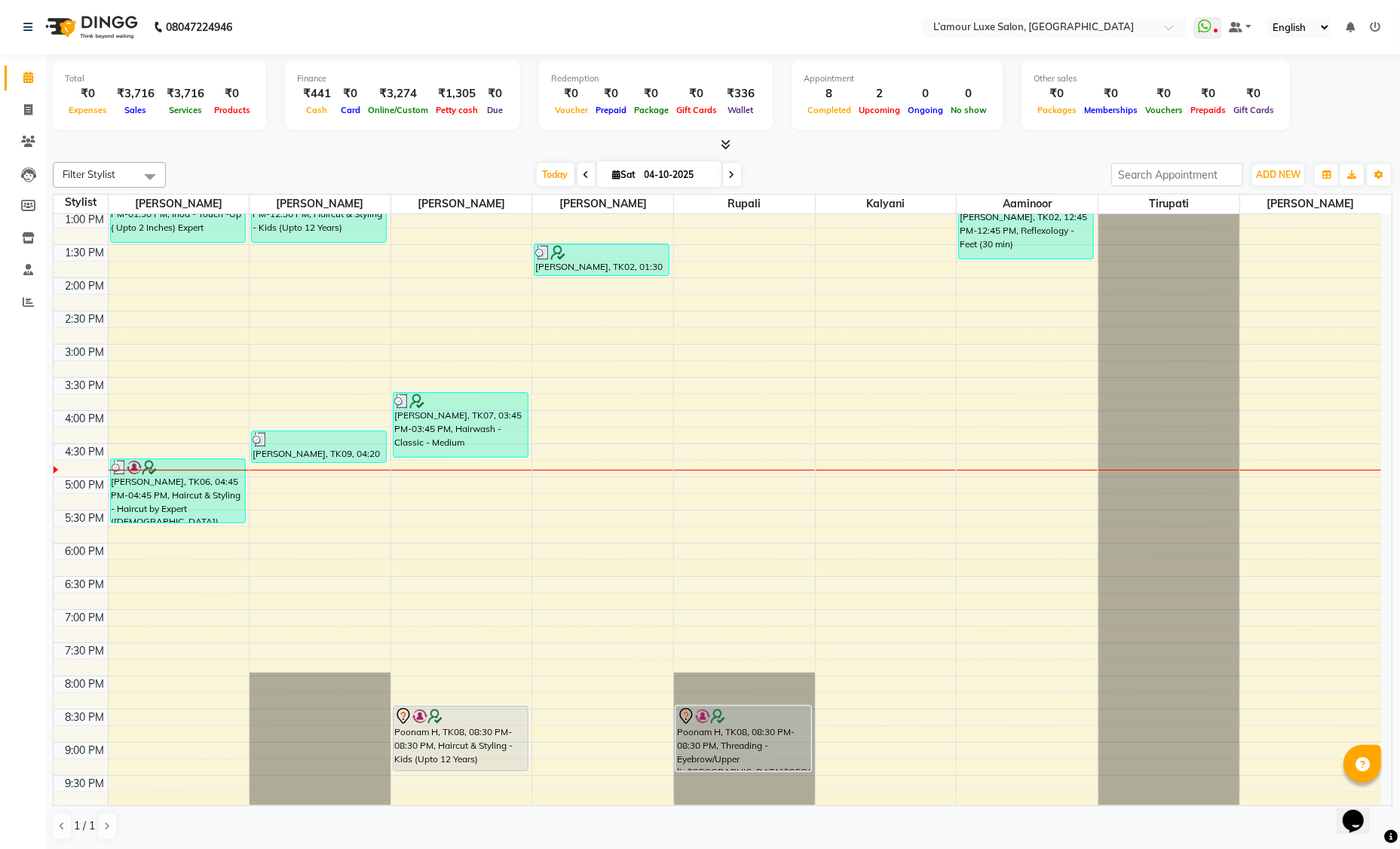
scroll to position [332, 0]
